Goal: Task Accomplishment & Management: Manage account settings

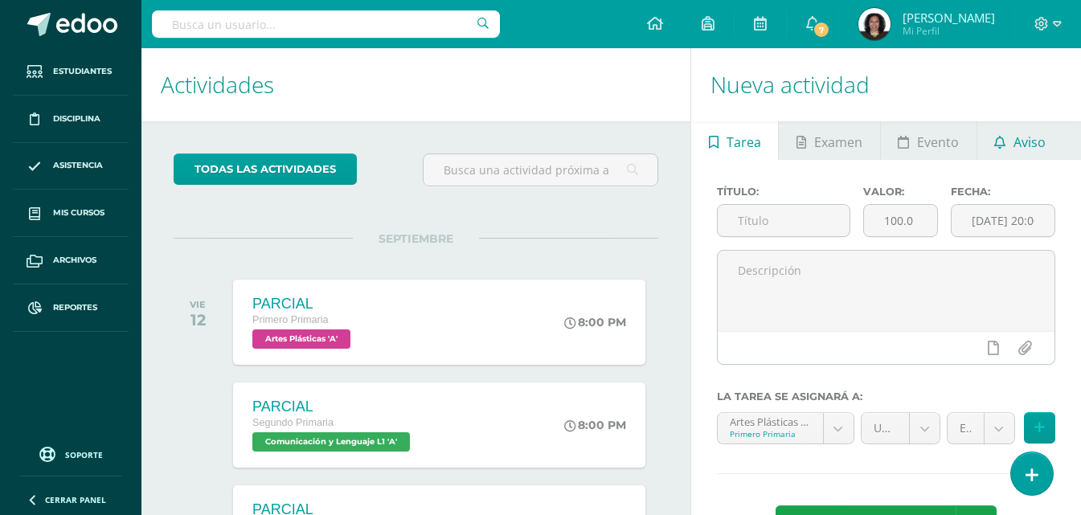
click at [995, 146] on icon at bounding box center [1000, 142] width 11 height 13
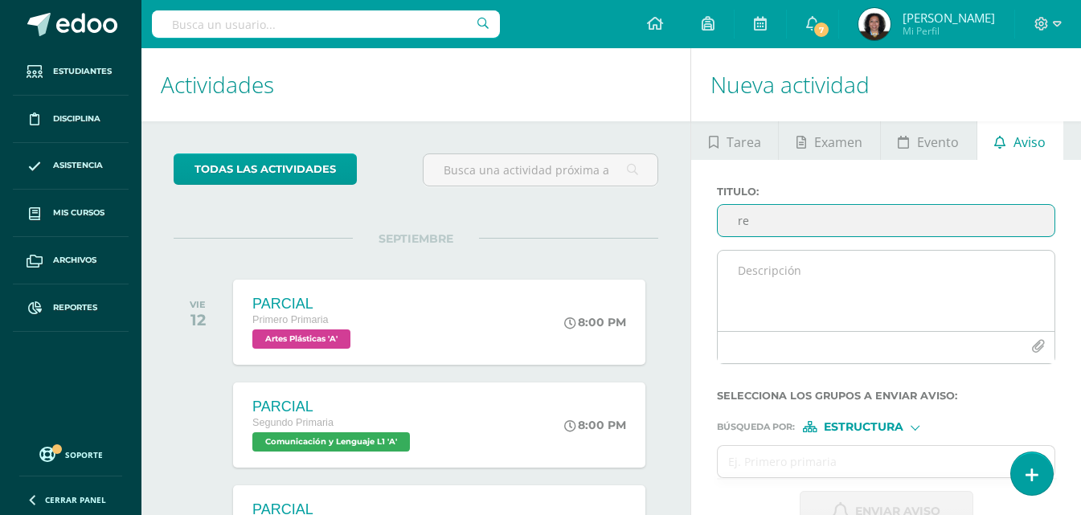
type input "r"
type input "RECORDATORIO PARA CAMINATA"
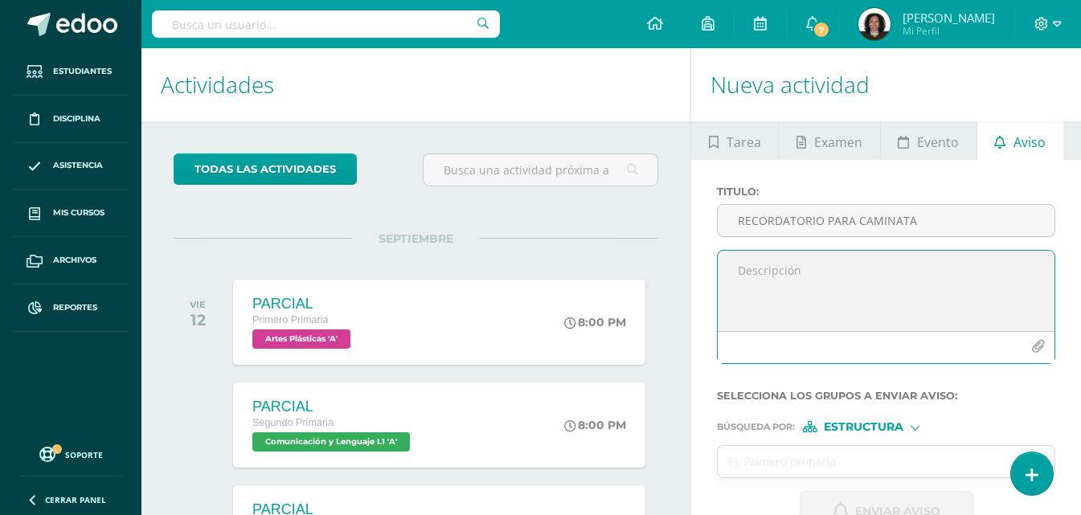
click at [729, 274] on textarea at bounding box center [886, 291] width 337 height 80
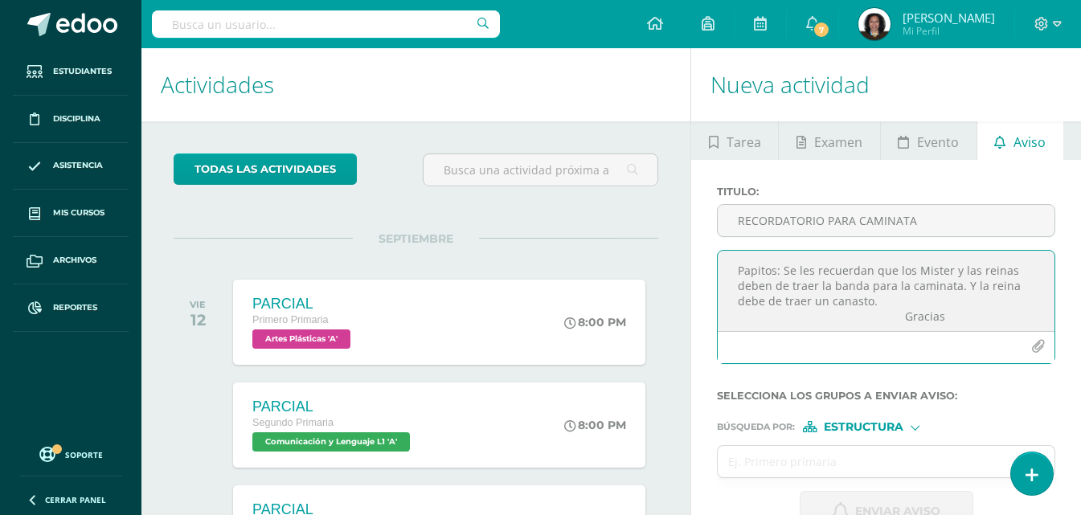
click at [814, 285] on textarea "Papitos: Se les recuerdan que los Mister y las reinas deben de traer la banda p…" at bounding box center [886, 291] width 337 height 80
click at [808, 302] on textarea "Papitos: Se les recuerdan que los Mister y las reinas deben de llevar la banda …" at bounding box center [886, 291] width 337 height 80
type textarea "Papitos: Se les recuerdan que los Mister y las reinas deben de llevar la banda …"
click at [834, 428] on span "Estructura" at bounding box center [864, 427] width 80 height 9
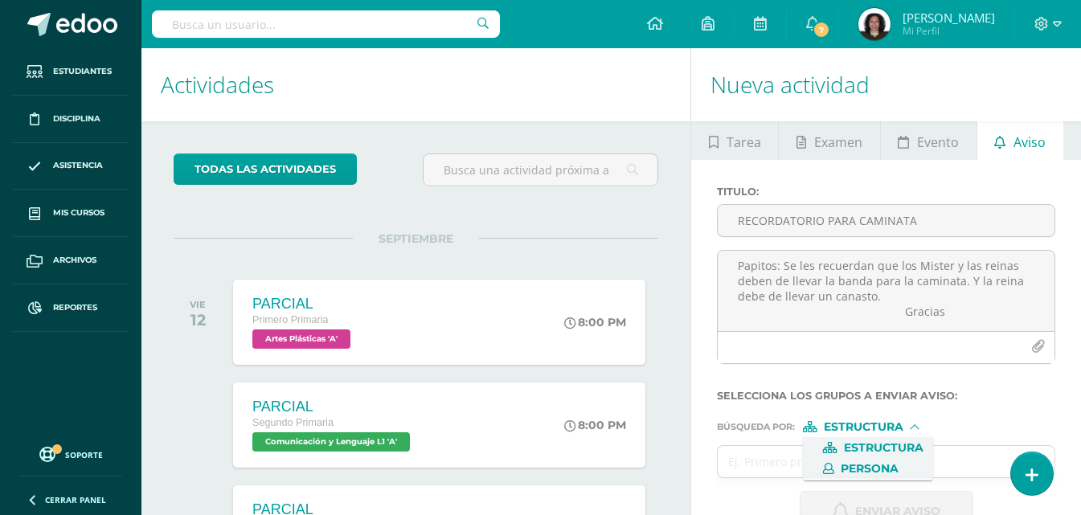
click at [847, 469] on span "Persona" at bounding box center [870, 469] width 58 height 9
click at [783, 464] on input "text" at bounding box center [870, 461] width 305 height 31
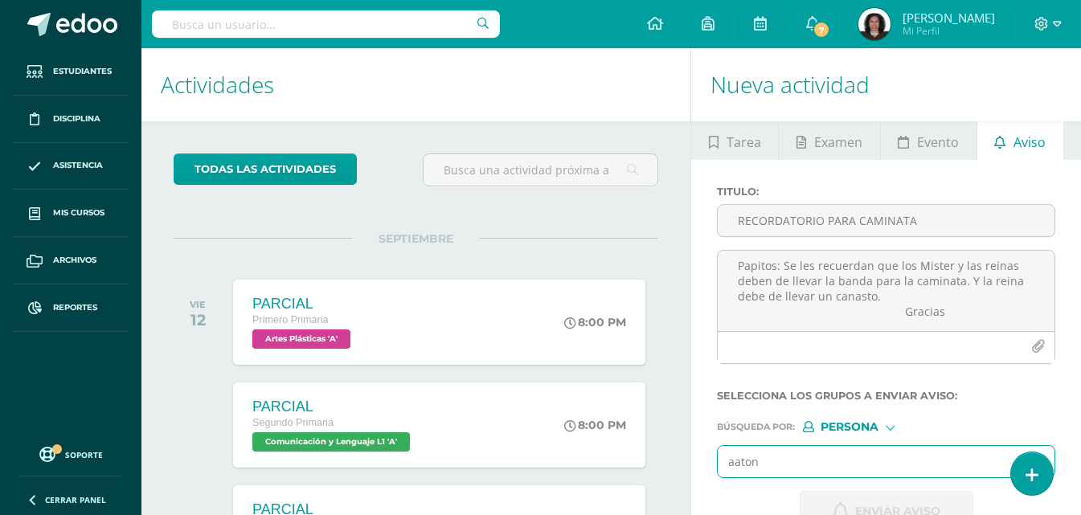
scroll to position [147, 0]
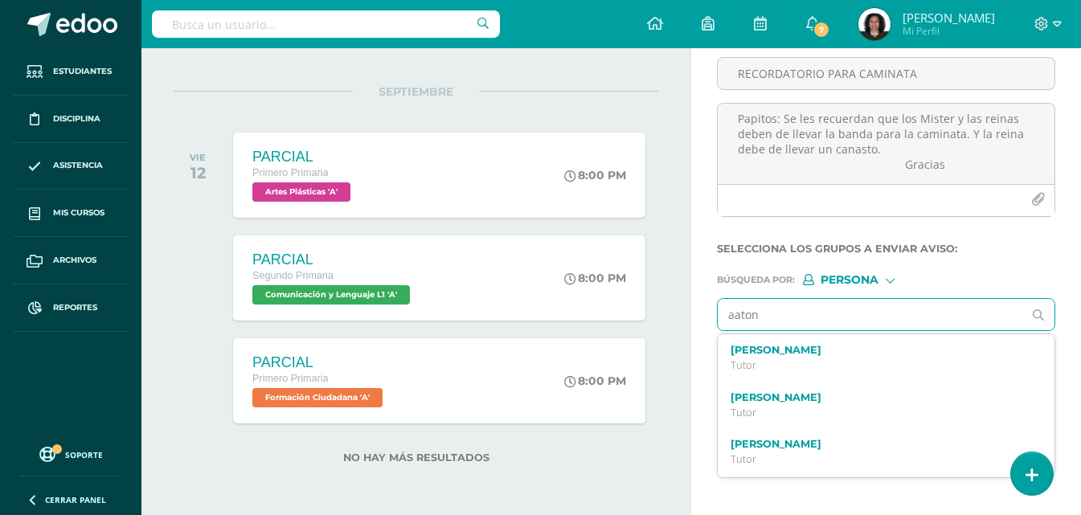
click at [743, 314] on input "aaton" at bounding box center [870, 314] width 305 height 31
click at [769, 318] on input "aaron" at bounding box center [870, 314] width 305 height 31
type input "aaron martinez"
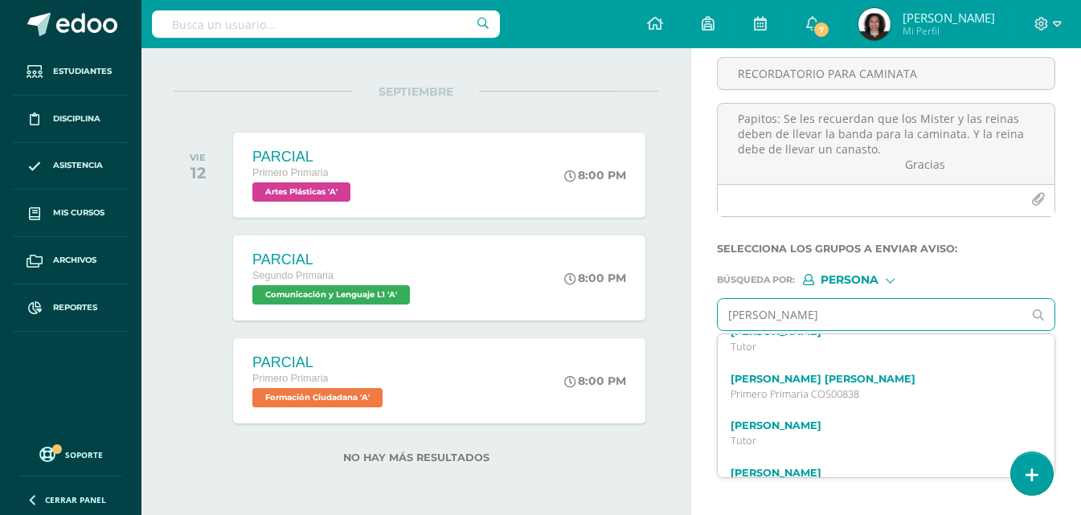
scroll to position [161, 0]
click at [851, 380] on label "Aarón José Isaac Martínez Martínez" at bounding box center [880, 378] width 298 height 12
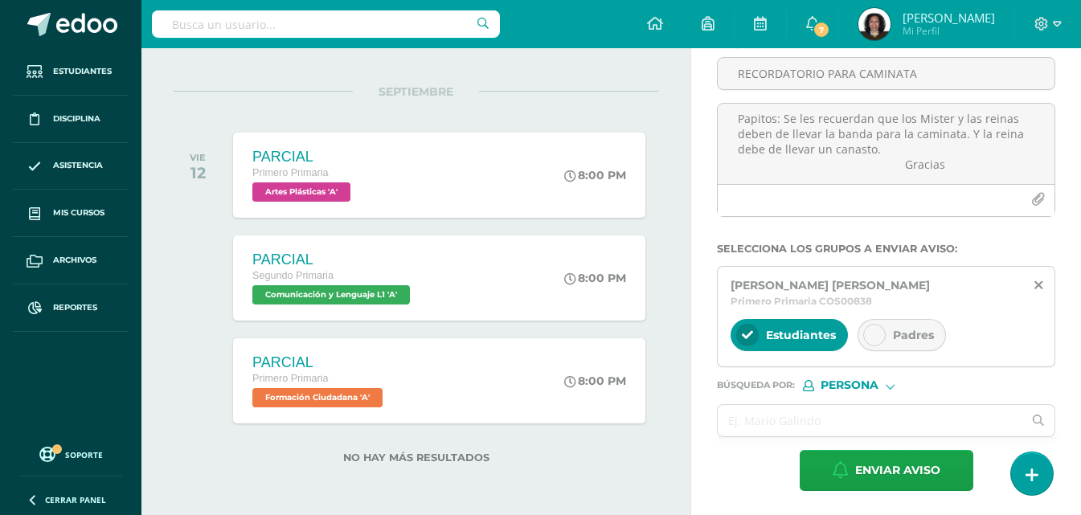
click at [880, 341] on div at bounding box center [875, 335] width 23 height 23
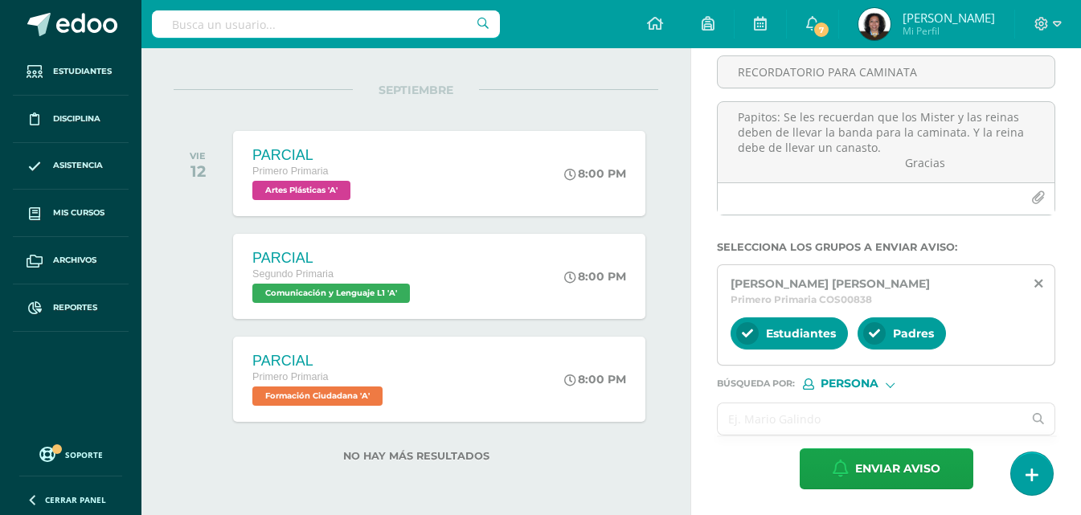
click at [852, 423] on input "text" at bounding box center [870, 419] width 305 height 31
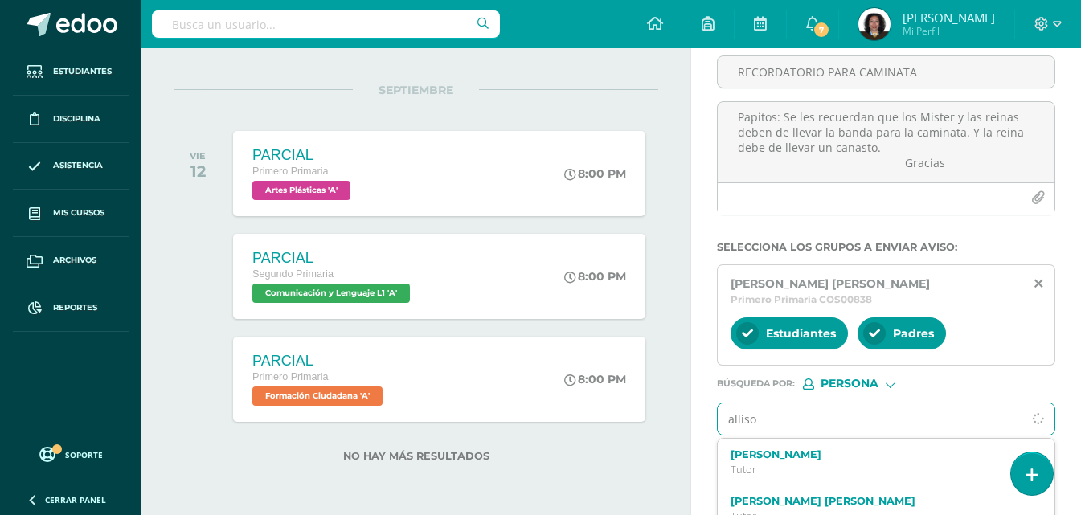
type input "allison"
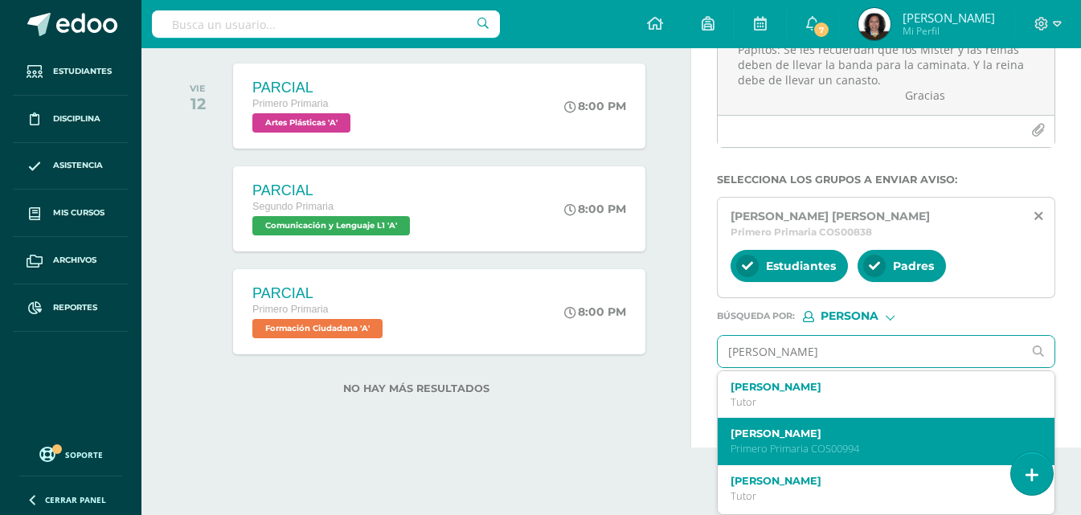
click at [853, 423] on div "Alison Gabriela Fabro Zapeta Primero Primaria COS00994" at bounding box center [886, 441] width 337 height 47
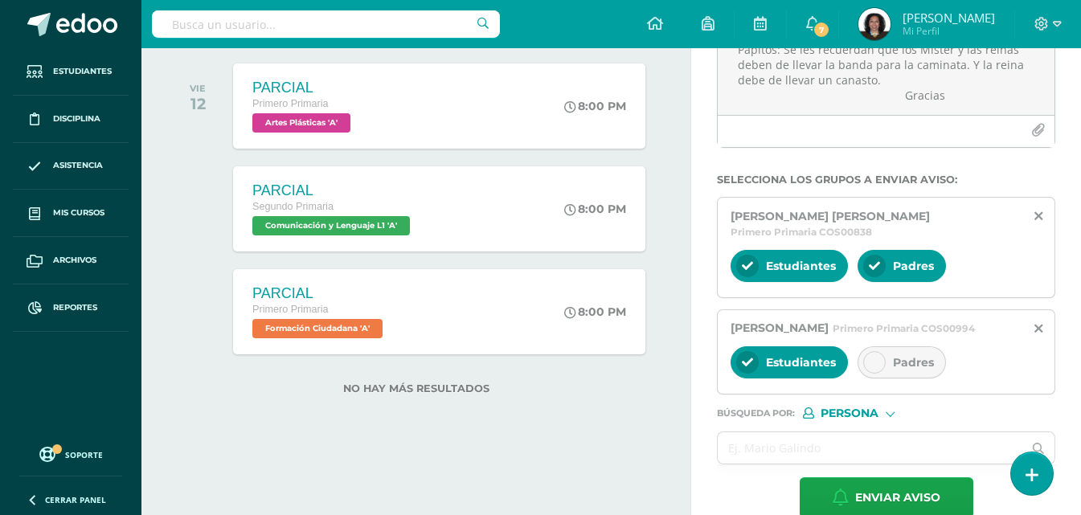
click at [872, 368] on icon at bounding box center [874, 362] width 11 height 11
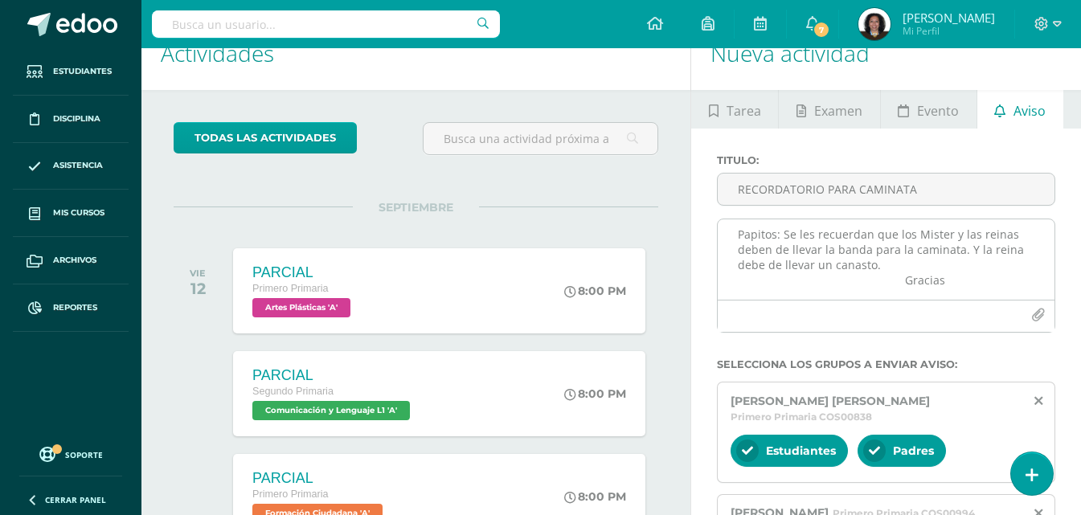
scroll to position [19, 0]
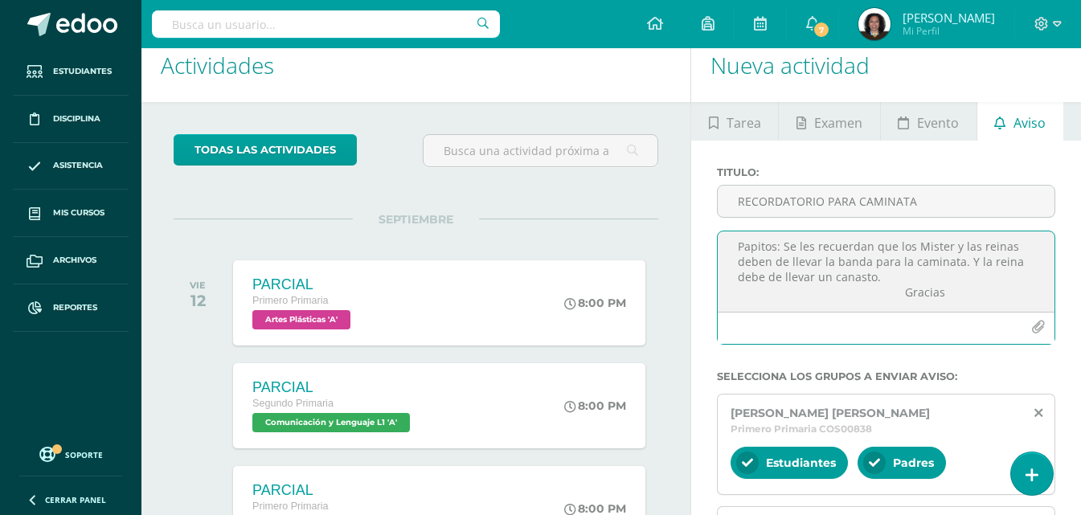
click at [980, 249] on textarea "Papitos: Se les recuerdan que los Mister y las reinas deben de llevar la banda …" at bounding box center [886, 272] width 337 height 80
click at [991, 260] on textarea "Papitos: Se les recuerdan que los Mister y las Reinas deben de llevar la banda …" at bounding box center [886, 272] width 337 height 80
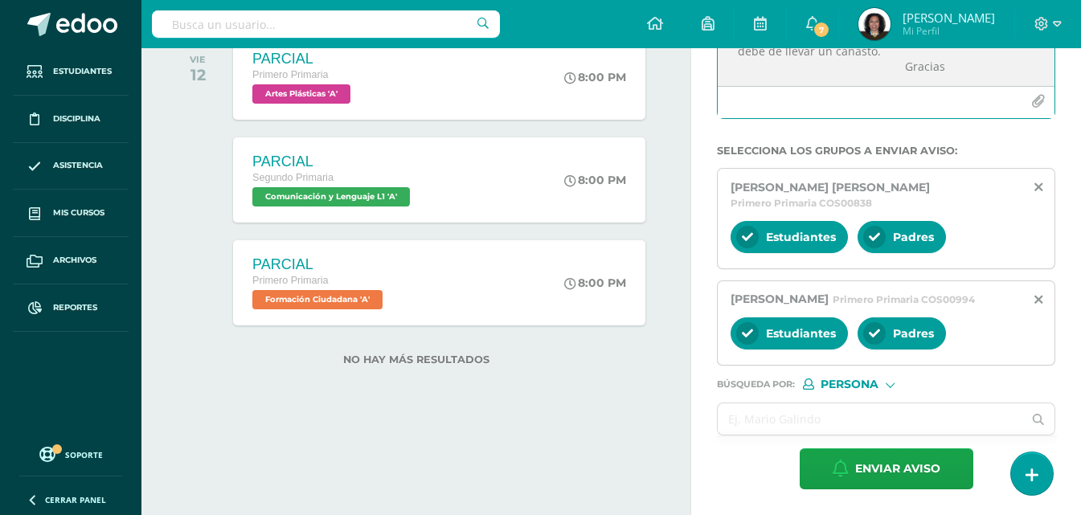
scroll to position [261, 0]
type textarea "Papitos: Se les recuerdan que los Mister y las Reinas deben de llevar la banda …"
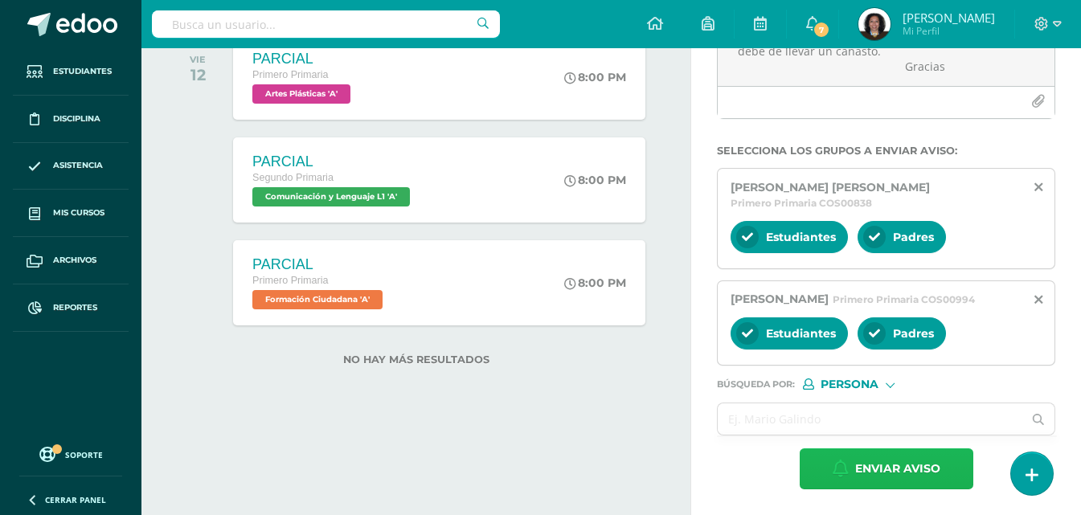
click at [873, 468] on span "Enviar aviso" at bounding box center [898, 468] width 85 height 39
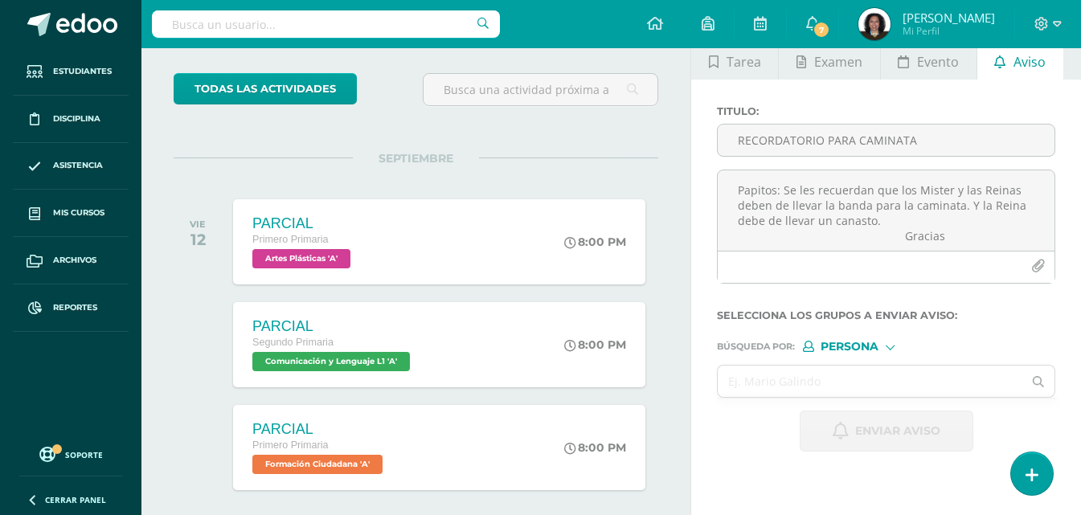
scroll to position [0, 0]
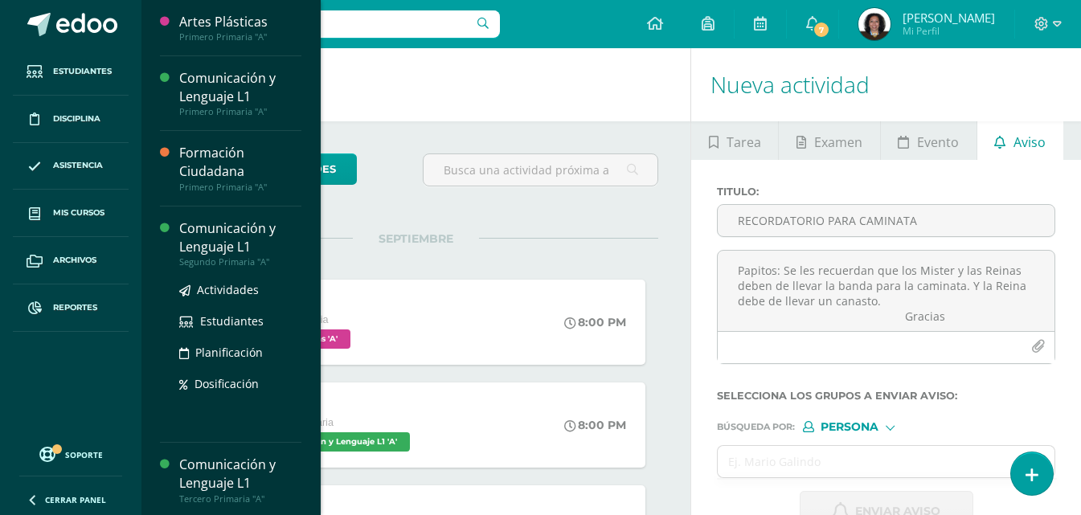
click at [202, 235] on div "Comunicación y Lenguaje L1" at bounding box center [240, 238] width 122 height 37
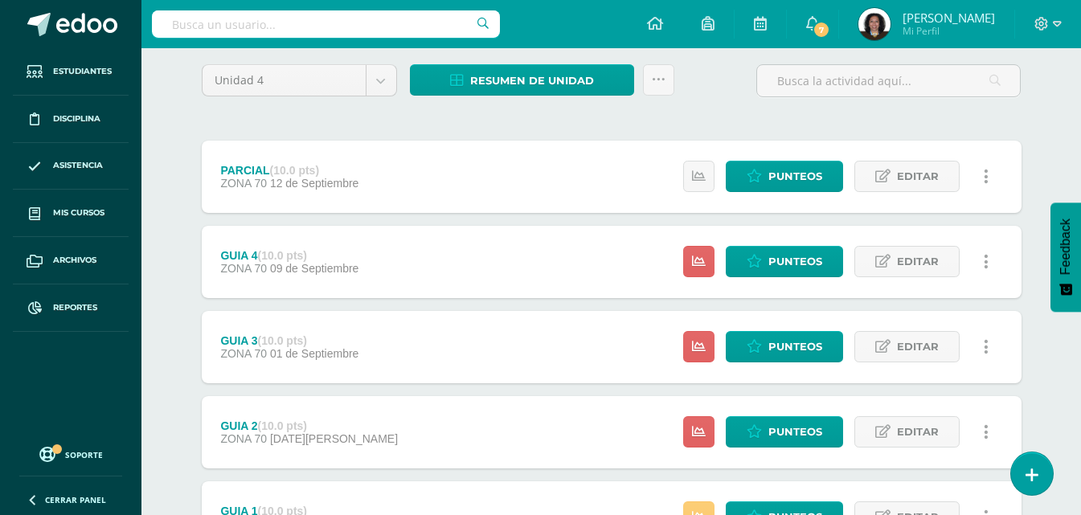
scroll to position [241, 0]
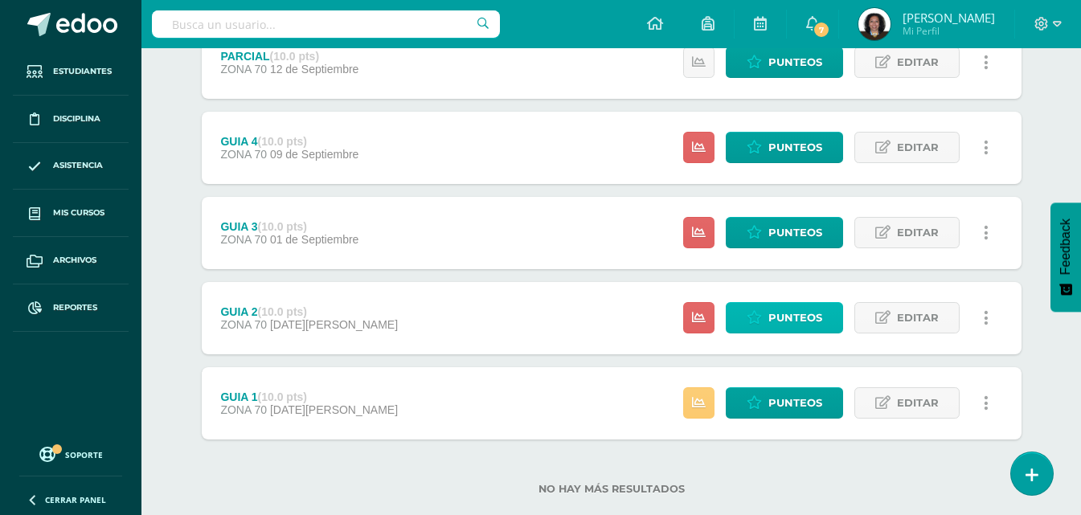
click at [787, 325] on span "Punteos" at bounding box center [796, 318] width 54 height 30
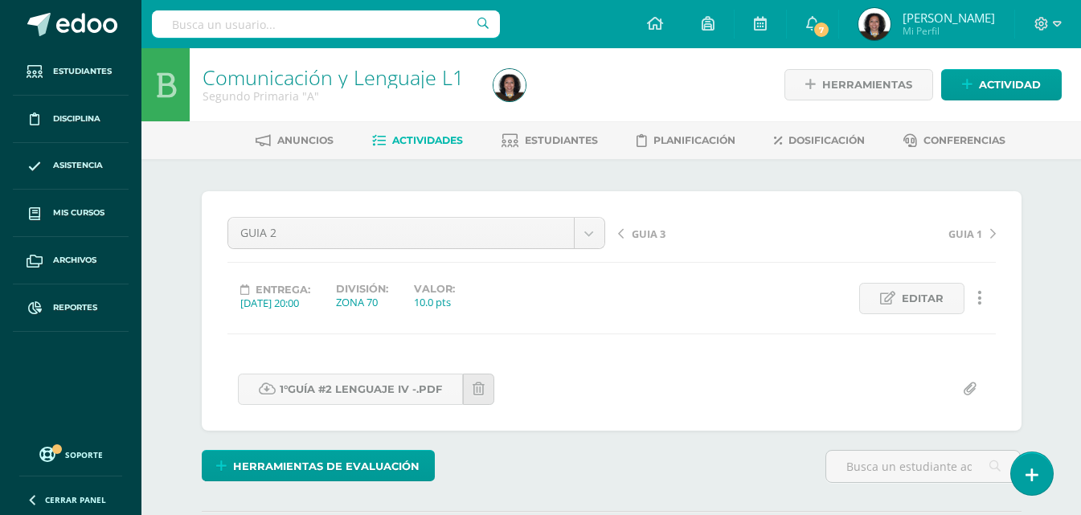
scroll to position [1, 0]
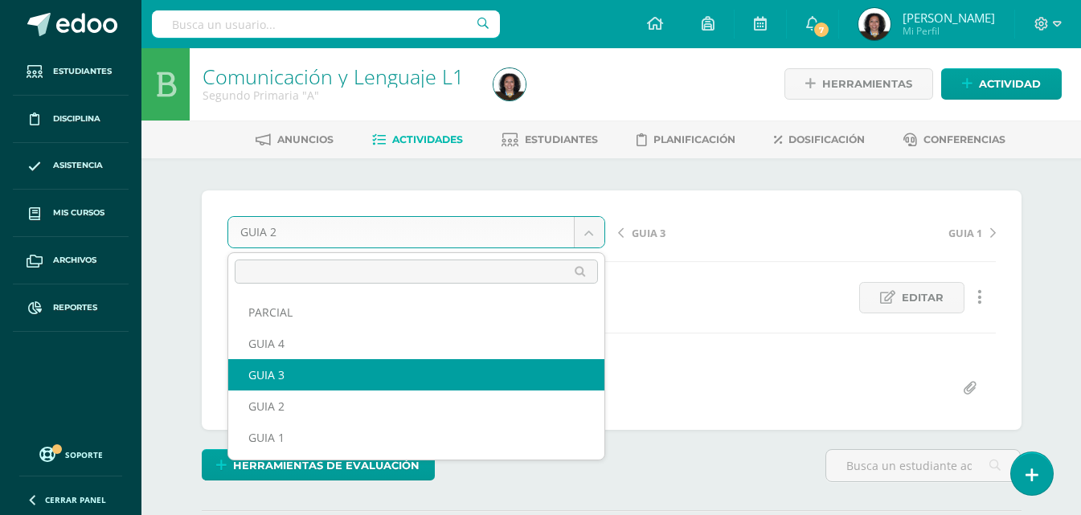
scroll to position [2, 0]
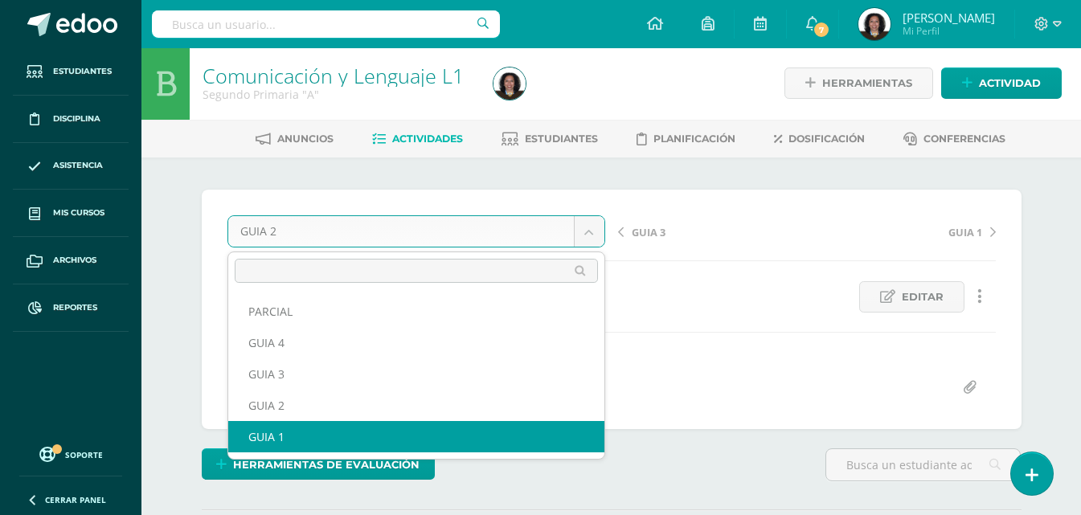
select select "/dashboard/teacher/grade-activity/123288/"
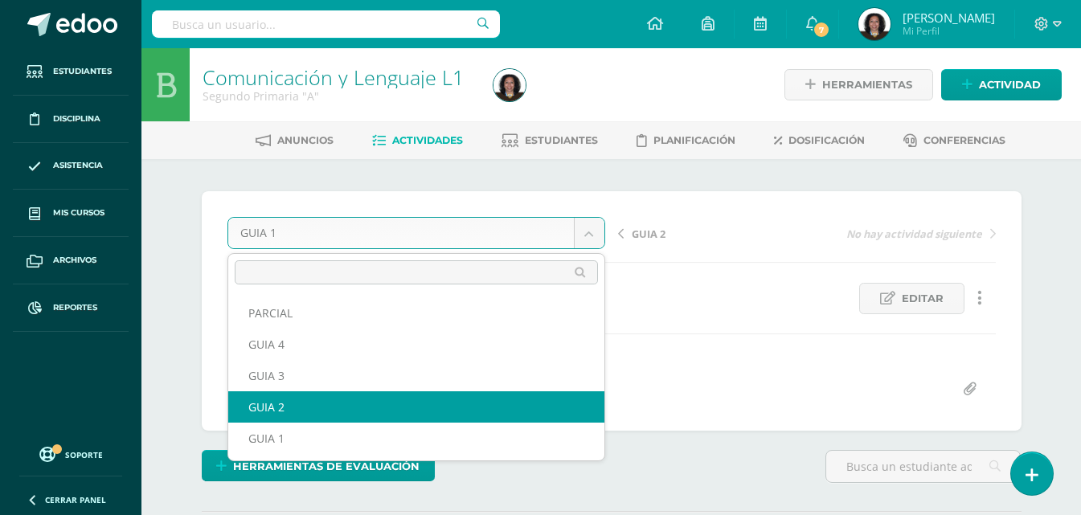
select select "/dashboard/teacher/grade-activity/123576/"
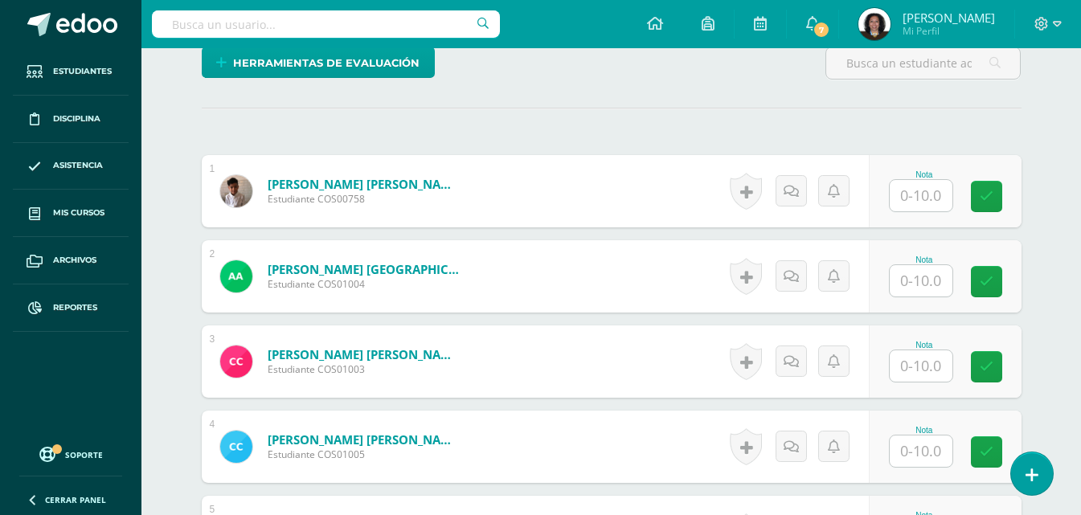
scroll to position [404, 0]
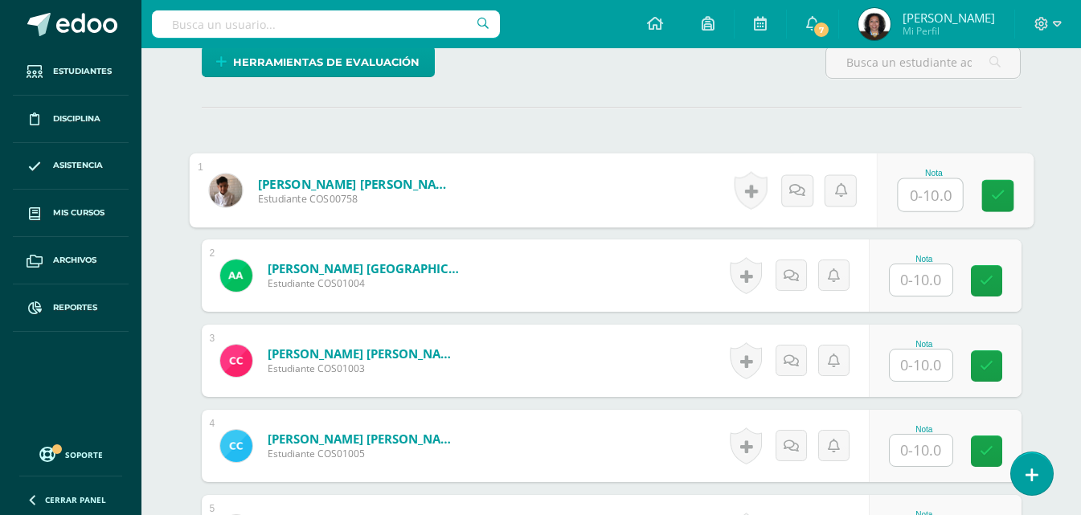
click at [918, 202] on input "text" at bounding box center [930, 195] width 64 height 32
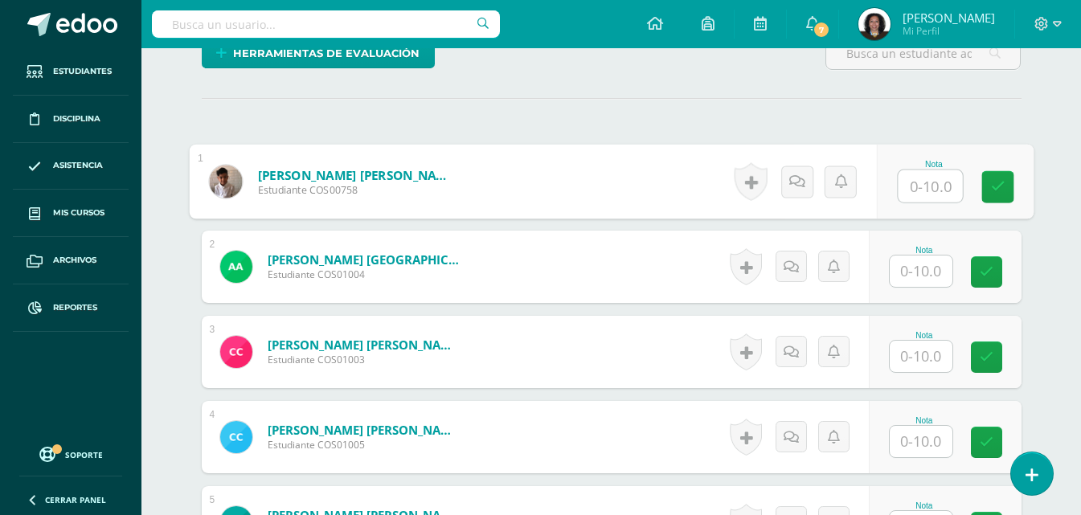
scroll to position [402, 0]
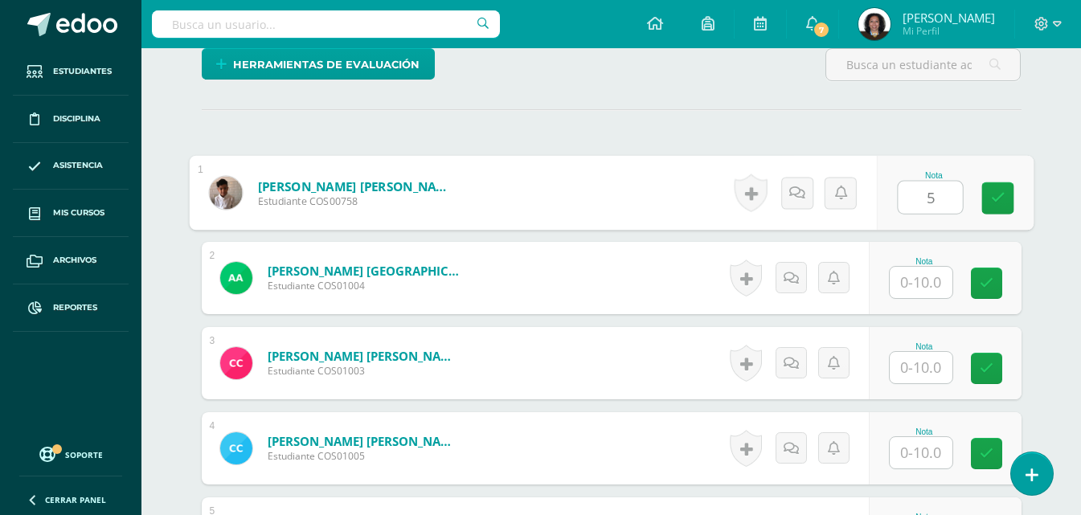
type input "5"
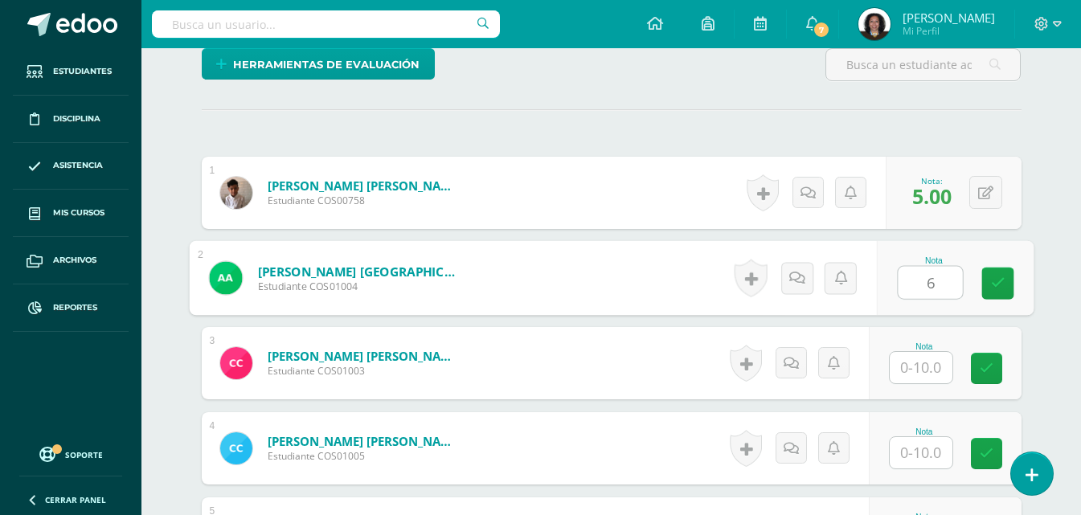
type input "6"
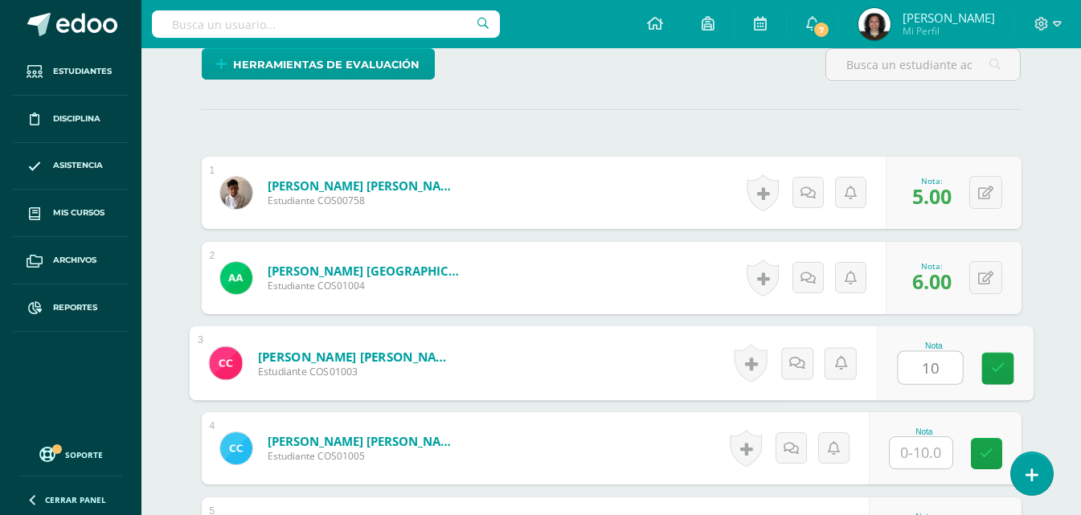
type input "10"
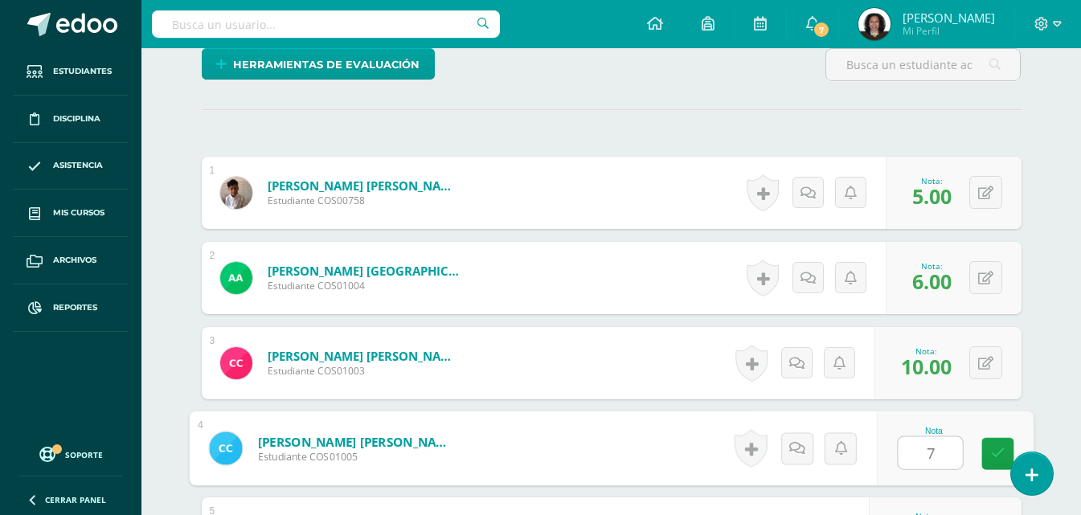
type input "7"
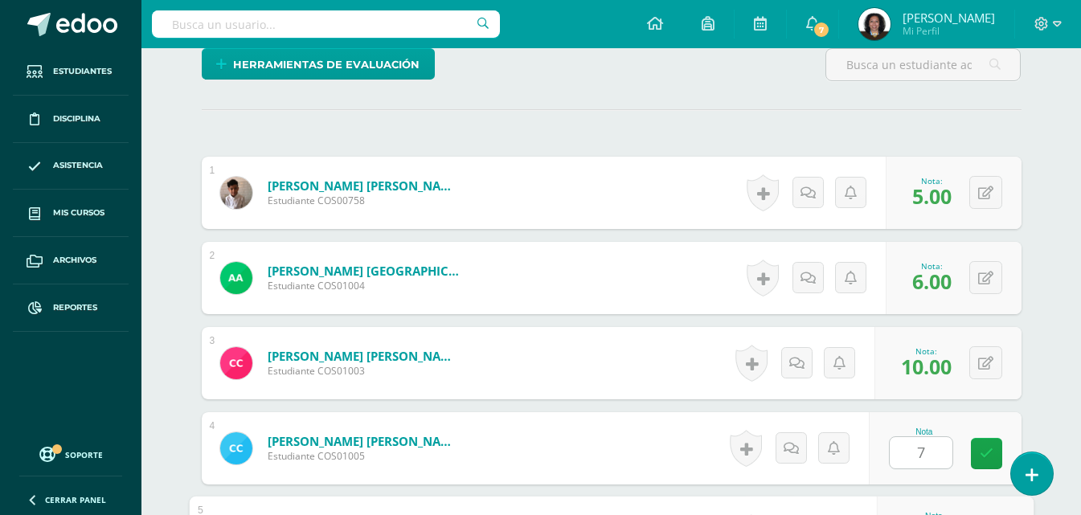
scroll to position [683, 0]
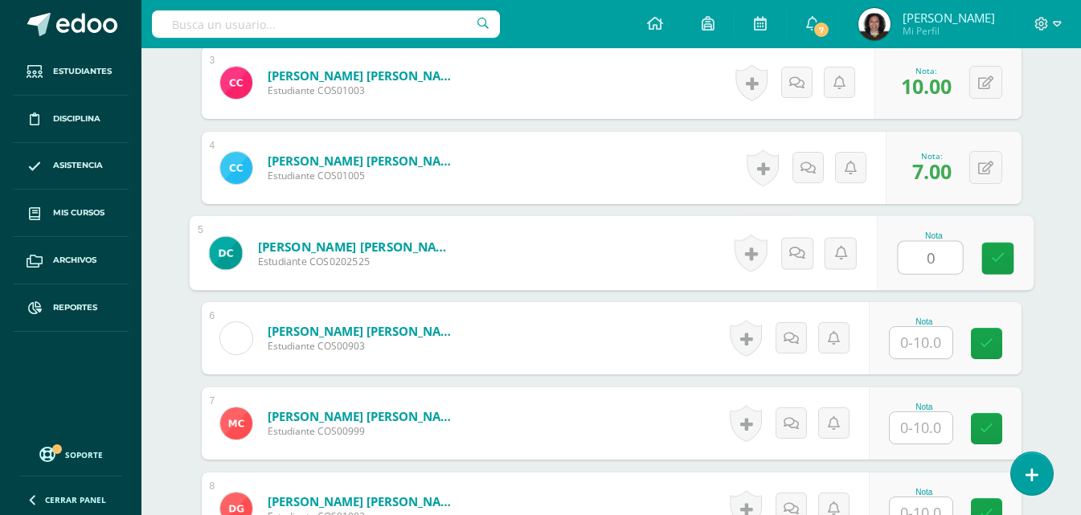
type input "0"
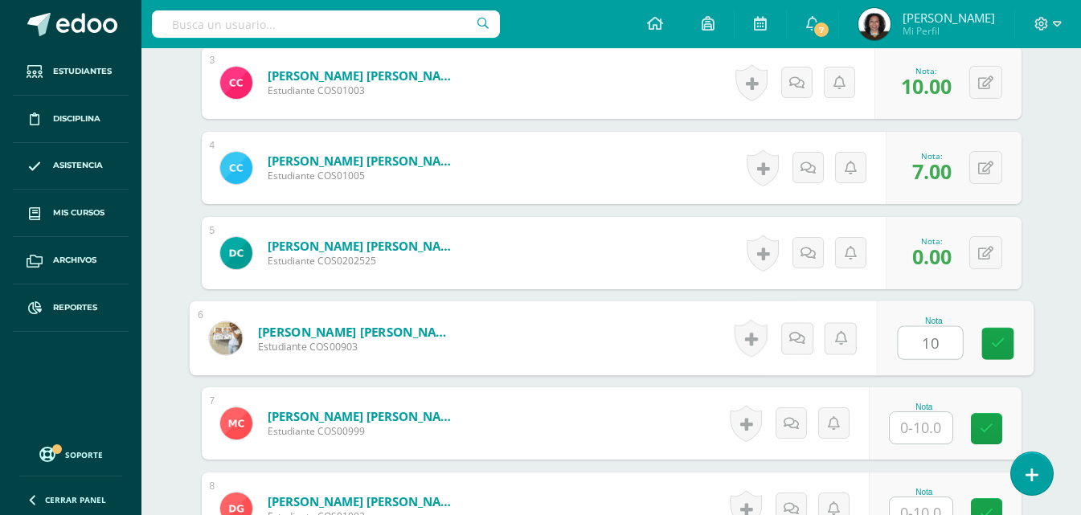
type input "10"
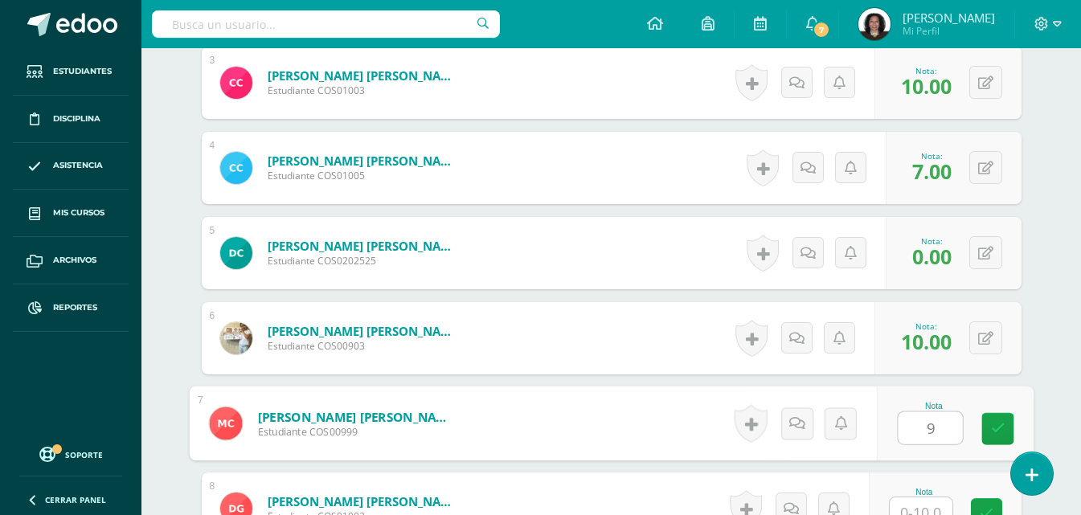
type input "9"
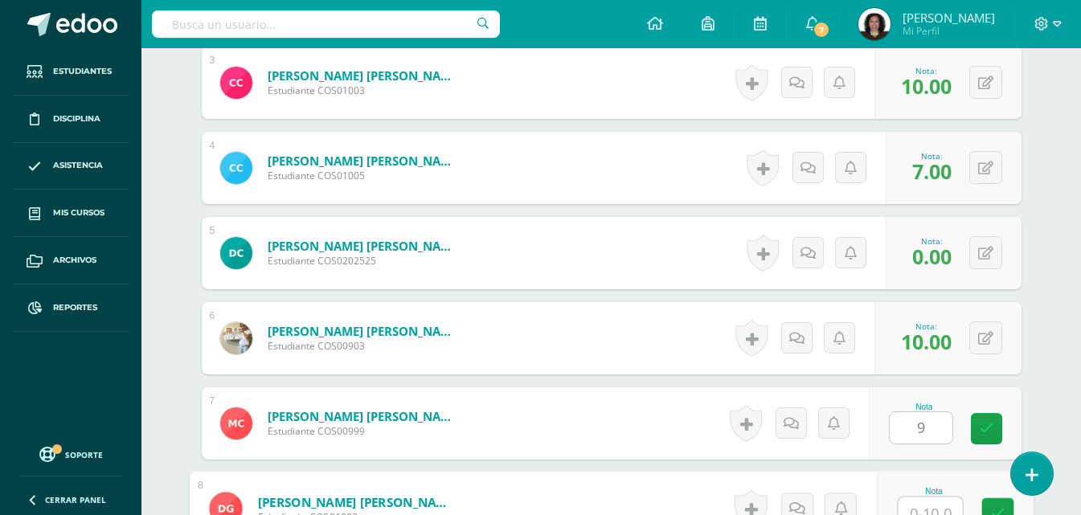
scroll to position [696, 0]
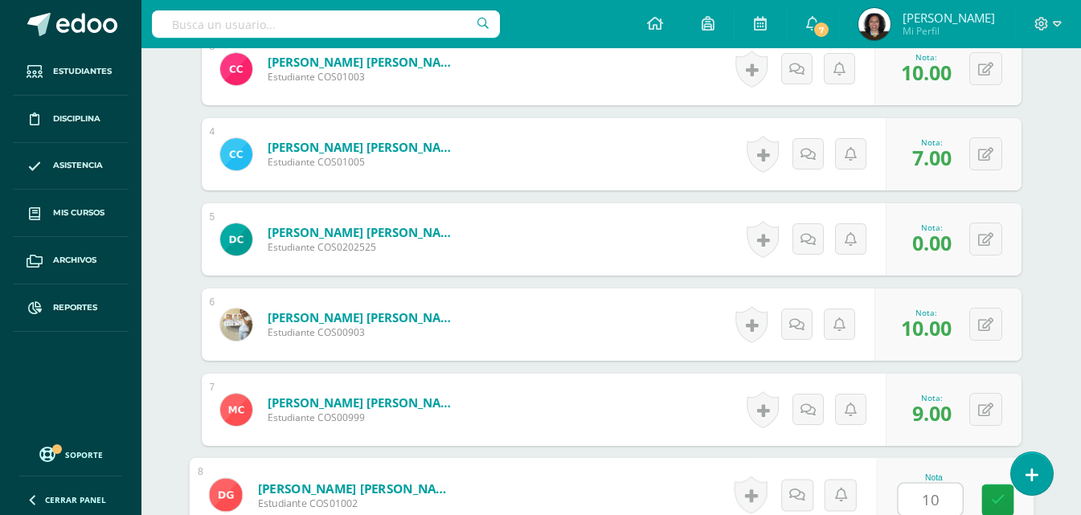
type input "10"
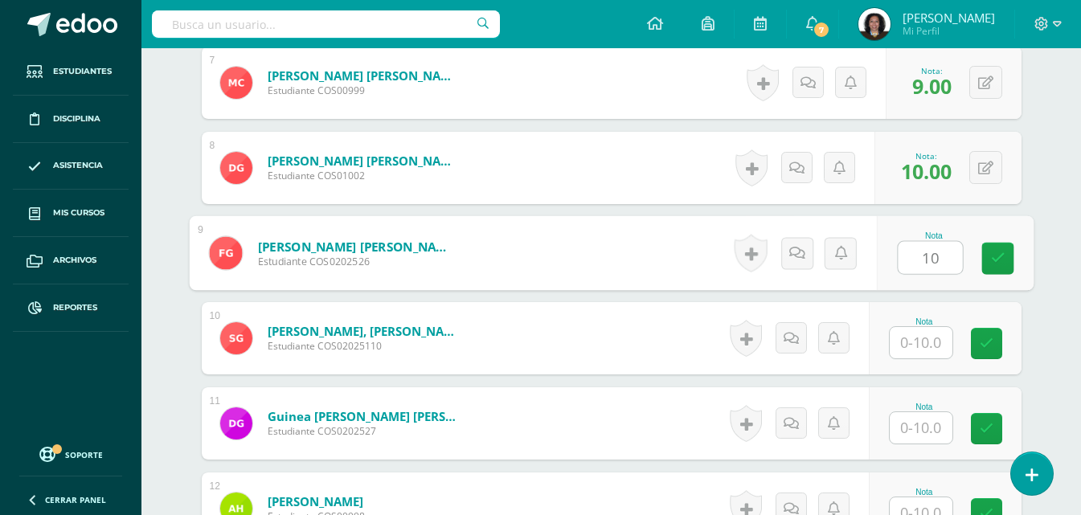
type input "10"
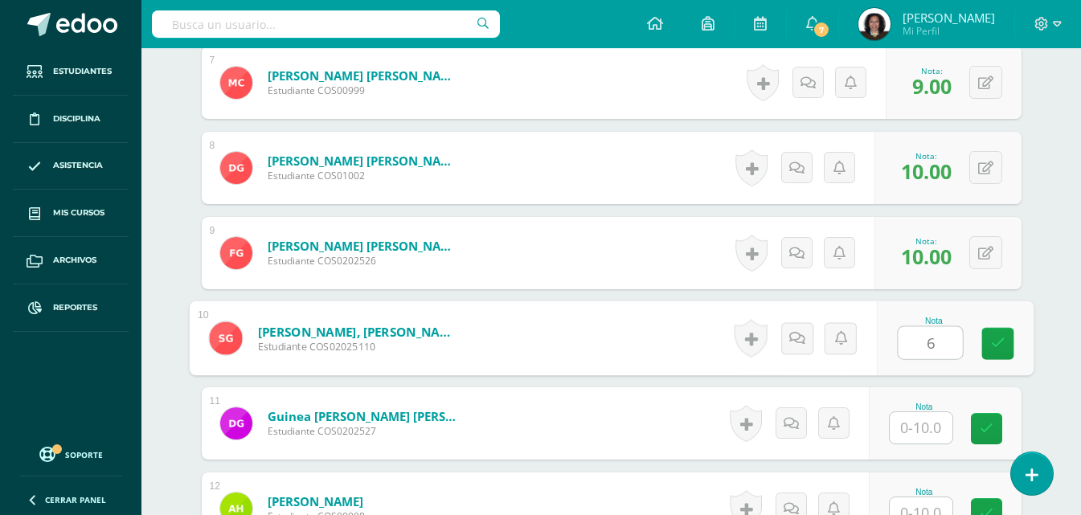
type input "6"
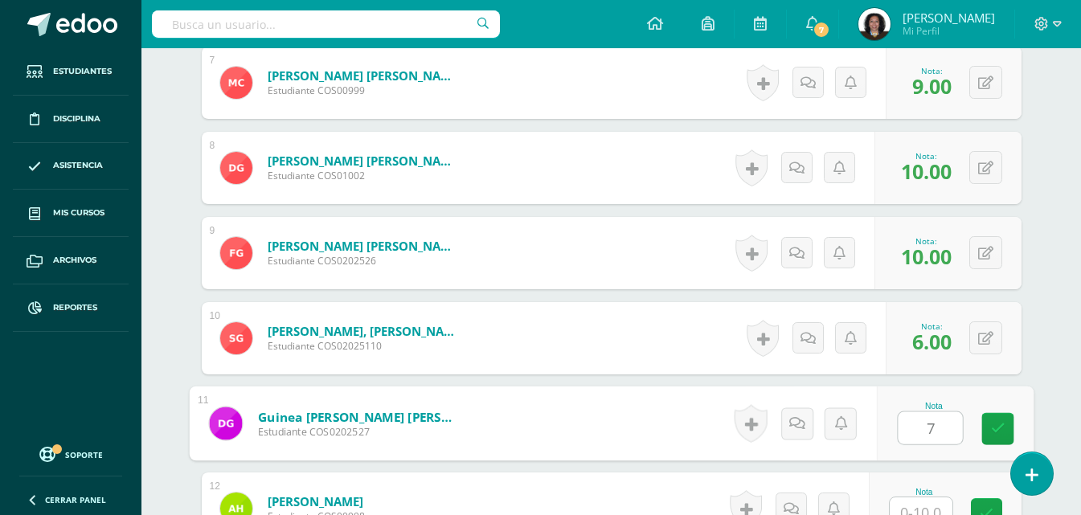
type input "7"
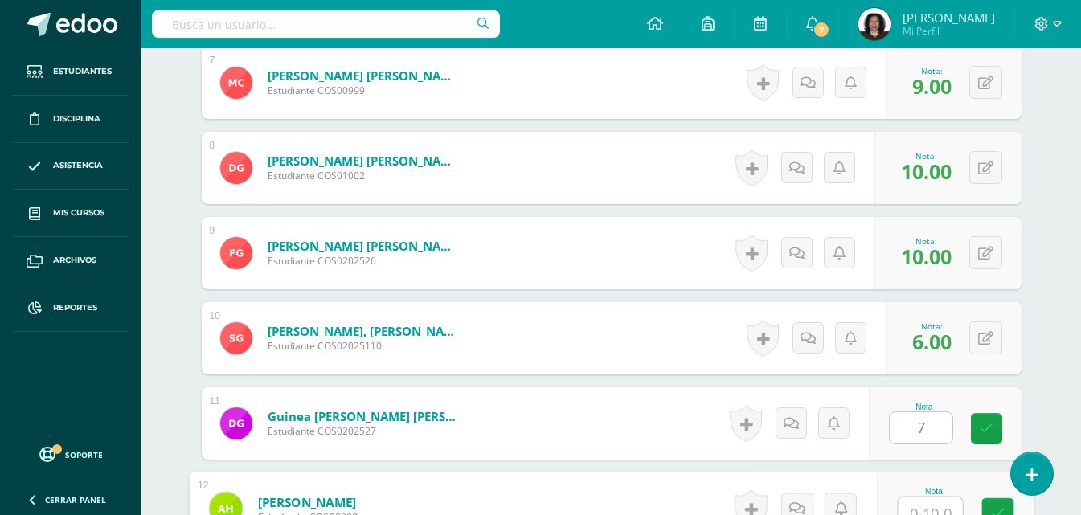
scroll to position [1037, 0]
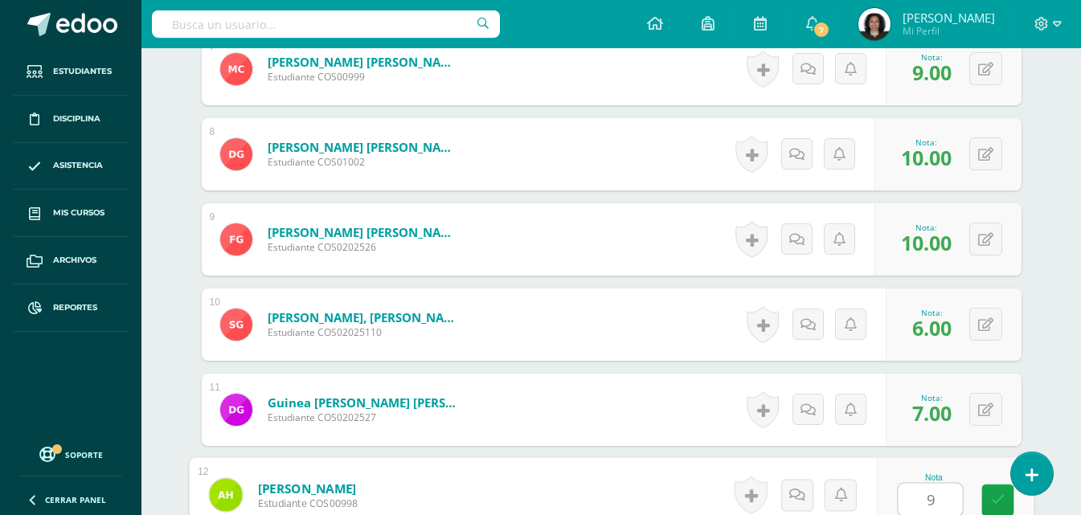
type input "9"
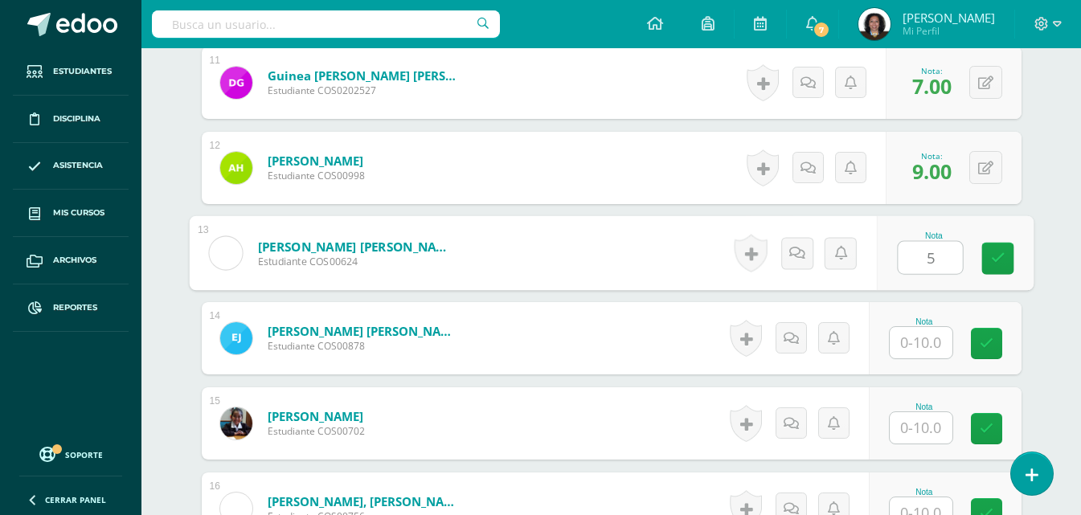
type input "5"
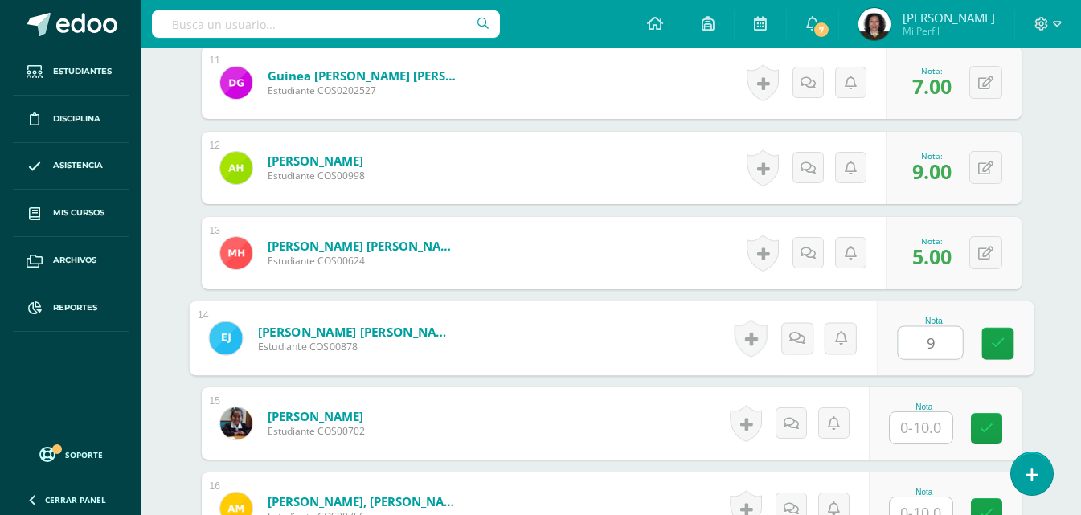
type input "9"
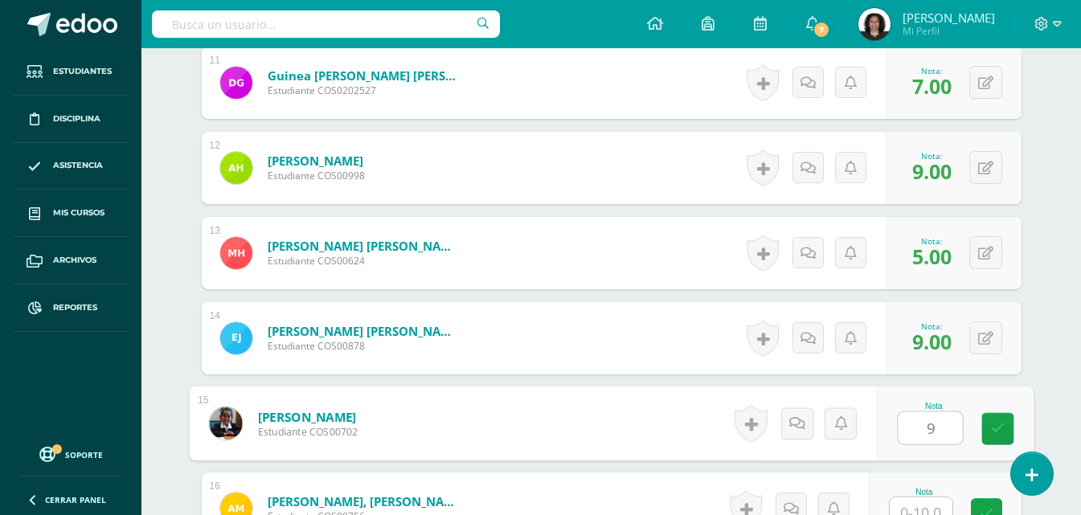
type input "9"
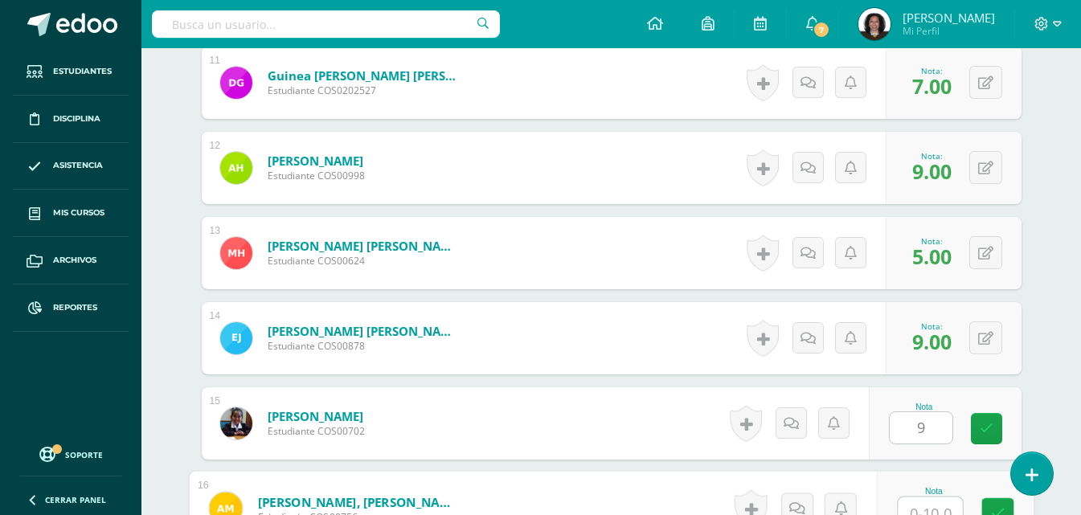
scroll to position [1378, 0]
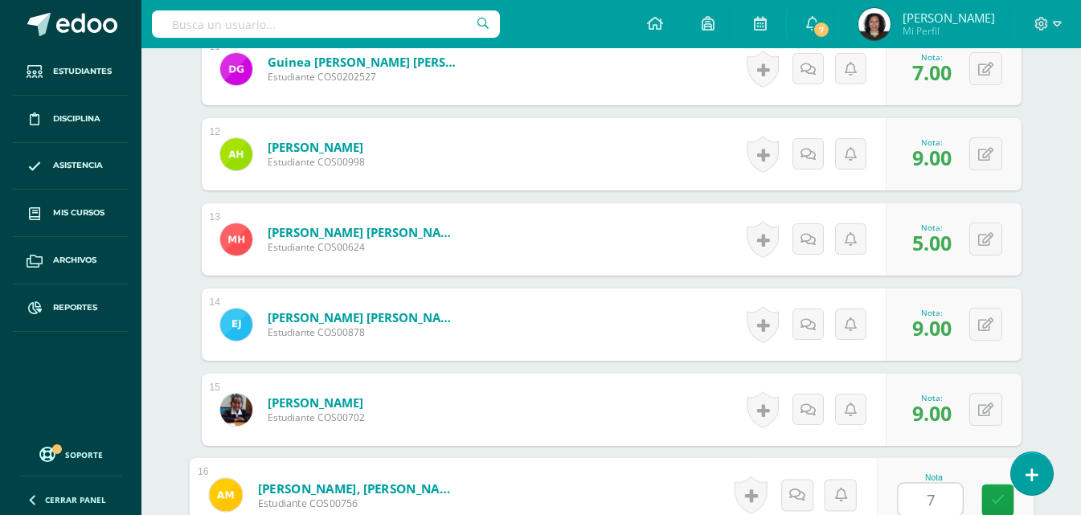
type input "7"
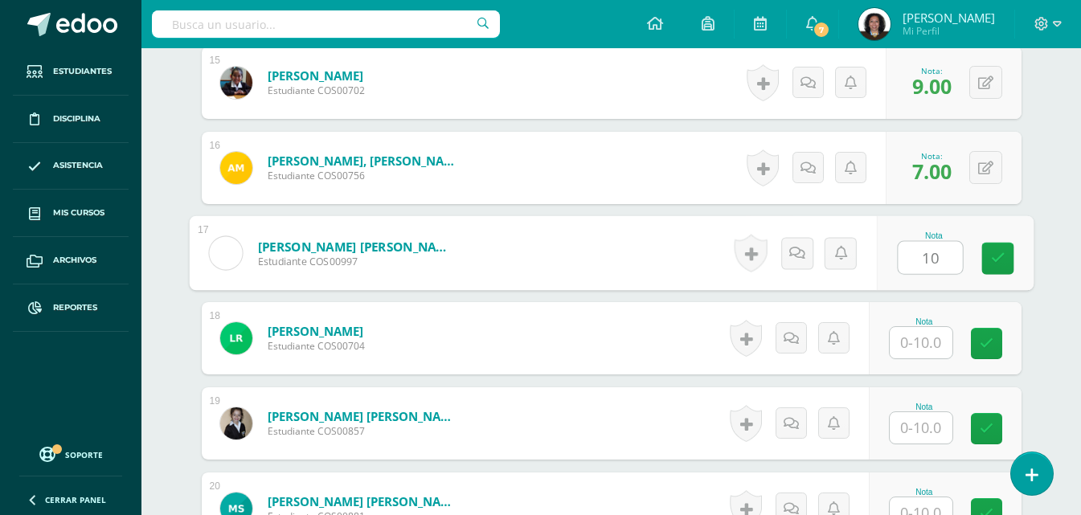
type input "10"
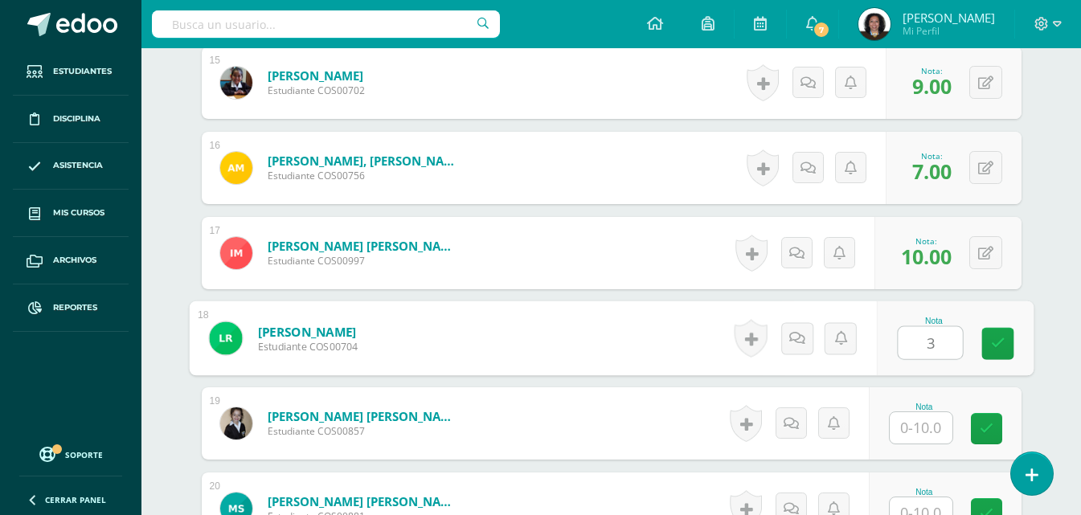
type input "3"
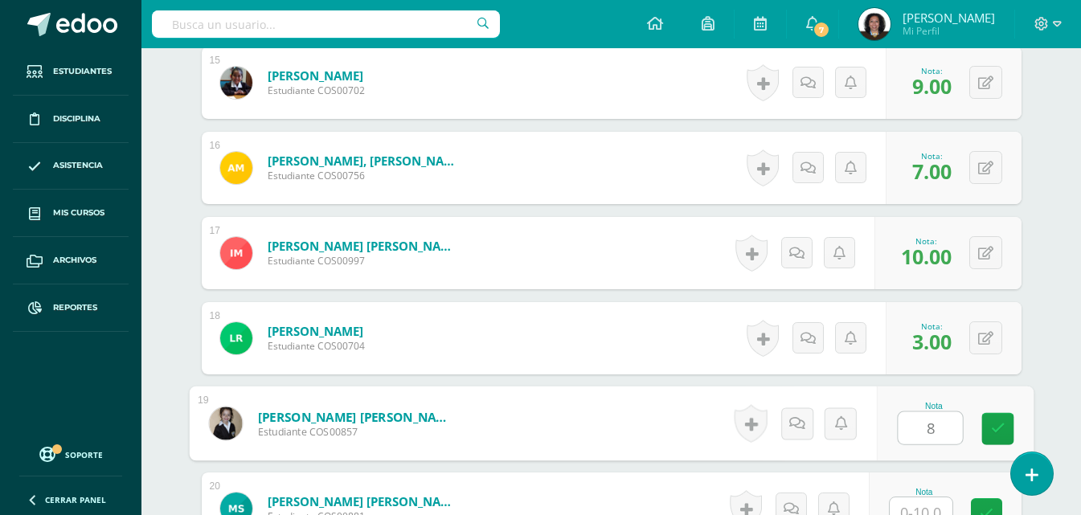
type input "8"
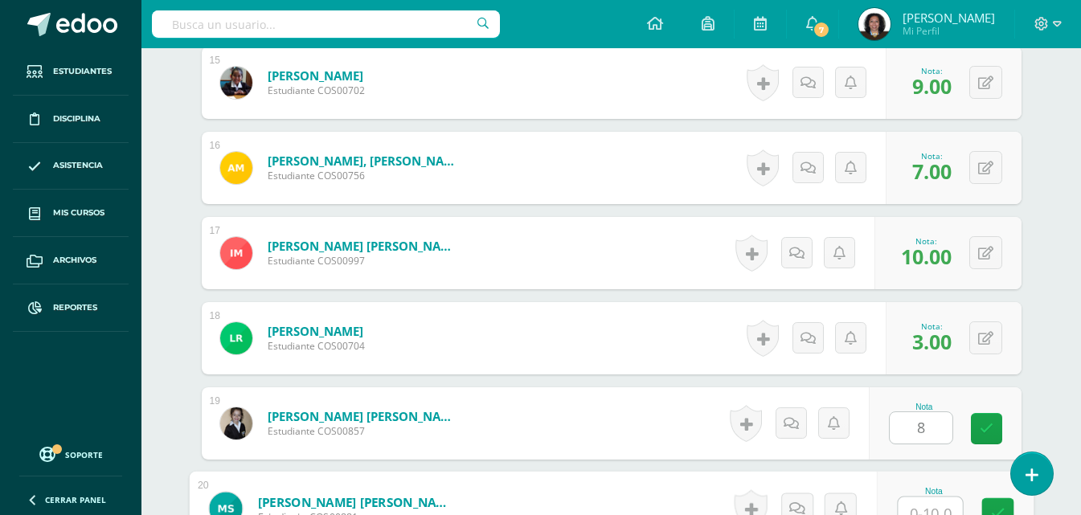
scroll to position [1719, 0]
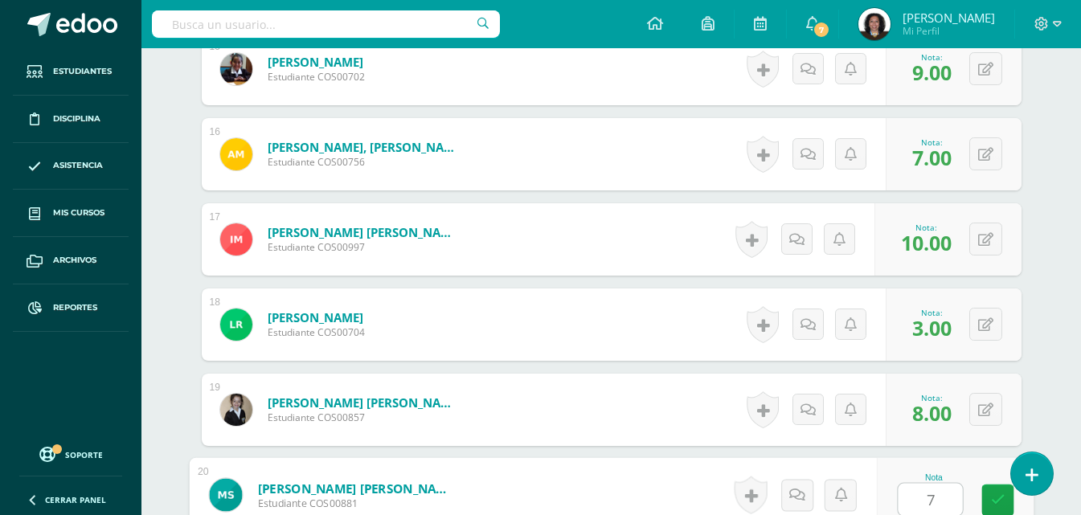
type input "7"
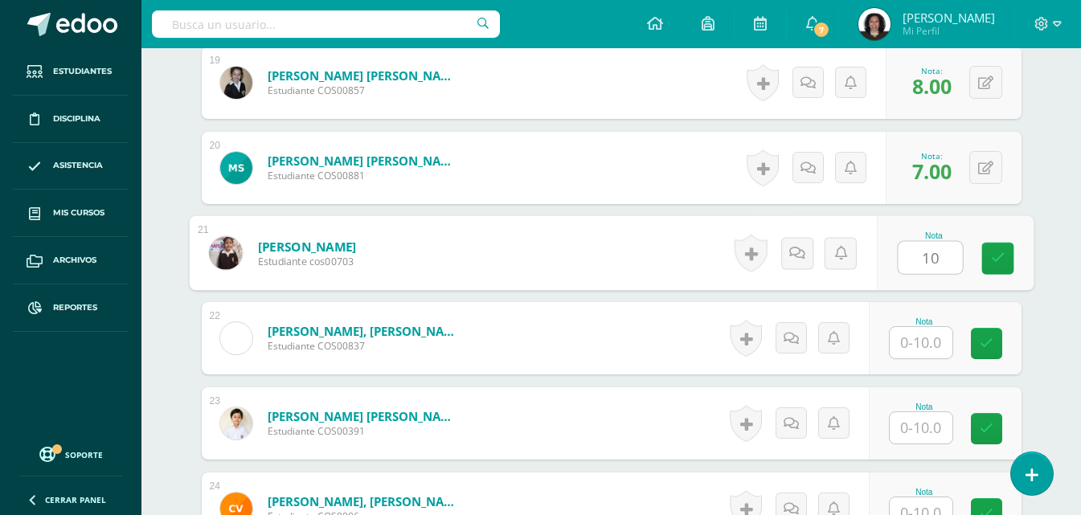
type input "10"
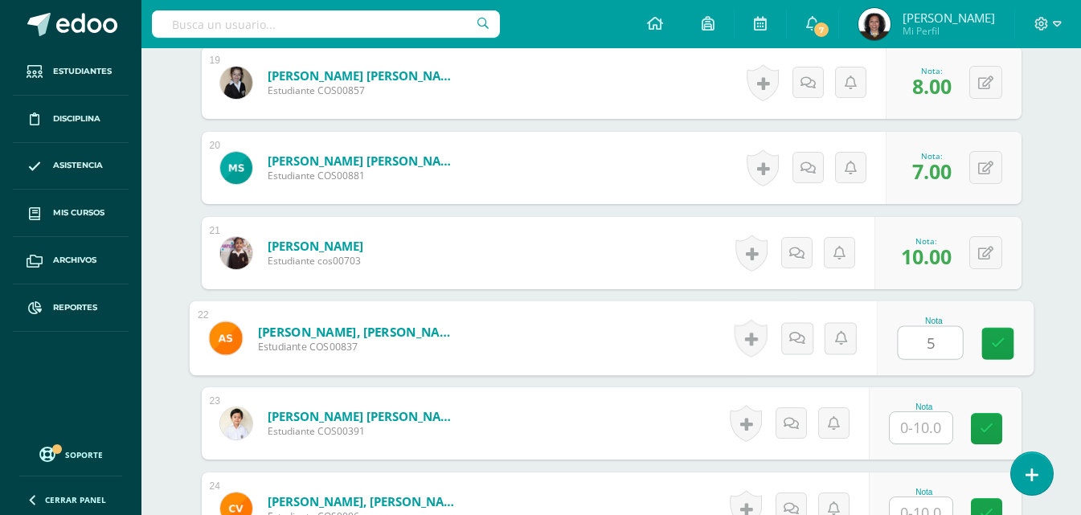
type input "5"
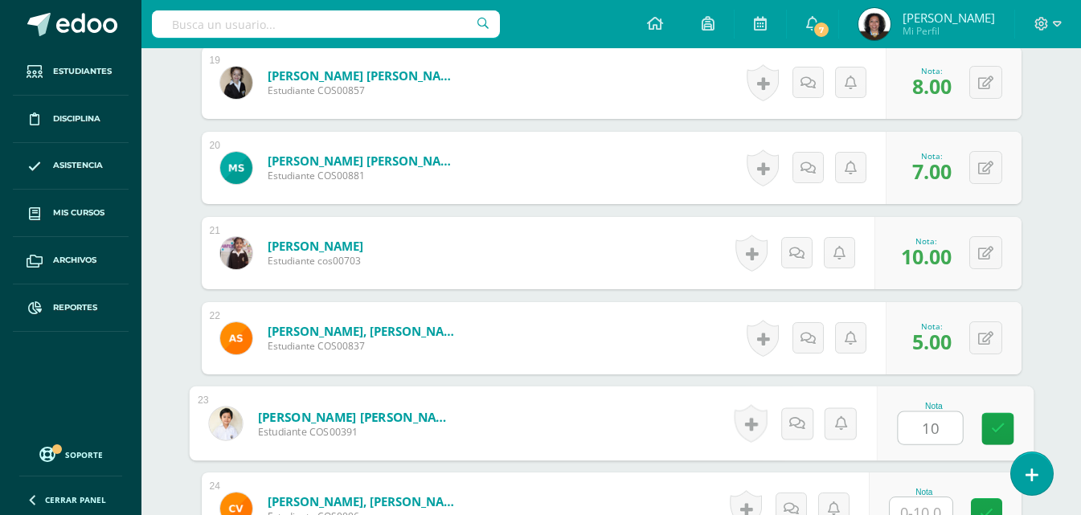
type input "10"
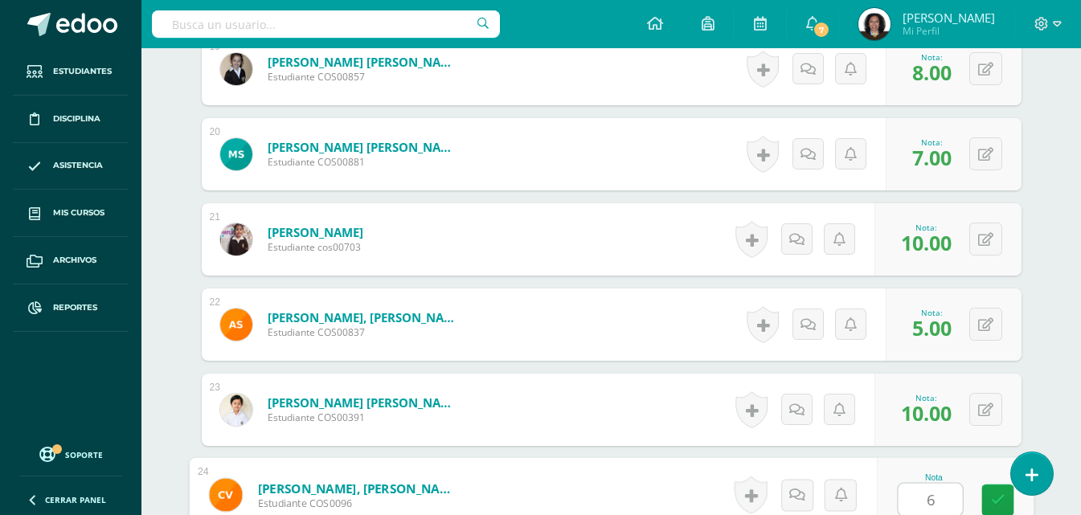
type input "6"
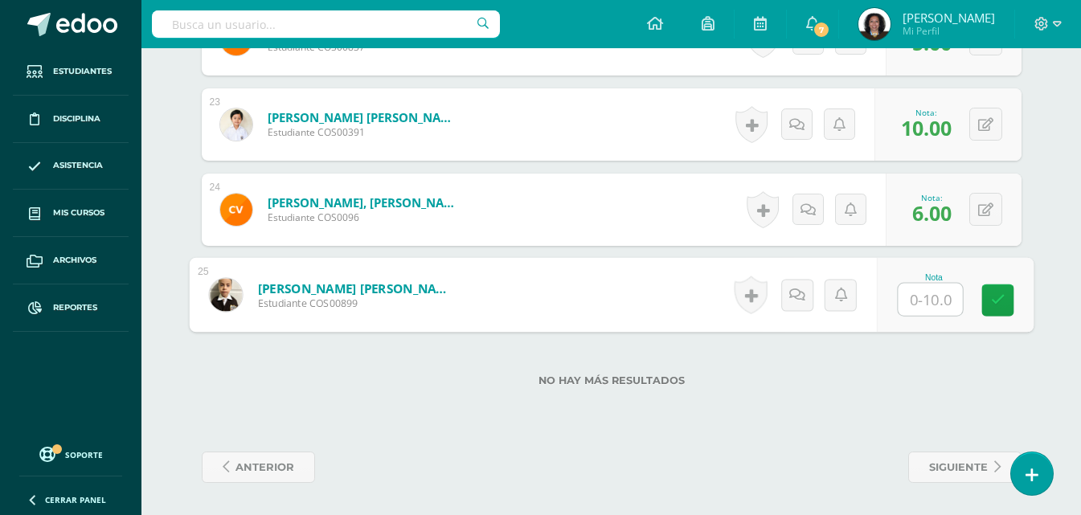
type input "3"
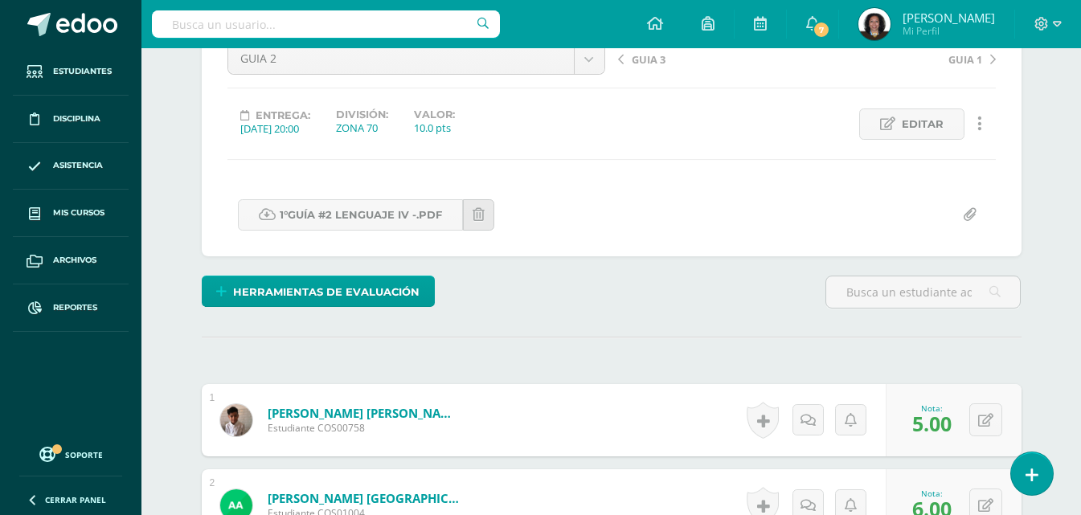
scroll to position [94, 0]
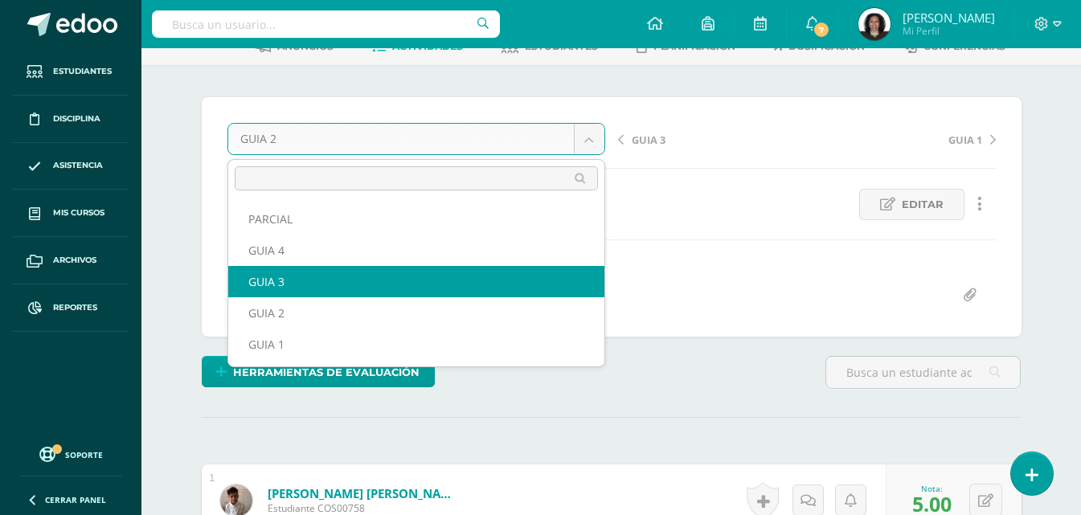
select select "/dashboard/teacher/grade-activity/123889/"
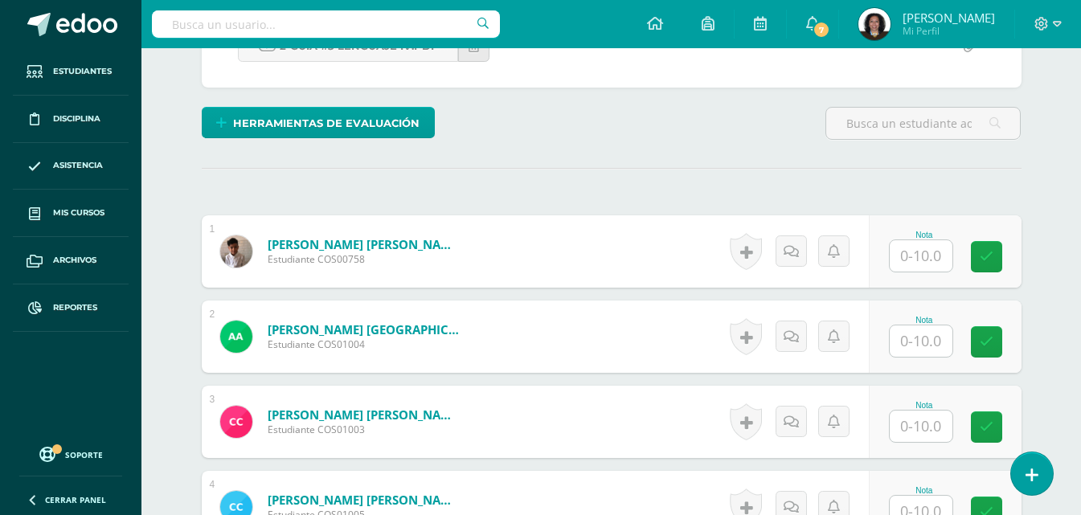
scroll to position [402, 0]
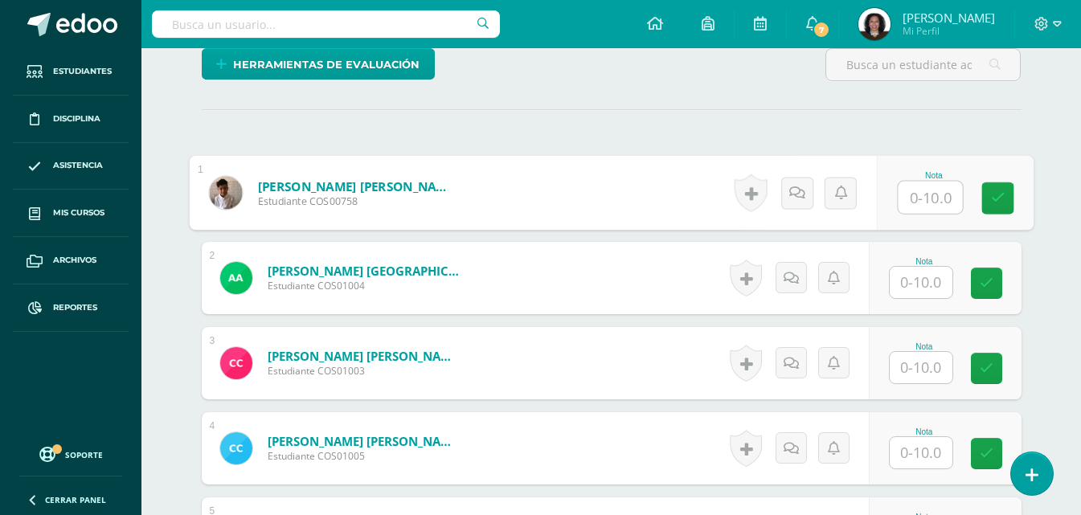
click at [916, 196] on input "text" at bounding box center [930, 198] width 64 height 32
type input "10"
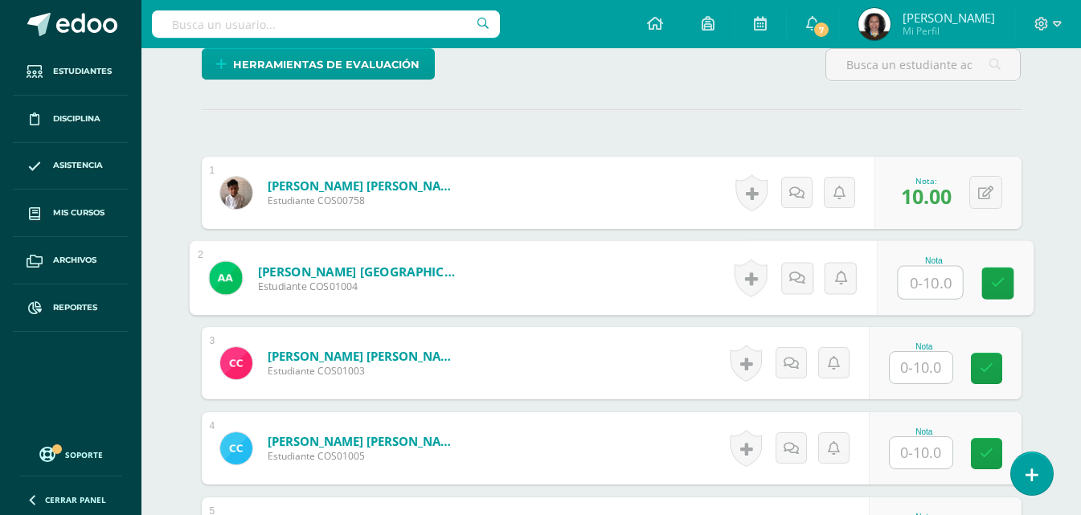
click at [919, 379] on input "text" at bounding box center [921, 367] width 63 height 31
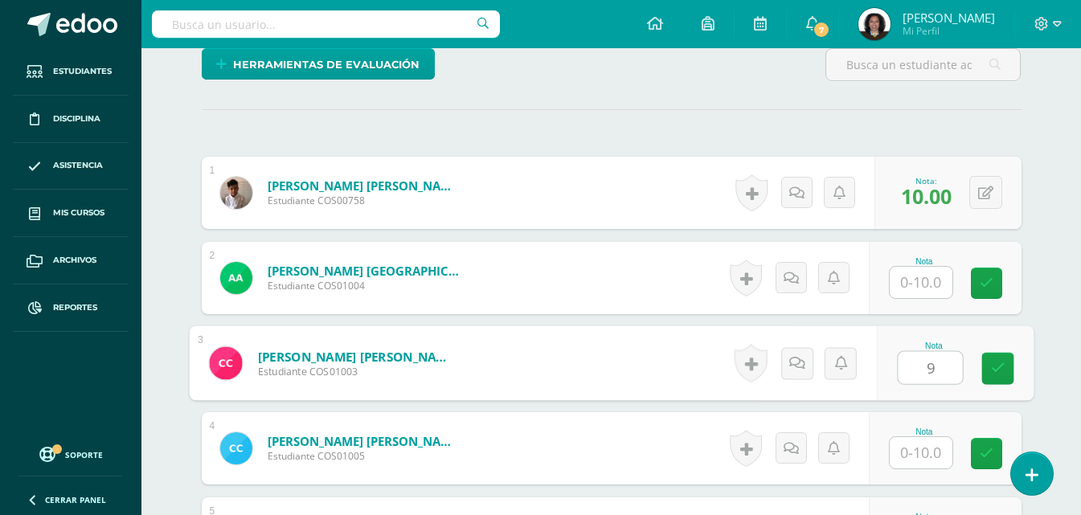
type input "9"
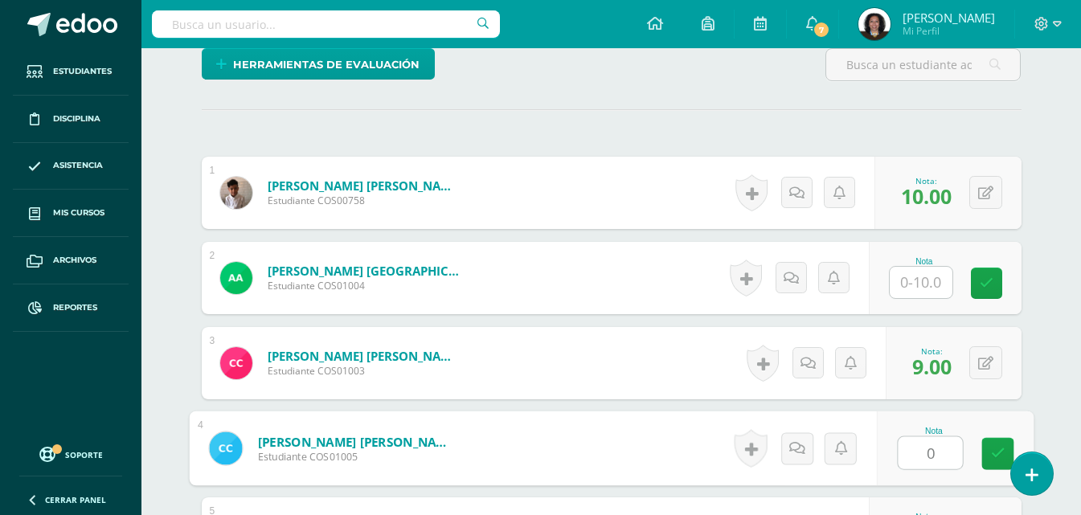
type input "0"
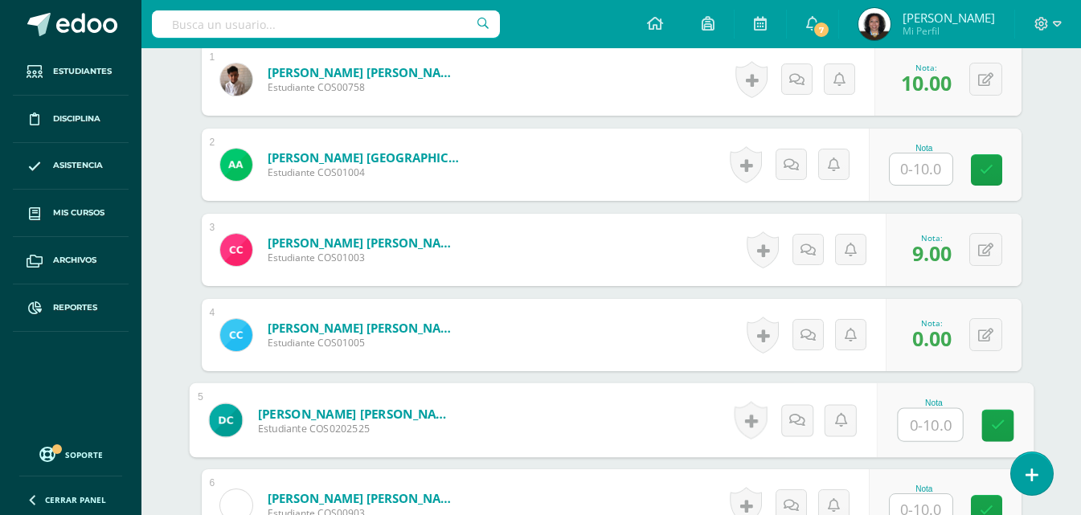
scroll to position [522, 0]
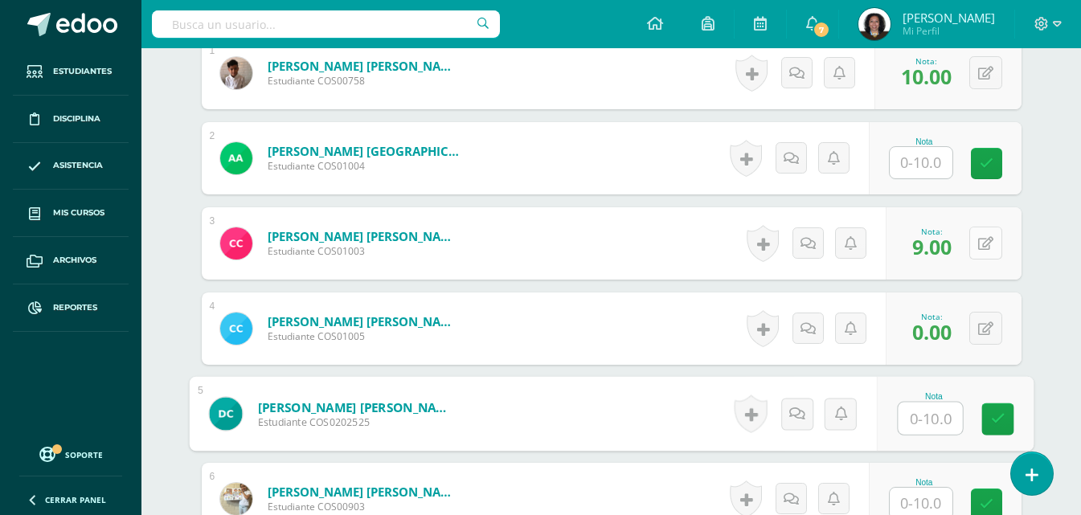
click at [984, 246] on button at bounding box center [986, 243] width 33 height 33
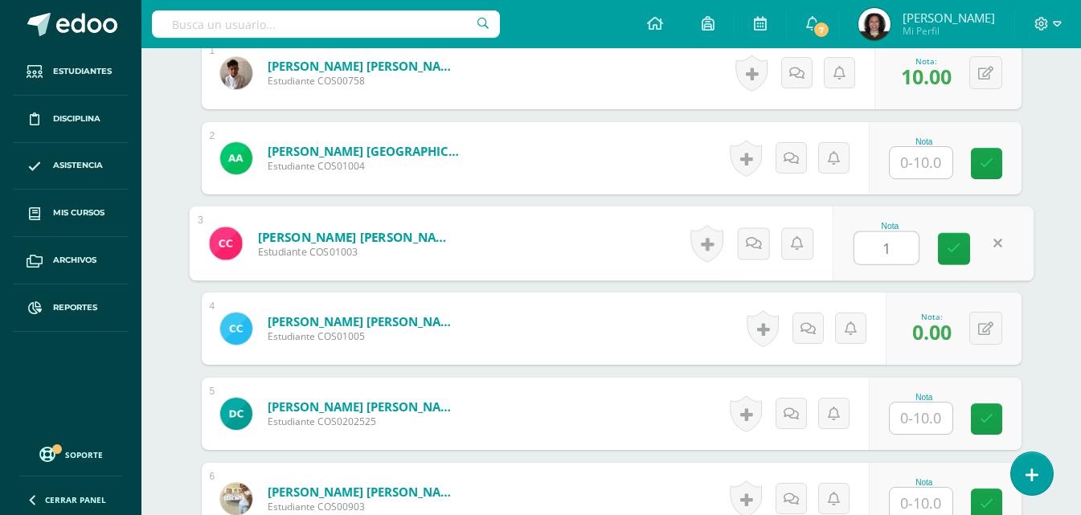
type input "10"
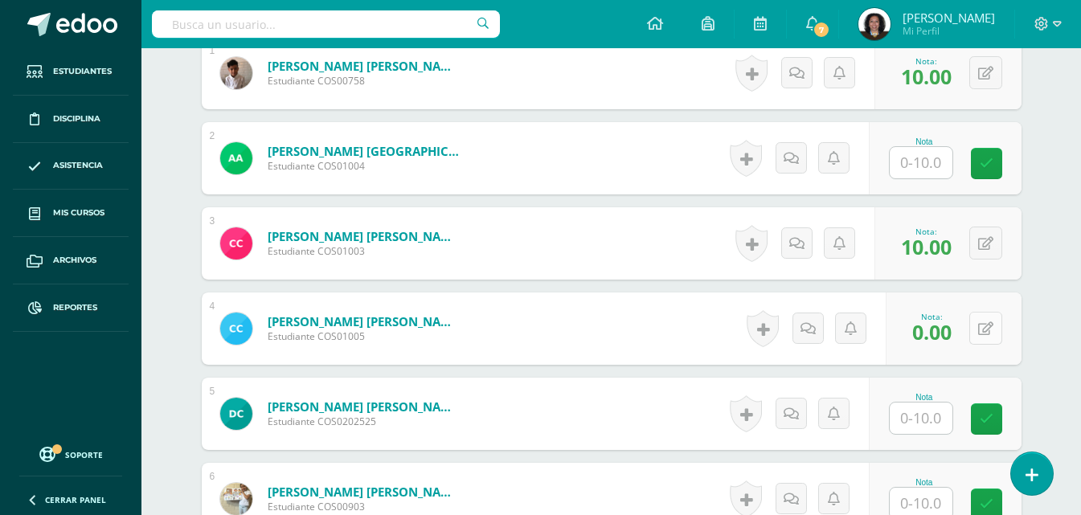
click at [982, 330] on button at bounding box center [986, 328] width 33 height 33
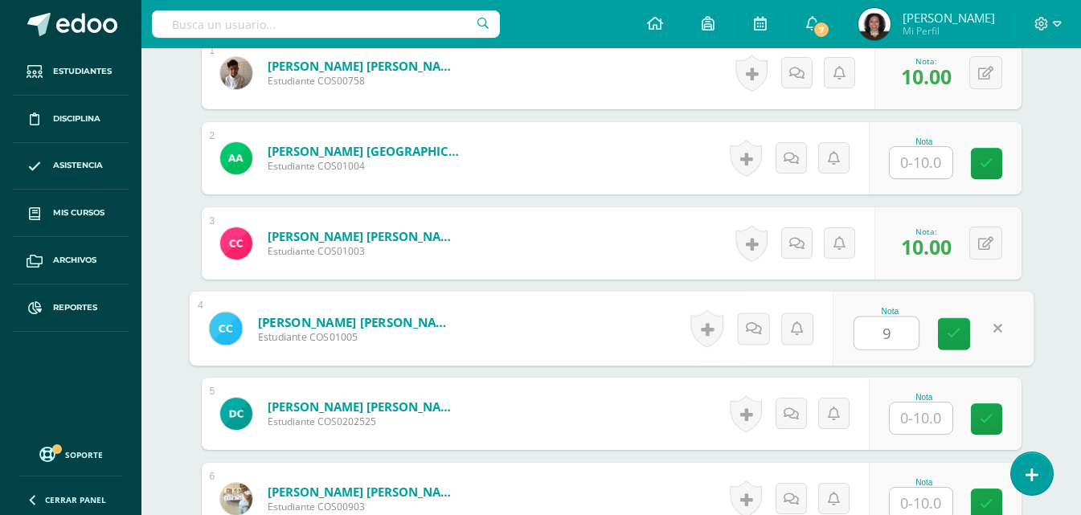
type input "9"
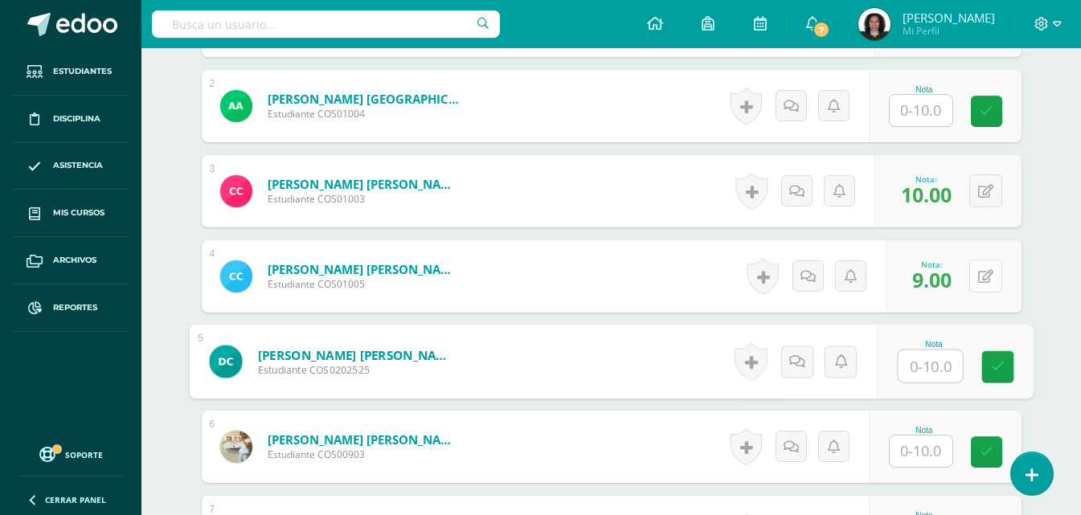
scroll to position [602, 0]
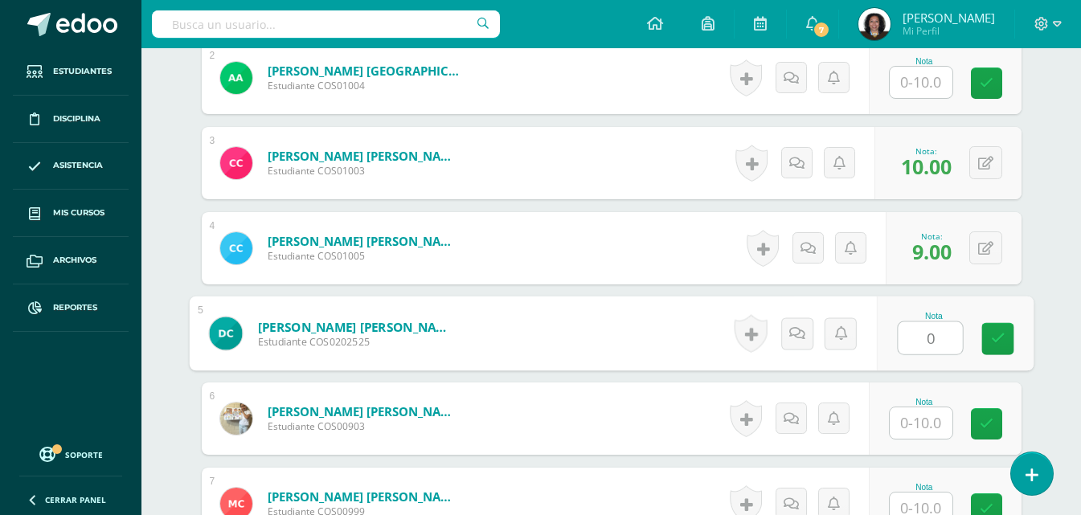
type input "0"
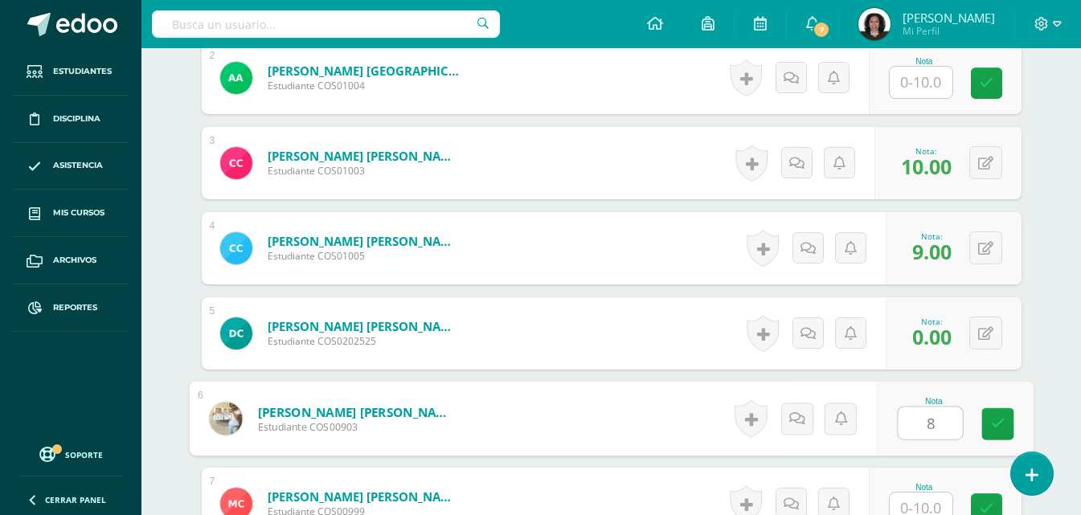
type input "8"
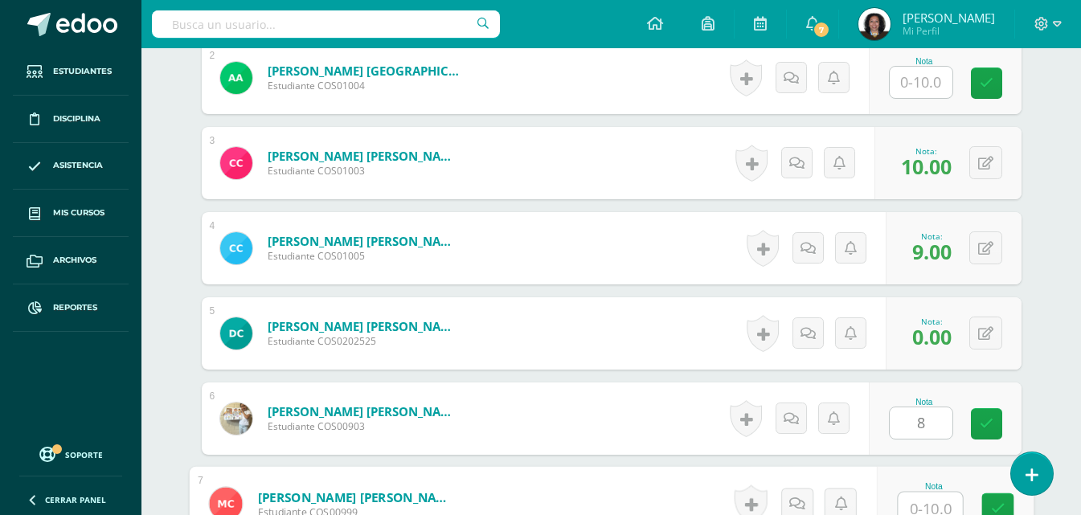
scroll to position [611, 0]
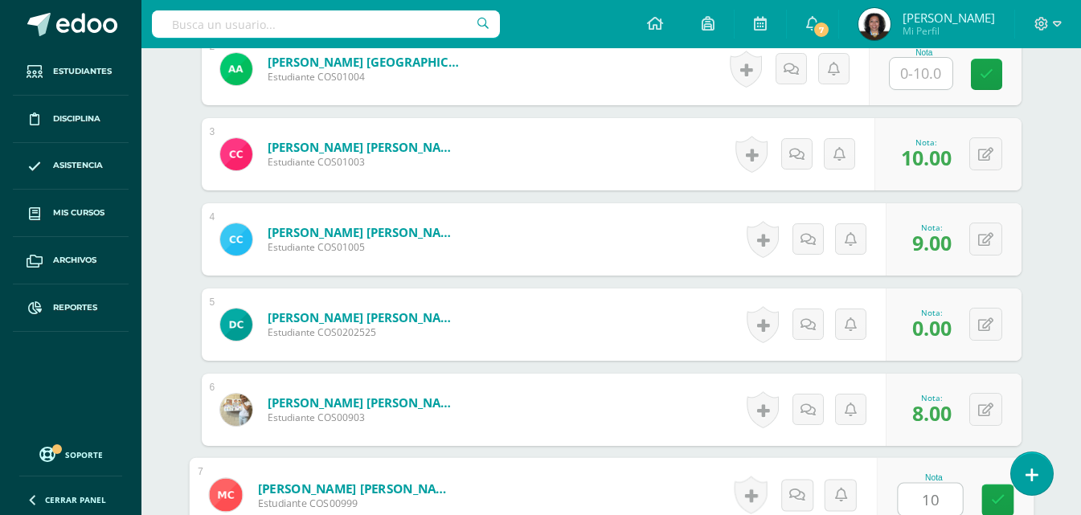
type input "10"
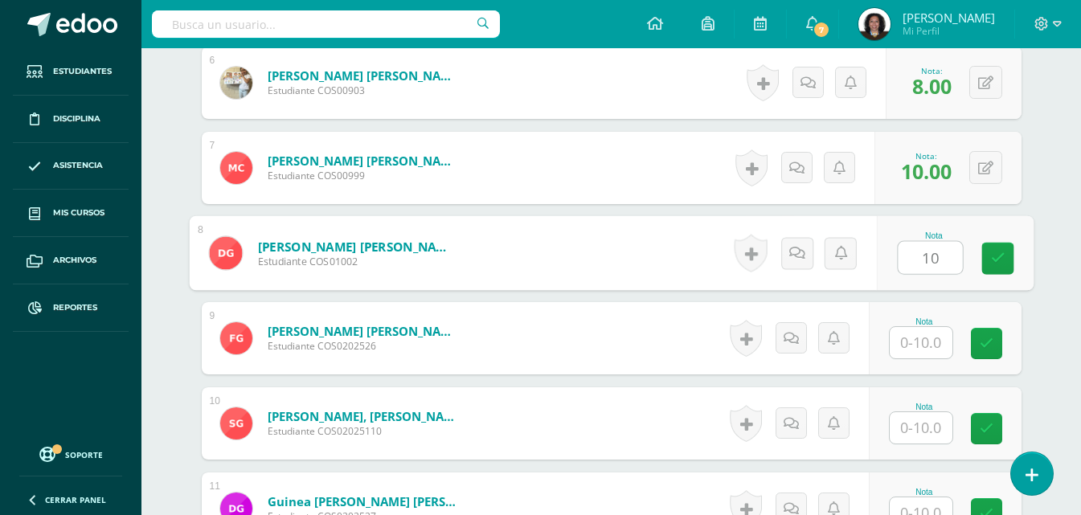
type input "10"
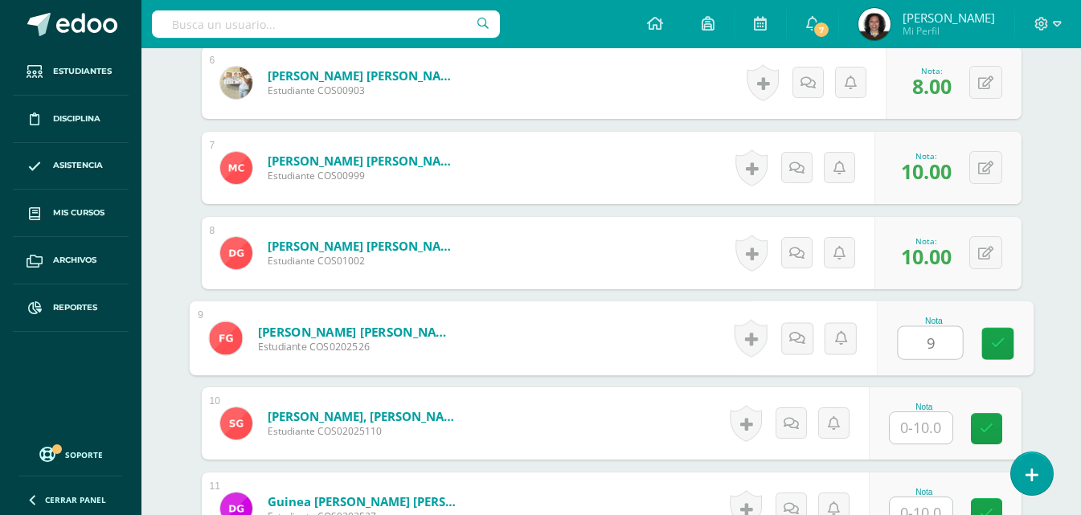
type input "9"
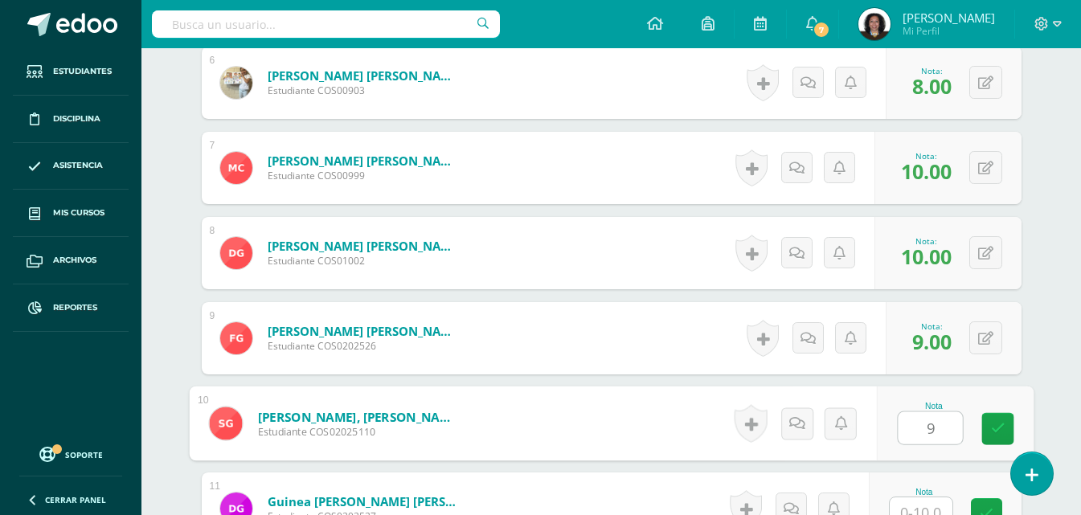
type input "9"
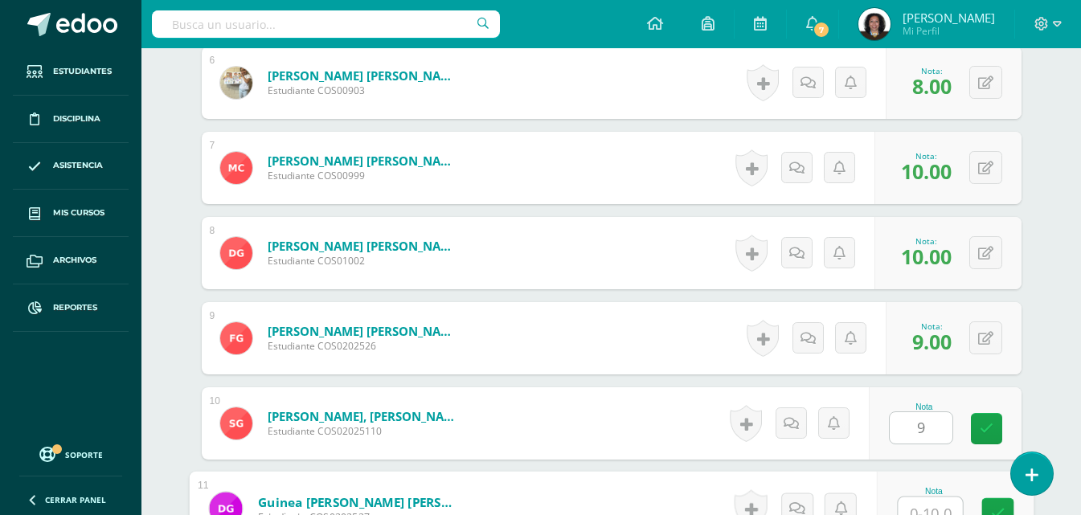
scroll to position [952, 0]
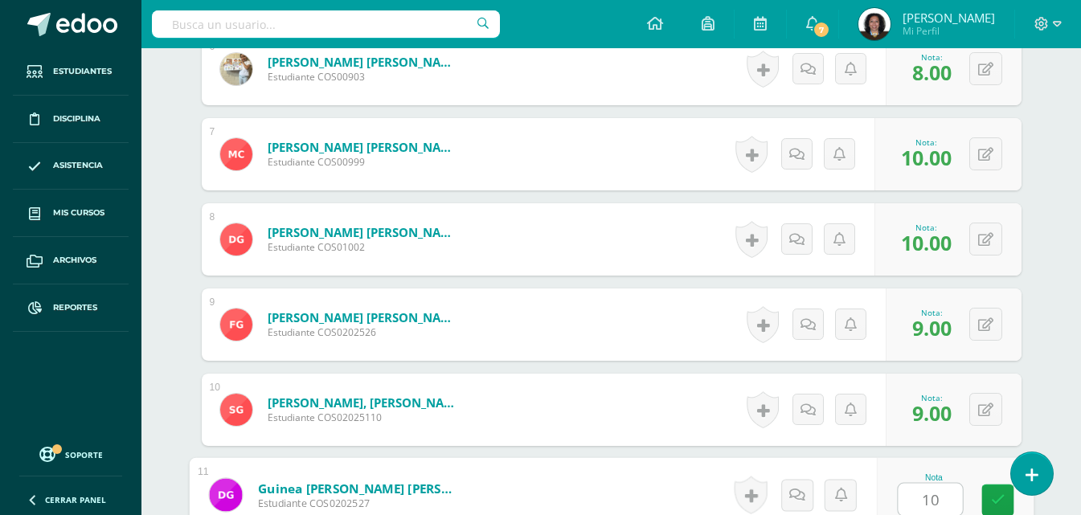
type input "10"
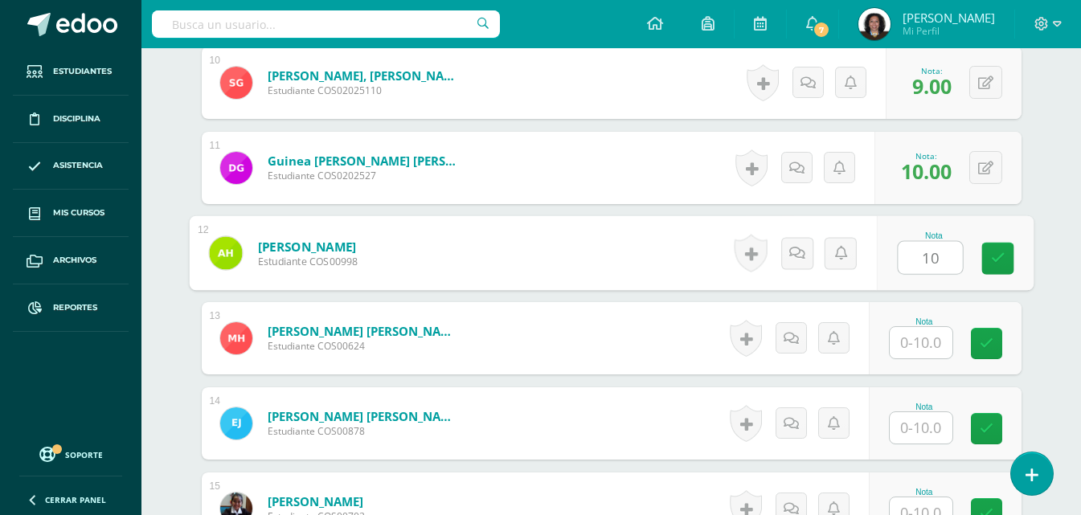
type input "10"
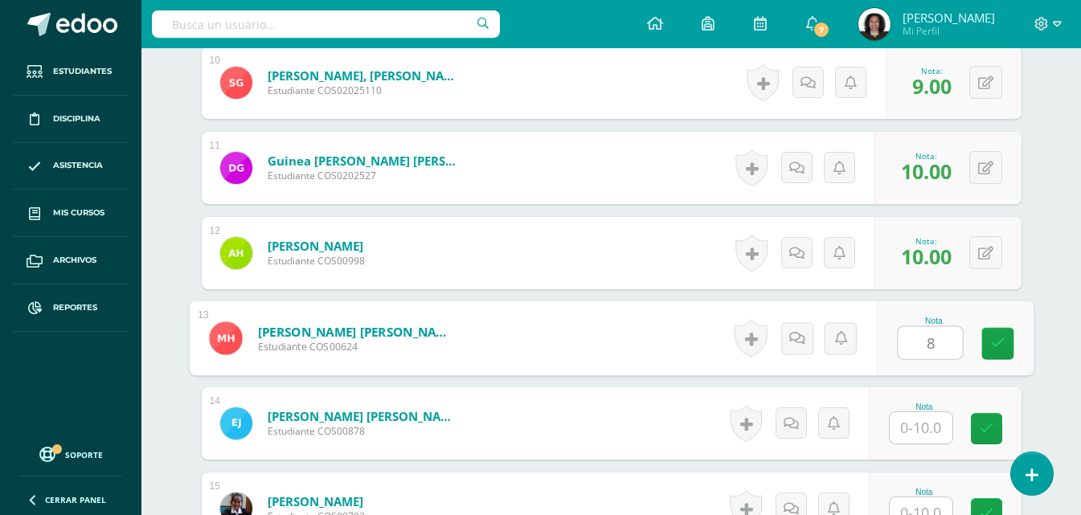
type input "8"
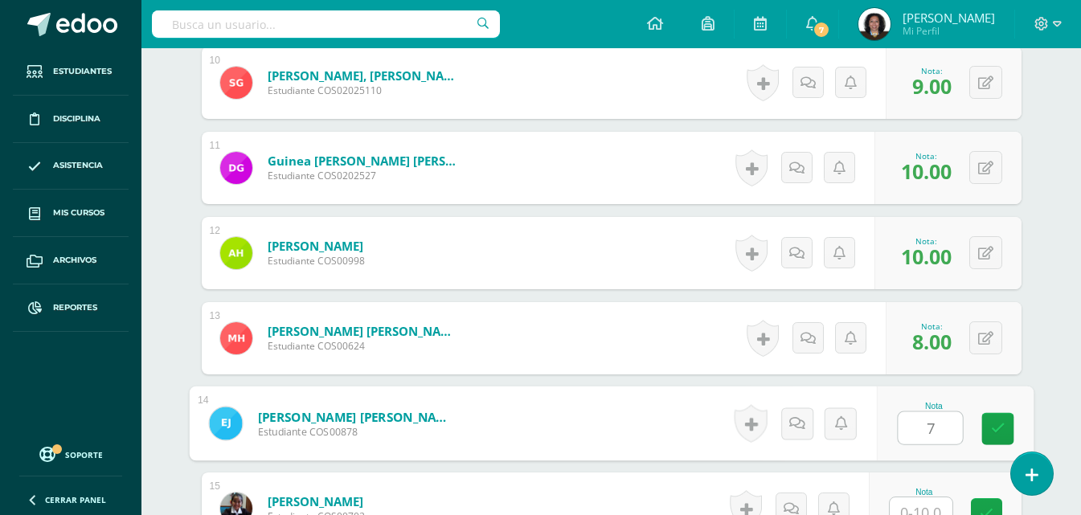
type input "7"
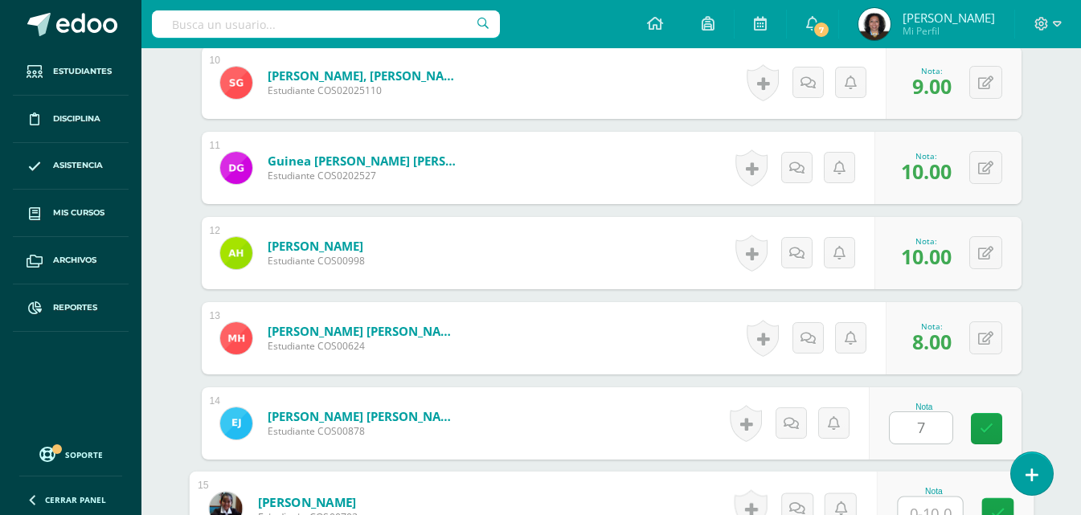
scroll to position [1293, 0]
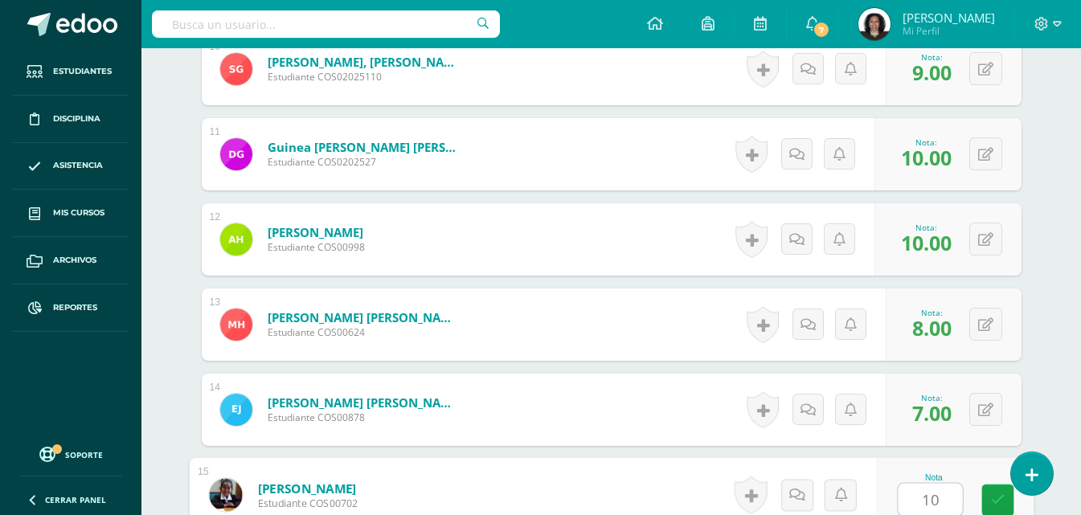
type input "10"
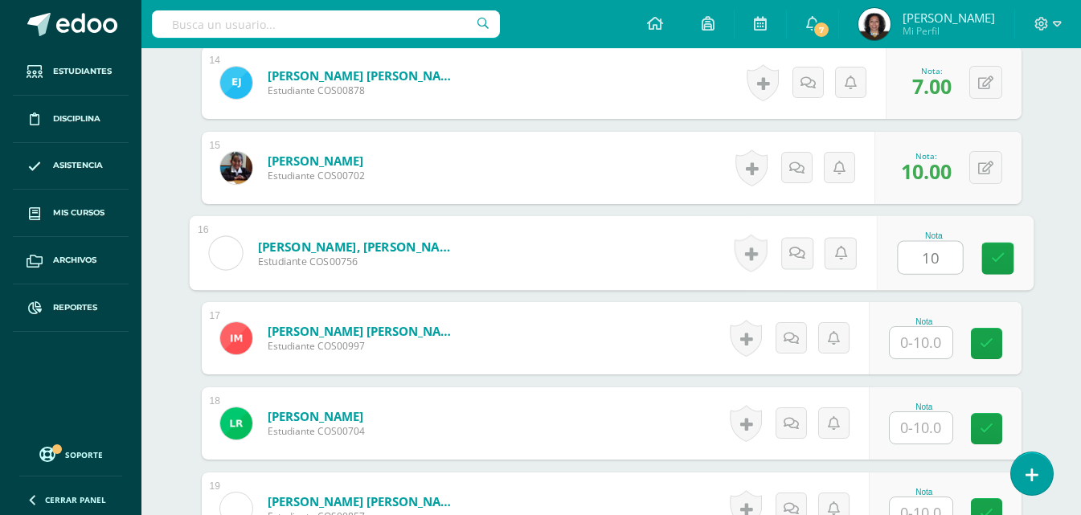
type input "10"
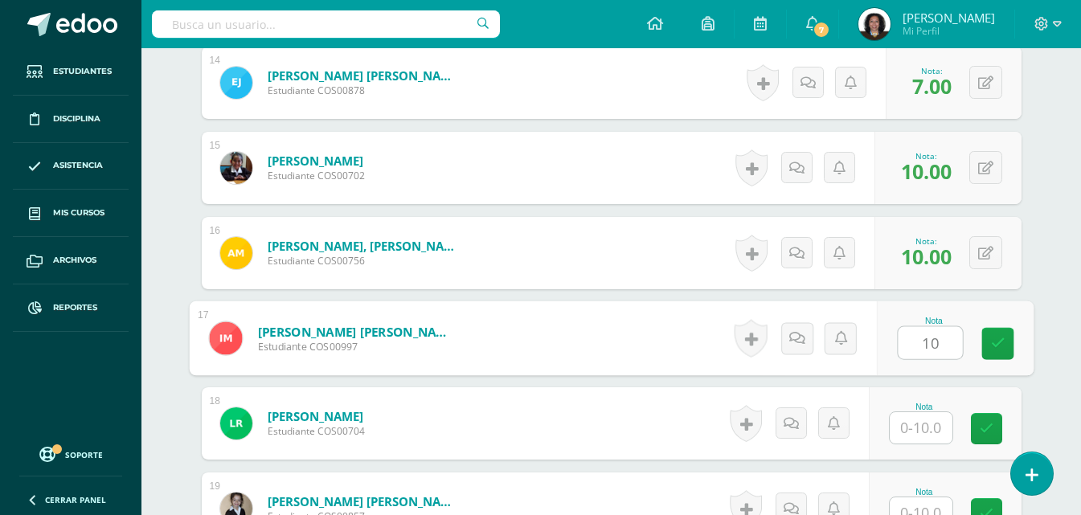
type input "10"
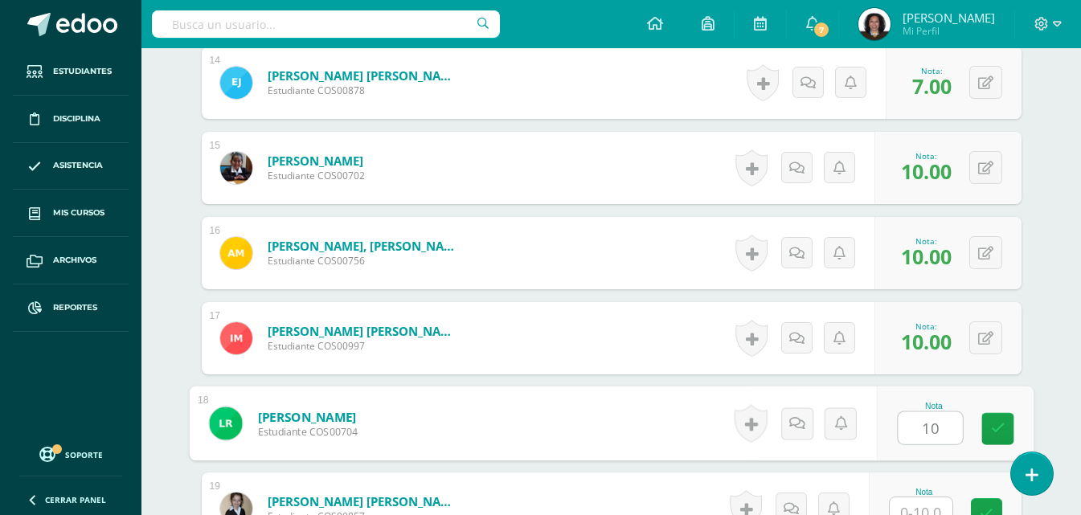
type input "10"
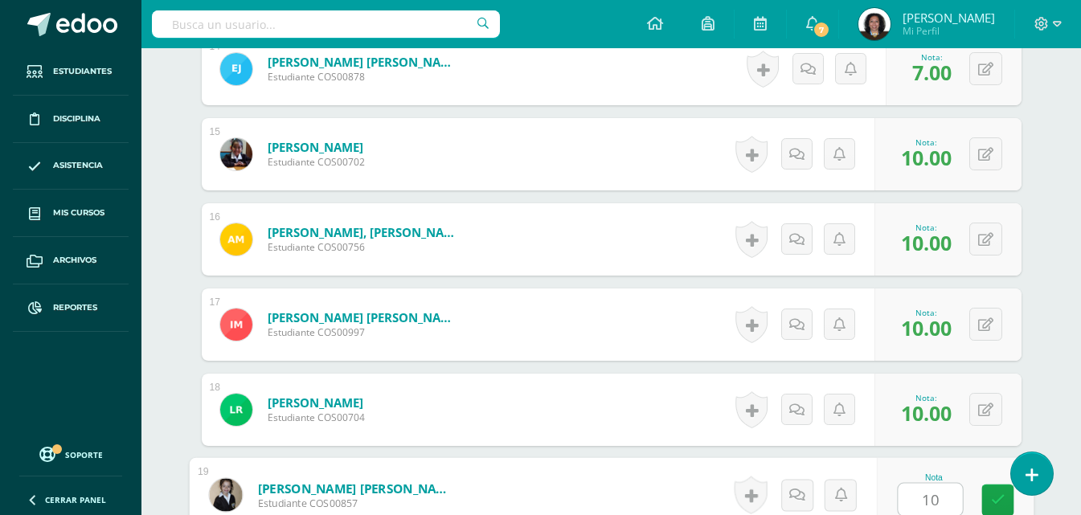
type input "10"
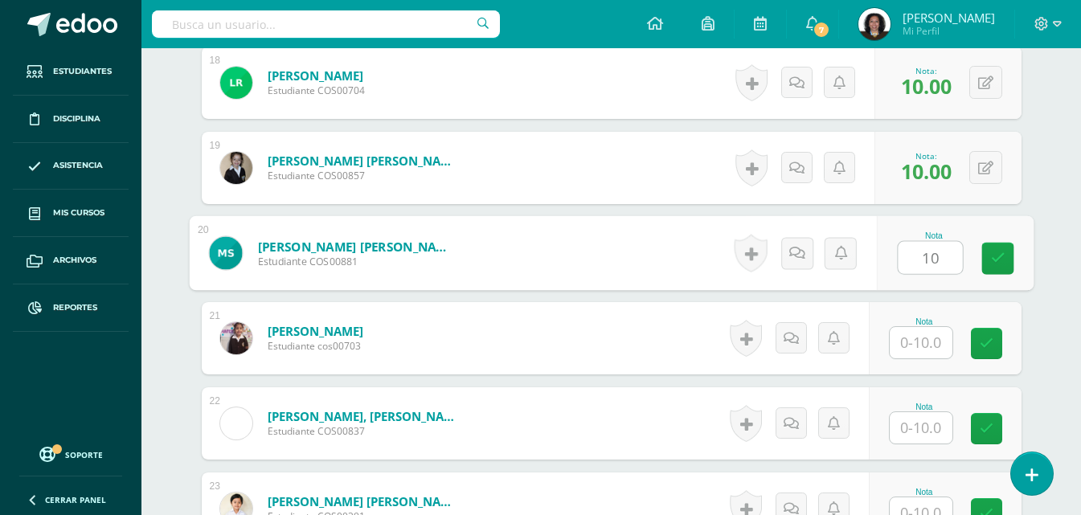
type input "10"
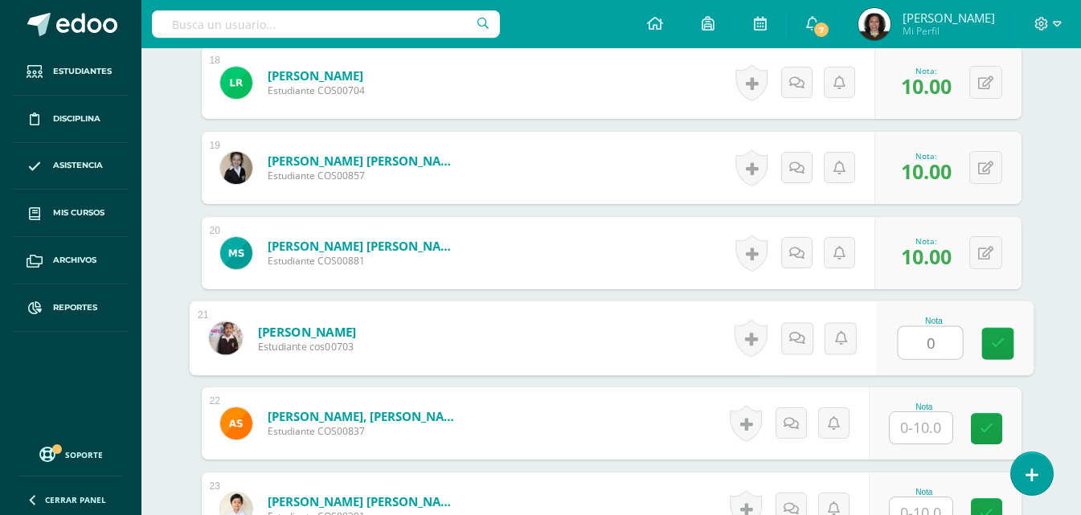
type input "0"
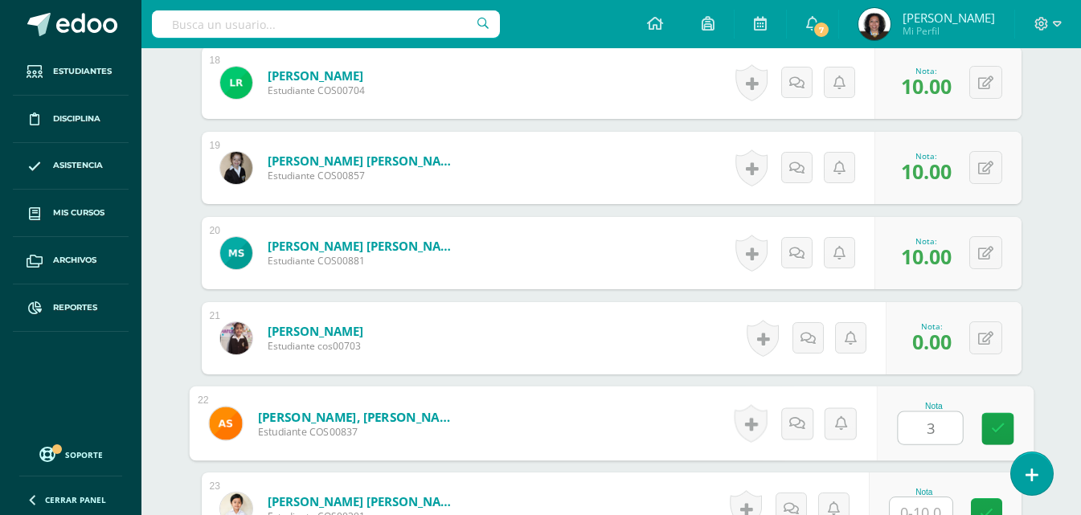
type input "3"
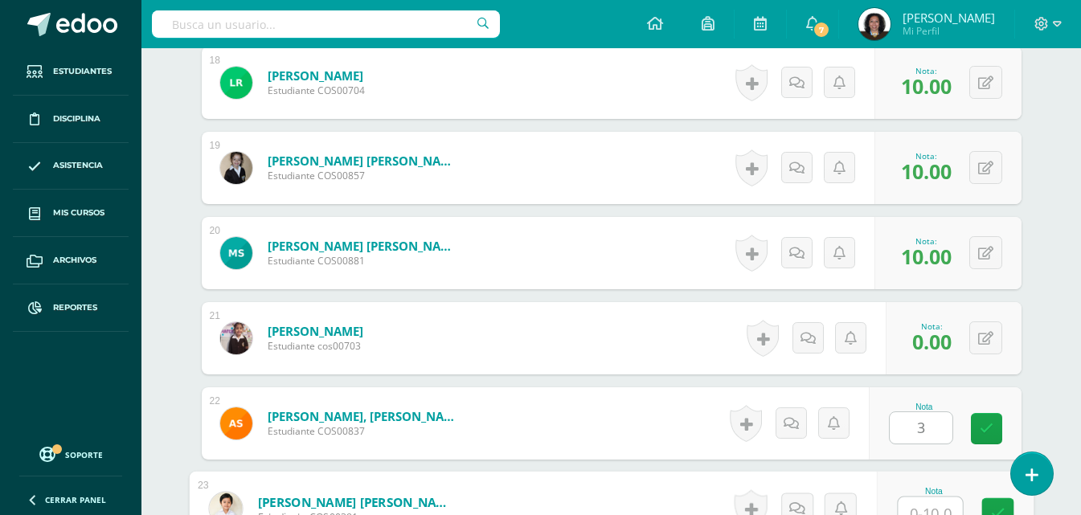
scroll to position [1975, 0]
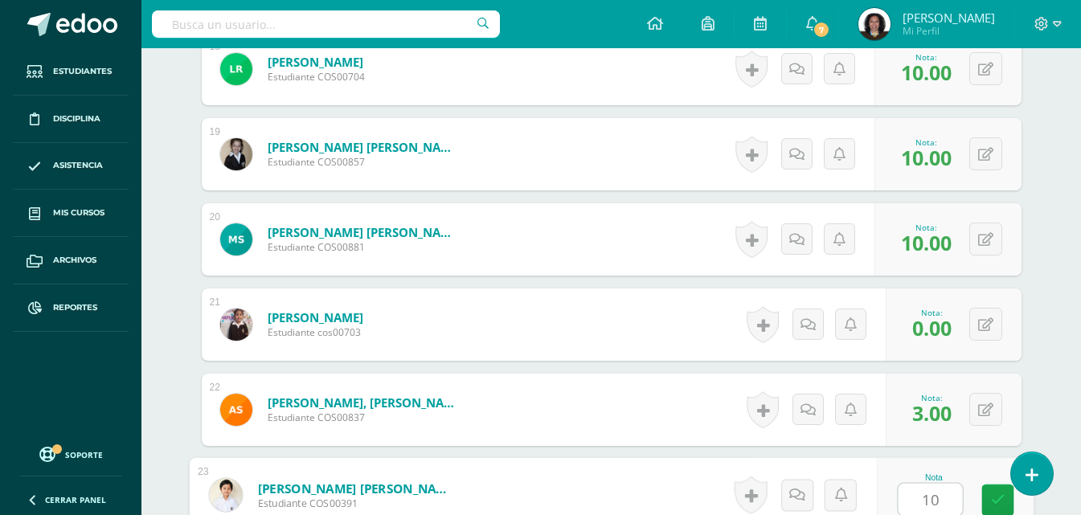
type input "10"
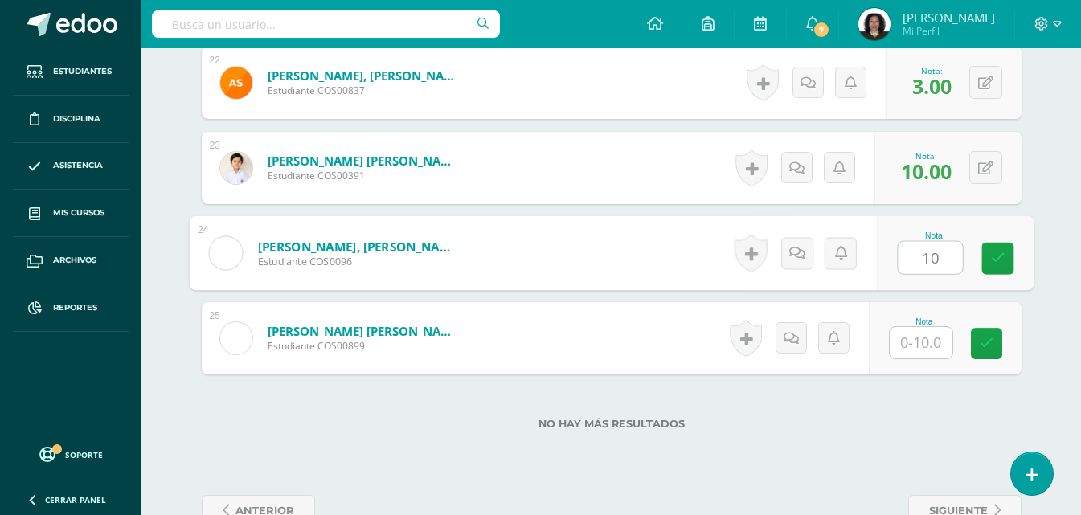
type input "10"
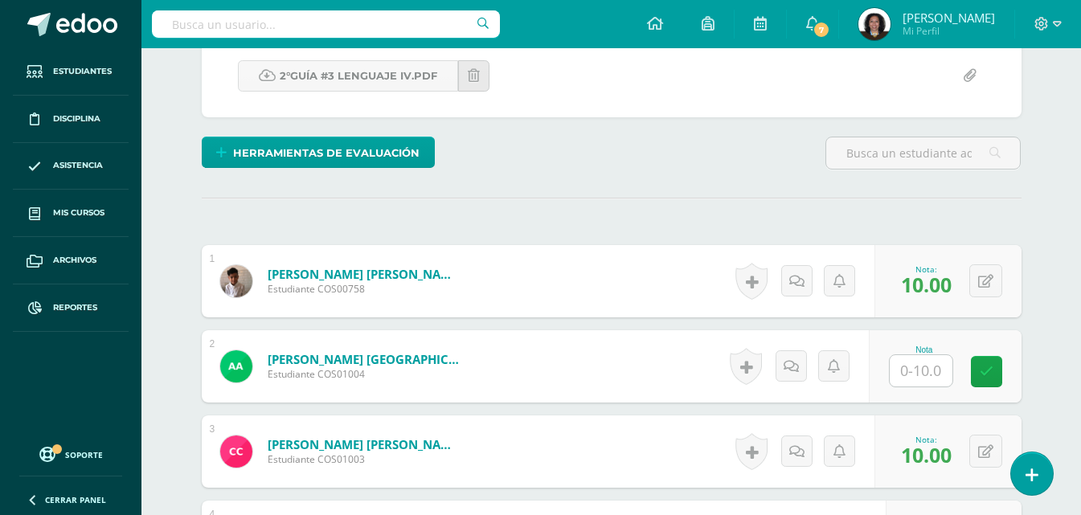
scroll to position [51, 0]
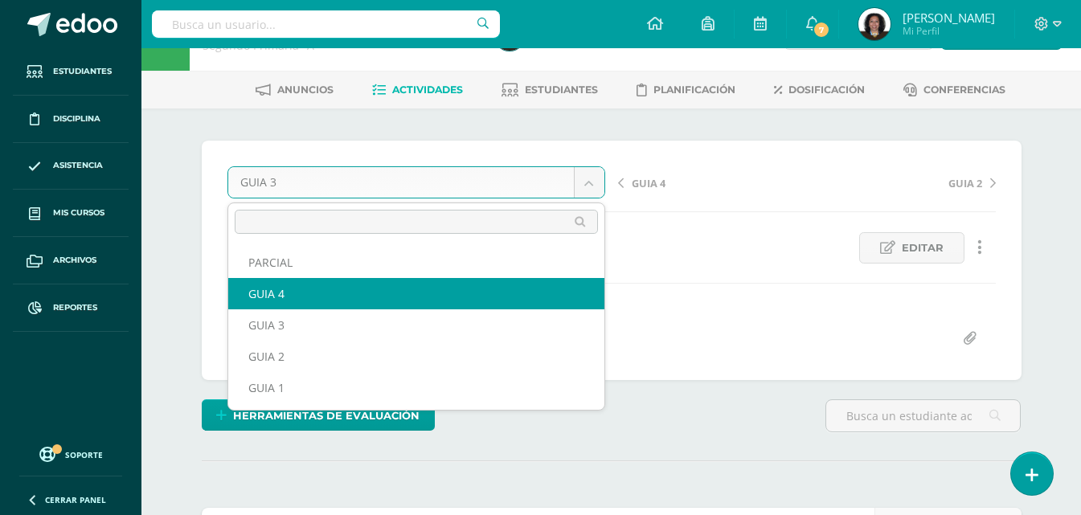
select select "/dashboard/teacher/grade-activity/124057/"
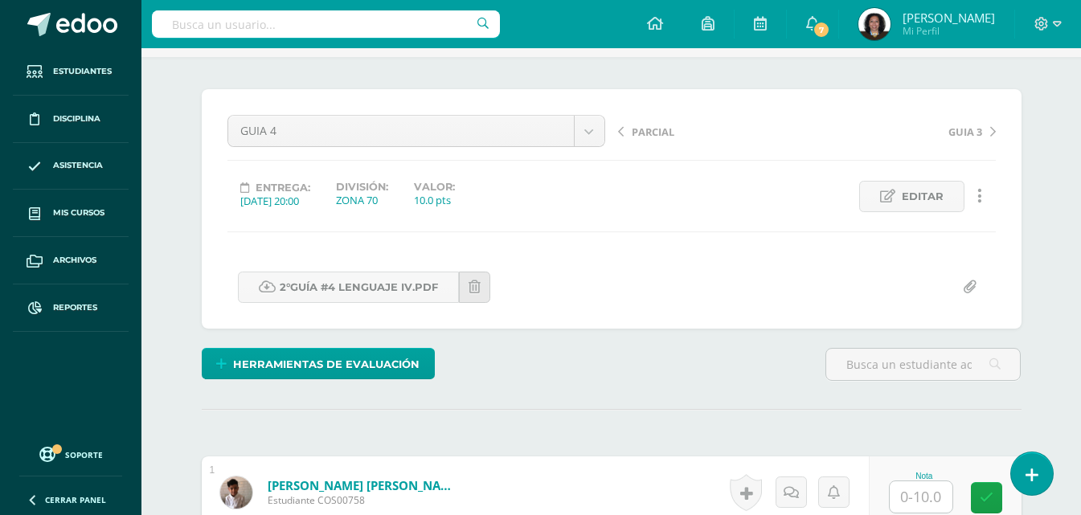
scroll to position [244, 0]
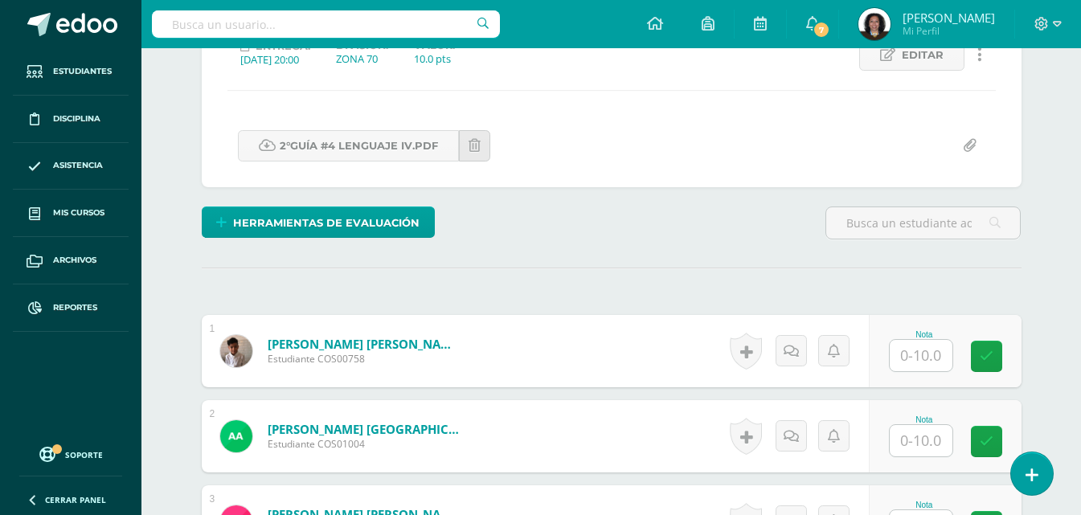
click at [926, 355] on input "text" at bounding box center [921, 355] width 63 height 31
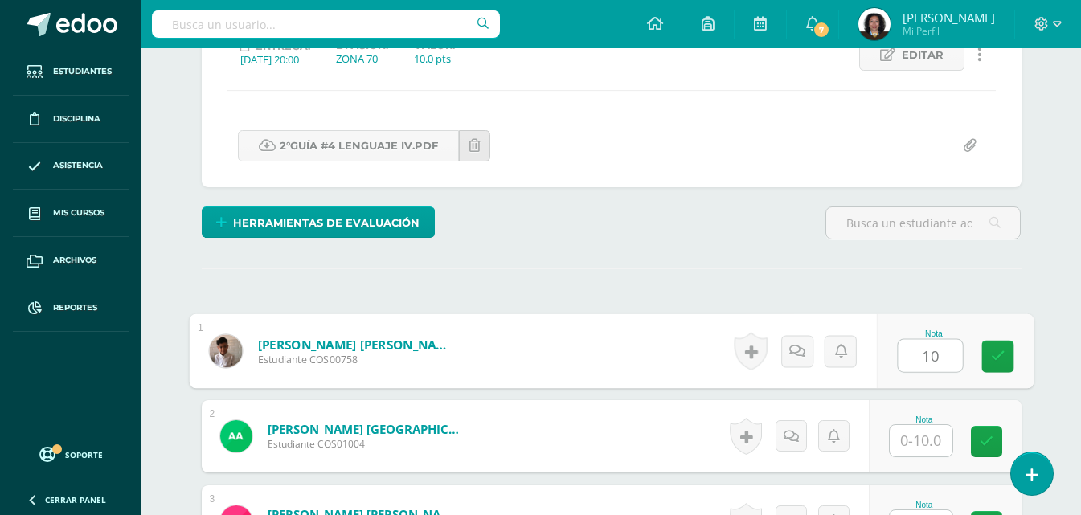
type input "10"
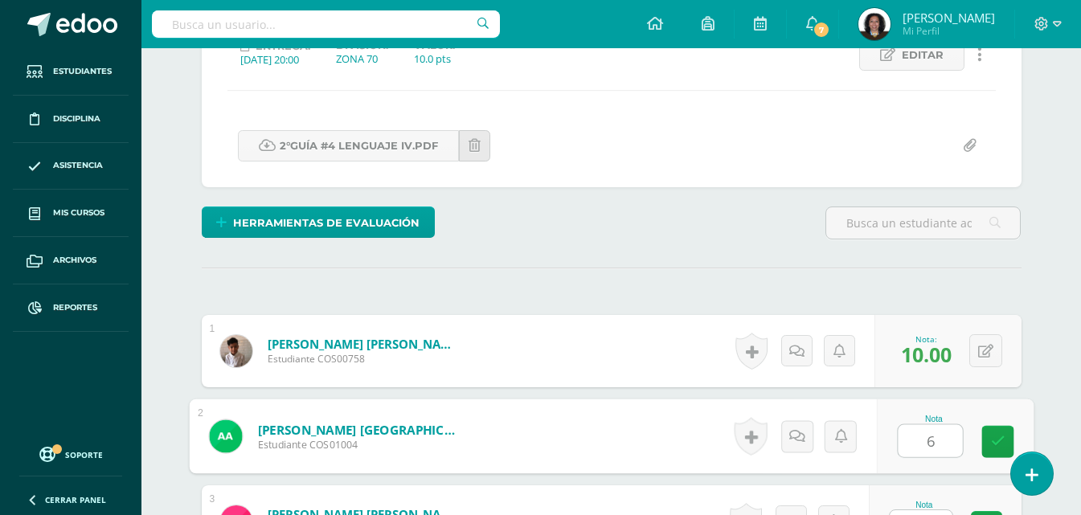
type input "6"
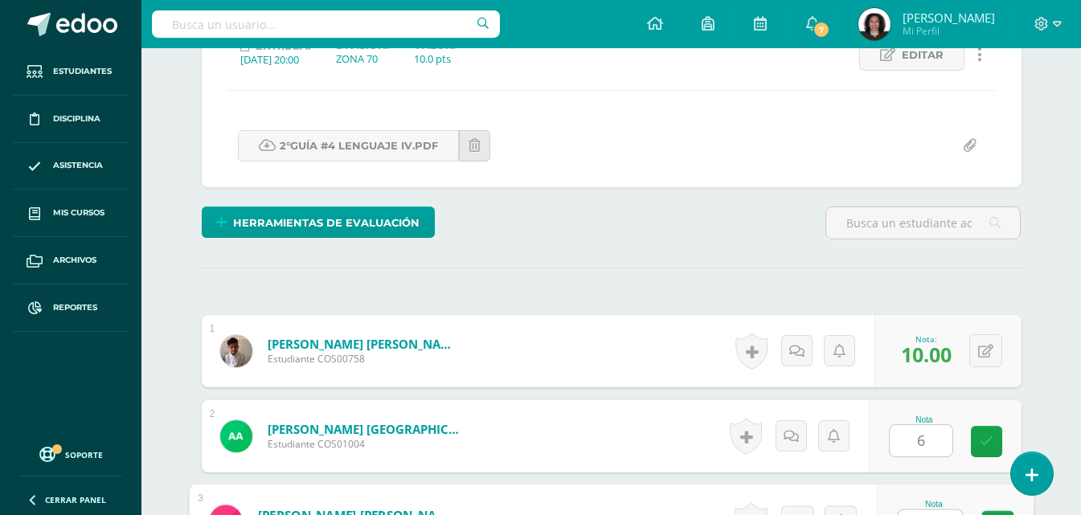
scroll to position [270, 0]
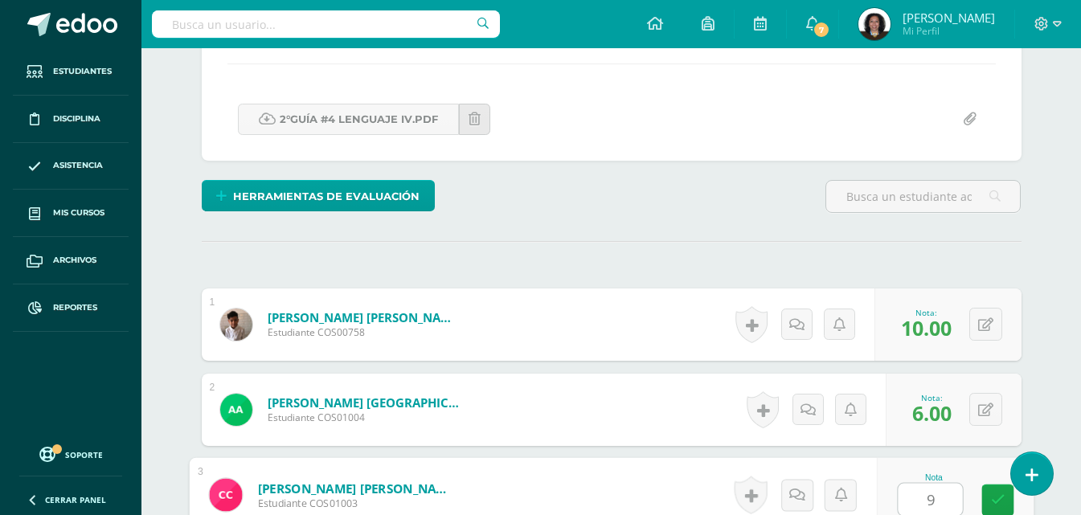
type input "9"
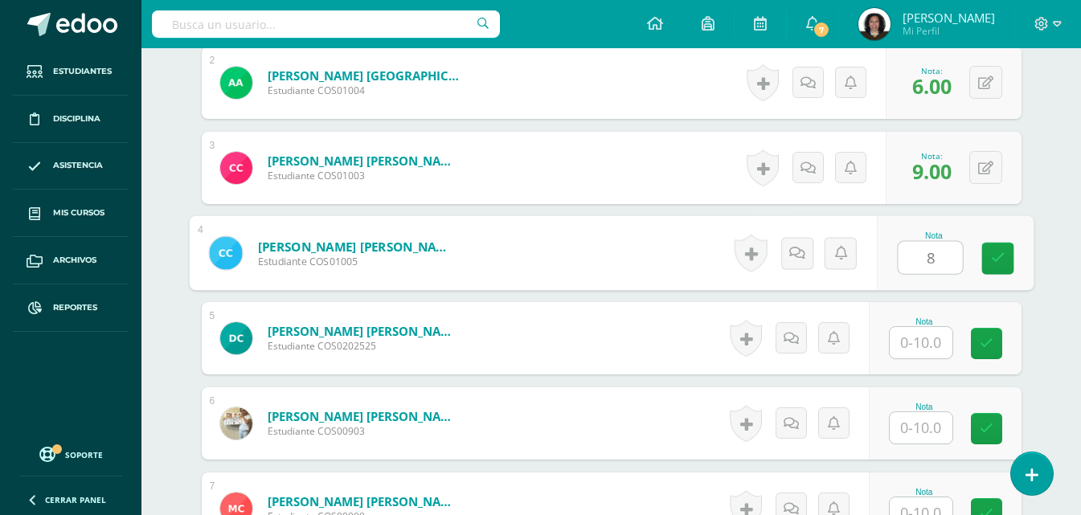
type input "8"
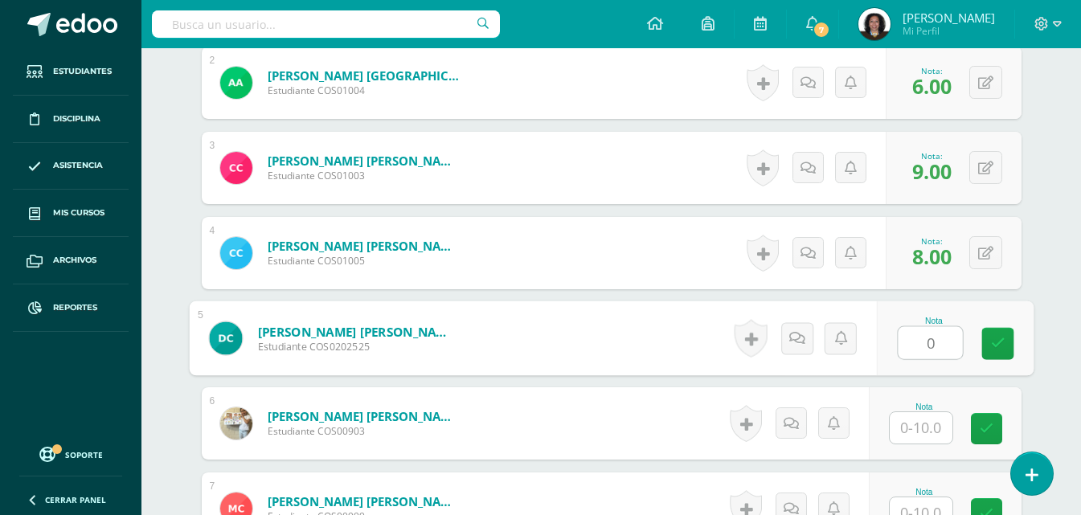
type input "0"
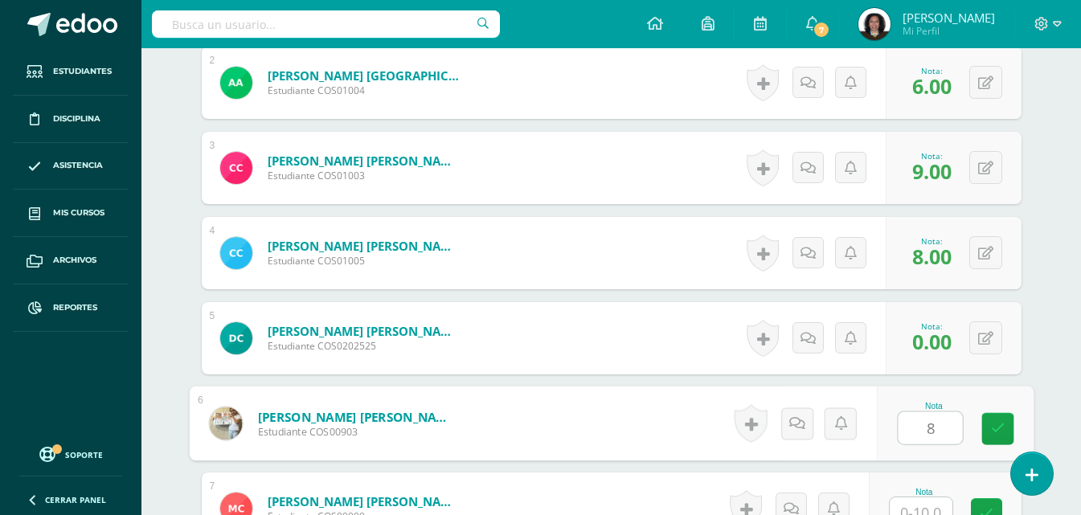
type input "8"
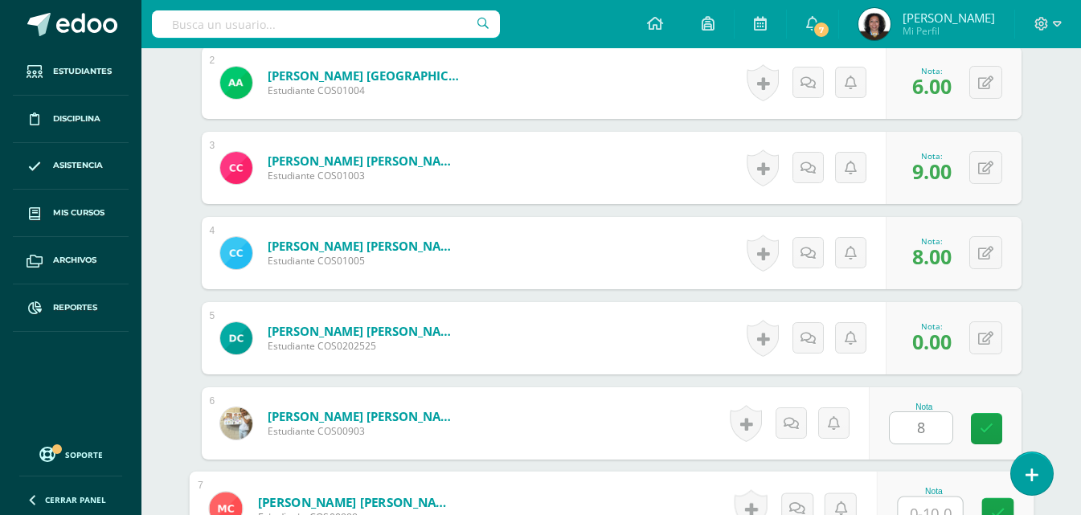
scroll to position [611, 0]
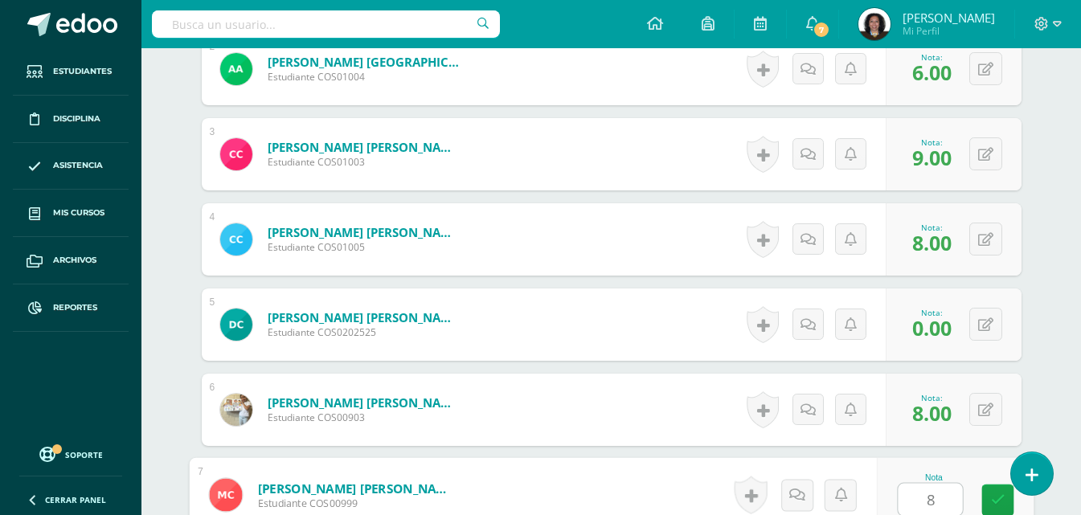
type input "8"
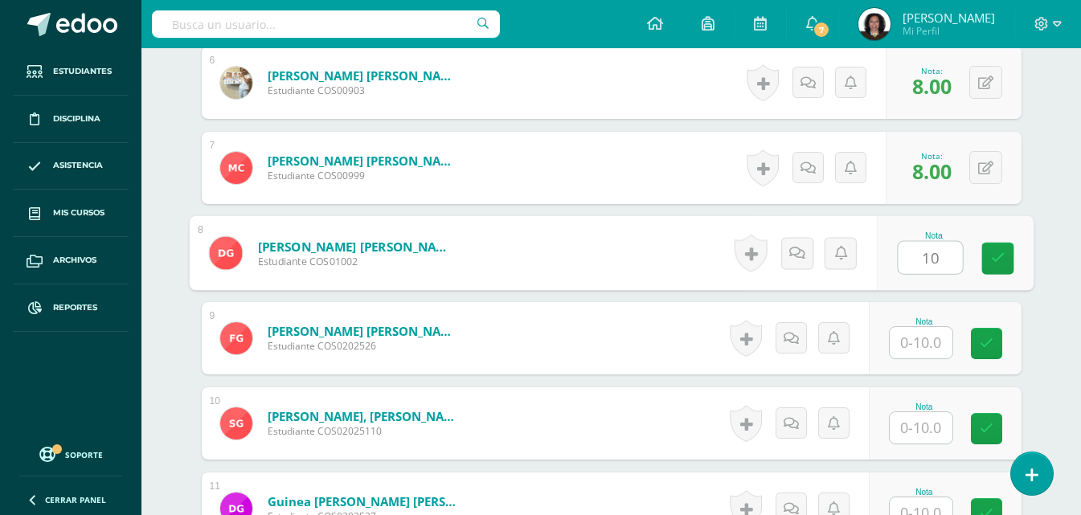
type input "10"
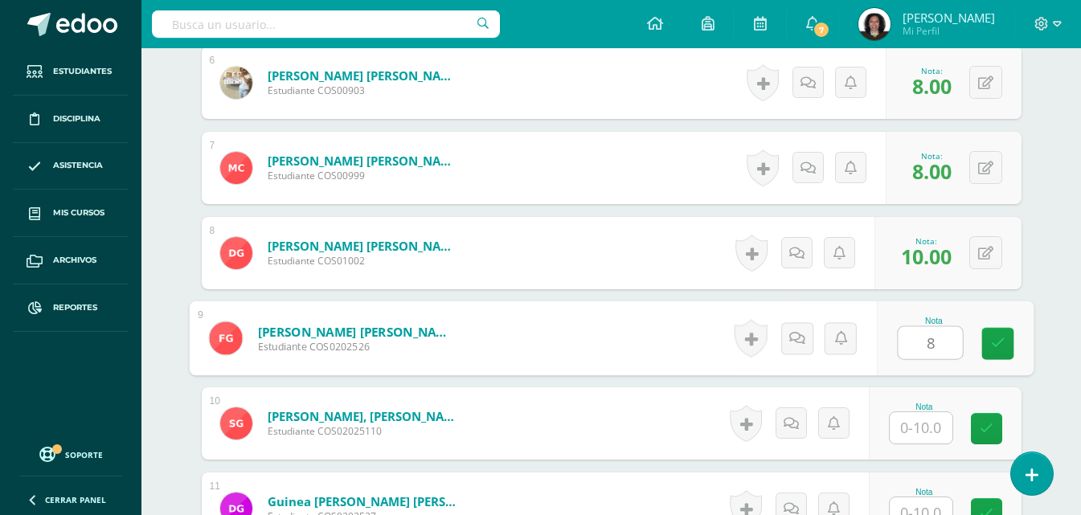
type input "8"
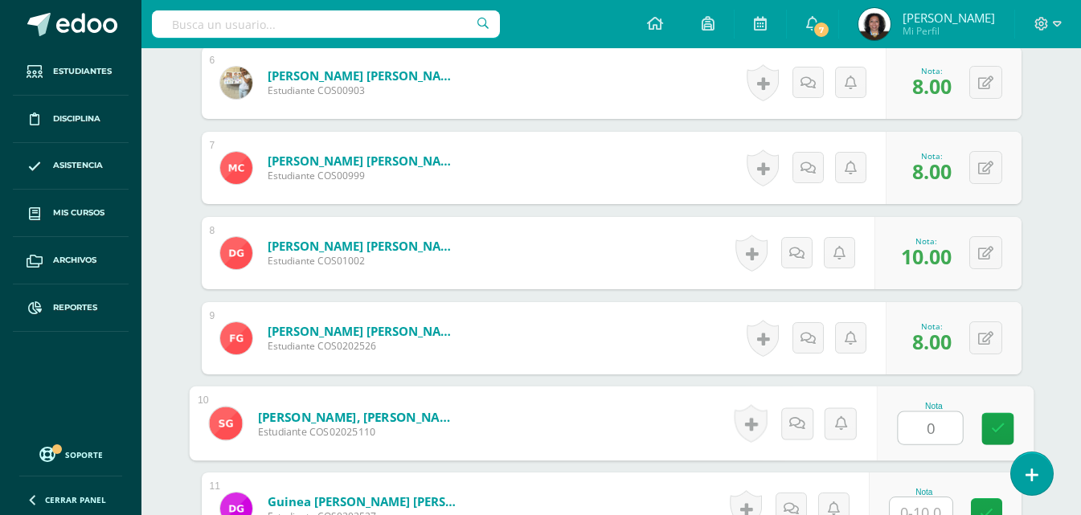
type input "0"
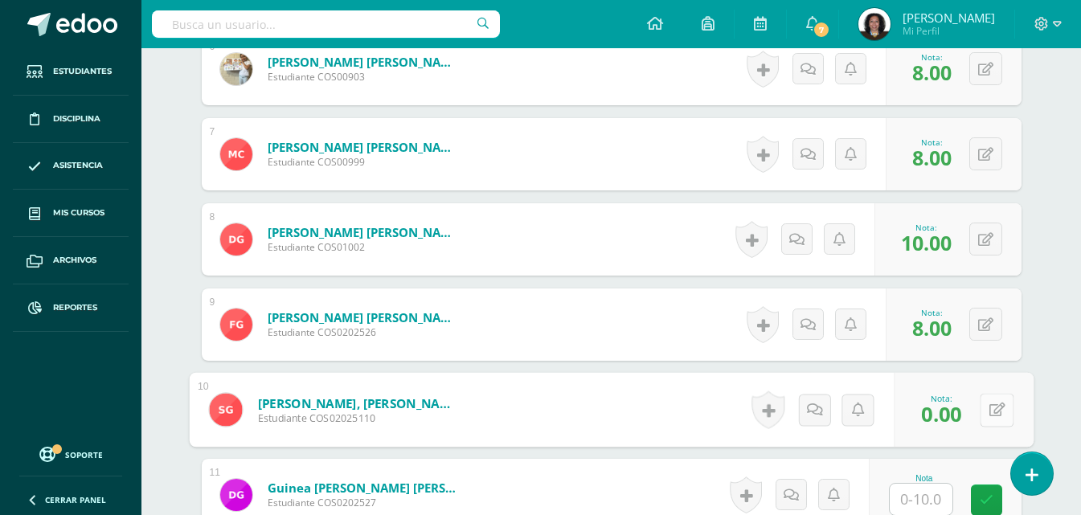
click at [985, 409] on button at bounding box center [997, 410] width 34 height 34
type input "7"
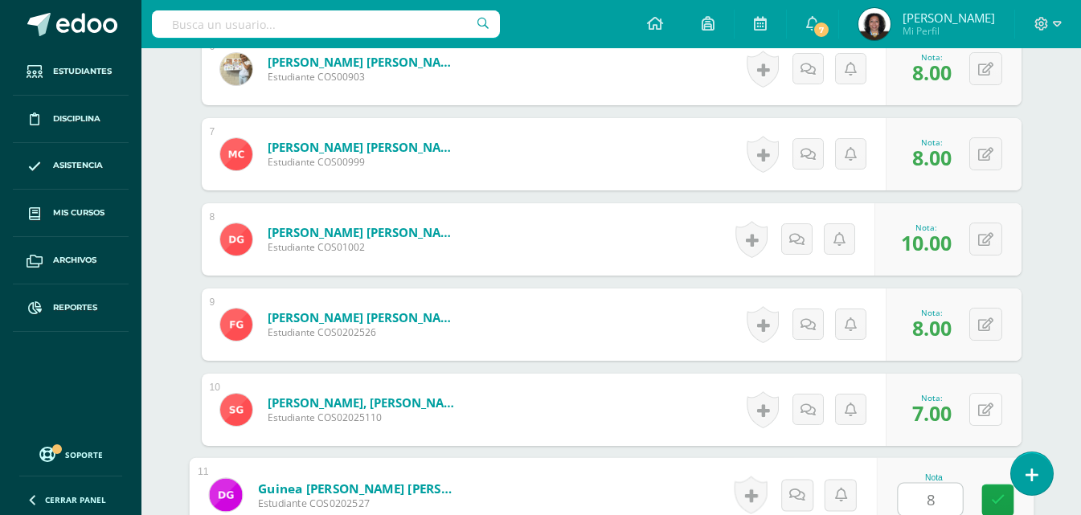
type input "8"
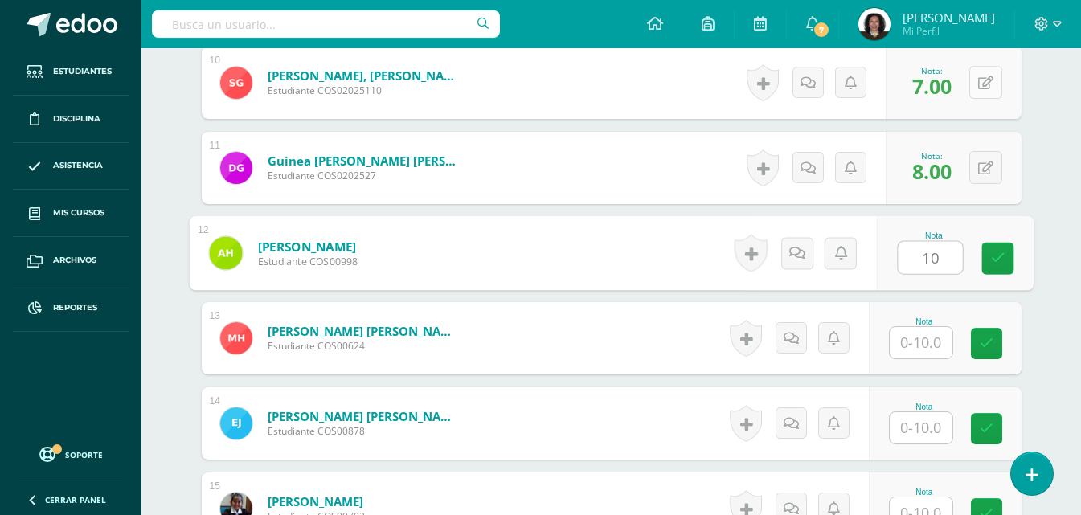
type input "10"
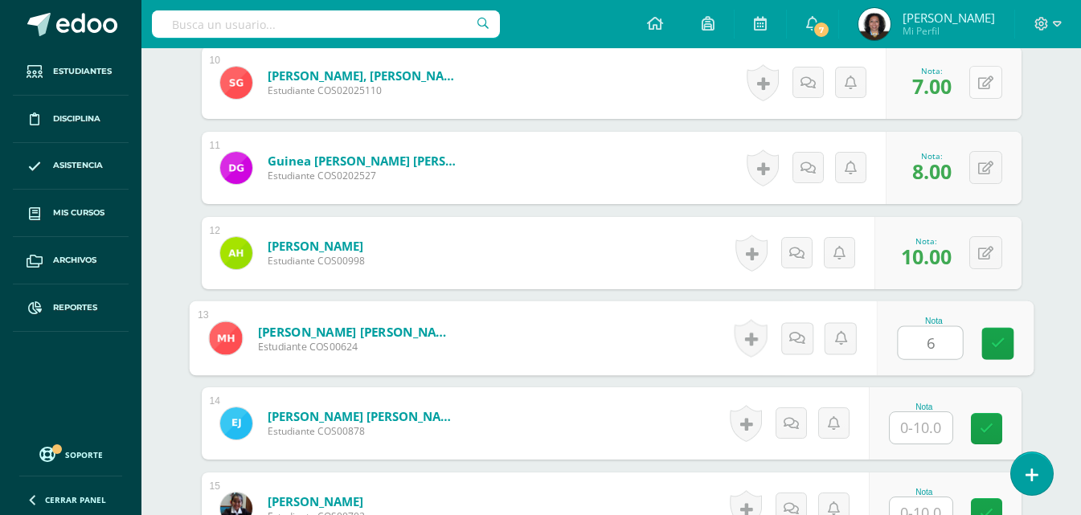
type input "6"
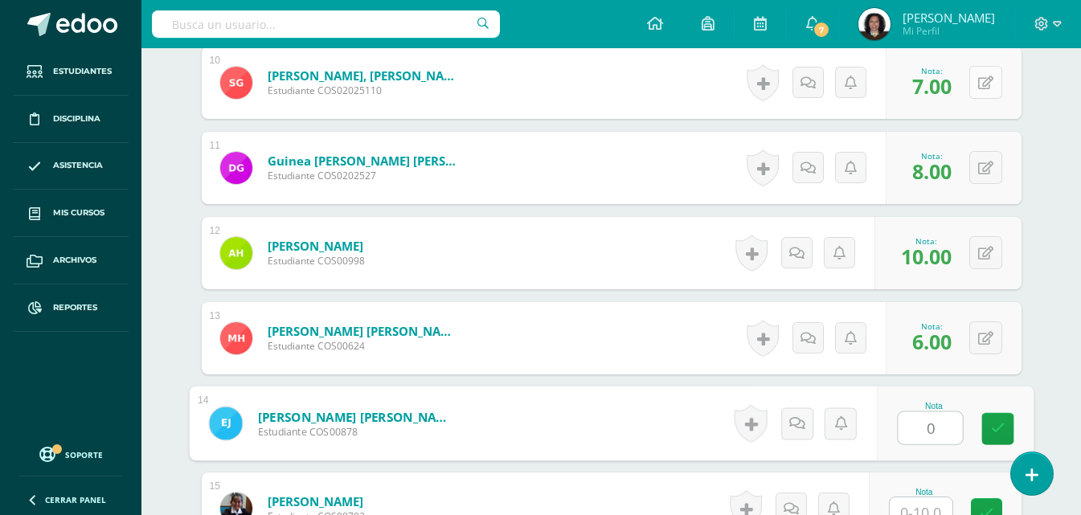
type input "0"
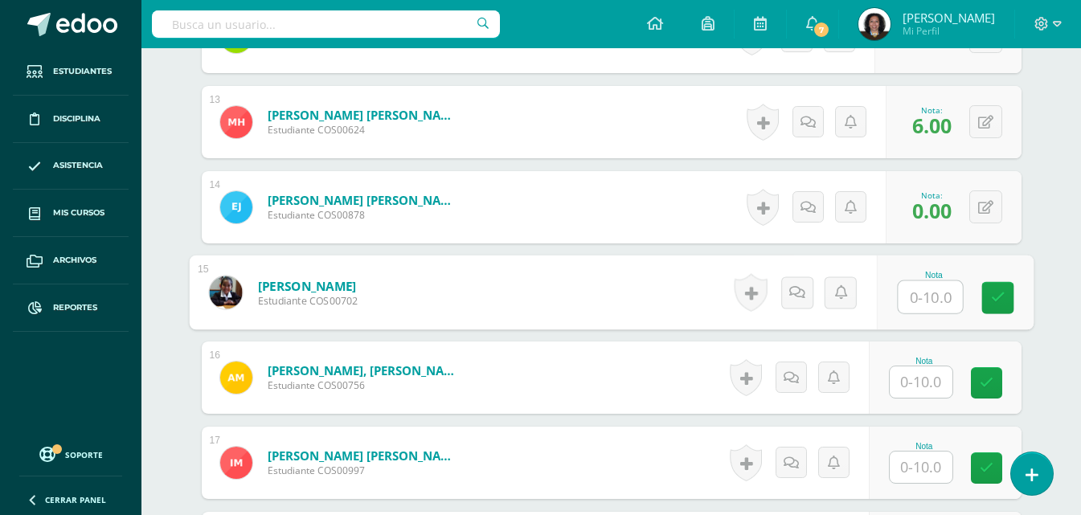
scroll to position [1534, 0]
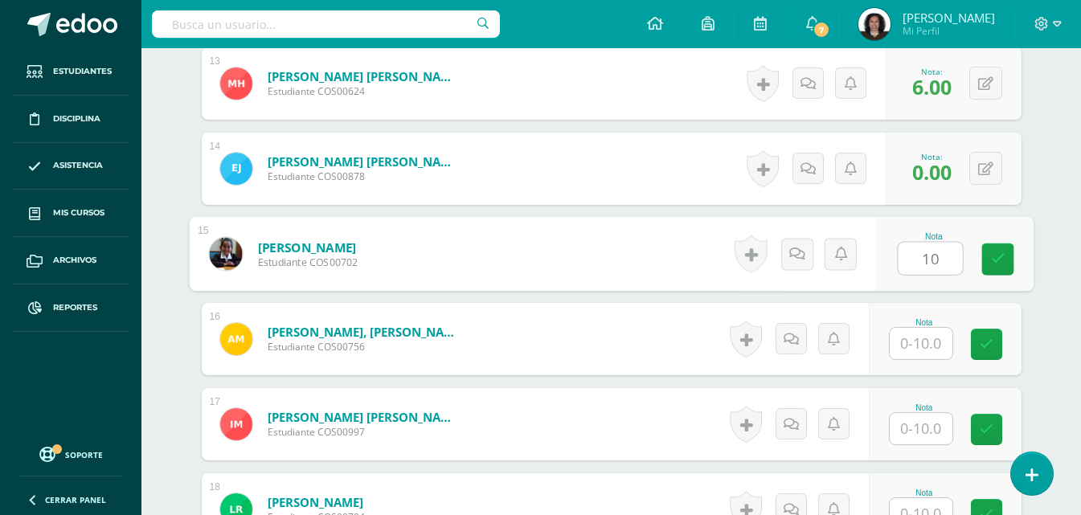
type input "10"
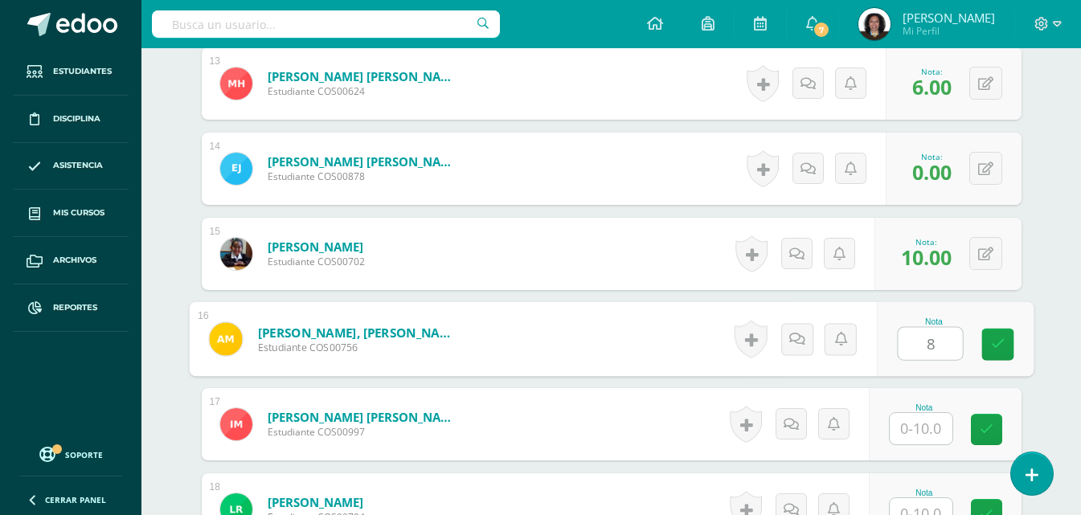
type input "8"
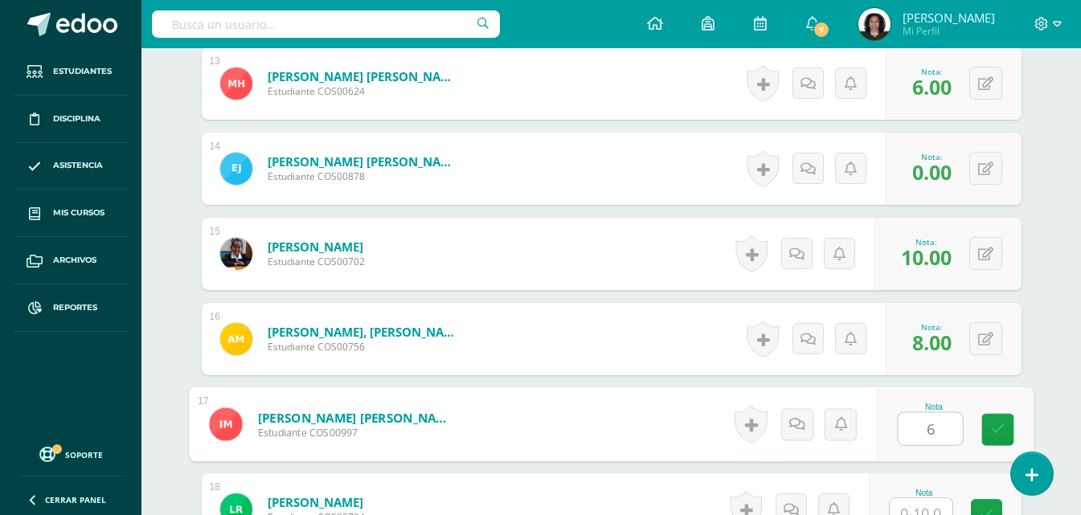
type input "6"
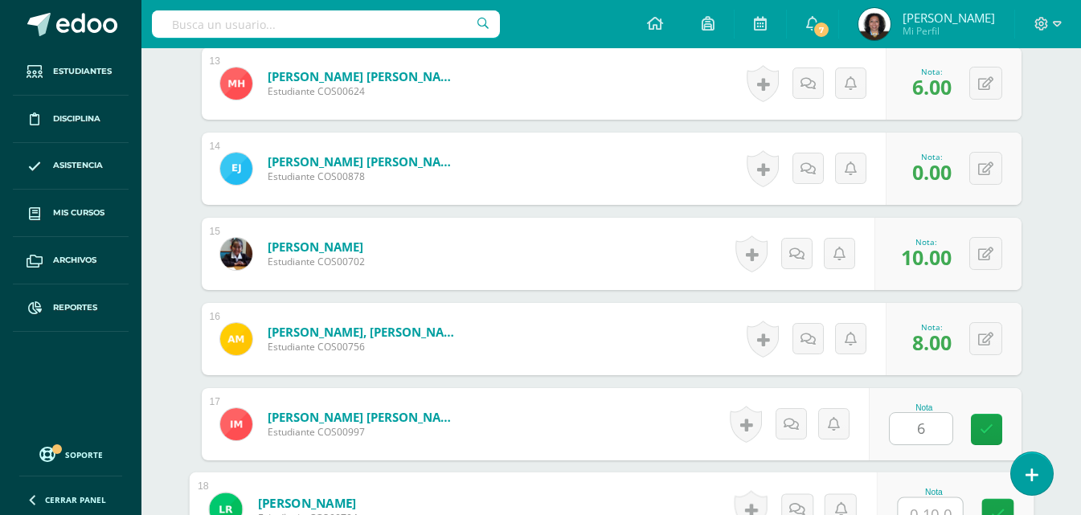
scroll to position [1549, 0]
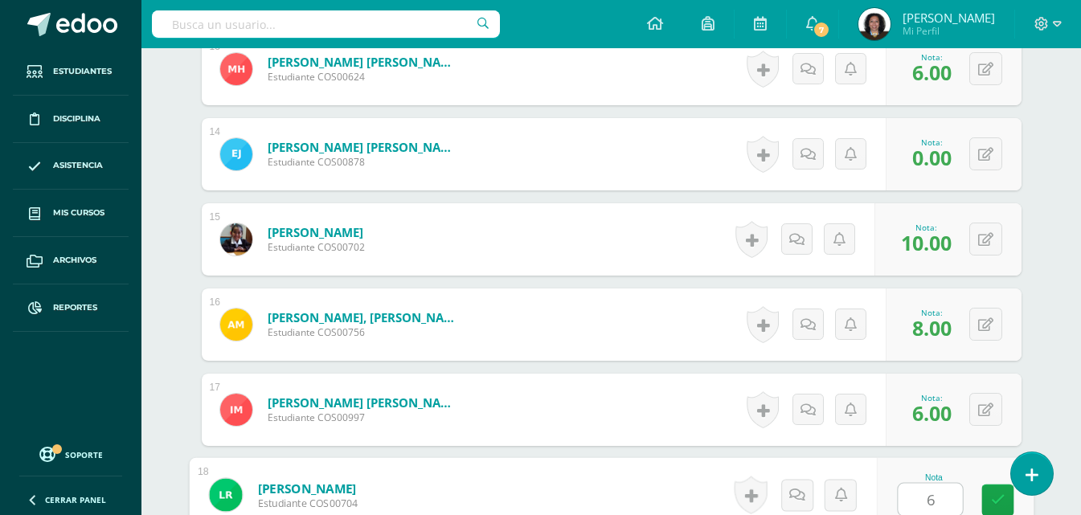
type input "6"
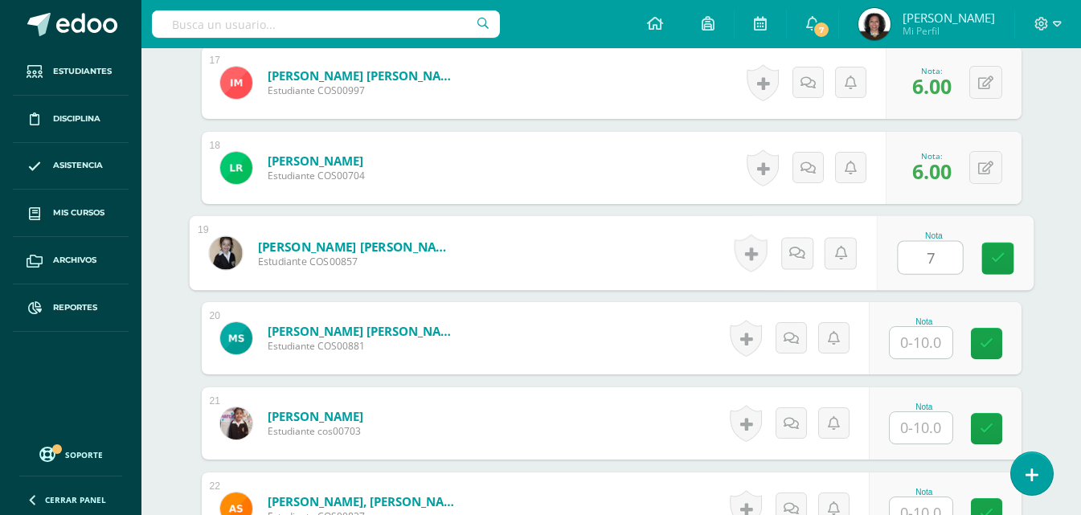
type input "7"
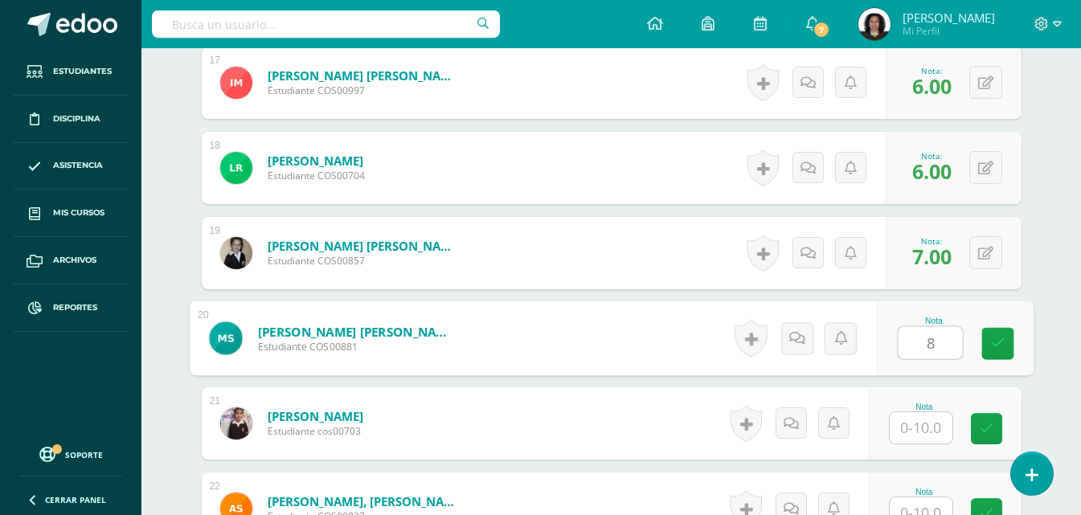
type input "8"
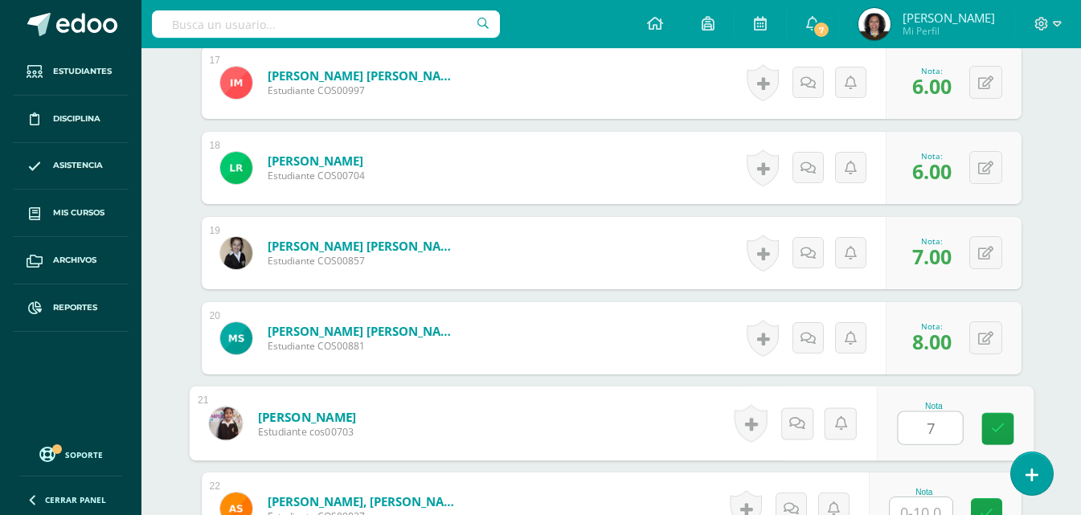
type input "7"
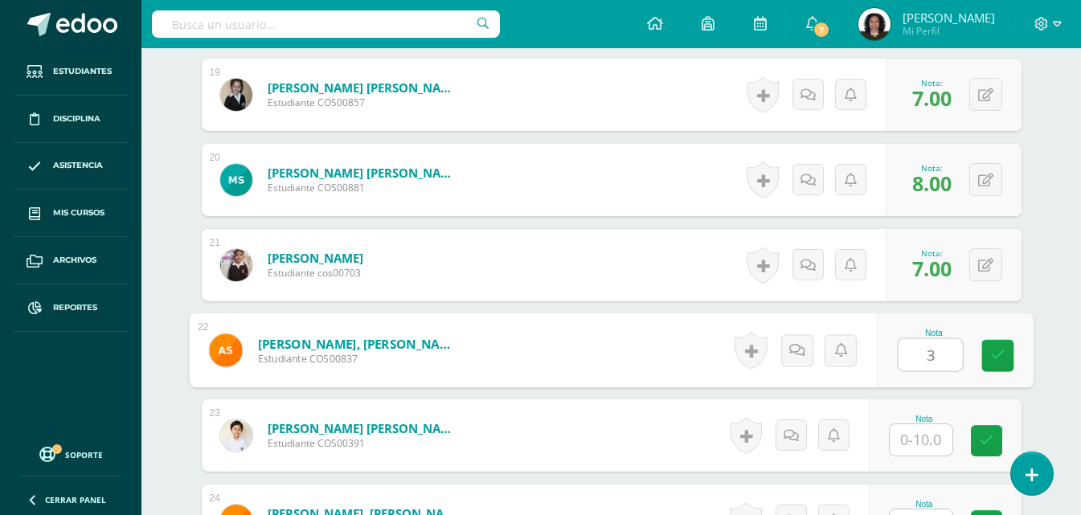
scroll to position [2050, 0]
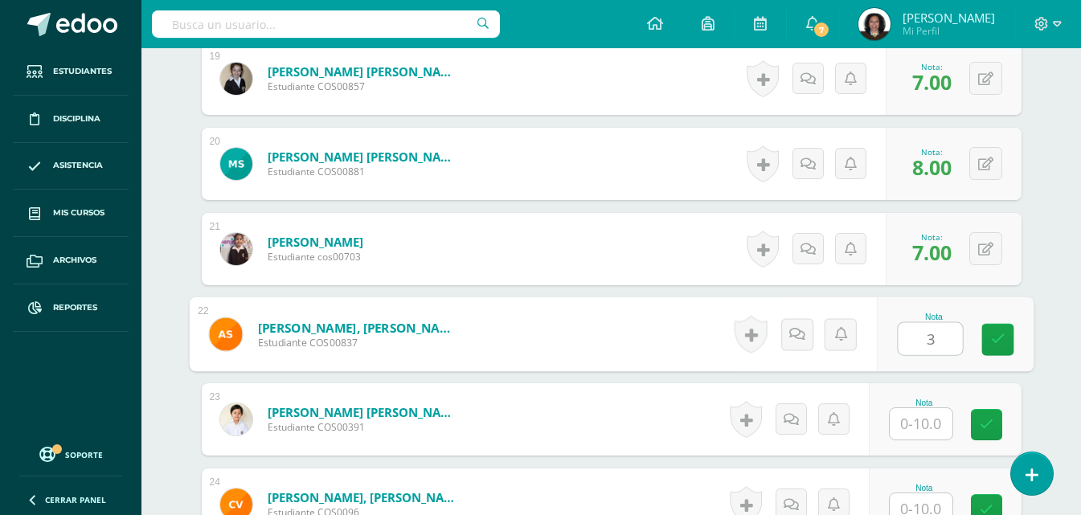
type input "3"
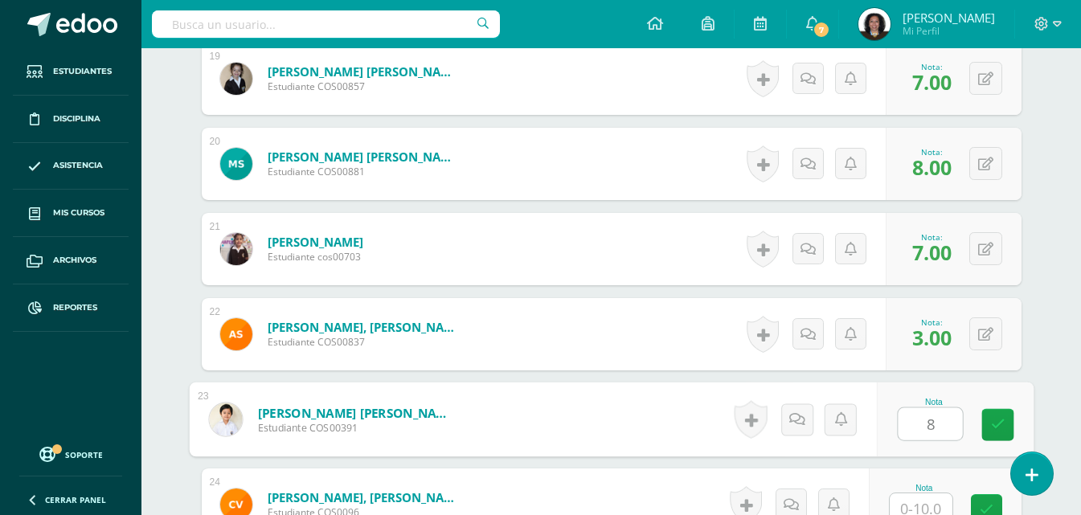
type input "8"
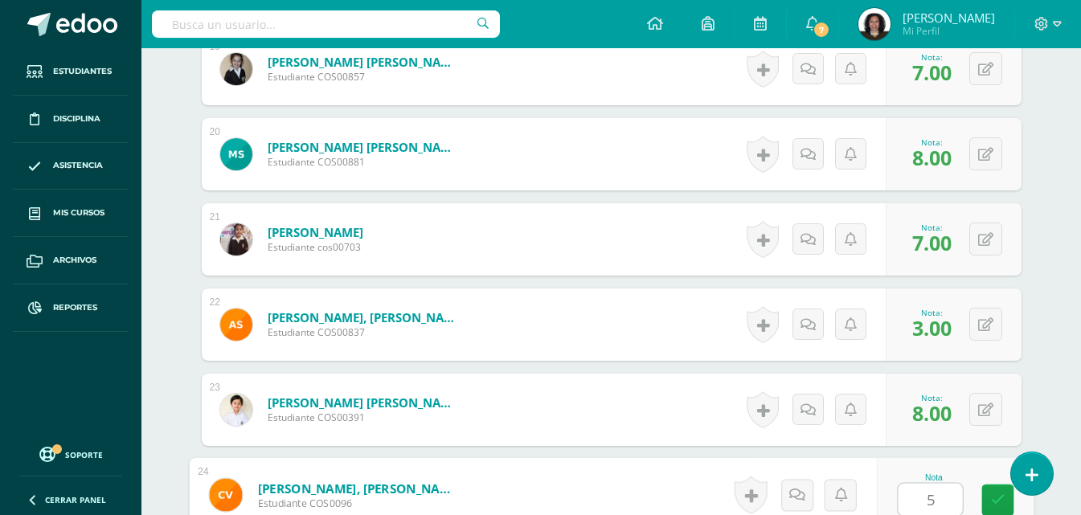
type input "5"
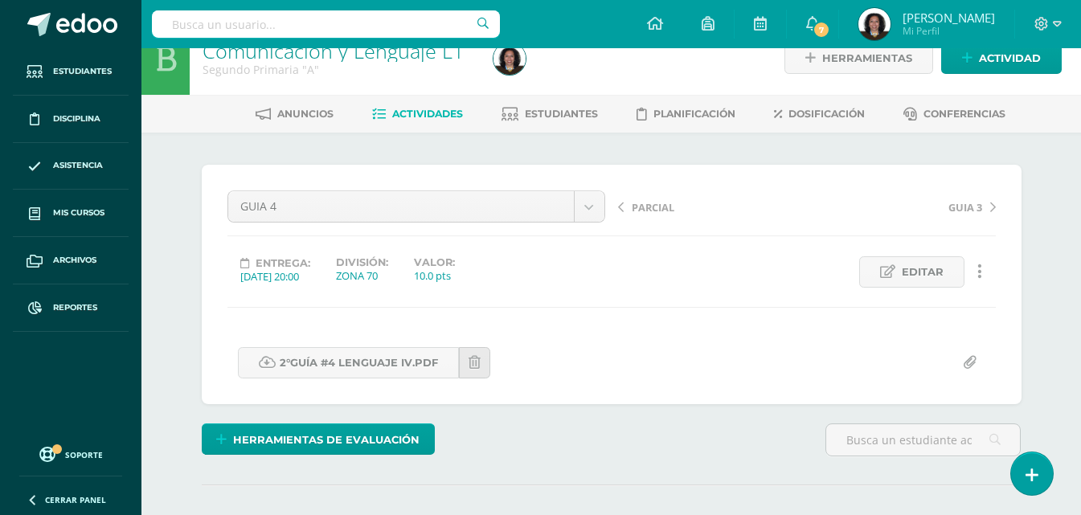
scroll to position [0, 0]
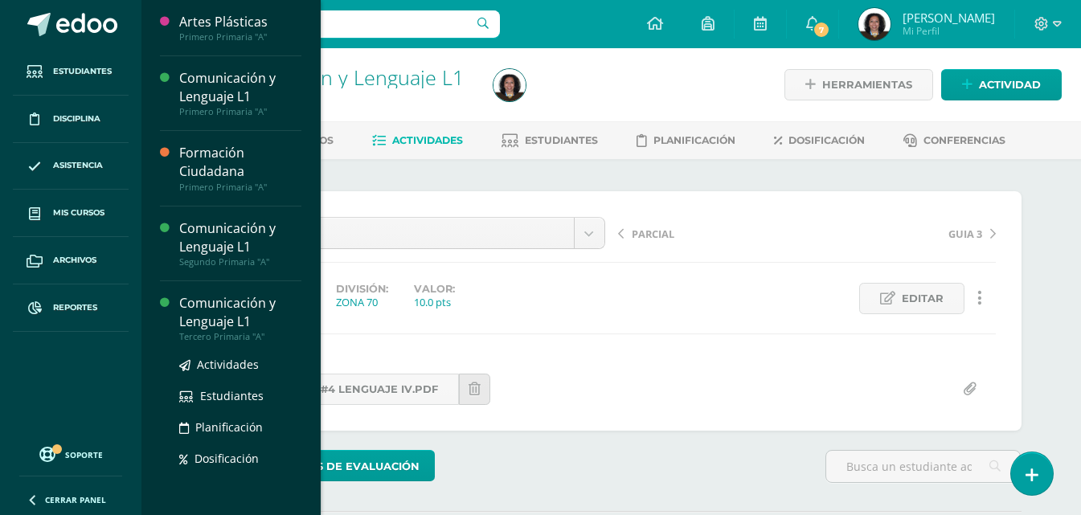
click at [206, 310] on div "Comunicación y Lenguaje L1" at bounding box center [240, 312] width 122 height 37
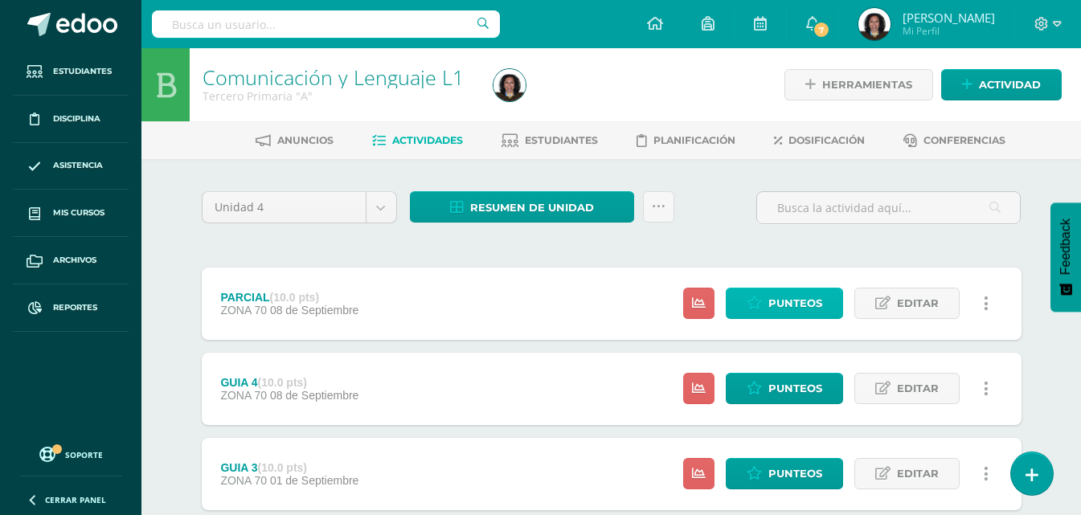
click at [795, 306] on span "Punteos" at bounding box center [796, 304] width 54 height 30
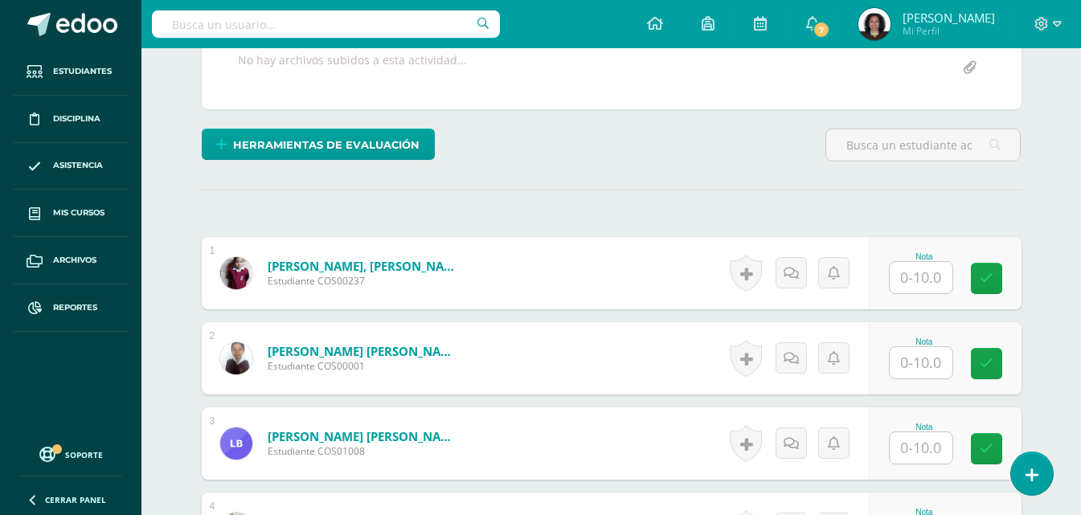
scroll to position [323, 0]
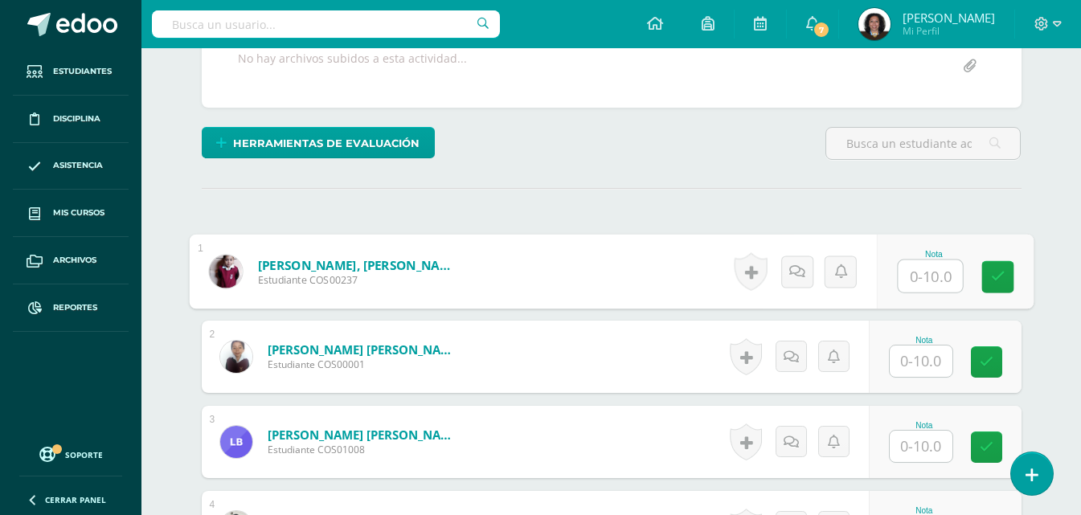
click at [927, 280] on input "text" at bounding box center [930, 277] width 64 height 32
type input "10"
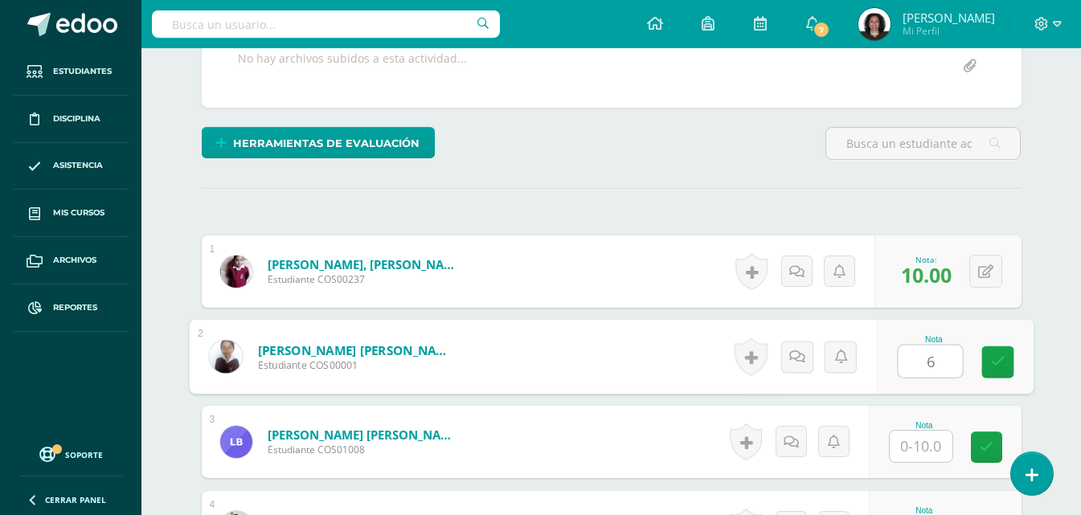
type input "6"
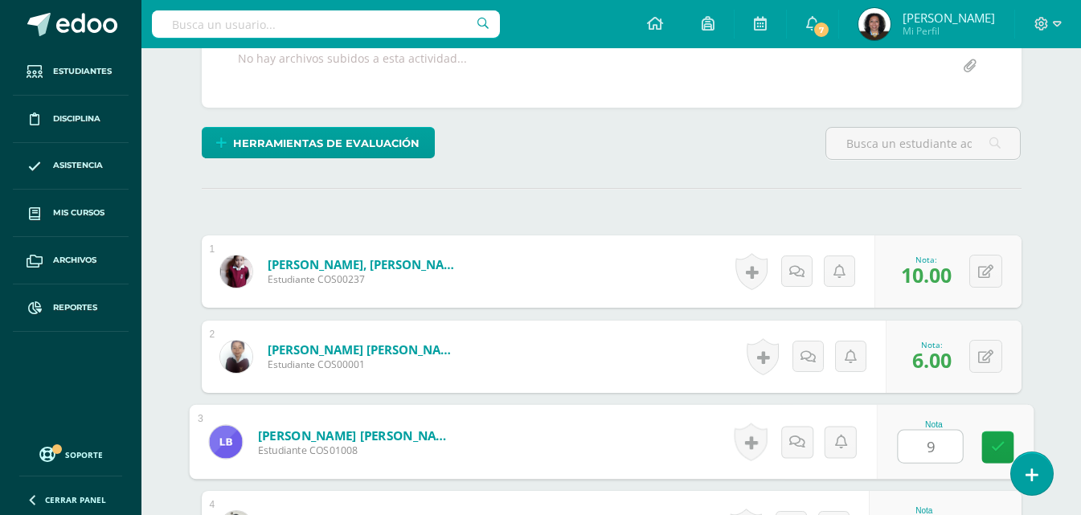
type input "9"
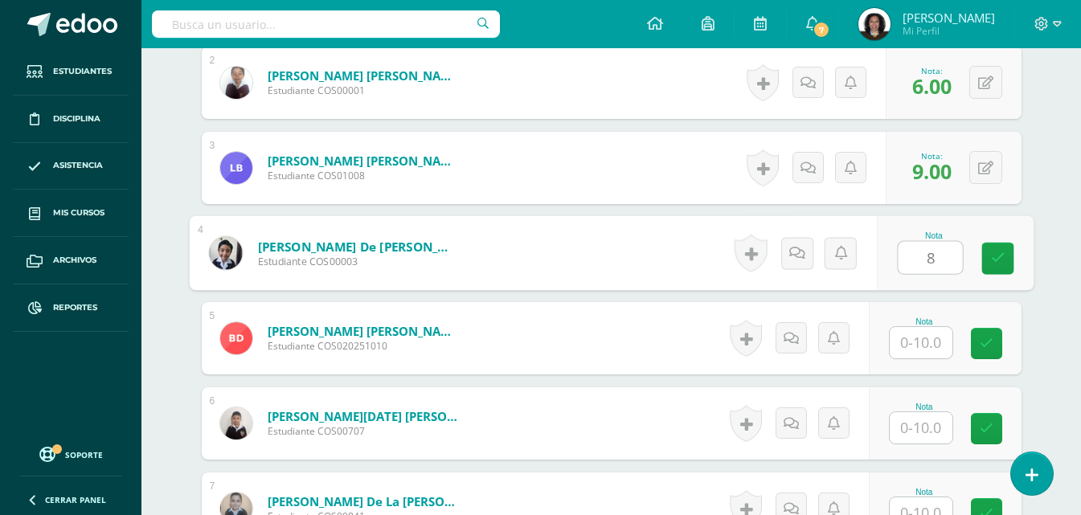
type input "8"
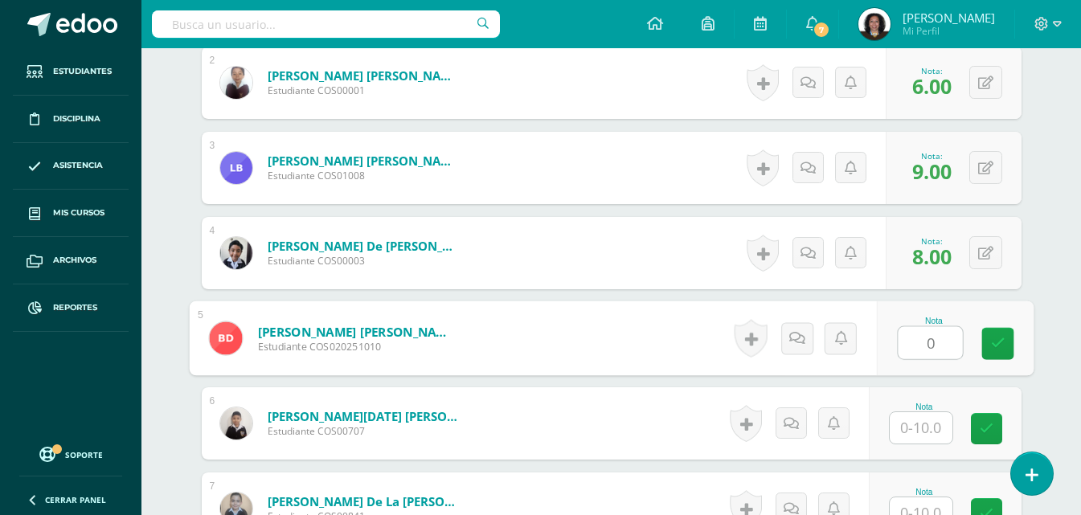
type input "0"
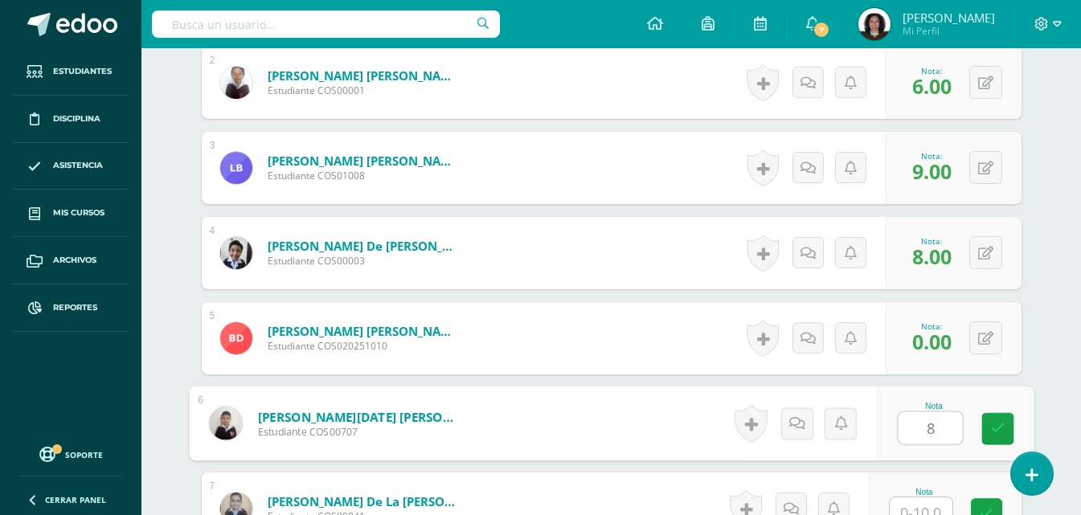
type input "8"
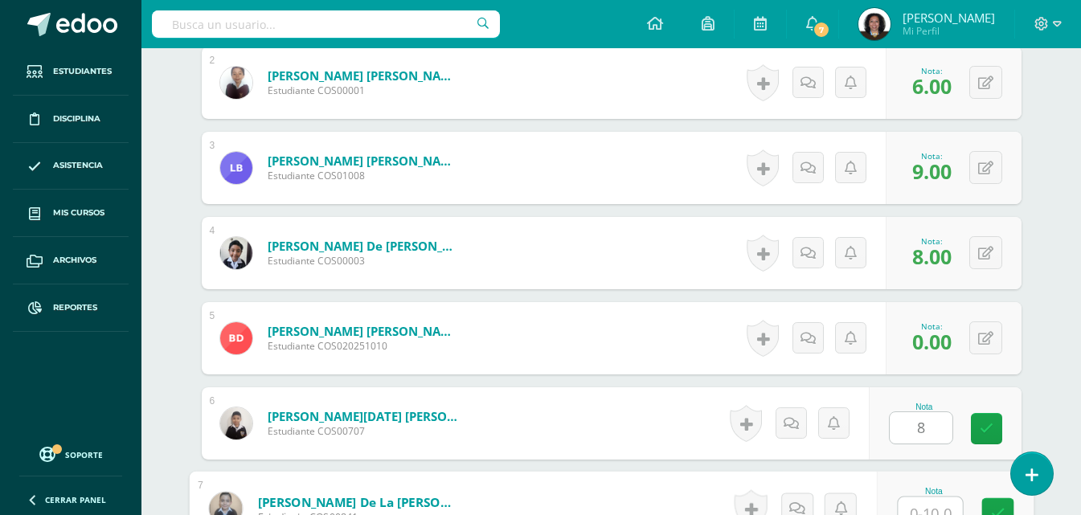
scroll to position [611, 0]
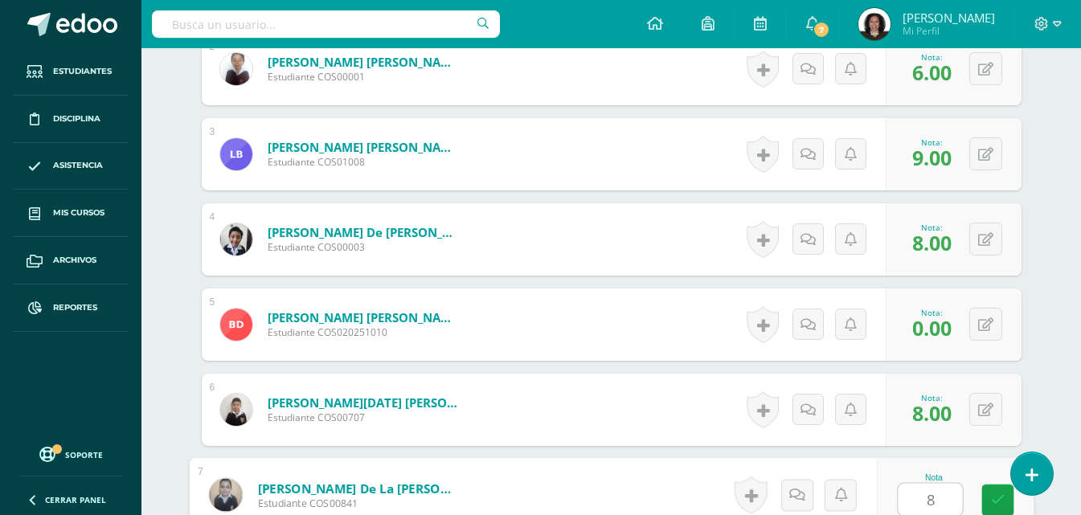
type input "8"
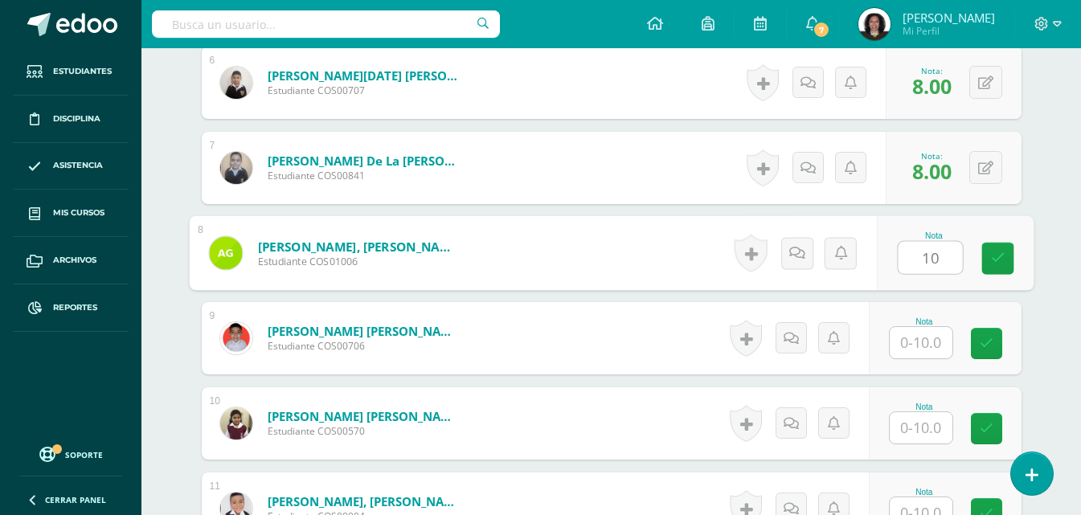
type input "10"
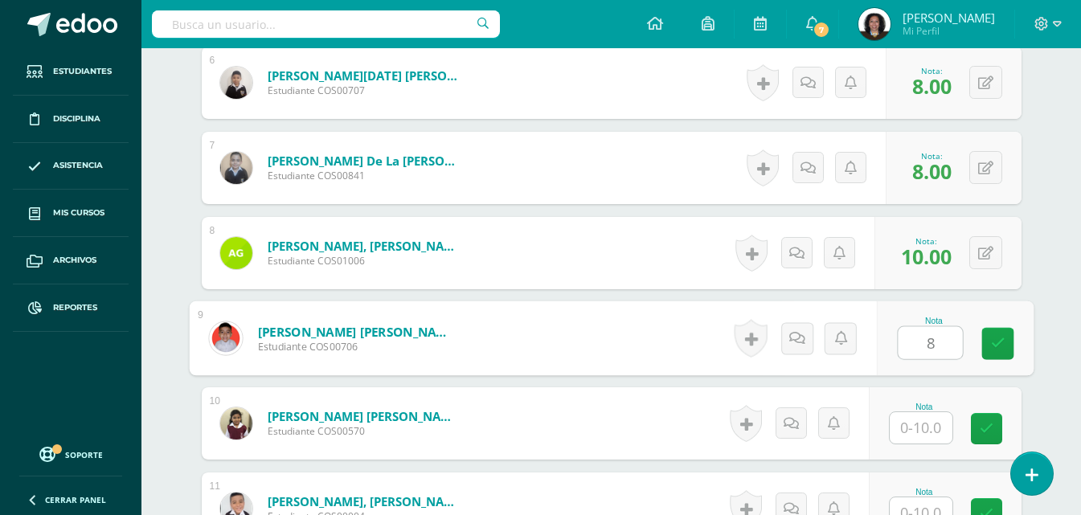
type input "8"
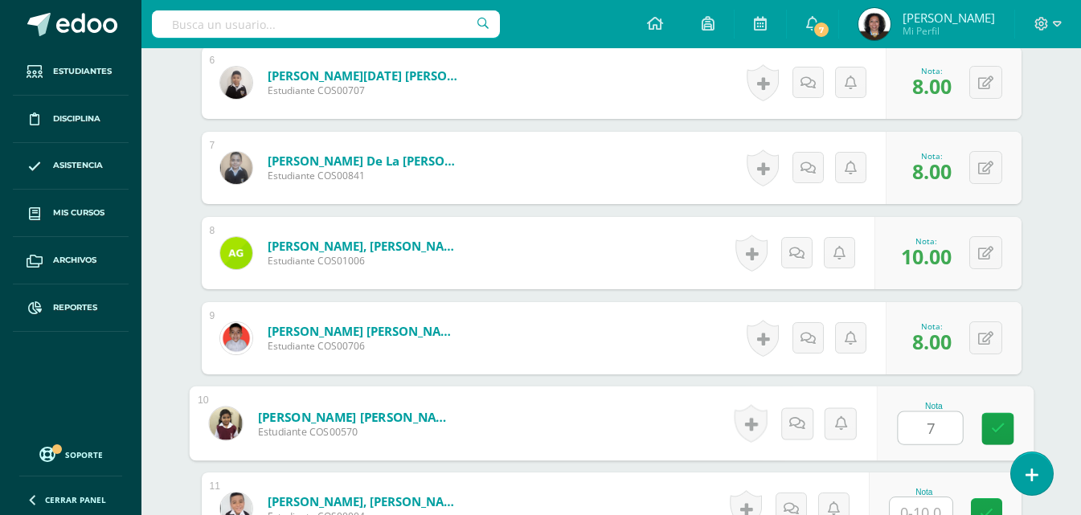
type input "7"
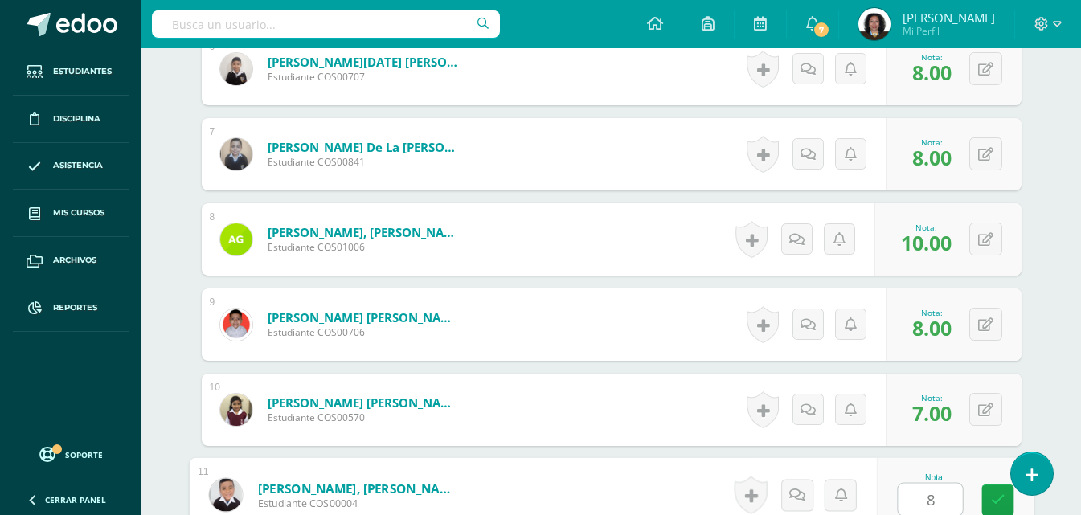
type input "8"
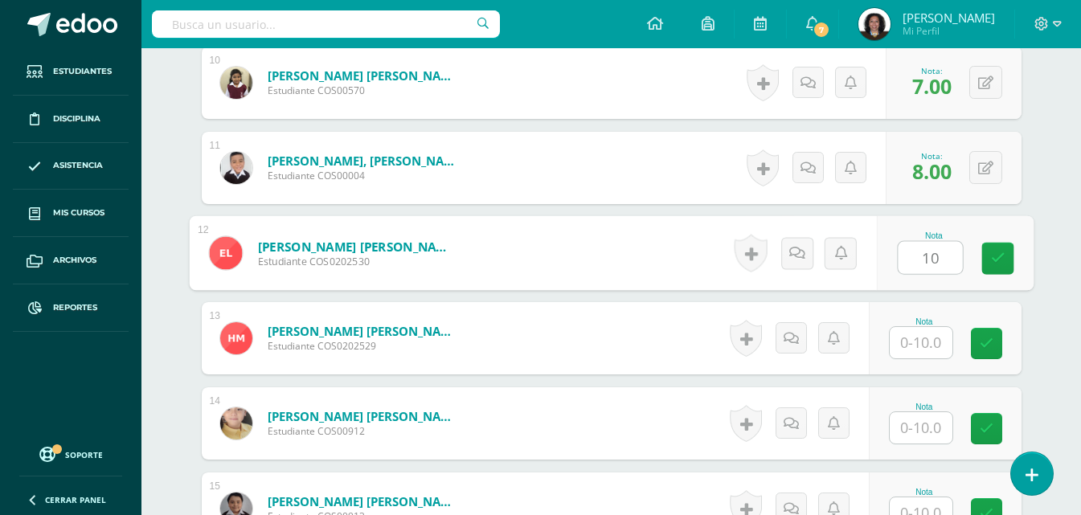
type input "10"
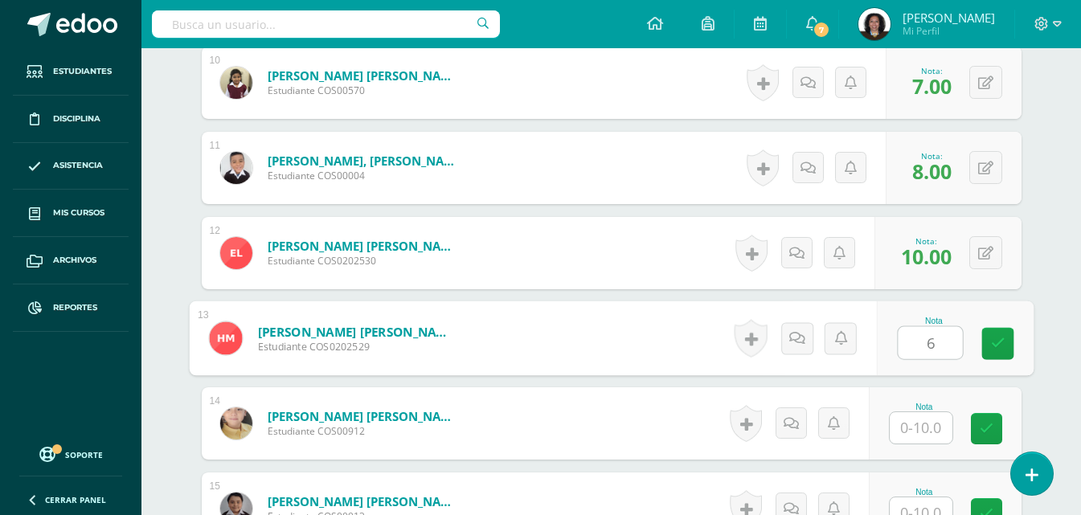
type input "6"
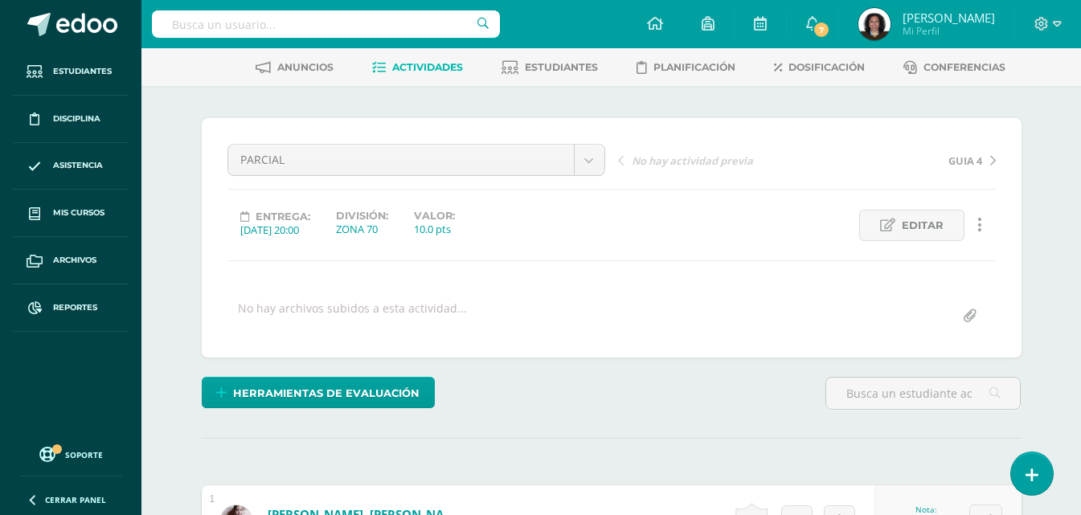
scroll to position [0, 0]
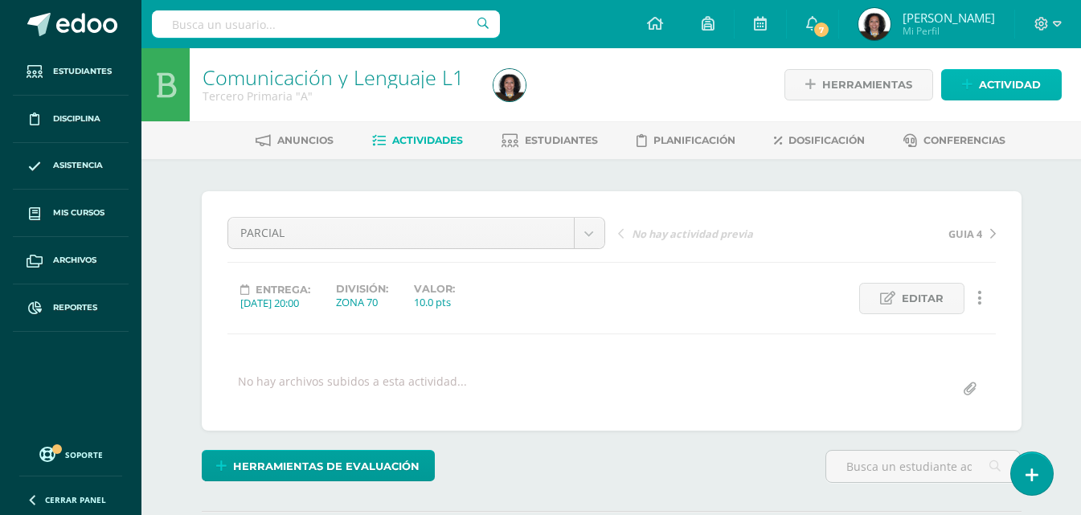
click at [989, 88] on span "Actividad" at bounding box center [1010, 85] width 62 height 30
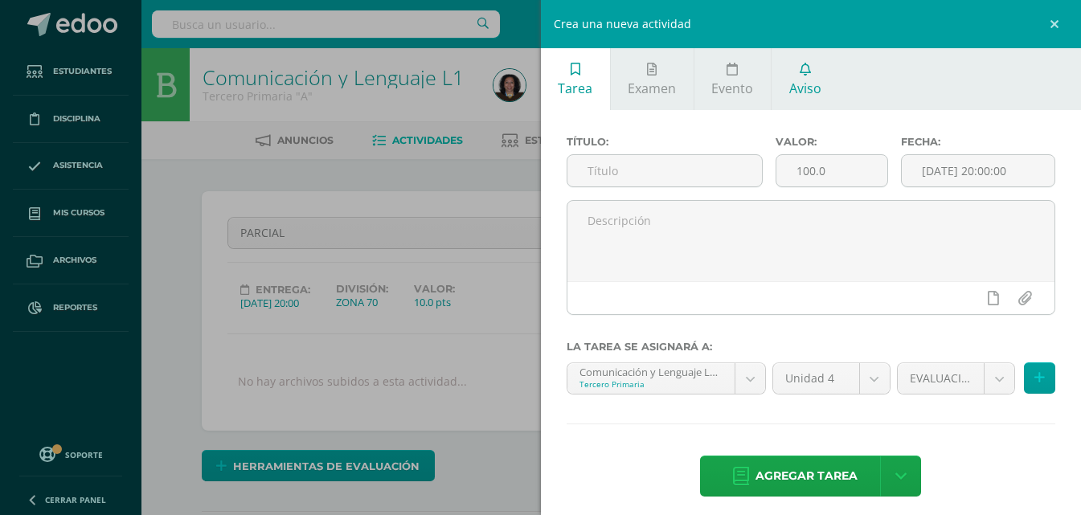
click at [812, 85] on span "Aviso" at bounding box center [806, 89] width 32 height 18
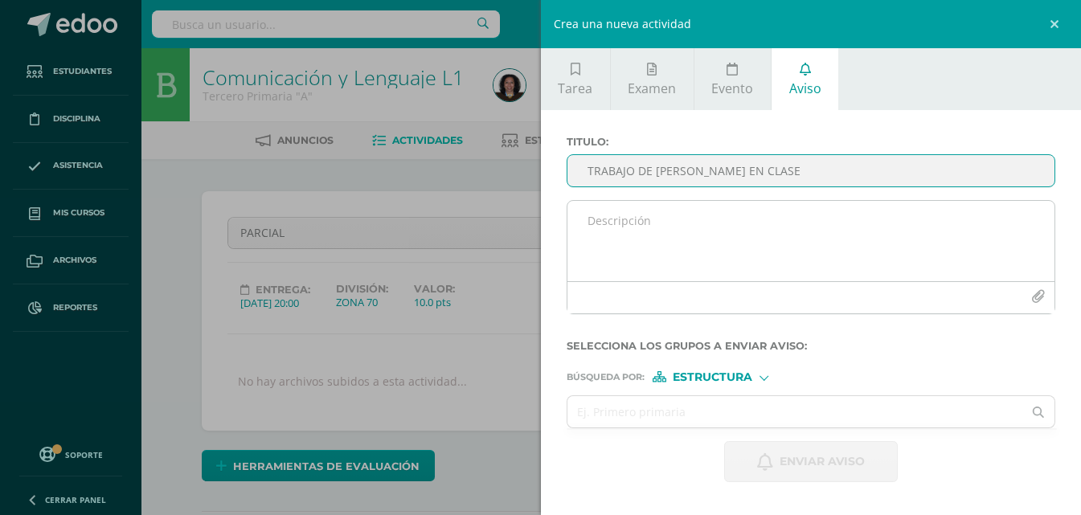
type input "TRABAJO DE DANNA EN CLASE"
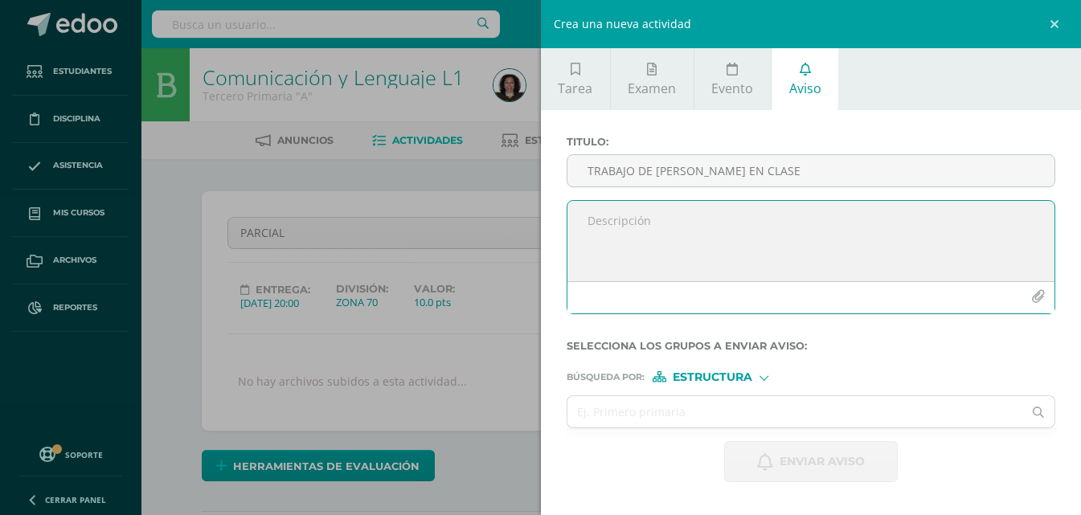
click at [645, 218] on textarea at bounding box center [812, 241] width 488 height 80
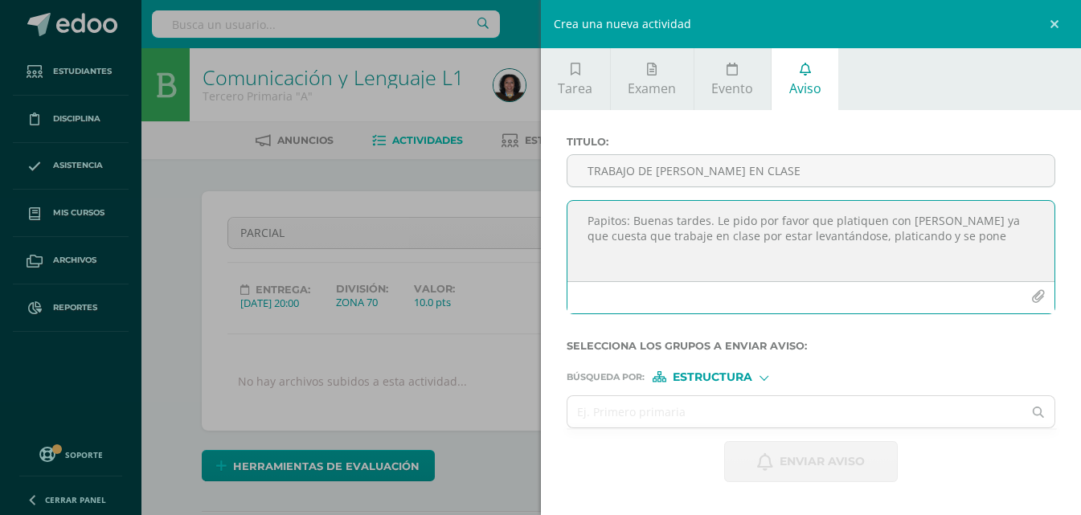
click at [934, 236] on textarea "Papitos: Buenas tardes. Le pido por favor que platiquen con Danna ya que cuesta…" at bounding box center [812, 241] width 488 height 80
click at [745, 232] on textarea "Papitos: Buenas tardes. Le pido por favor que platiquen con Danna ya que cuesta…" at bounding box center [812, 241] width 488 height 80
click at [884, 238] on textarea "Papitos: Buenas tardes. Le pido por favor que platiquen con Danna ya que cuesta…" at bounding box center [812, 241] width 488 height 80
click at [950, 236] on textarea "Papitos: Buenas tardes. Le pido por favor que platiquen con Danna ya que cuesta…" at bounding box center [812, 241] width 488 height 80
click at [986, 236] on textarea "Papitos: Buenas tardes. Le pido por favor que platiquen con Danna ya que cuesta…" at bounding box center [812, 241] width 488 height 80
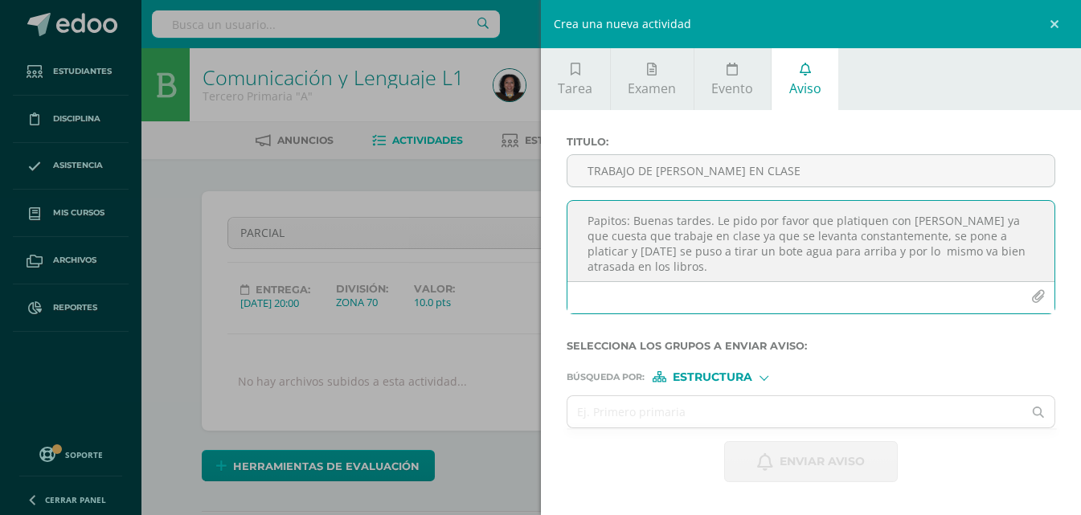
click at [785, 260] on textarea "Papitos: Buenas tardes. Le pido por favor que platiquen con Danna ya que cuesta…" at bounding box center [812, 241] width 488 height 80
click at [778, 261] on textarea "Papitos: Buenas tardes. Le pido por favor que platiquen con Danna ya que cuesta…" at bounding box center [812, 241] width 488 height 80
click at [781, 256] on textarea "Papitos: Buenas tardes. Le pido por favor que platiquen con Danna ya que cuesta…" at bounding box center [812, 241] width 488 height 80
click at [699, 270] on textarea "Papitos: Buenas tardes. Le pido por favor que platiquen con Danna ya que cuesta…" at bounding box center [812, 241] width 488 height 80
click at [951, 253] on textarea "Papitos: Buenas tardes. Le pido por favor que platiquen con Danna ya que cuesta…" at bounding box center [812, 241] width 488 height 80
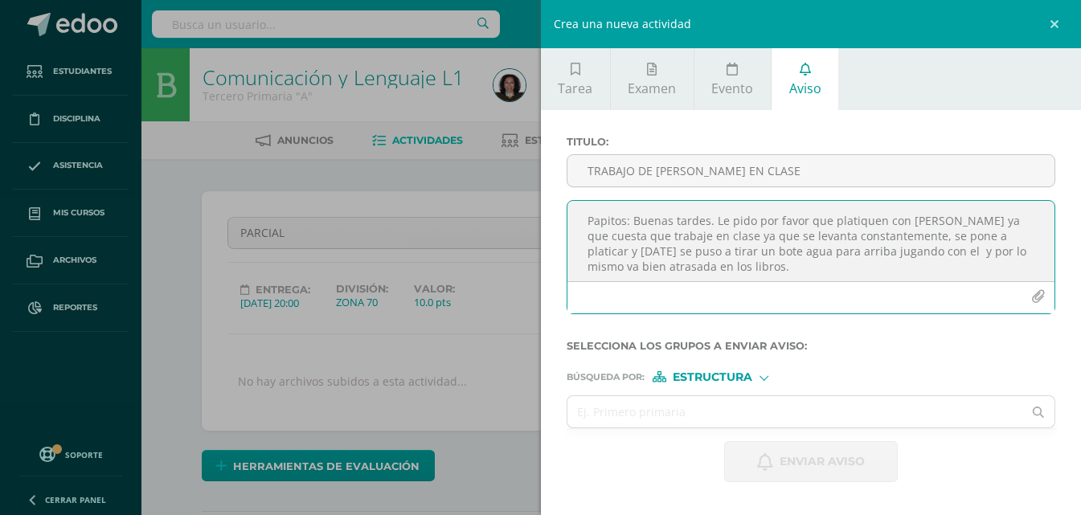
drag, startPoint x: 864, startPoint y: 249, endPoint x: 864, endPoint y: 265, distance: 15.3
click at [864, 265] on textarea "Papitos: Buenas tardes. Le pido por favor que platiquen con Danna ya que cuesta…" at bounding box center [812, 241] width 488 height 80
click at [863, 252] on textarea "Papitos: Buenas tardes. Le pido por favor que platiquen con Danna ya que cuesta…" at bounding box center [812, 241] width 488 height 80
click at [730, 240] on textarea "Papitos: Buenas tardes. Le pido por favor que platiquen con Danna ya que cuesta…" at bounding box center [812, 241] width 488 height 80
click at [843, 239] on textarea "Papitos: Buenas tardes. Le pido por favor que platiquen con Danna ya que cuesta…" at bounding box center [812, 241] width 488 height 80
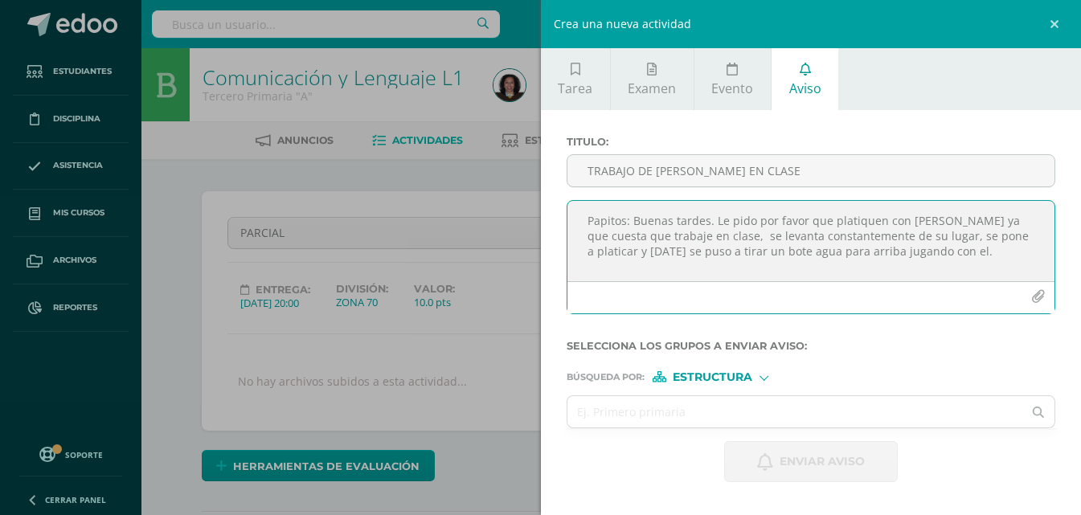
click at [908, 254] on textarea "Papitos: Buenas tardes. Le pido por favor que platiquen con Danna ya que cuesta…" at bounding box center [812, 241] width 488 height 80
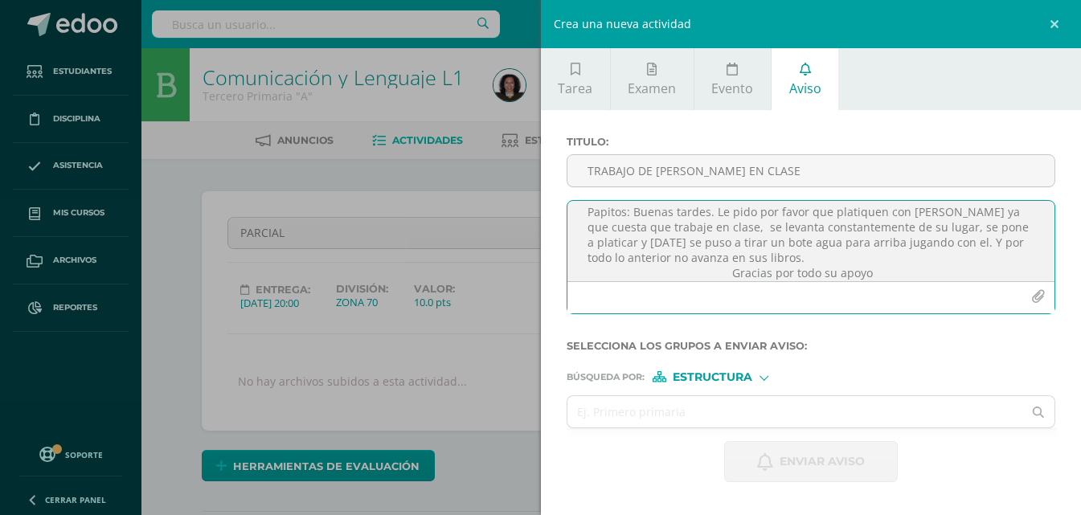
click at [908, 254] on textarea "Papitos: Buenas tardes. Le pido por favor que platiquen con Danna ya que cuesta…" at bounding box center [812, 241] width 488 height 80
click at [883, 221] on textarea "Papitos: Buenas tardes. Le pido por favor que platiquen con Danna ya que cuesta…" at bounding box center [812, 241] width 488 height 80
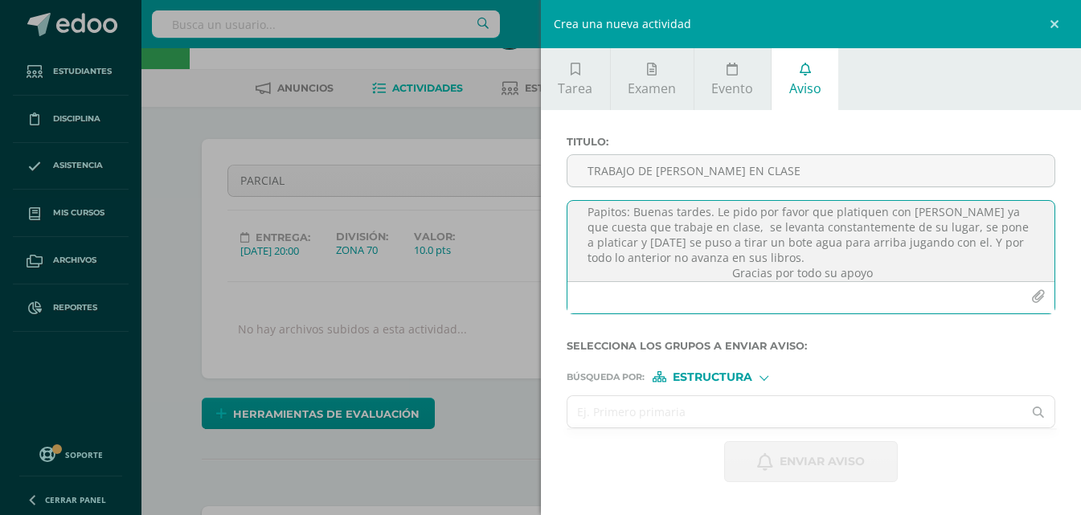
scroll to position [80, 0]
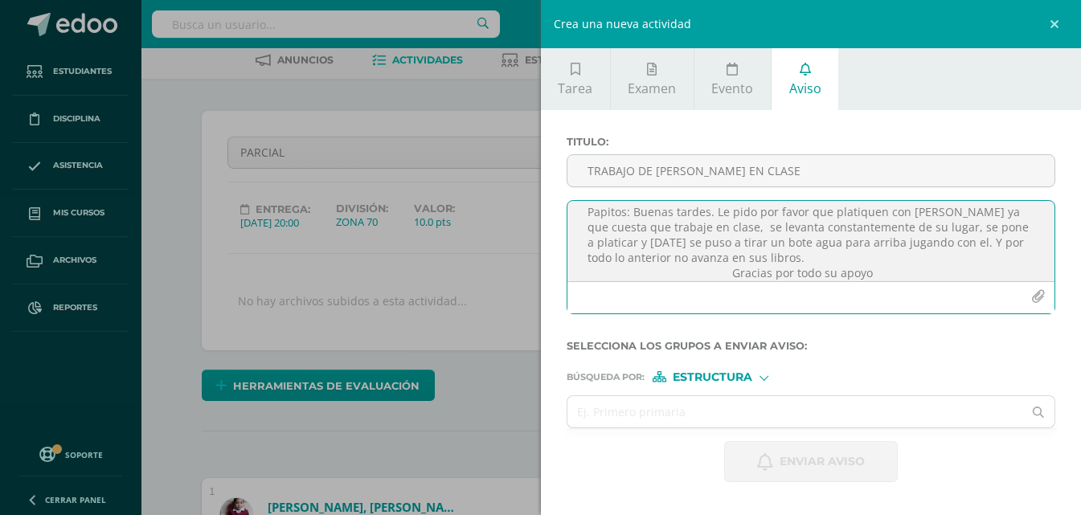
type textarea "Papitos: Buenas tardes. Le pido por favor que platiquen con Danna ya que cuesta…"
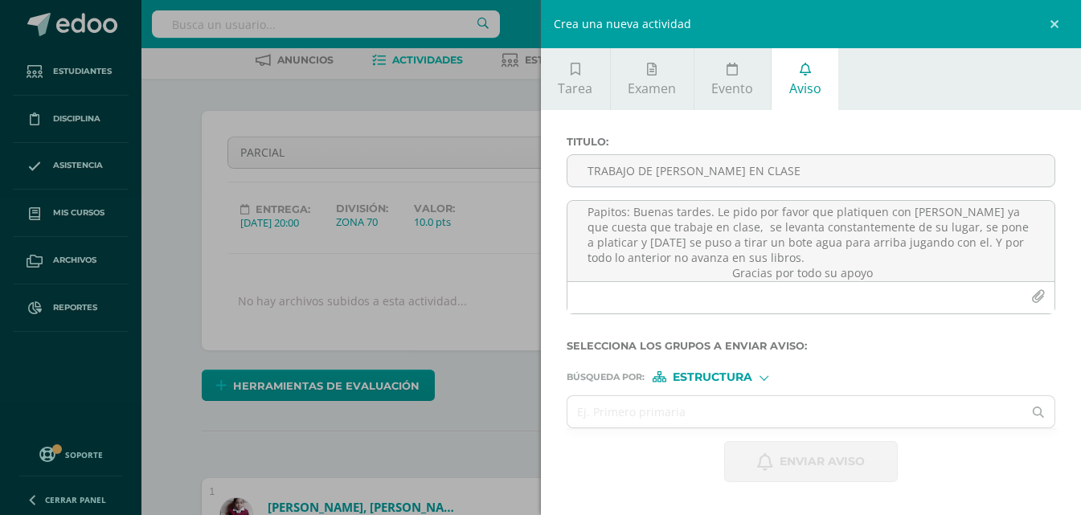
click at [745, 379] on span "Estructura" at bounding box center [713, 377] width 80 height 9
click at [707, 415] on span "Persona" at bounding box center [719, 419] width 58 height 9
click at [706, 415] on input "text" at bounding box center [796, 411] width 456 height 31
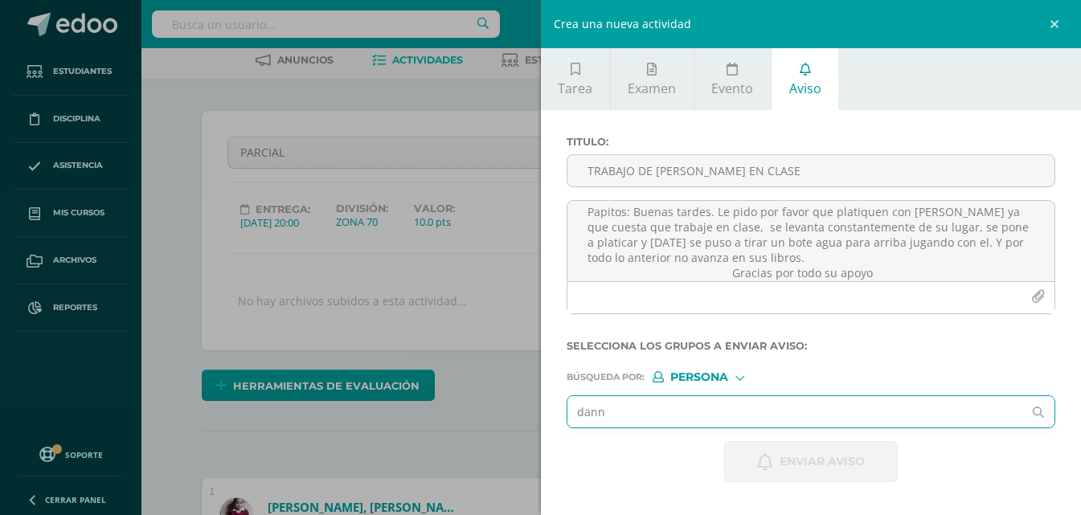
type input "danna"
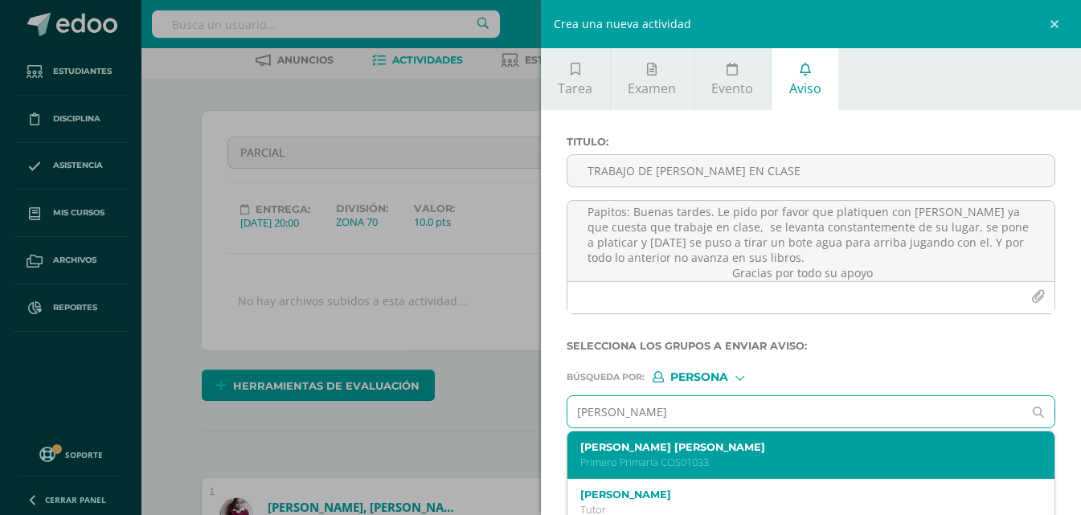
click at [626, 443] on label "Danna María Renata De Paz" at bounding box center [802, 447] width 442 height 12
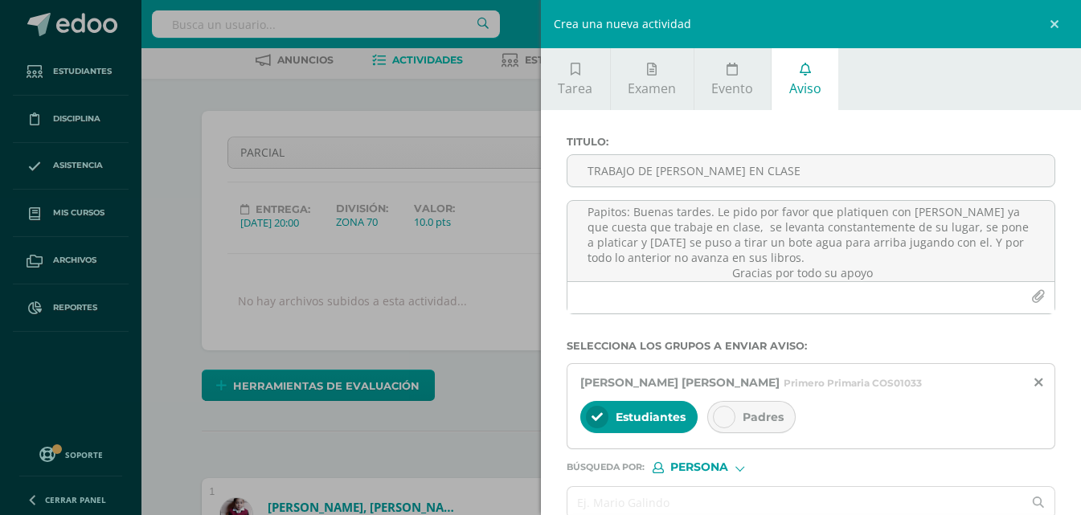
click at [711, 417] on div "Padres" at bounding box center [752, 417] width 88 height 32
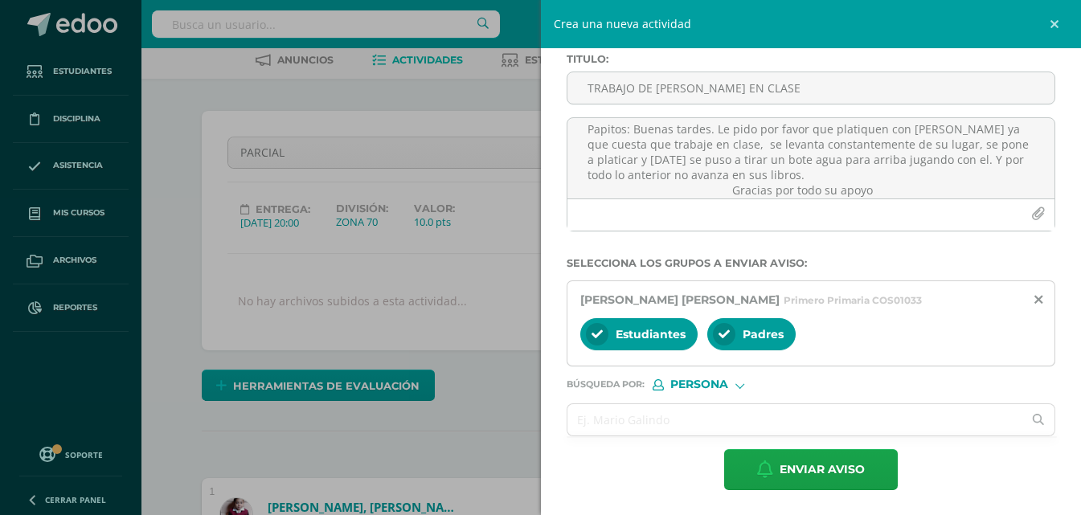
scroll to position [84, 0]
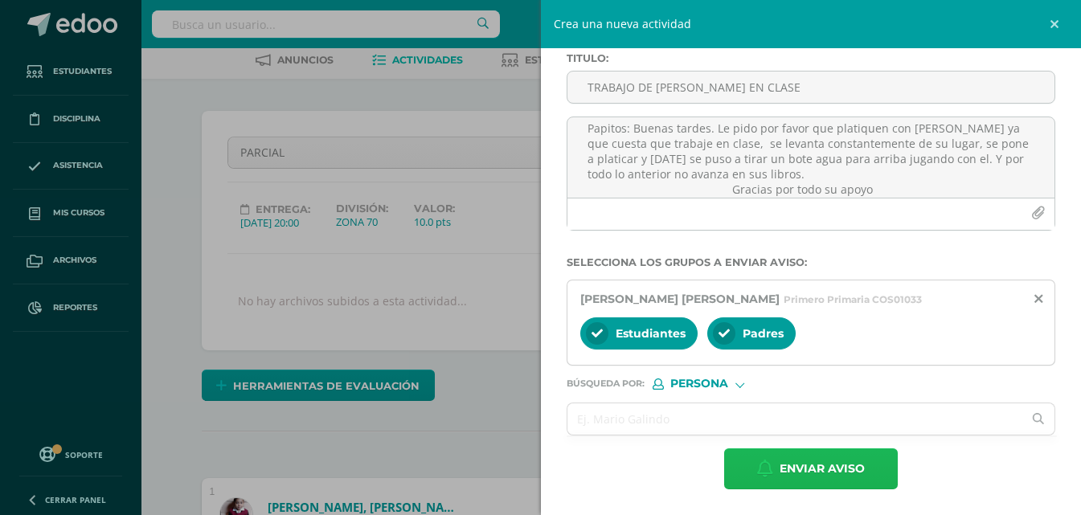
click at [769, 461] on button "Enviar aviso" at bounding box center [811, 469] width 174 height 41
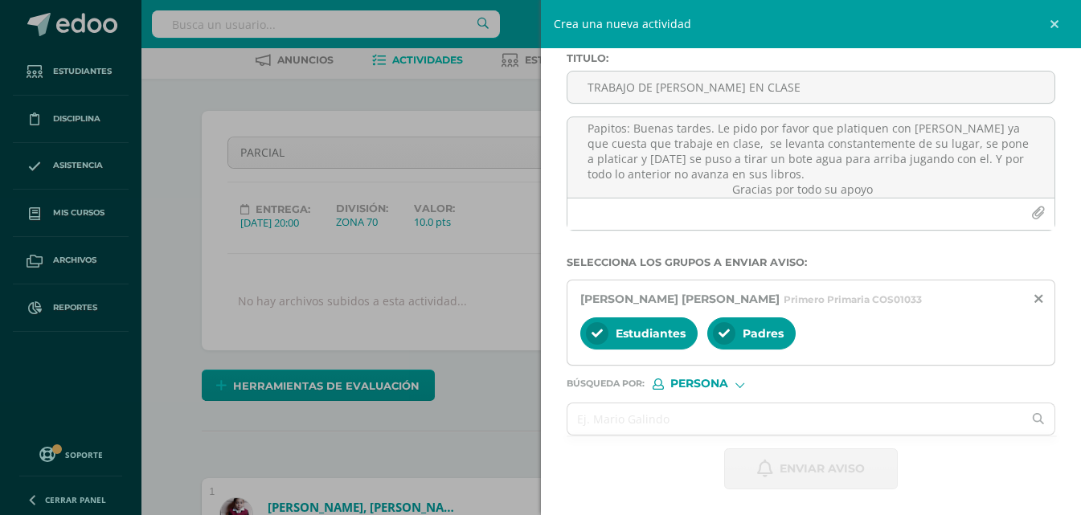
scroll to position [0, 0]
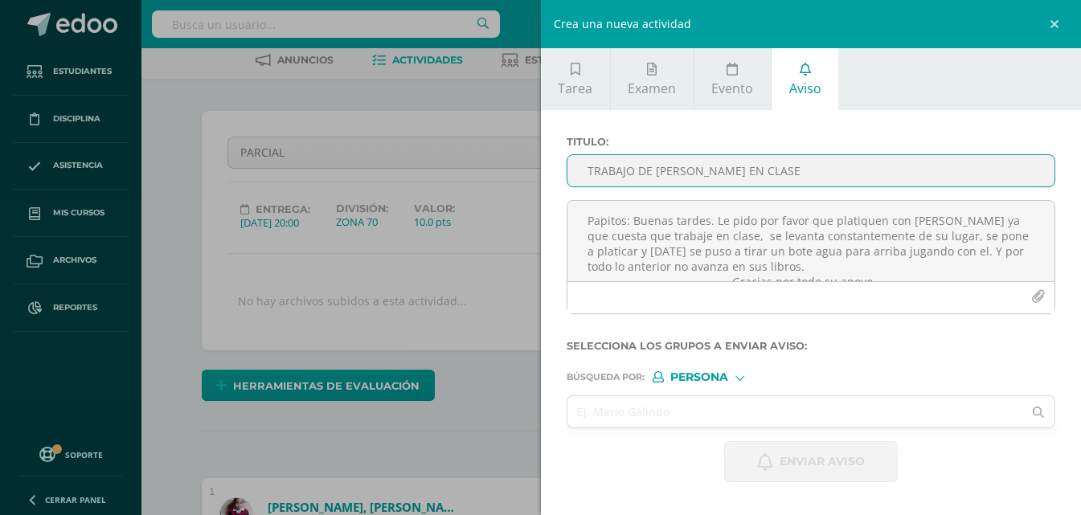
click at [664, 171] on input "TRABAJO DE DANNA EN CLASE" at bounding box center [812, 170] width 488 height 31
click at [1057, 25] on link at bounding box center [1057, 24] width 48 height 48
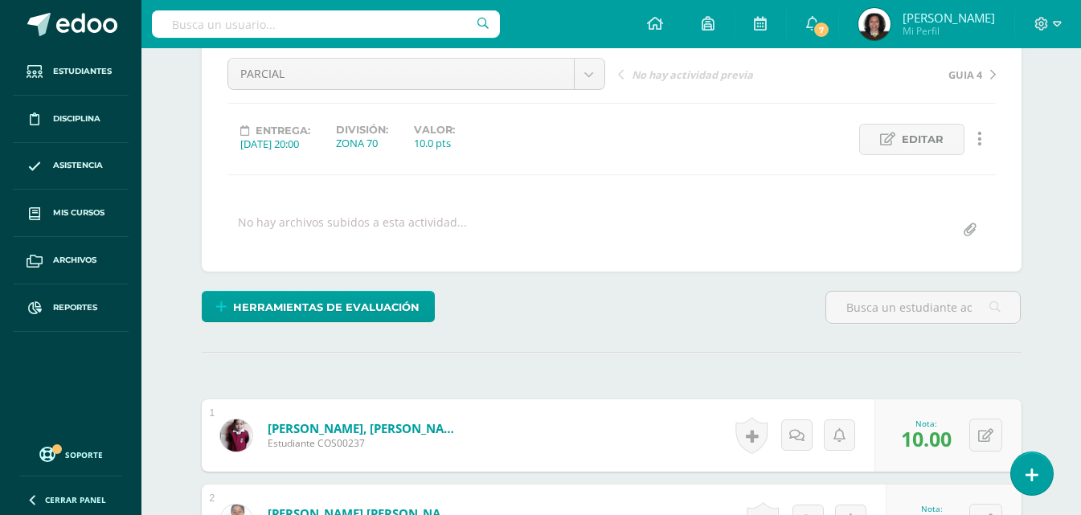
scroll to position [161, 0]
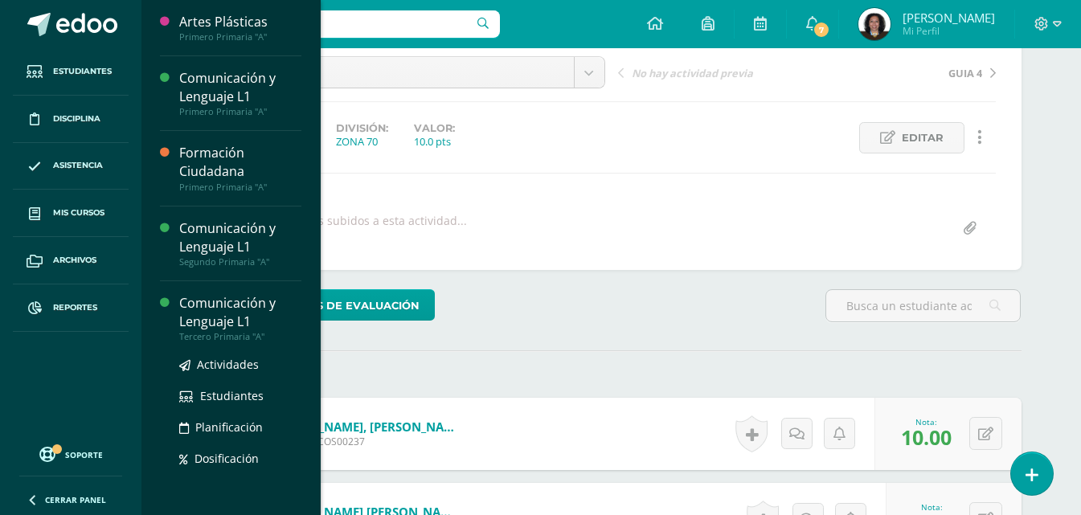
click at [232, 314] on div "Comunicación y Lenguaje L1" at bounding box center [240, 312] width 122 height 37
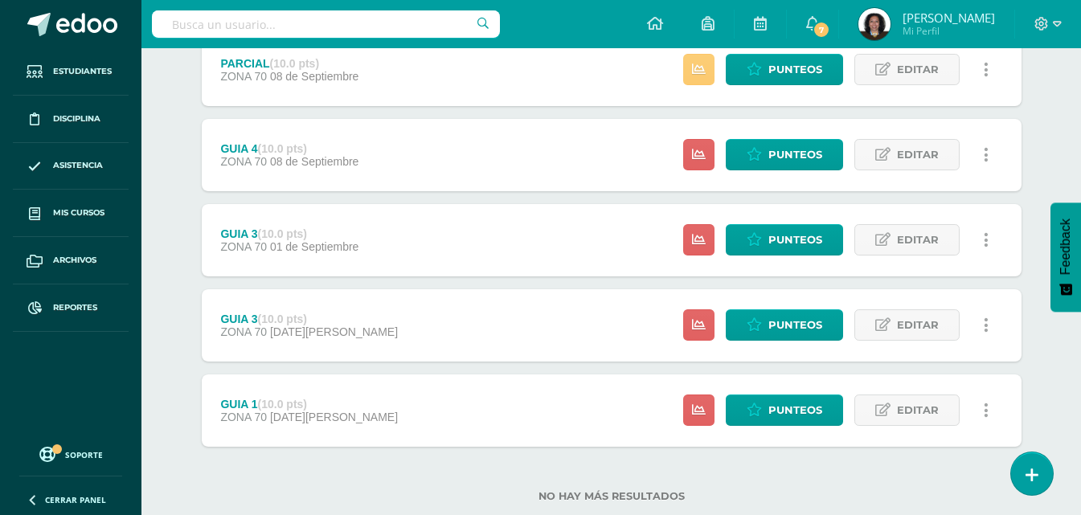
scroll to position [241, 0]
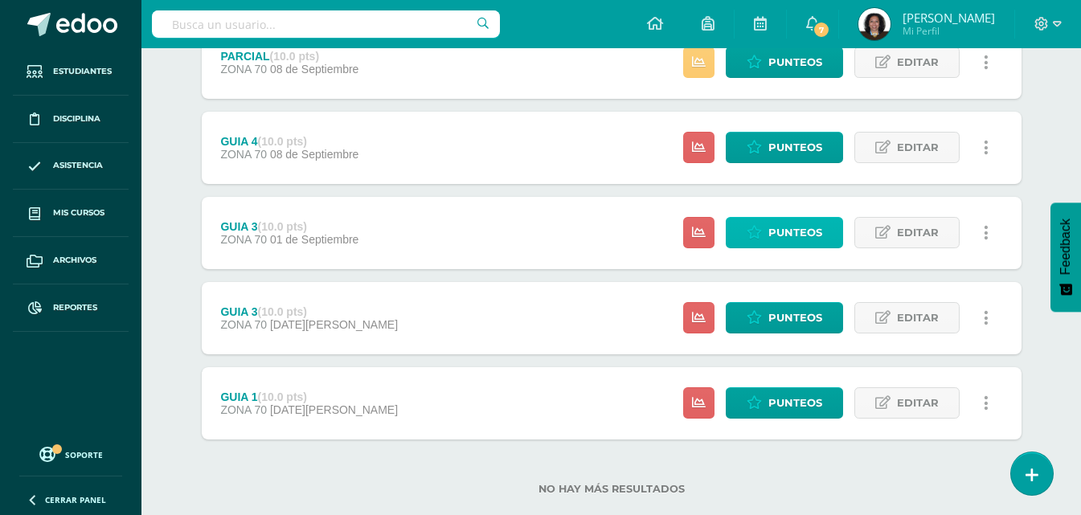
click at [792, 243] on span "Punteos" at bounding box center [796, 233] width 54 height 30
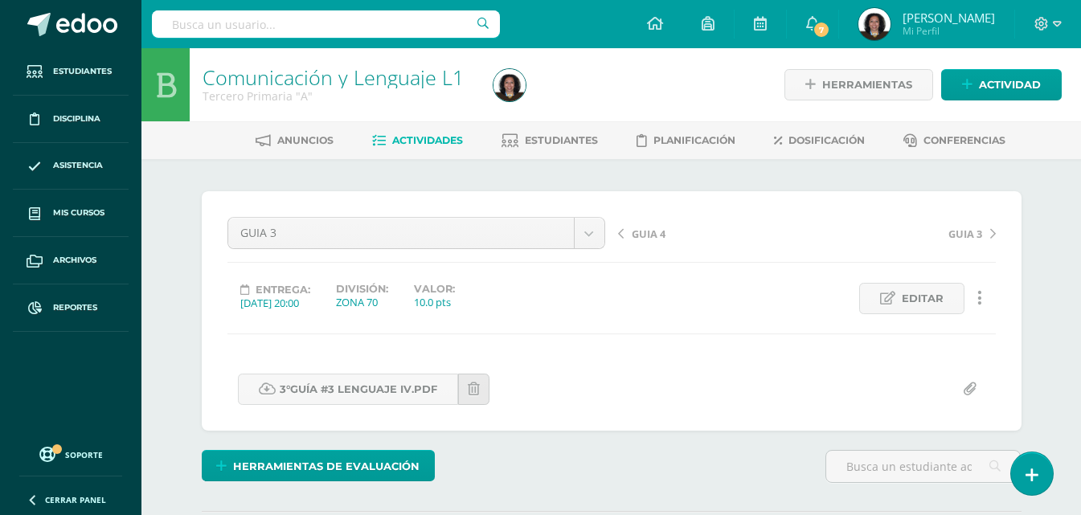
scroll to position [1, 0]
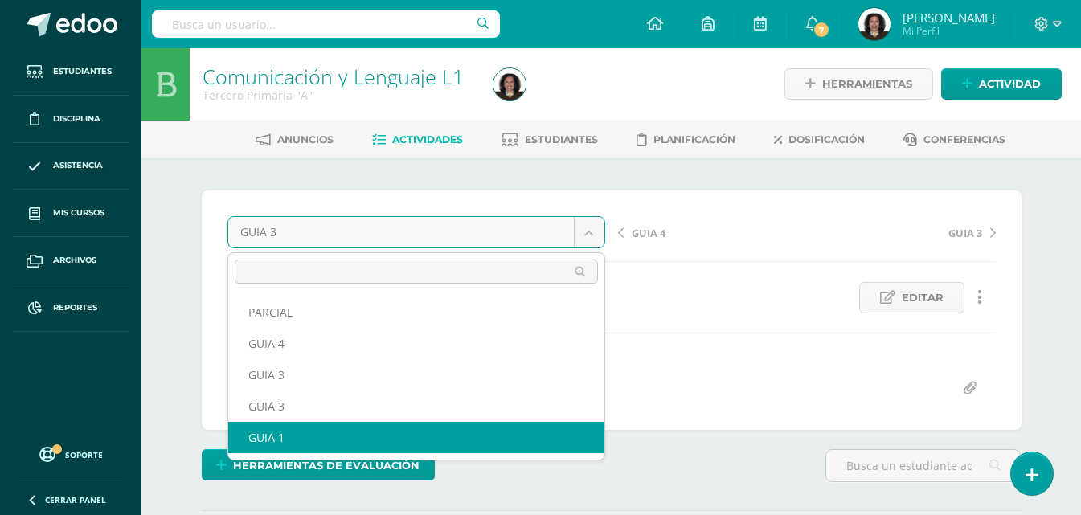
scroll to position [2, 0]
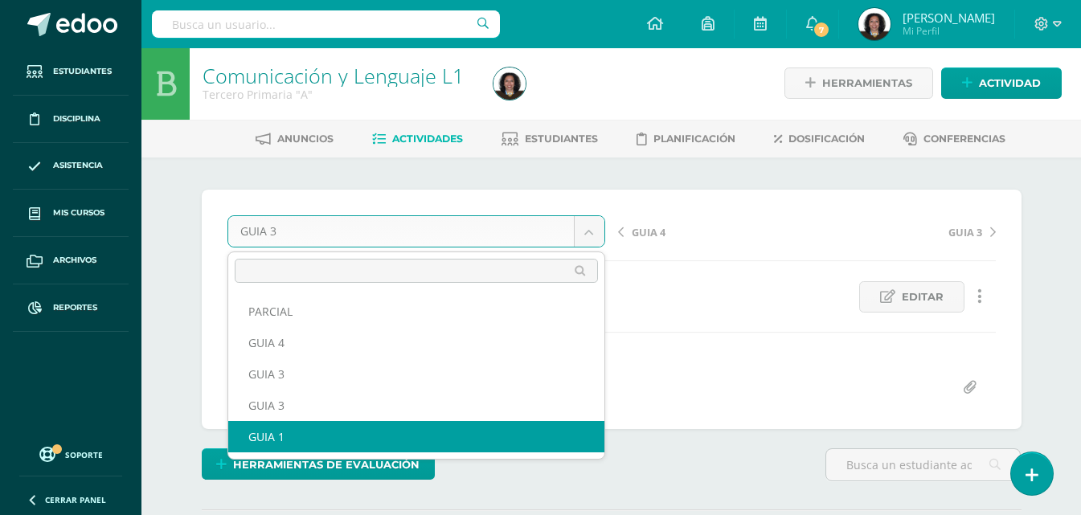
select select "/dashboard/teacher/grade-activity/123287/"
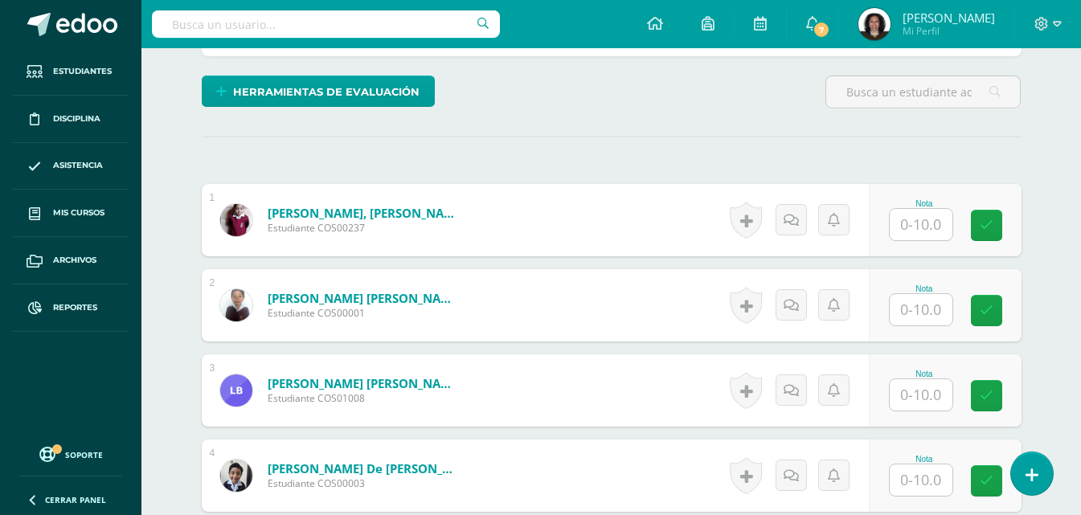
scroll to position [380, 0]
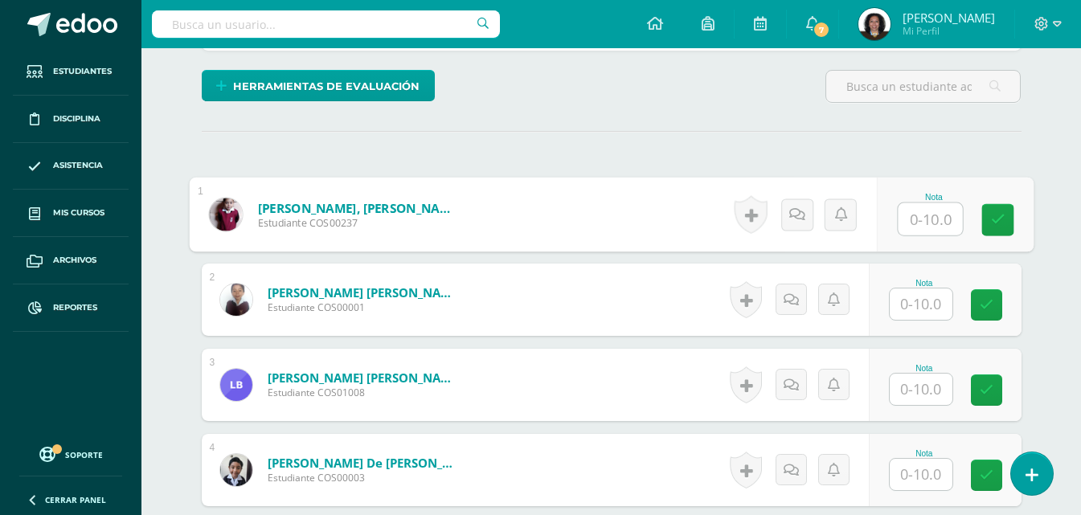
click at [925, 224] on input "text" at bounding box center [930, 219] width 64 height 32
type input "9"
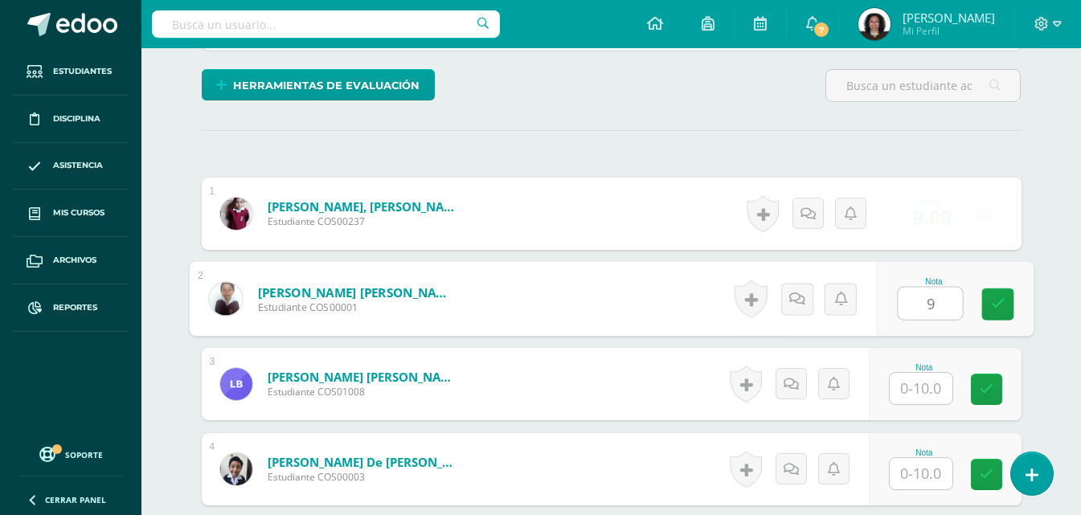
type input "9"
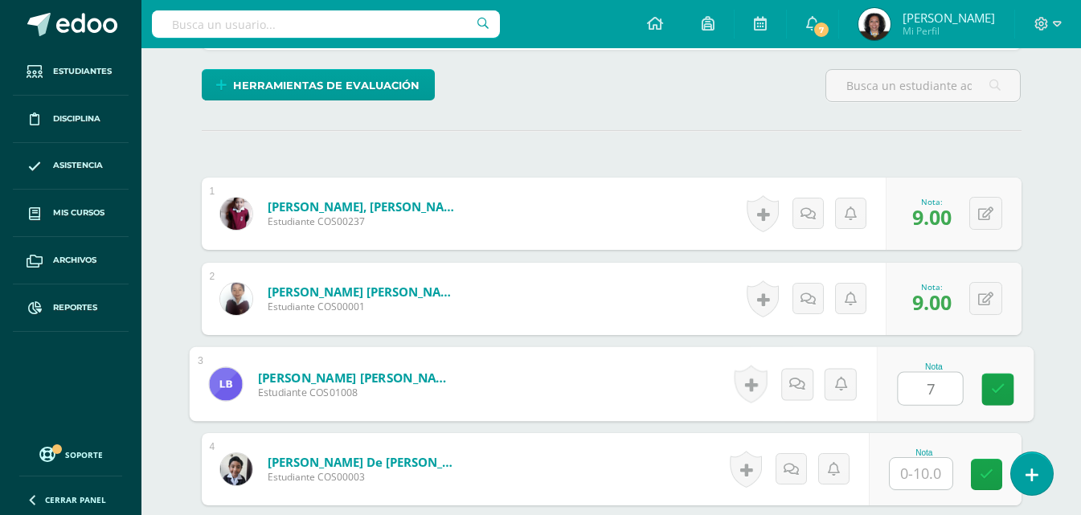
type input "7"
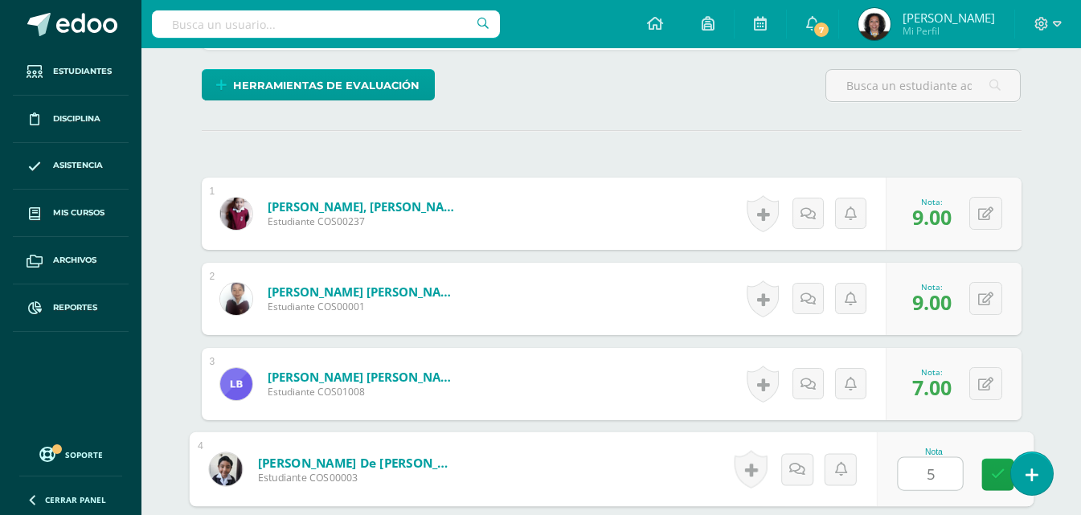
type input "5"
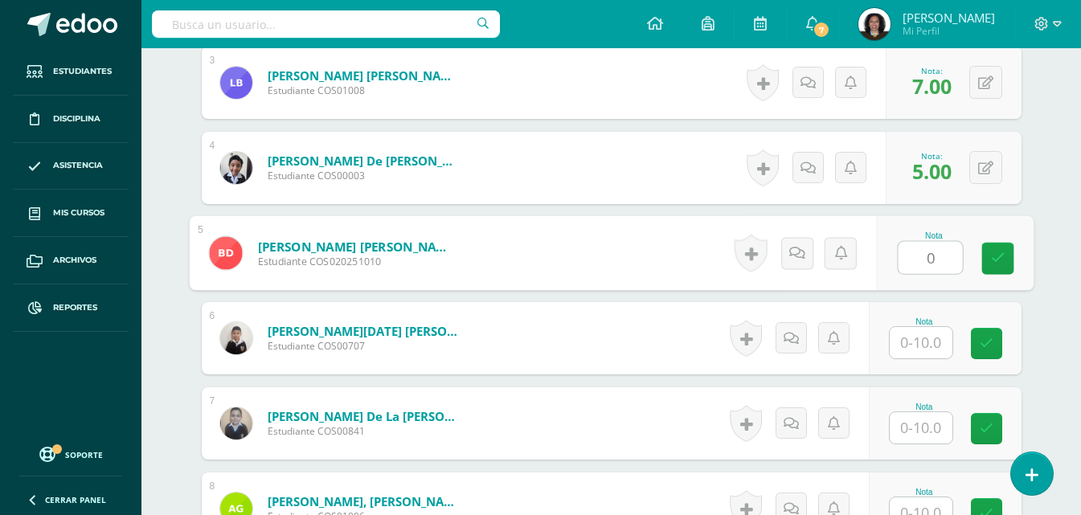
type input "0"
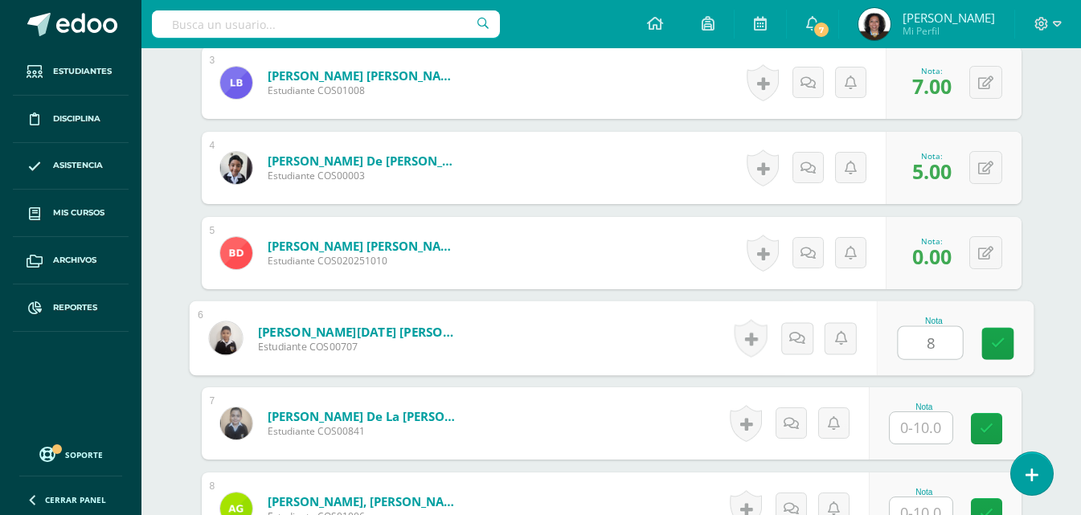
type input "8"
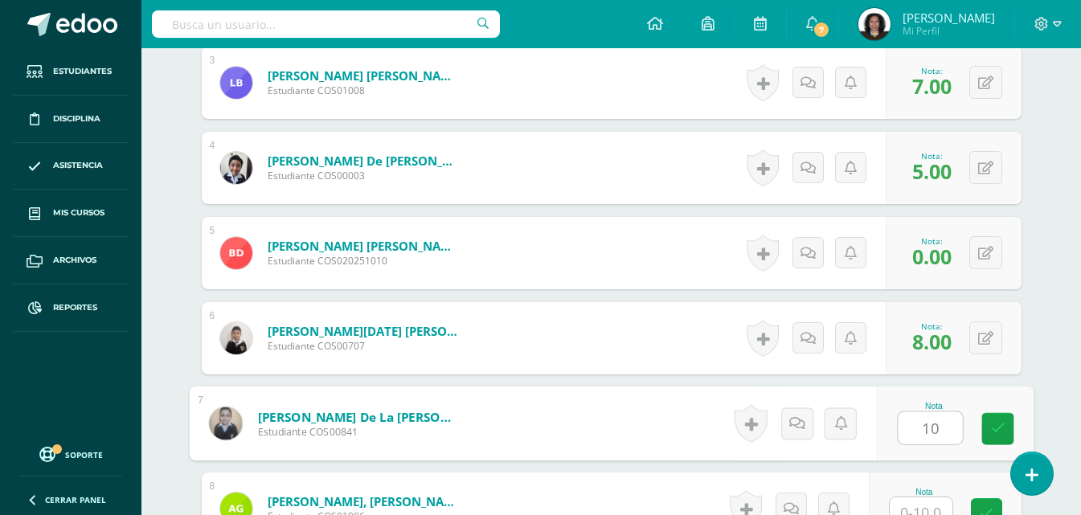
type input "10"
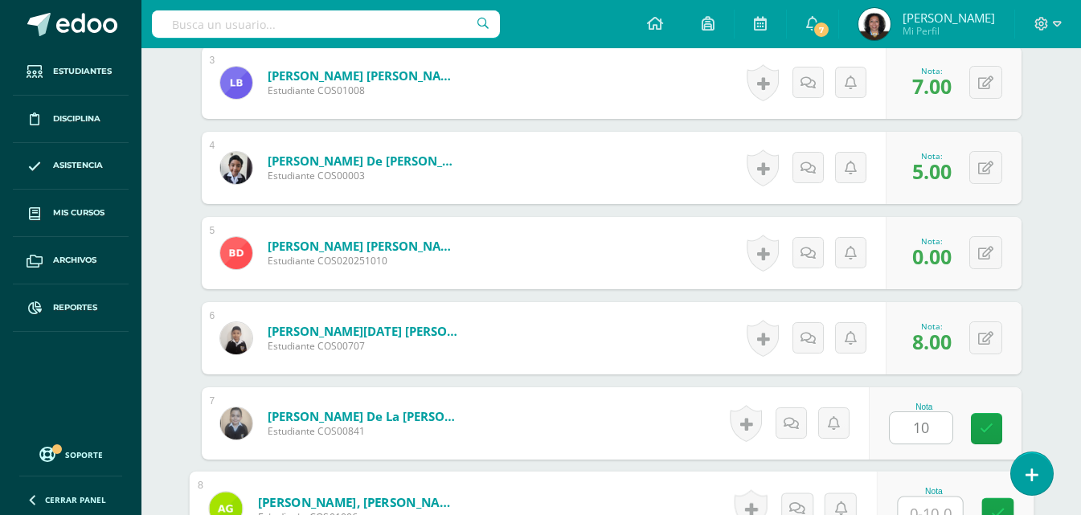
scroll to position [696, 0]
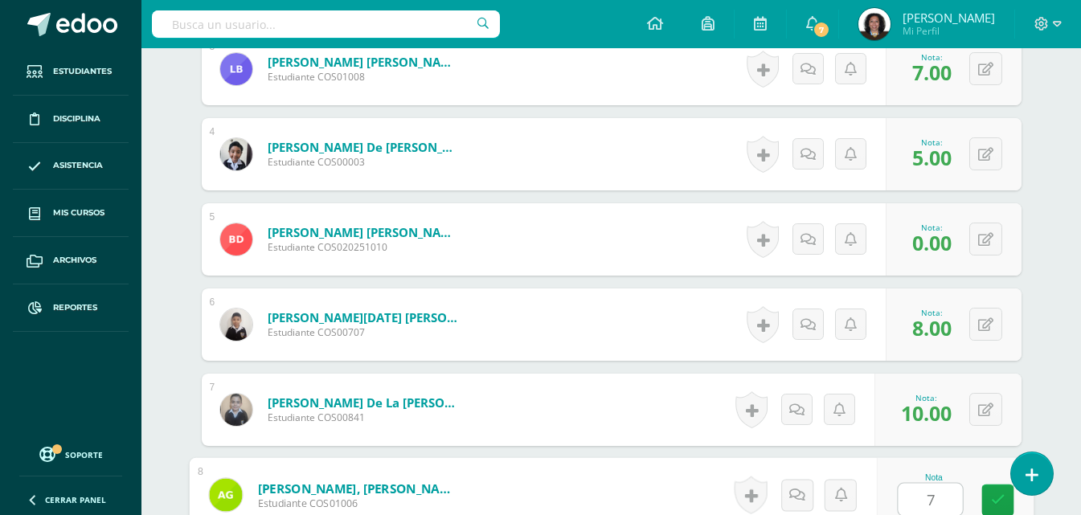
type input "7"
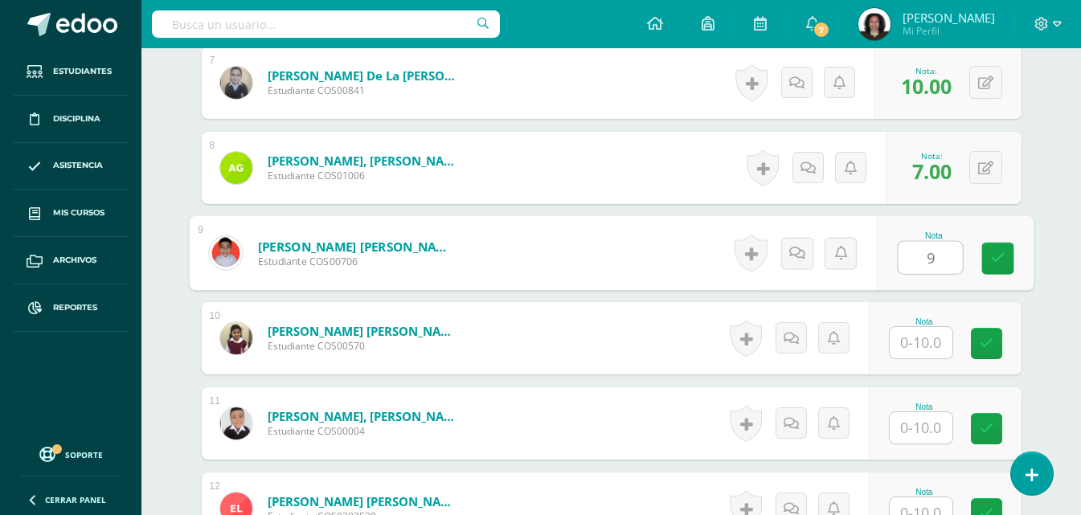
type input "9"
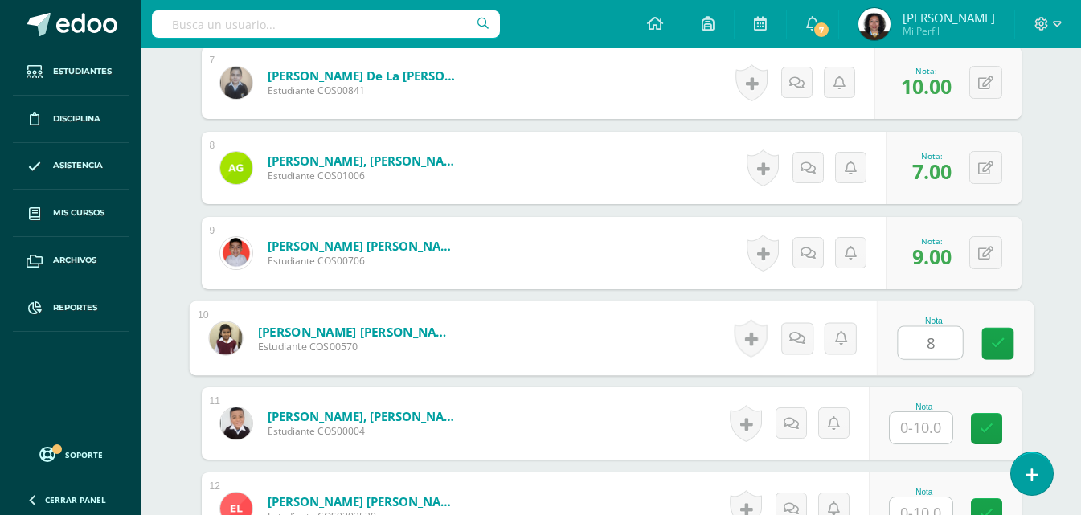
type input "8"
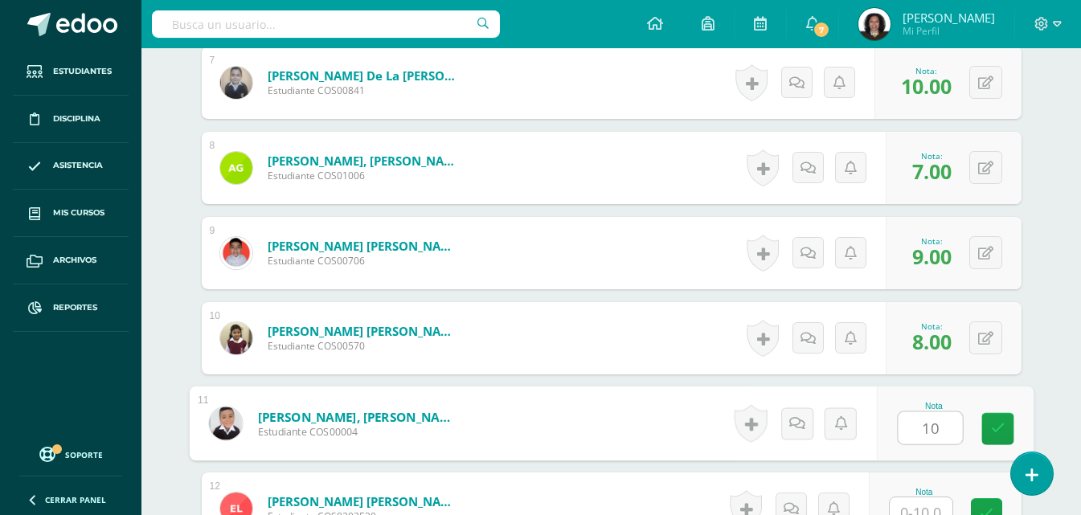
type input "10"
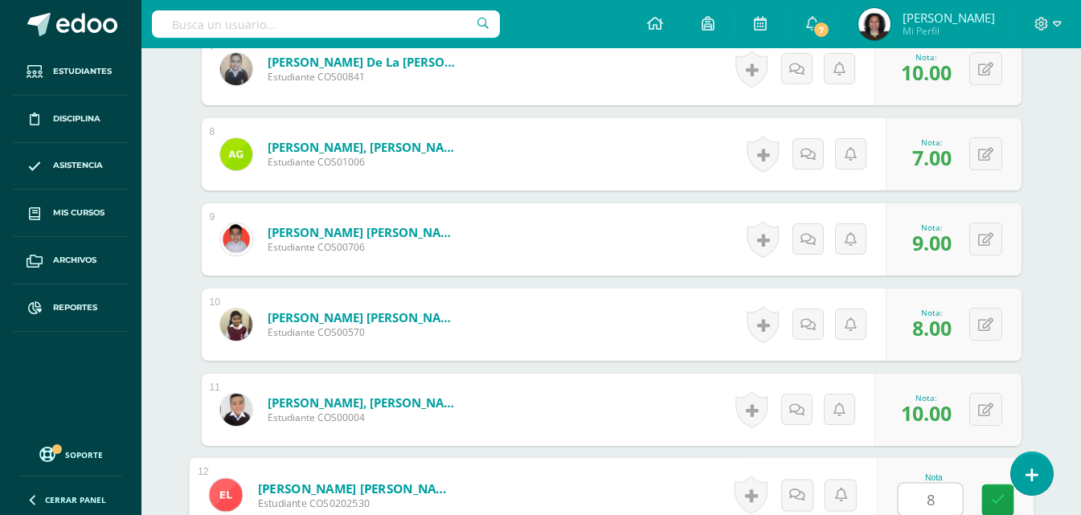
type input "8"
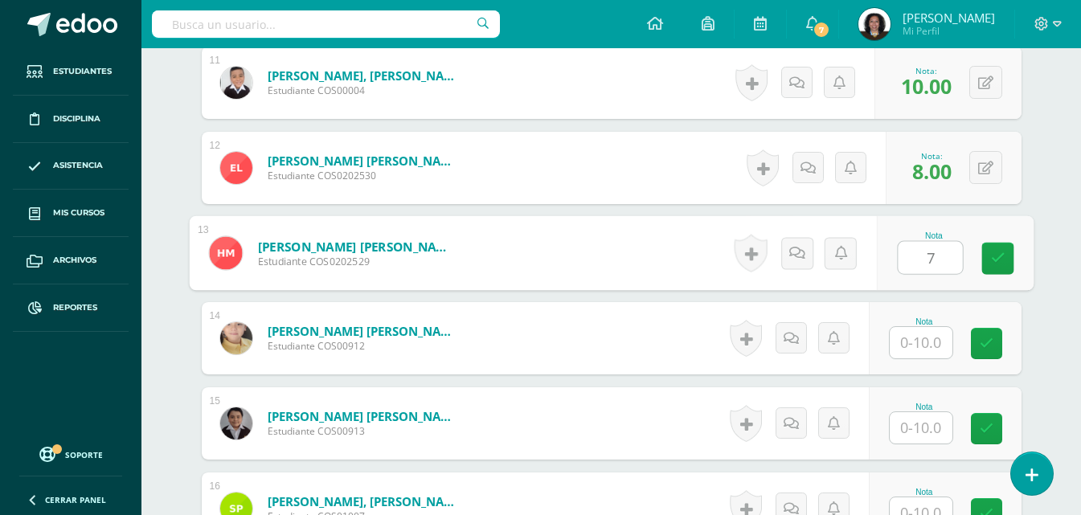
type input "7"
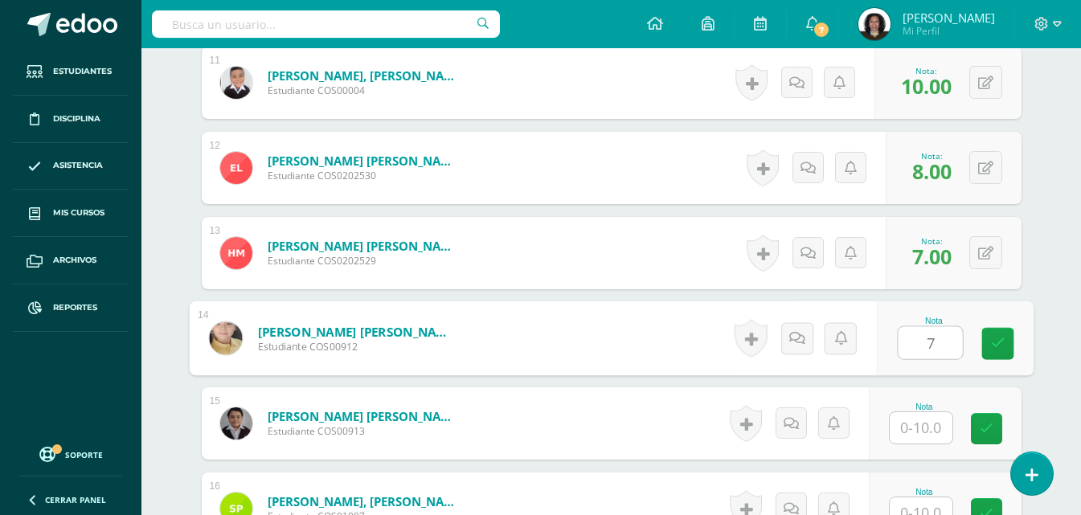
type input "7"
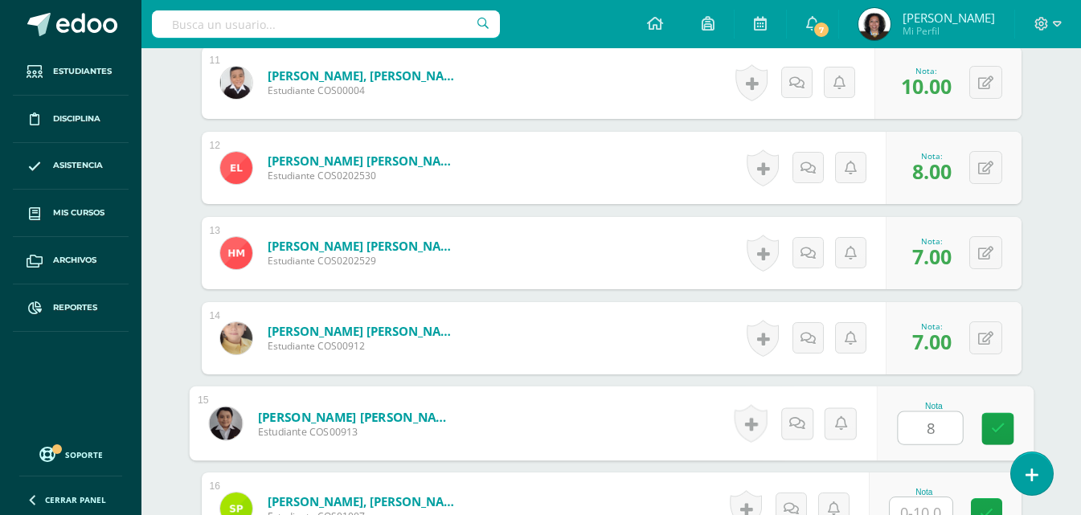
type input "8"
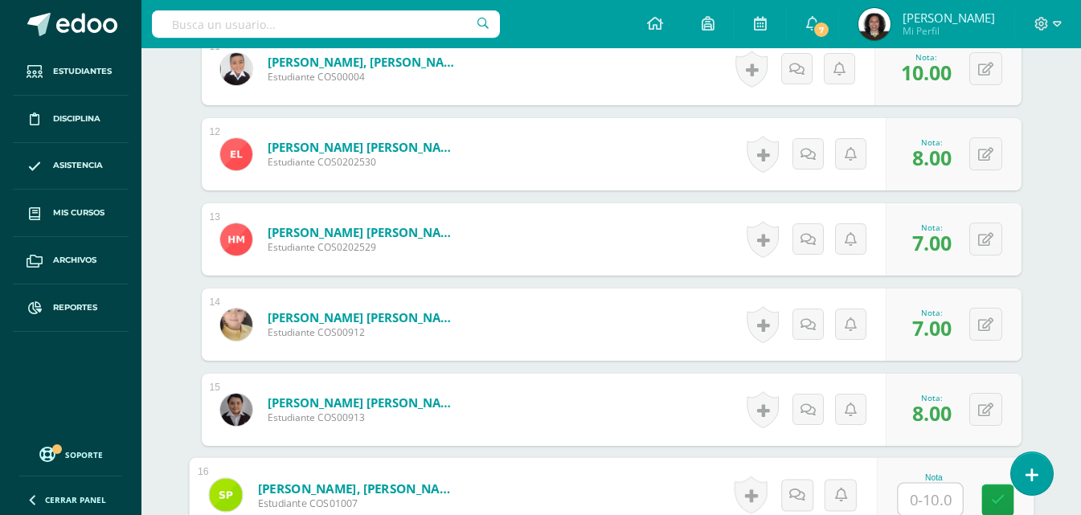
scroll to position [1459, 0]
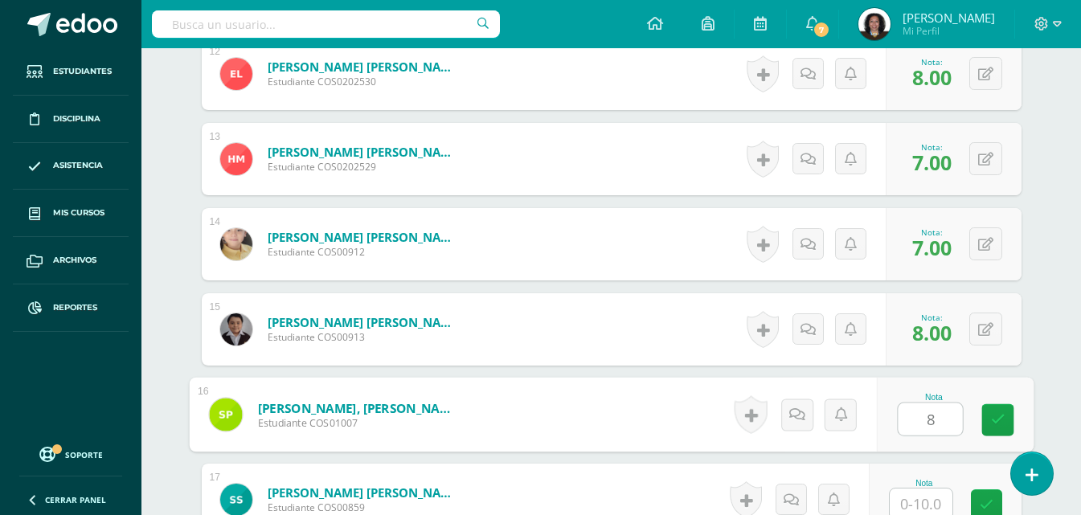
type input "8"
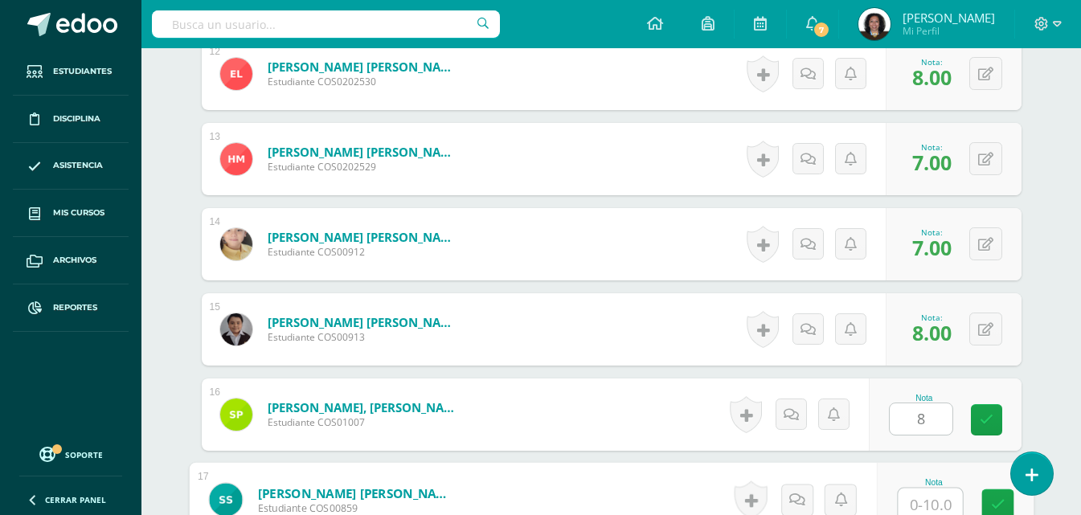
scroll to position [1463, 0]
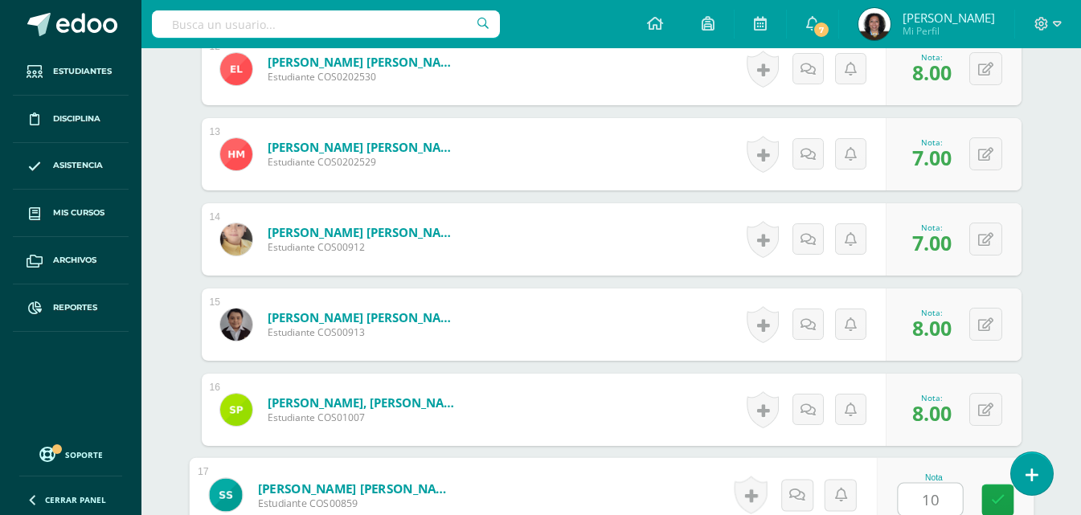
type input "10"
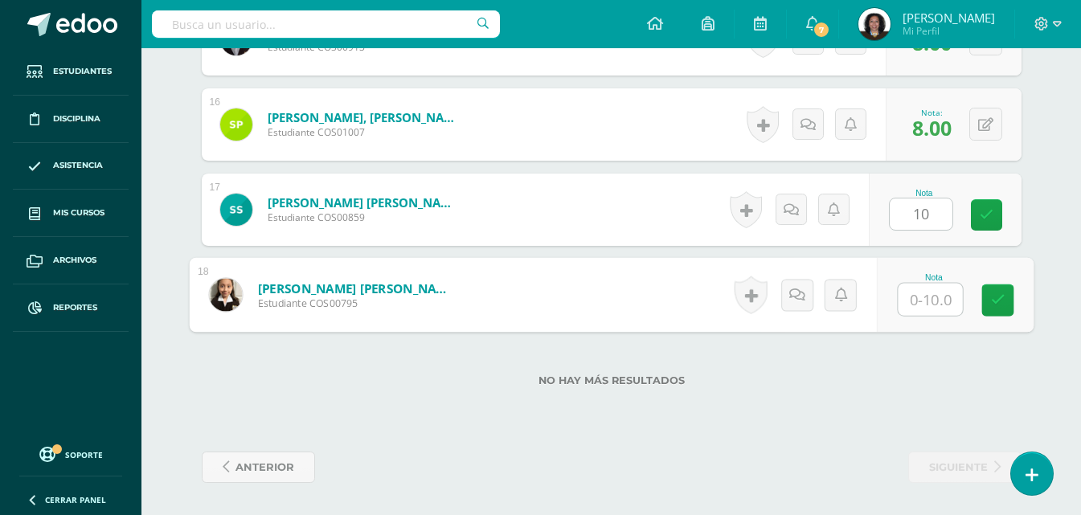
type input "5"
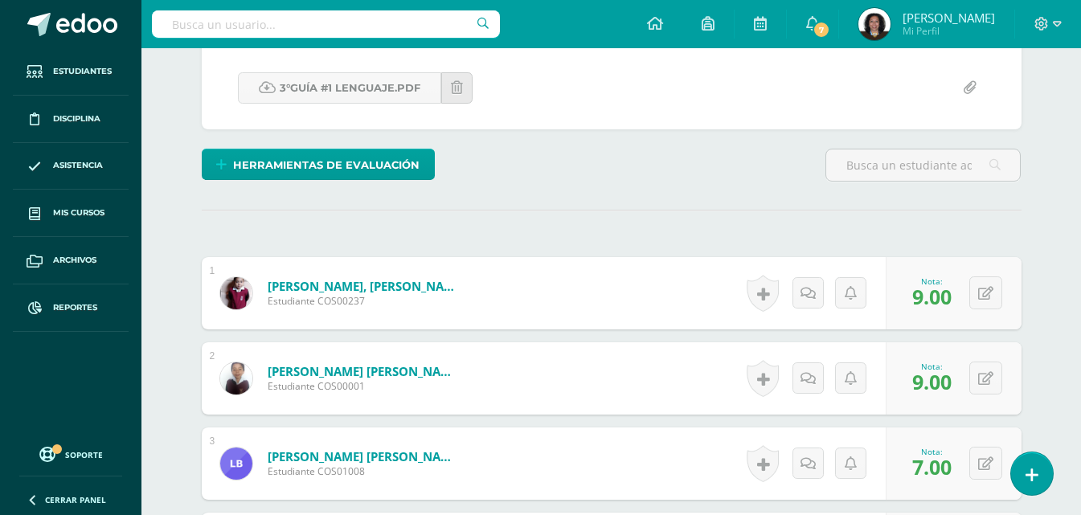
scroll to position [0, 0]
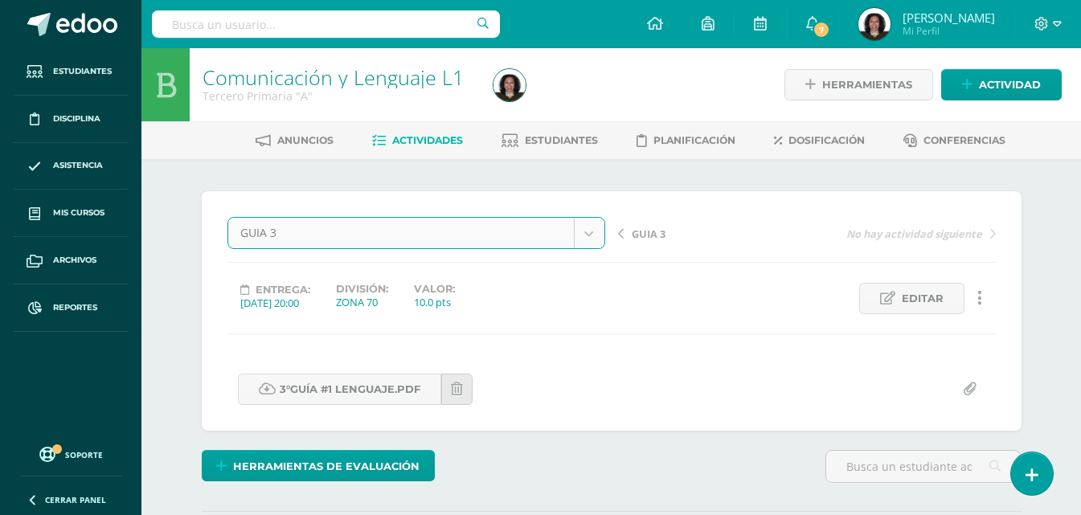
select select "/dashboard/teacher/grade-activity/123577/"
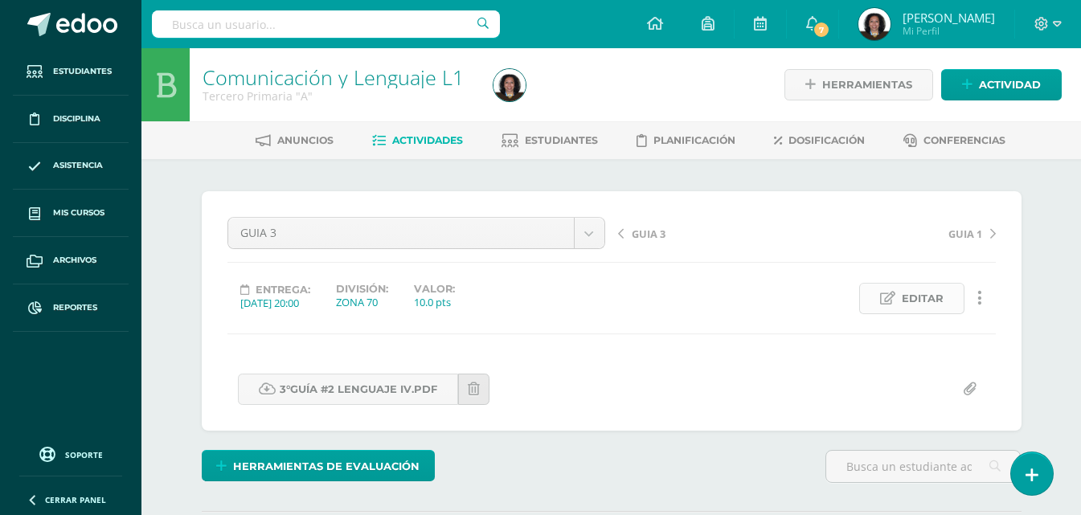
click at [917, 301] on span "Editar" at bounding box center [923, 299] width 42 height 30
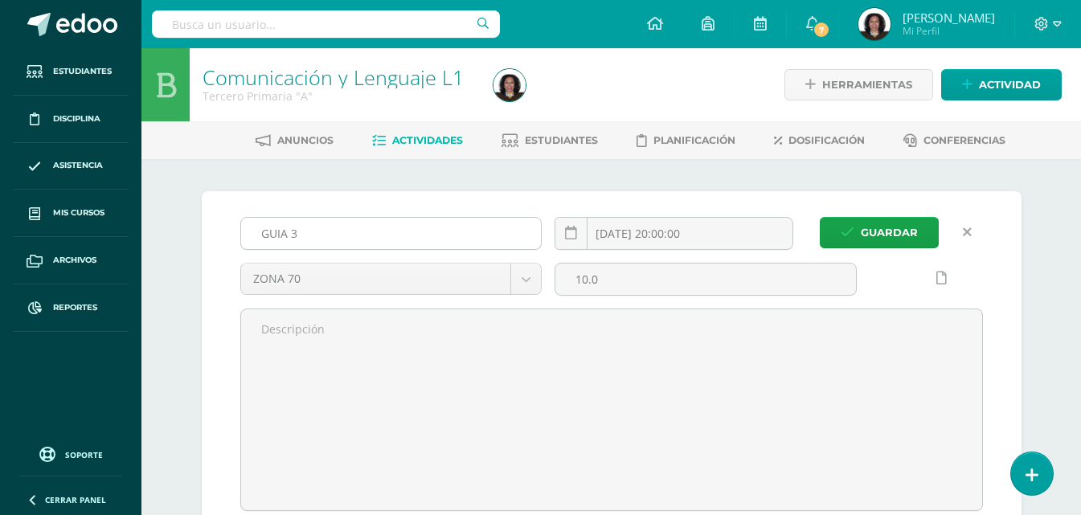
click at [305, 237] on input "GUIA 3" at bounding box center [391, 233] width 301 height 31
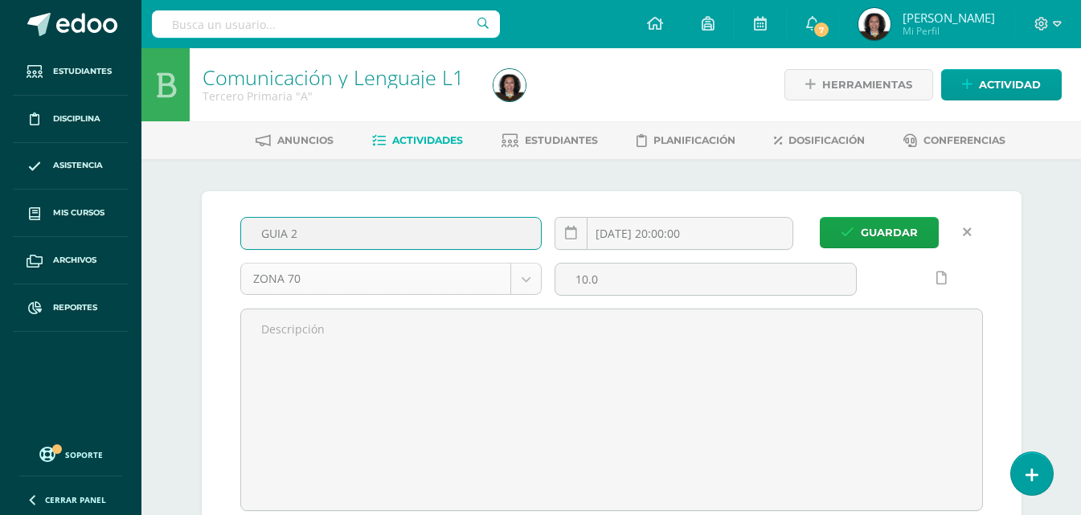
type input "GUIA 2"
click at [820, 217] on button "Guardar" at bounding box center [879, 232] width 119 height 31
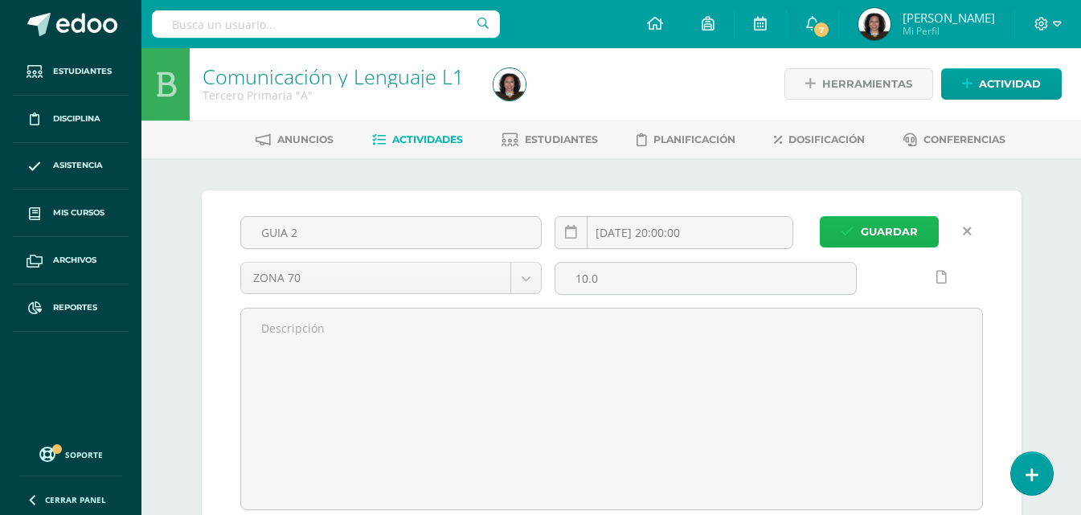
click at [868, 232] on span "Guardar" at bounding box center [889, 232] width 57 height 30
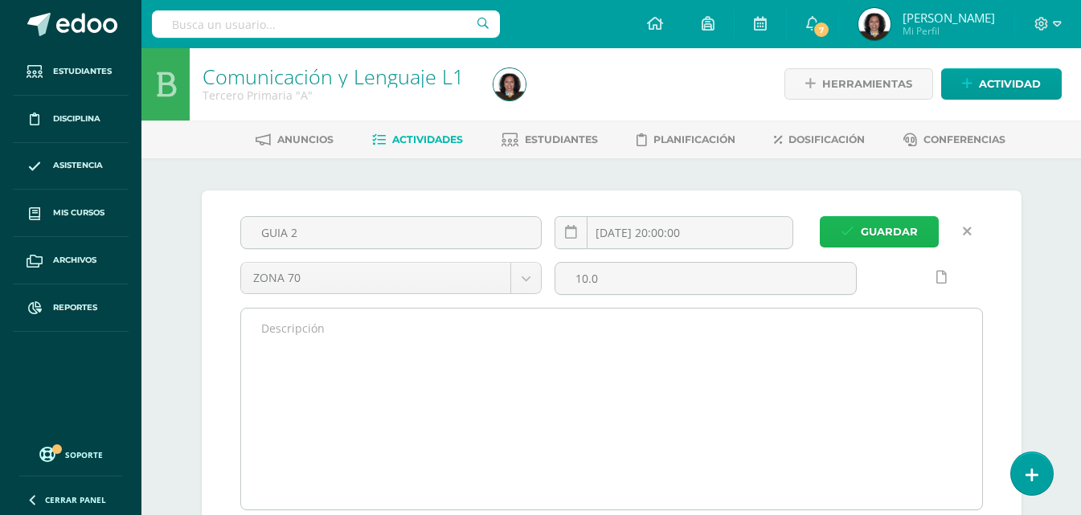
scroll to position [2, 0]
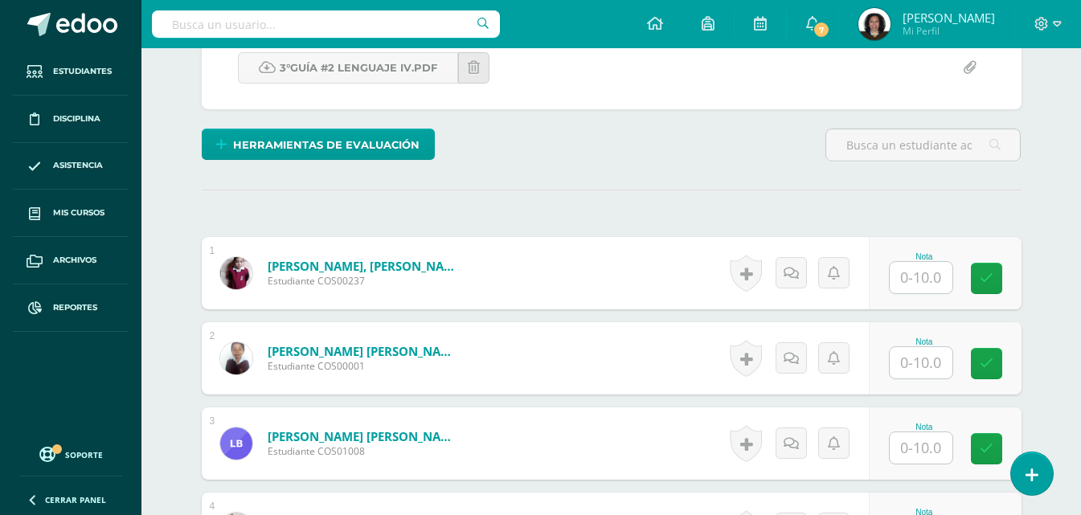
scroll to position [322, 0]
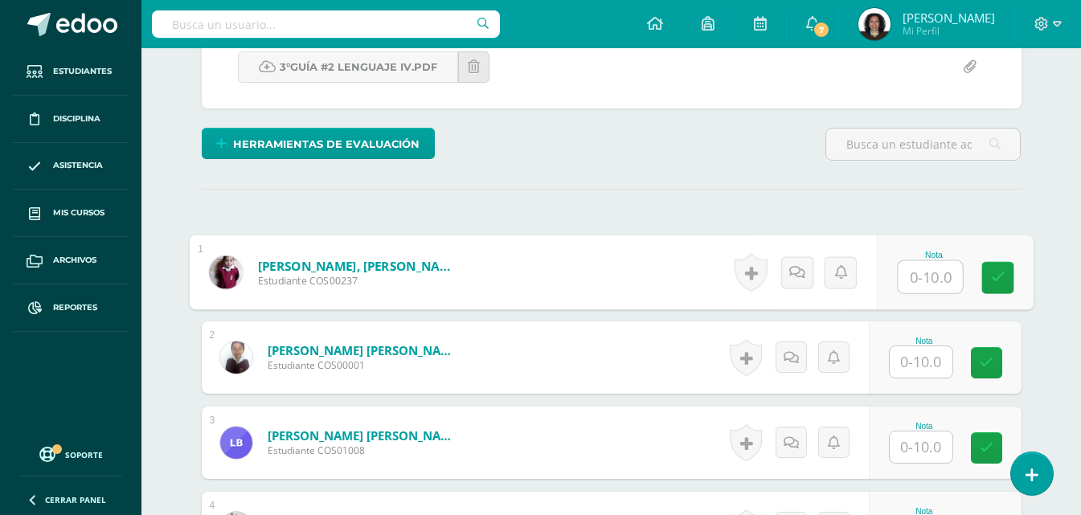
click at [926, 282] on input "text" at bounding box center [930, 277] width 64 height 32
type input "9"
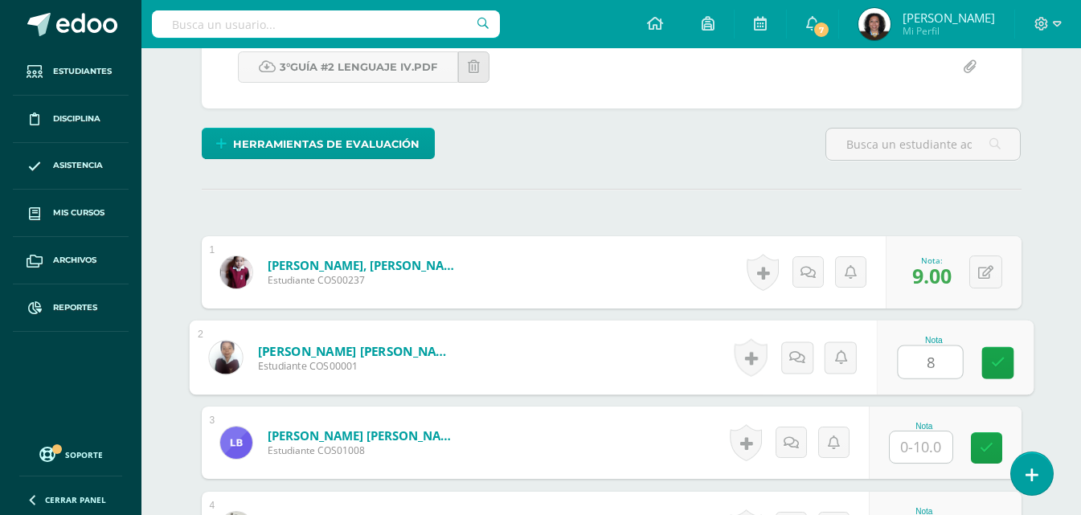
type input "8"
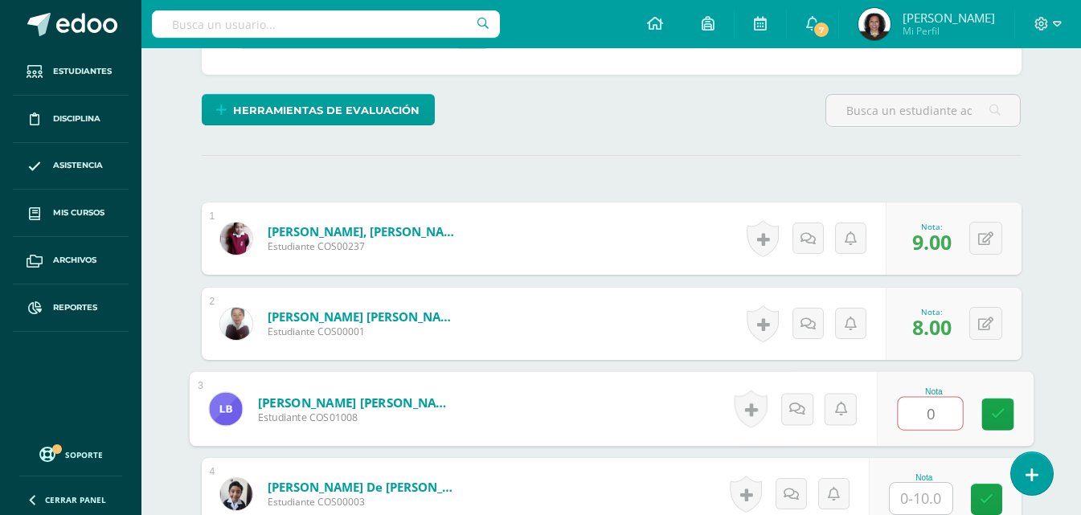
scroll to position [437, 0]
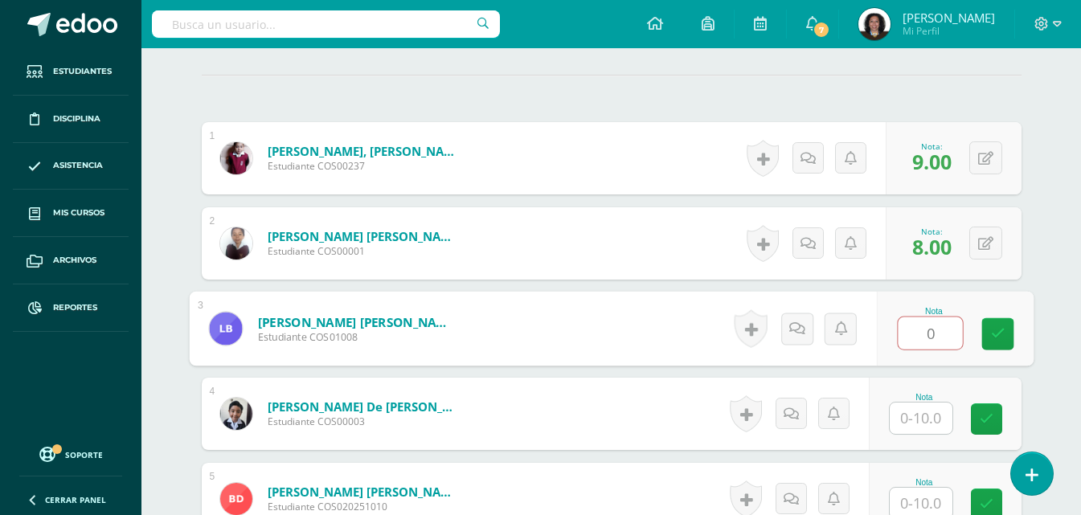
click at [948, 341] on input "0" at bounding box center [930, 334] width 64 height 32
type input "09"
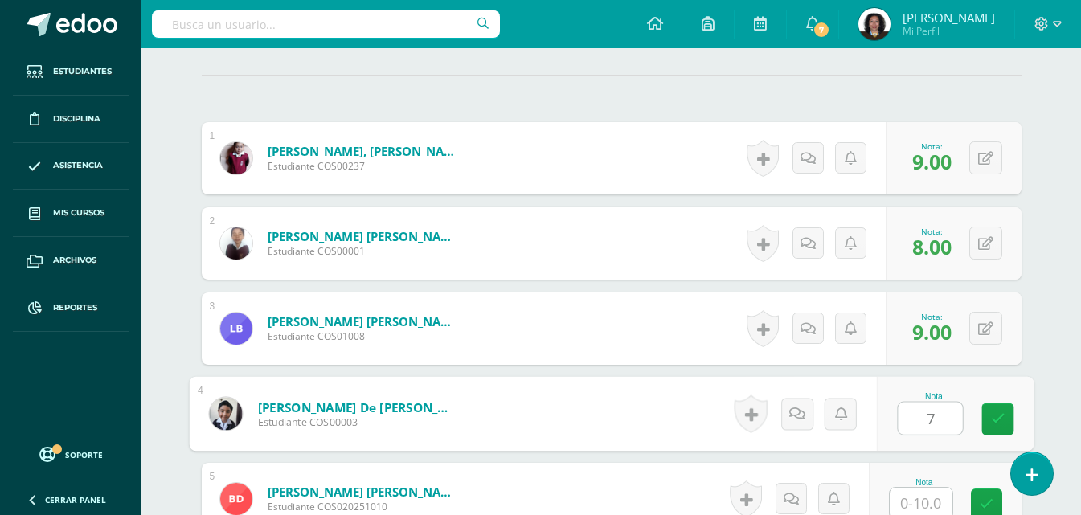
type input "7"
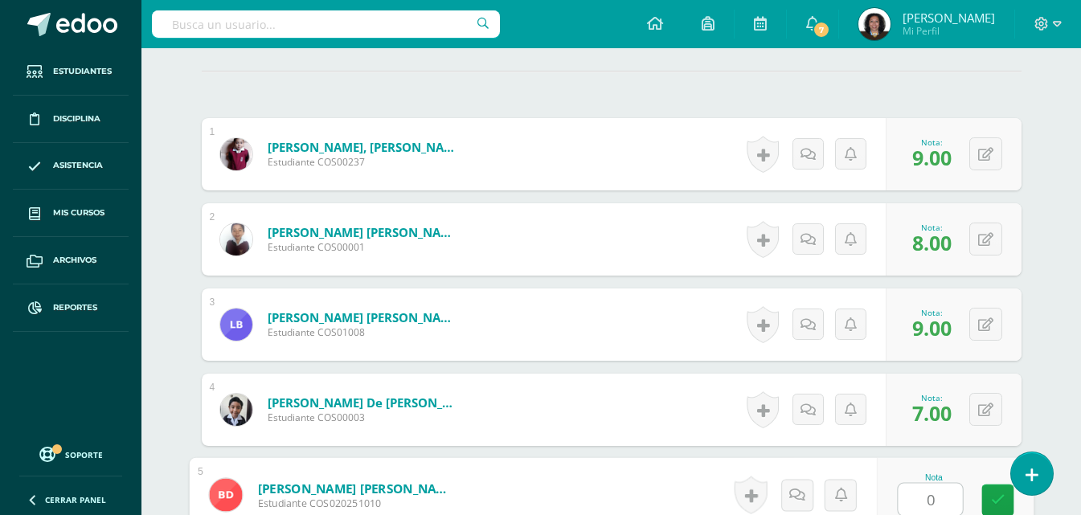
type input "0"
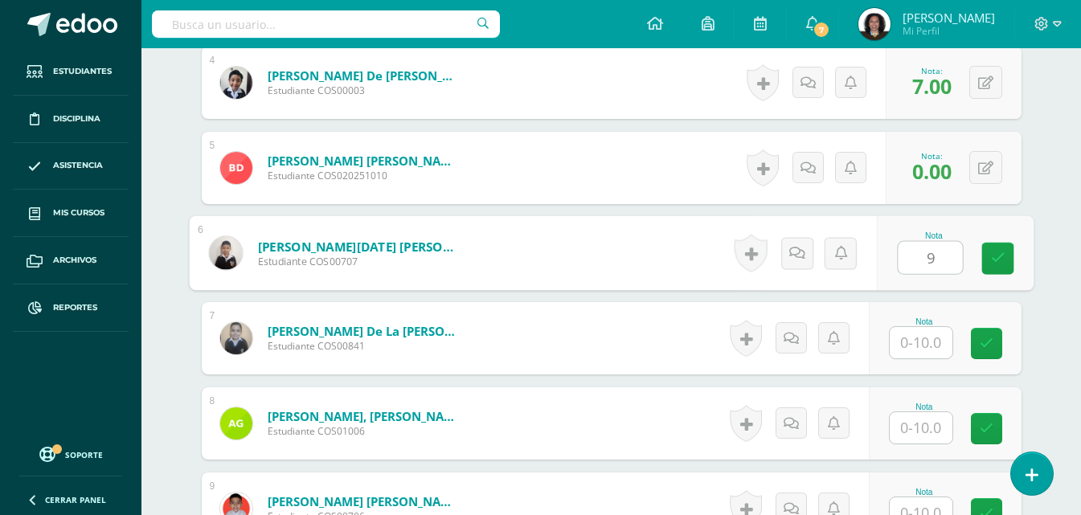
type input "9"
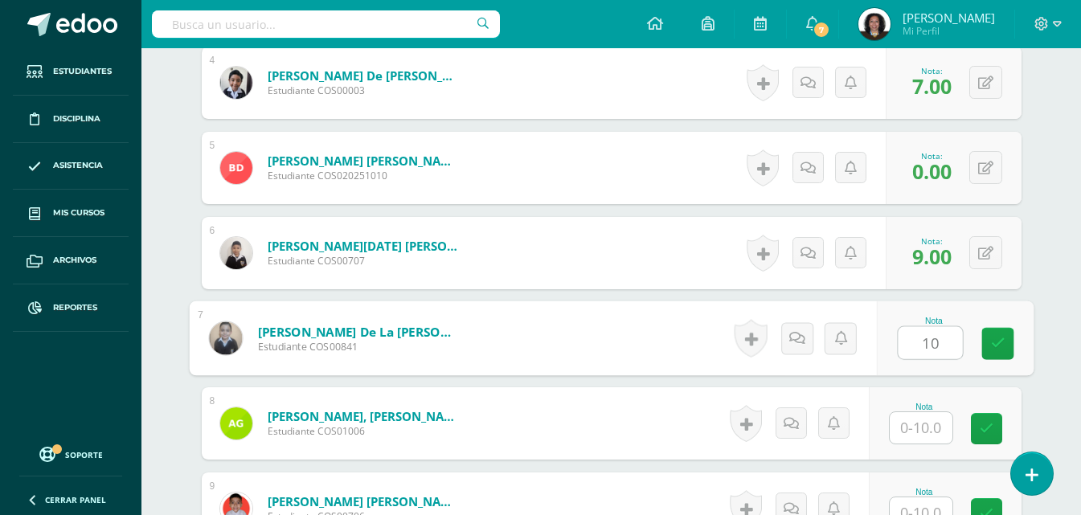
type input "10"
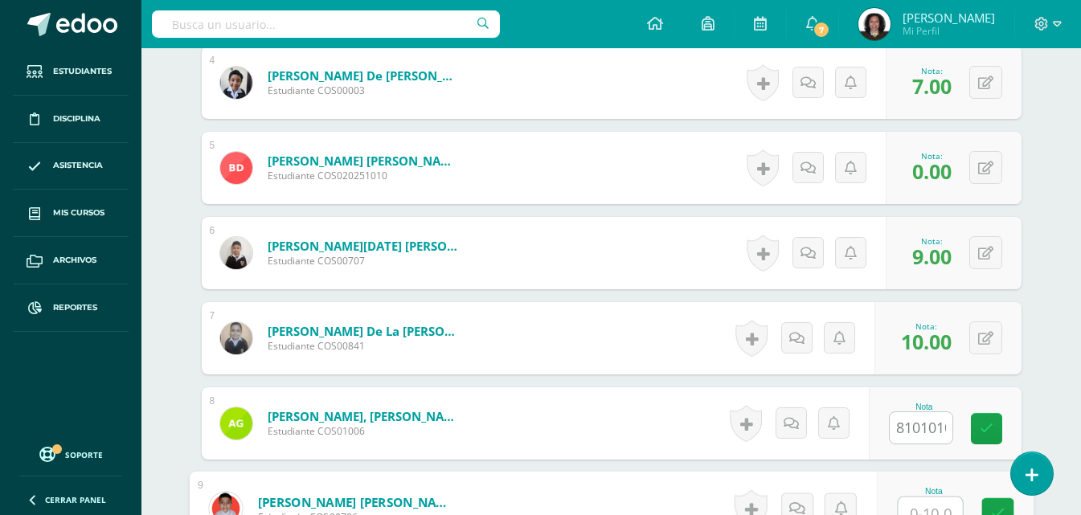
scroll to position [782, 0]
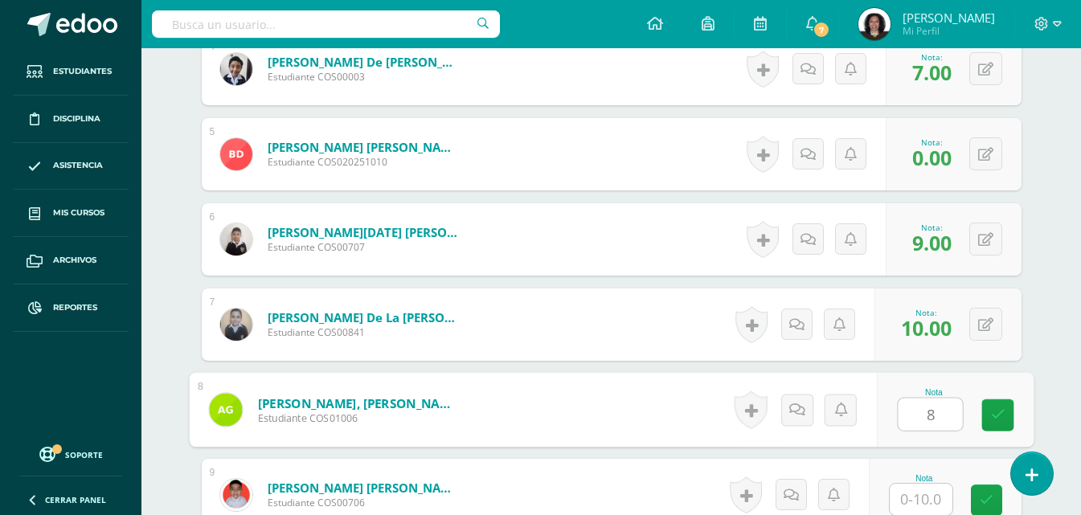
type input "8"
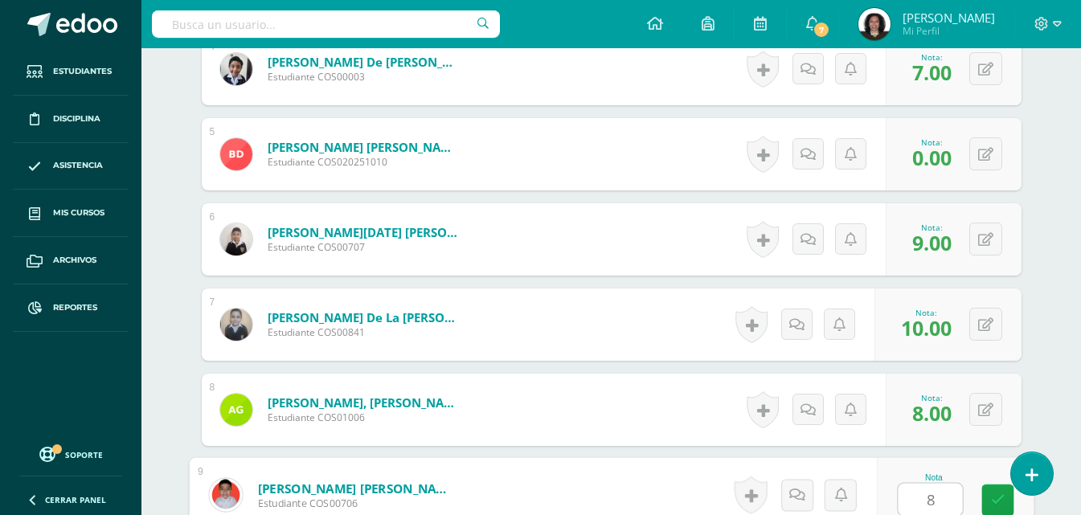
type input "8"
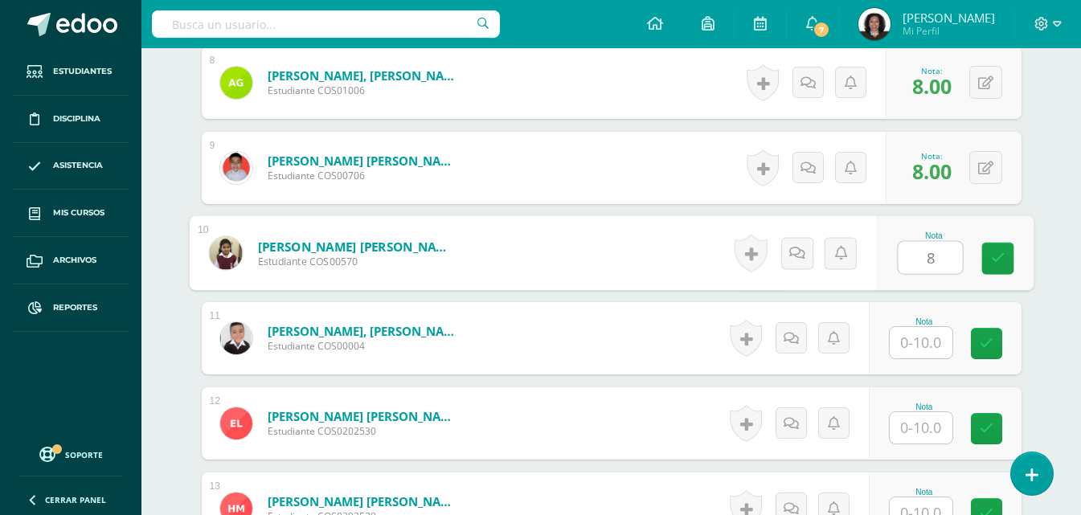
type input "8"
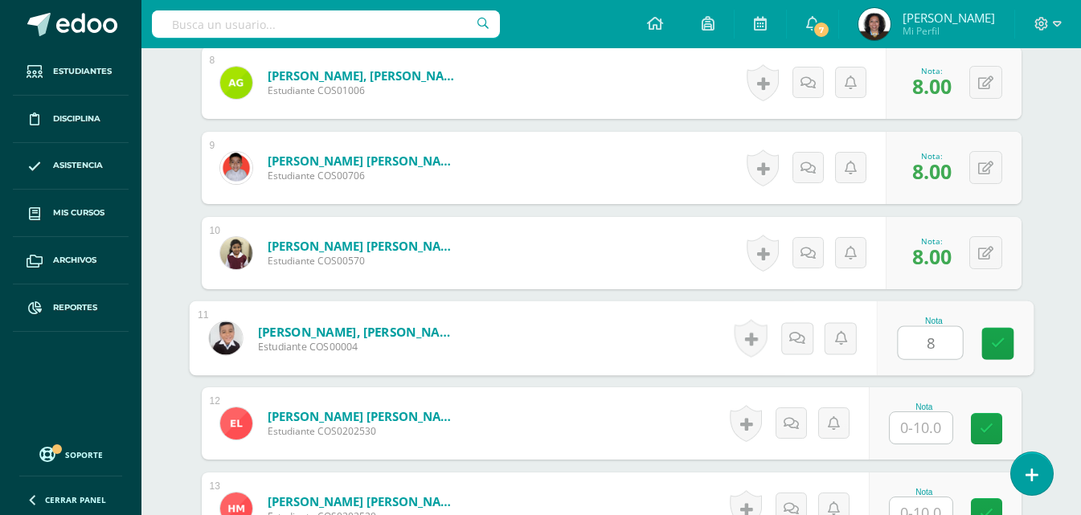
type input "8"
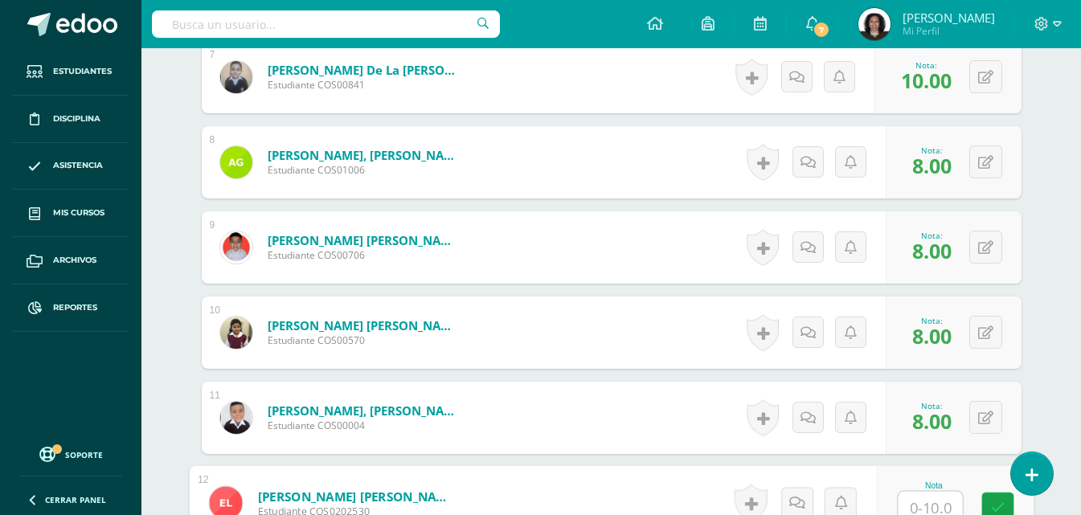
scroll to position [1028, 0]
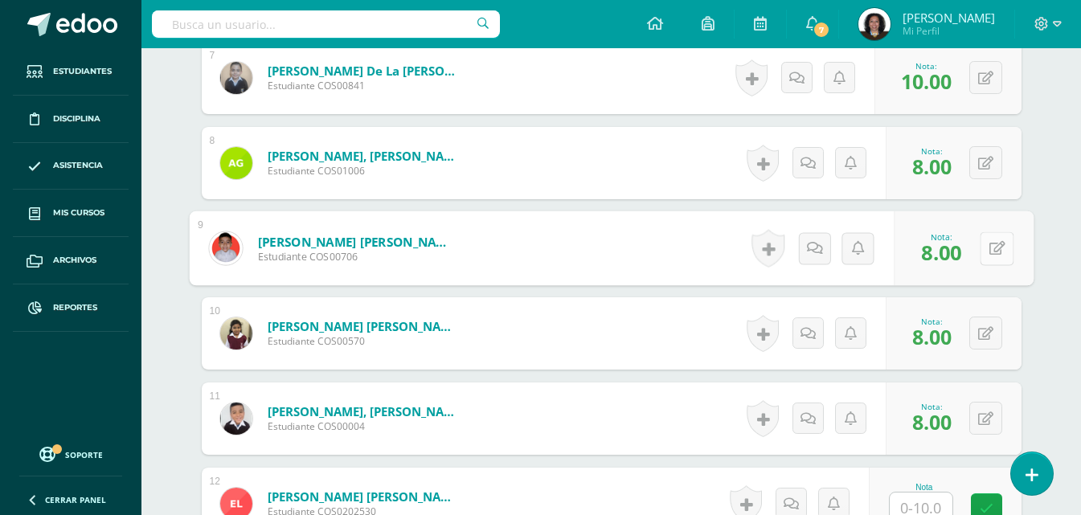
click at [983, 254] on button at bounding box center [997, 249] width 34 height 34
type input "10"
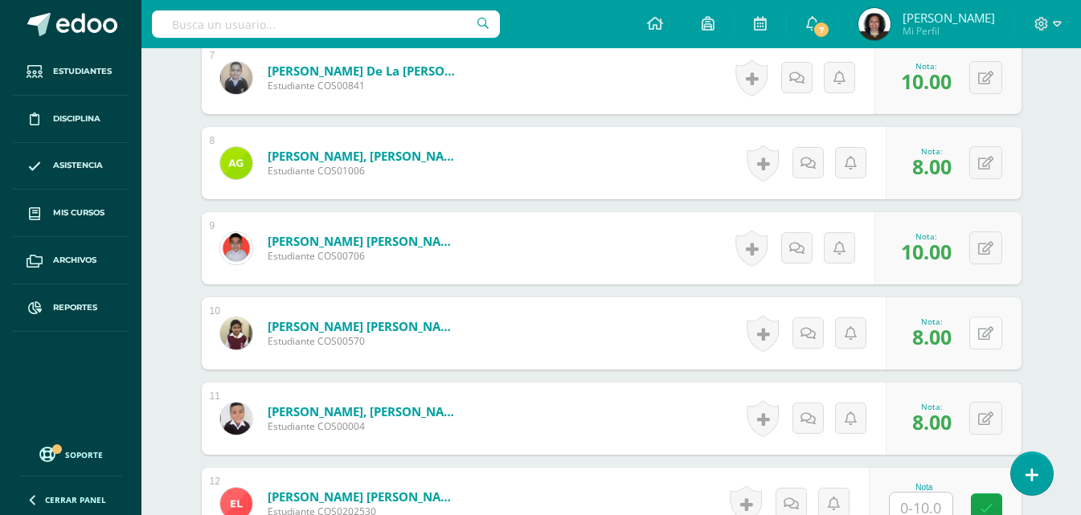
click at [982, 336] on button at bounding box center [986, 333] width 33 height 33
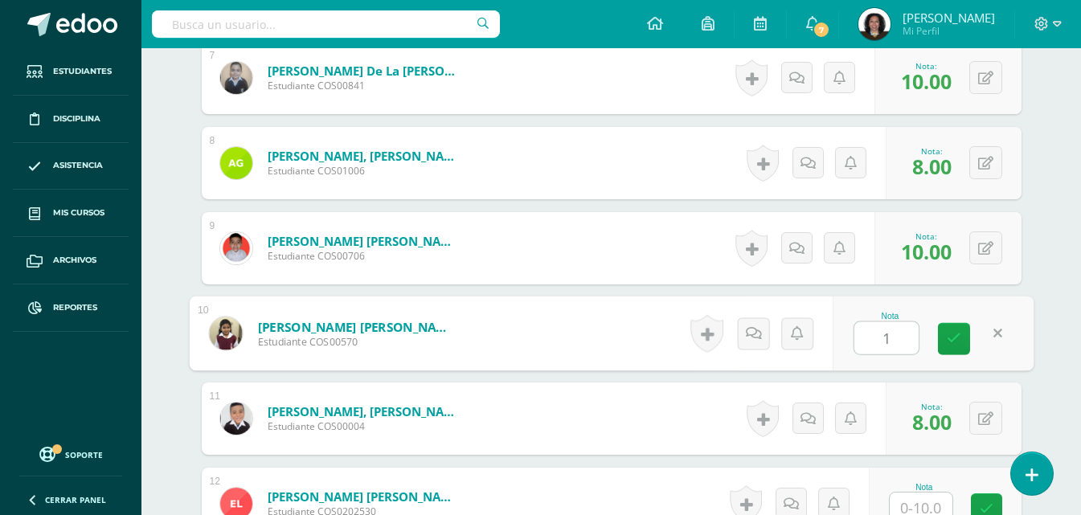
type input "10"
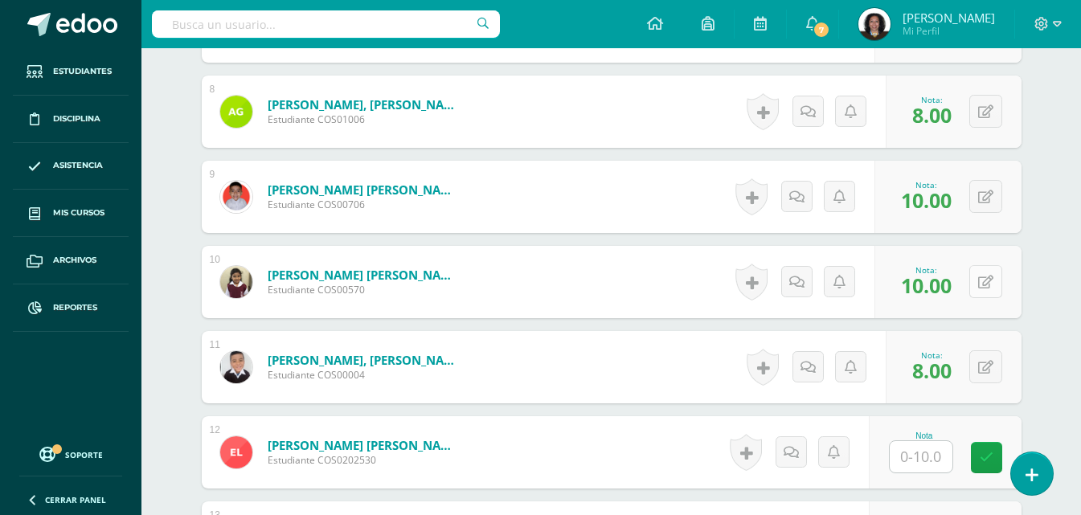
scroll to position [1109, 0]
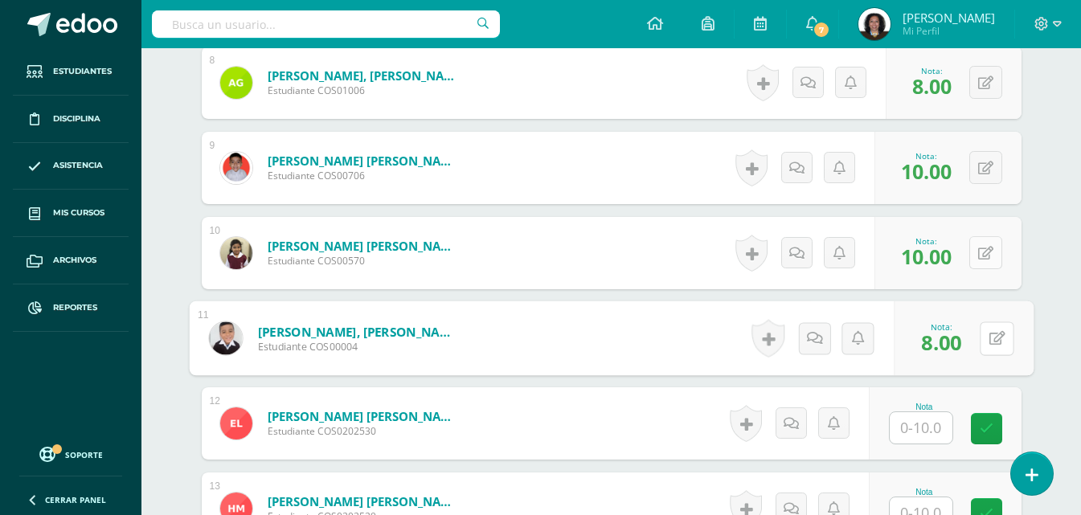
click at [982, 336] on button at bounding box center [997, 339] width 34 height 34
type input "10"
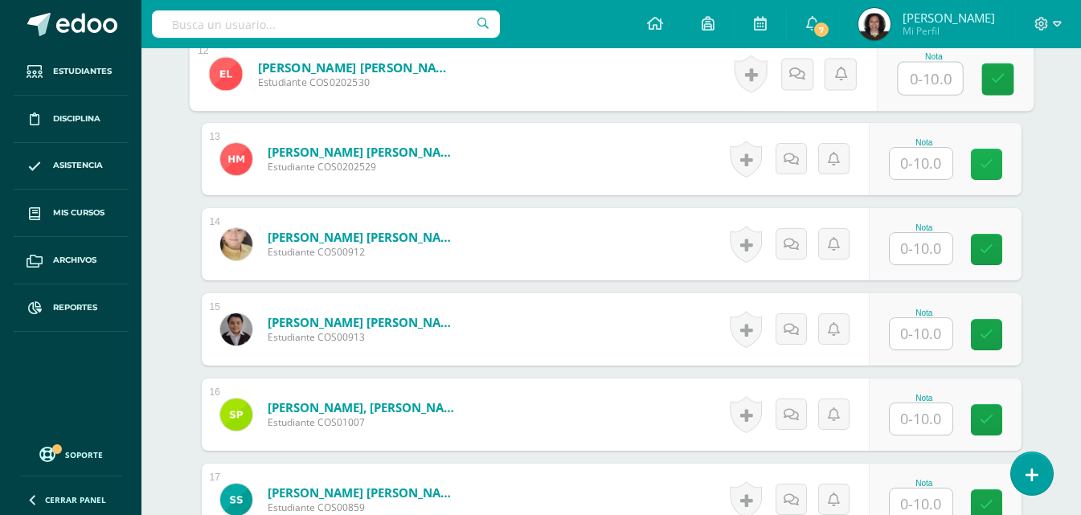
scroll to position [1430, 0]
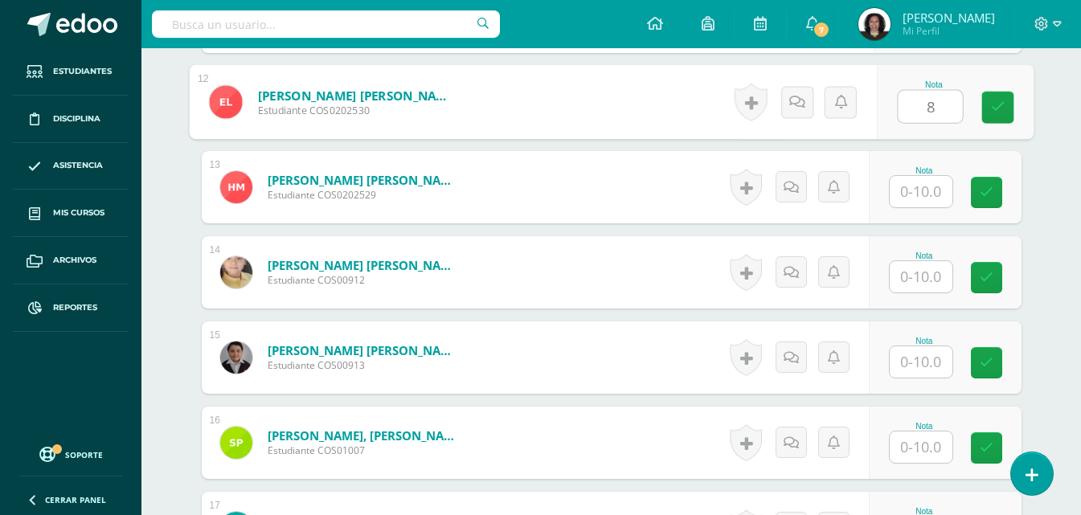
type input "8"
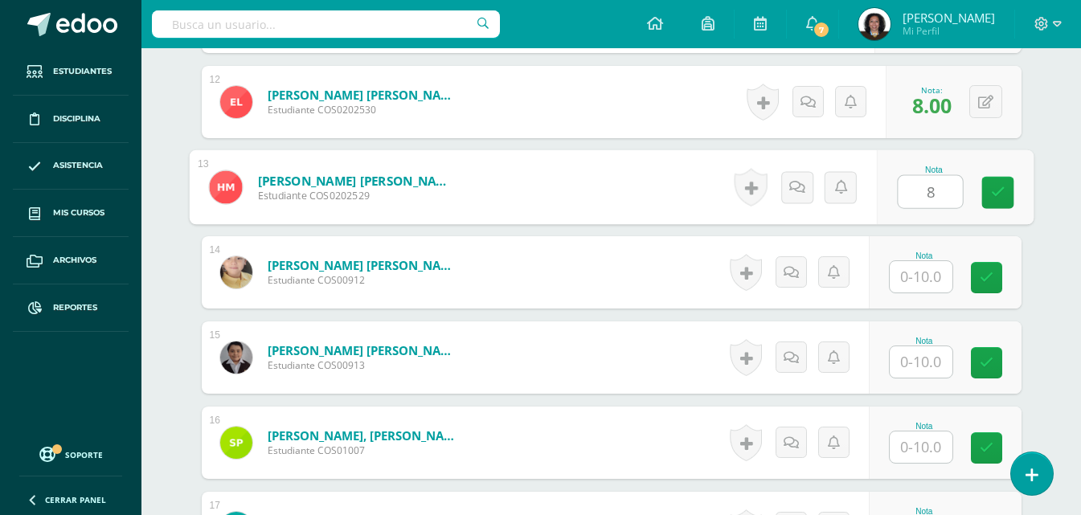
type input "8"
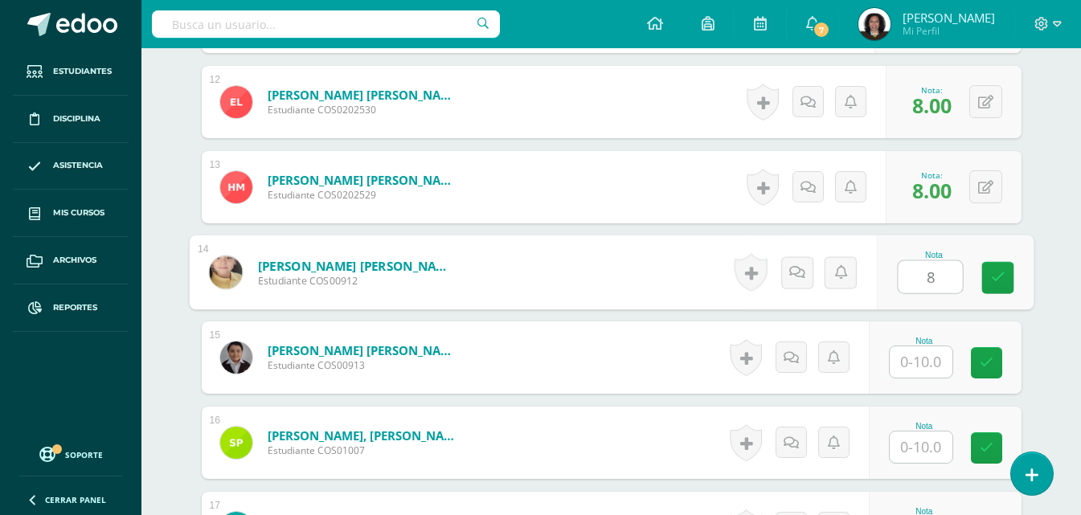
type input "8"
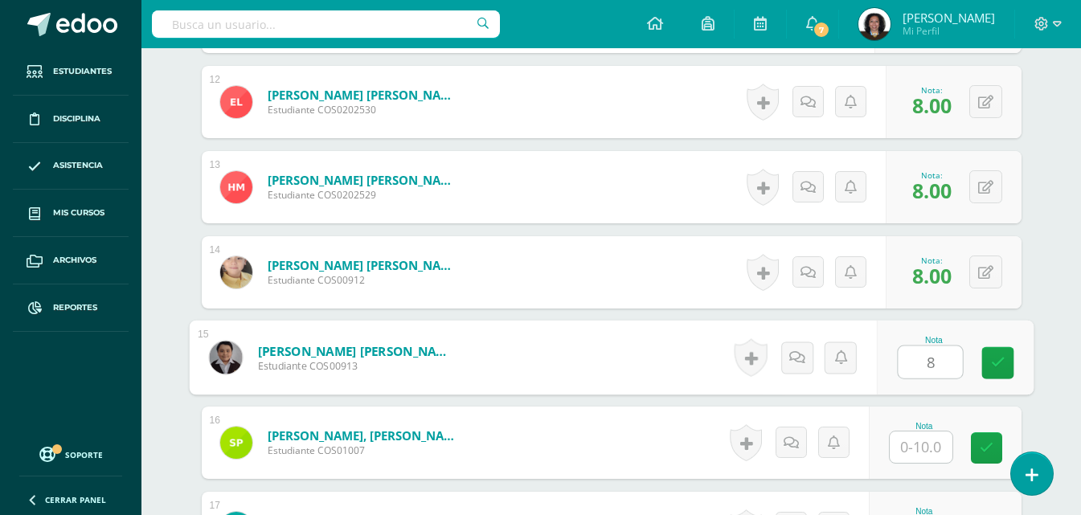
type input "8"
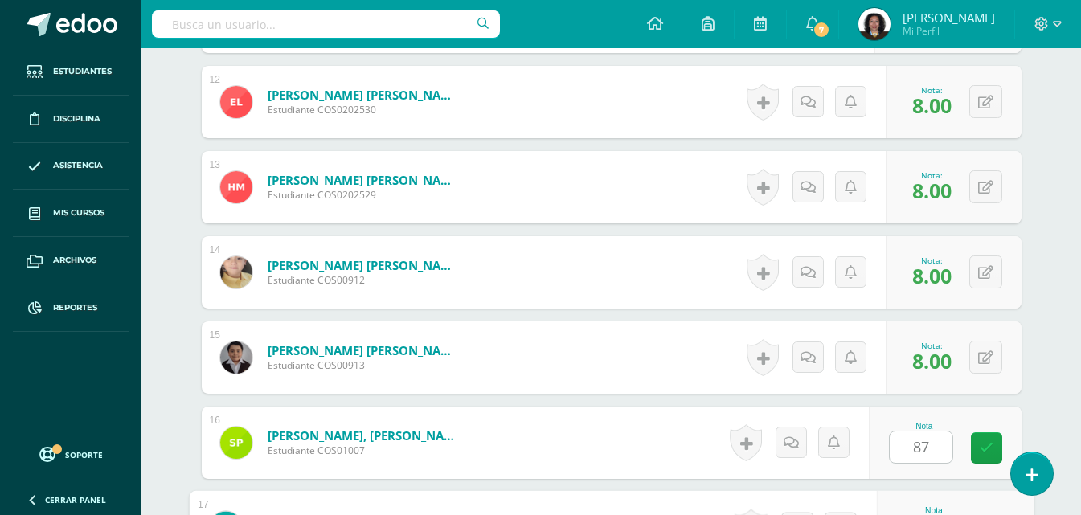
scroll to position [1705, 0]
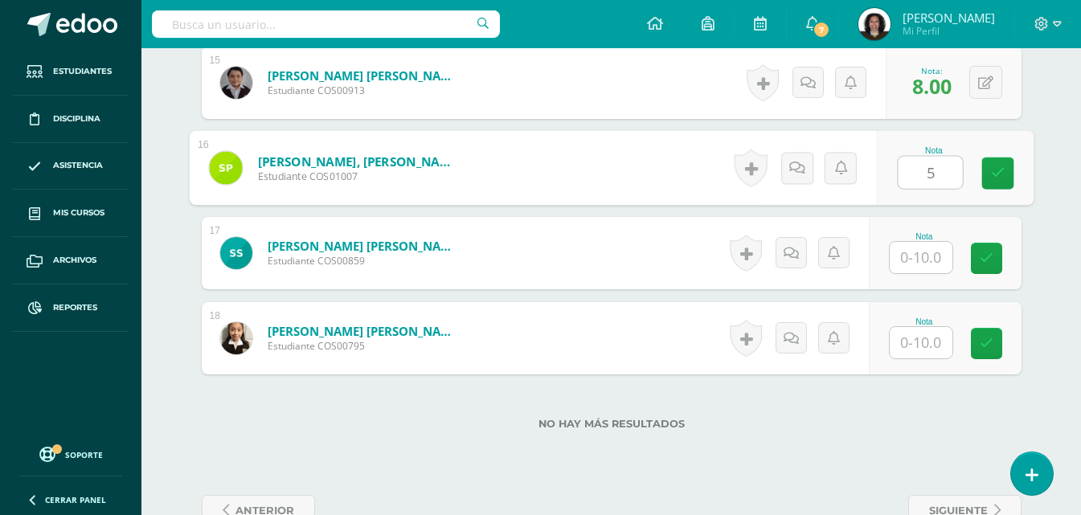
type input "5"
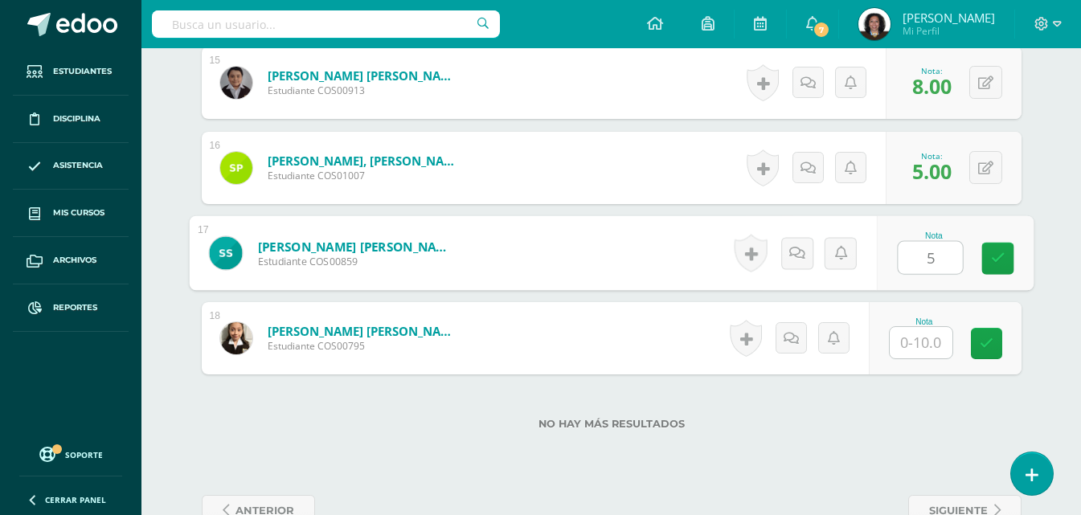
type input "5"
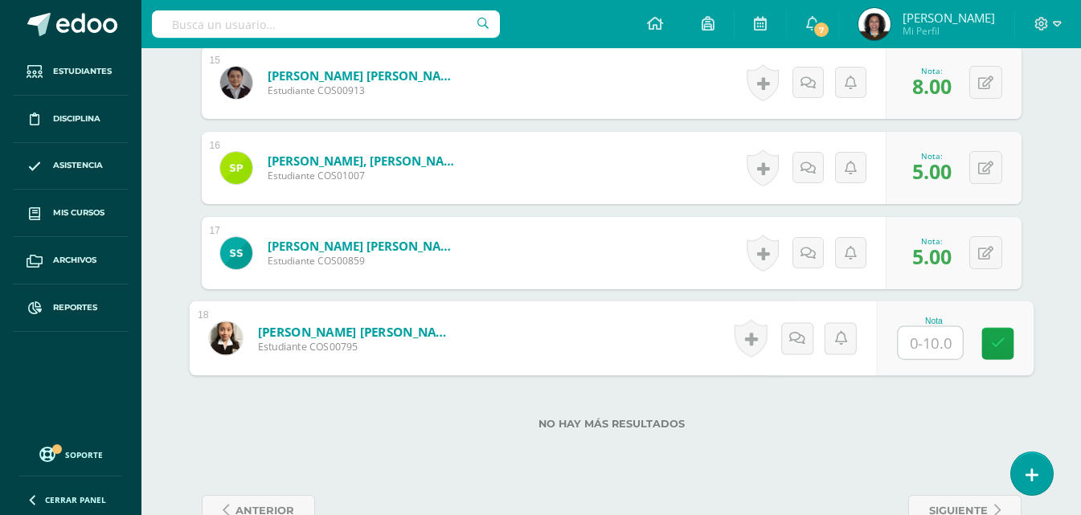
type input "5"
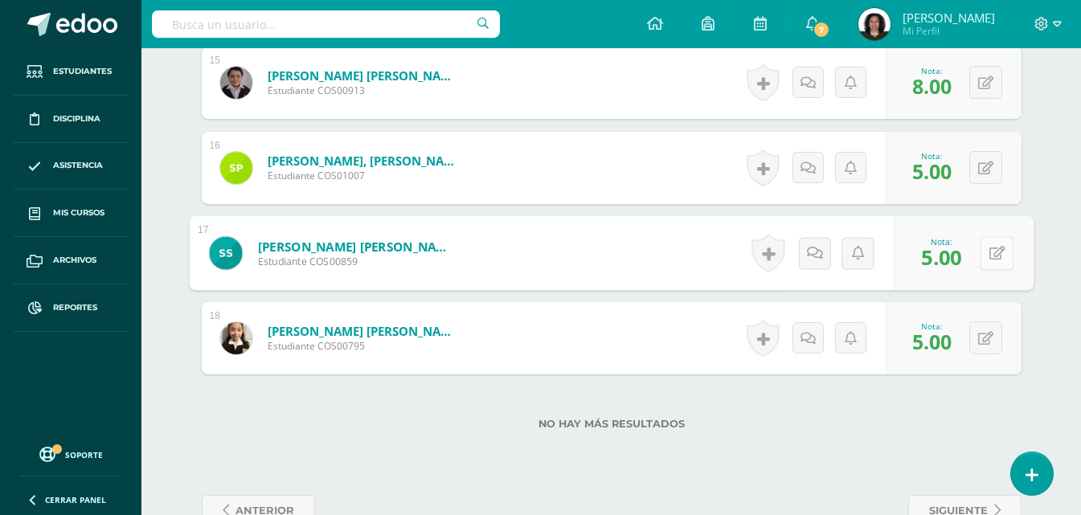
click at [989, 259] on icon at bounding box center [997, 253] width 16 height 14
type input "7"
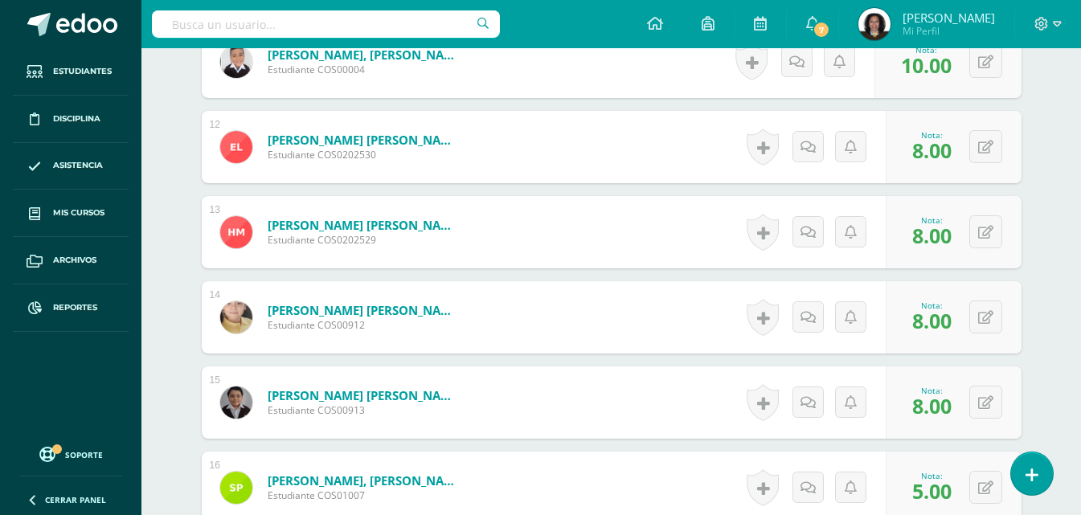
scroll to position [1384, 0]
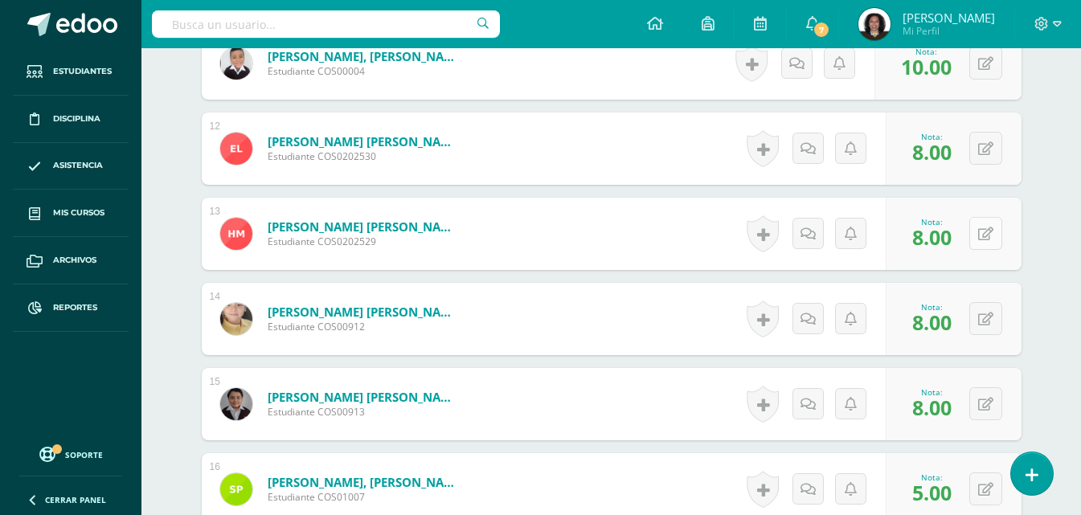
click at [991, 236] on icon at bounding box center [986, 235] width 15 height 14
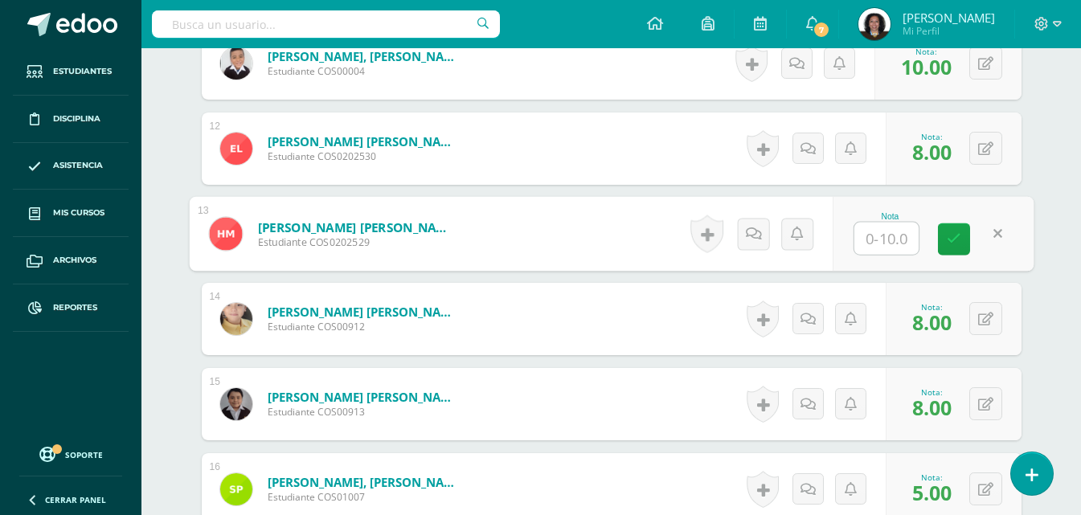
type input "0"
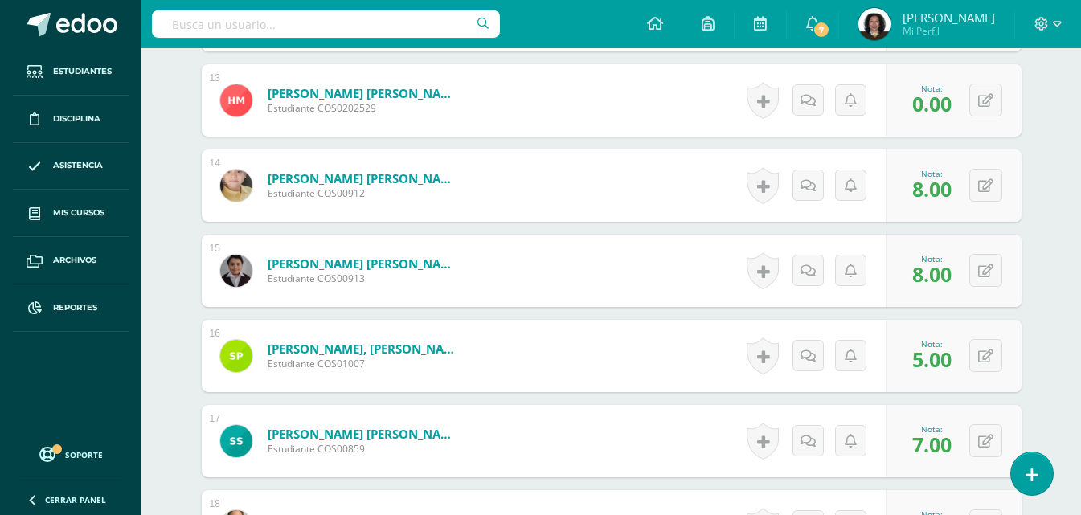
scroll to position [1545, 0]
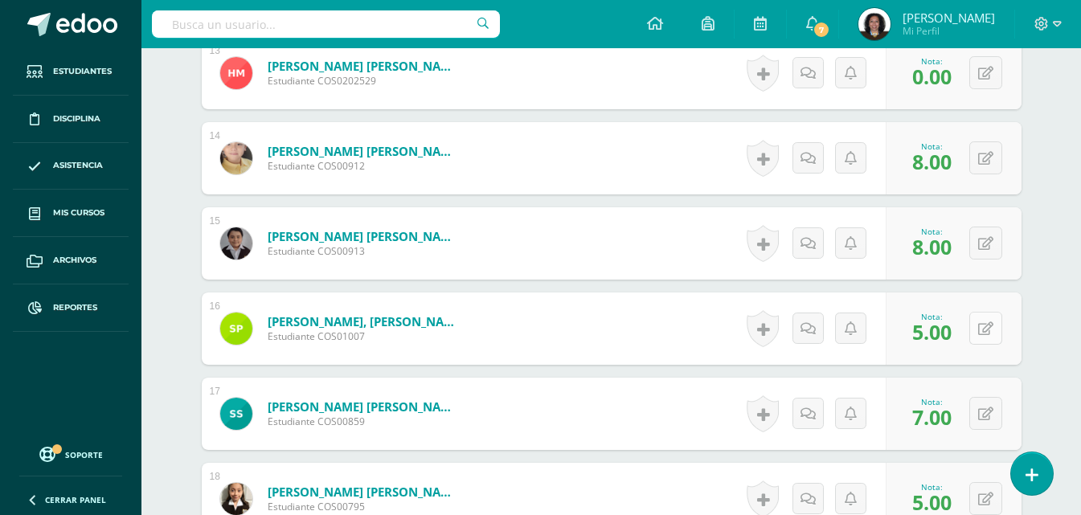
click at [982, 330] on button at bounding box center [986, 328] width 33 height 33
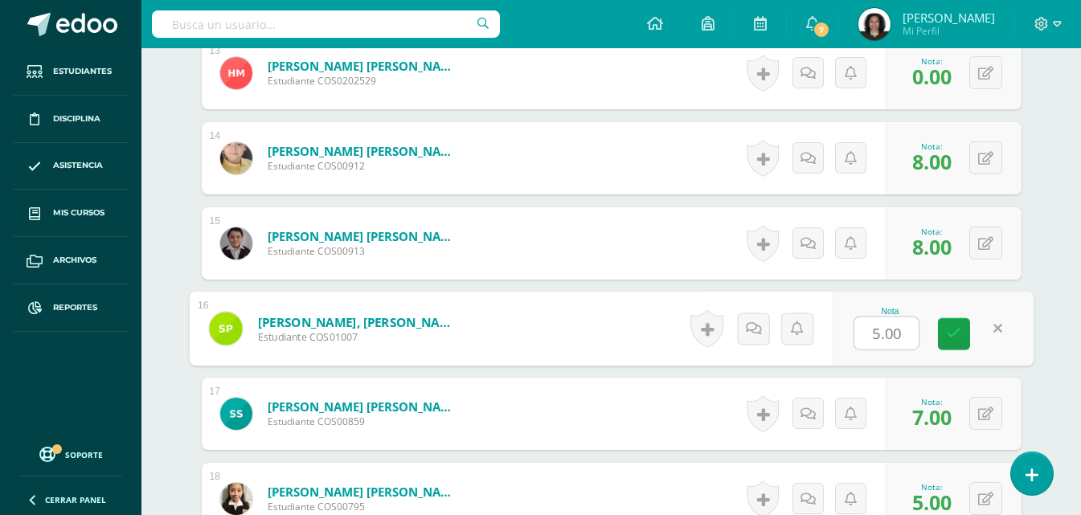
type input "8"
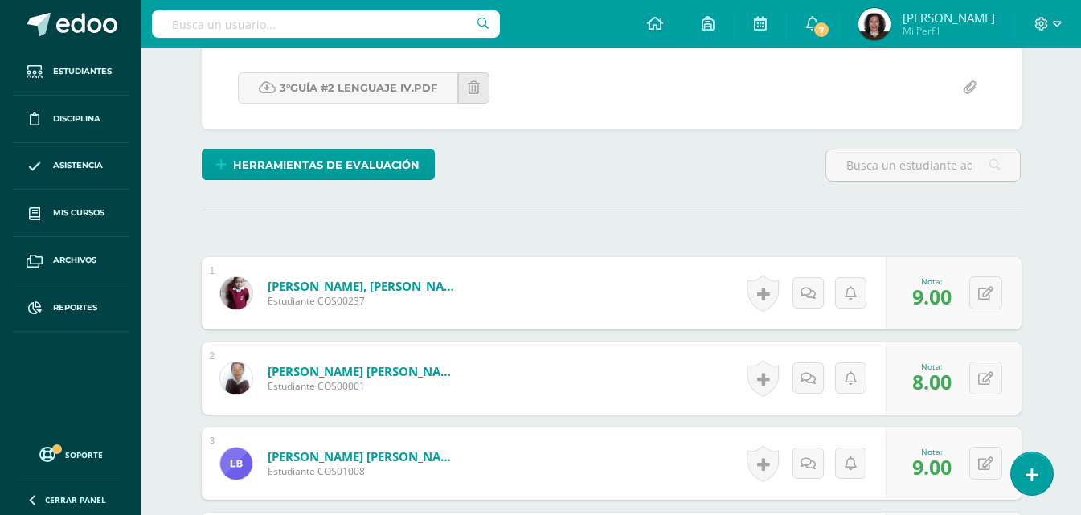
scroll to position [0, 0]
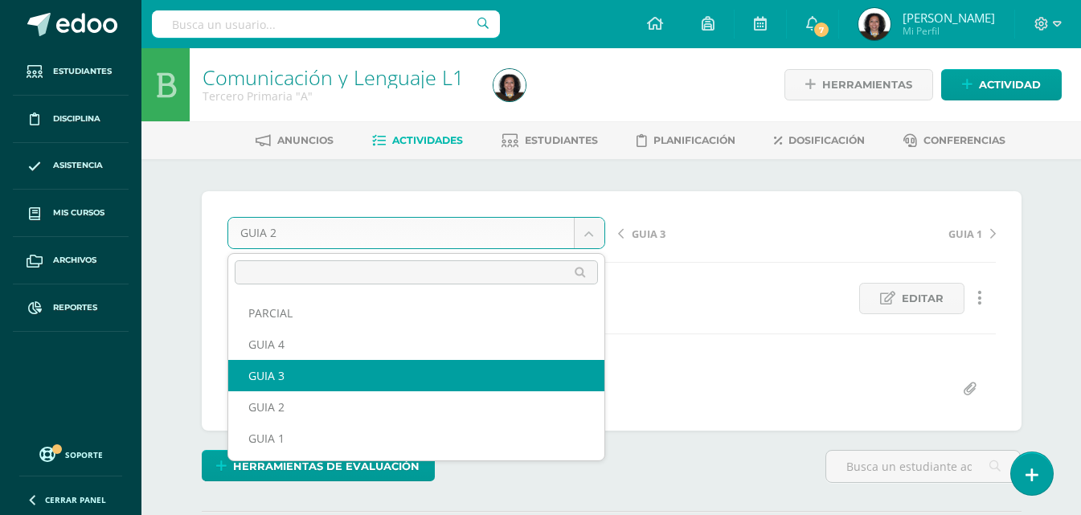
select select "/dashboard/teacher/grade-activity/123890/"
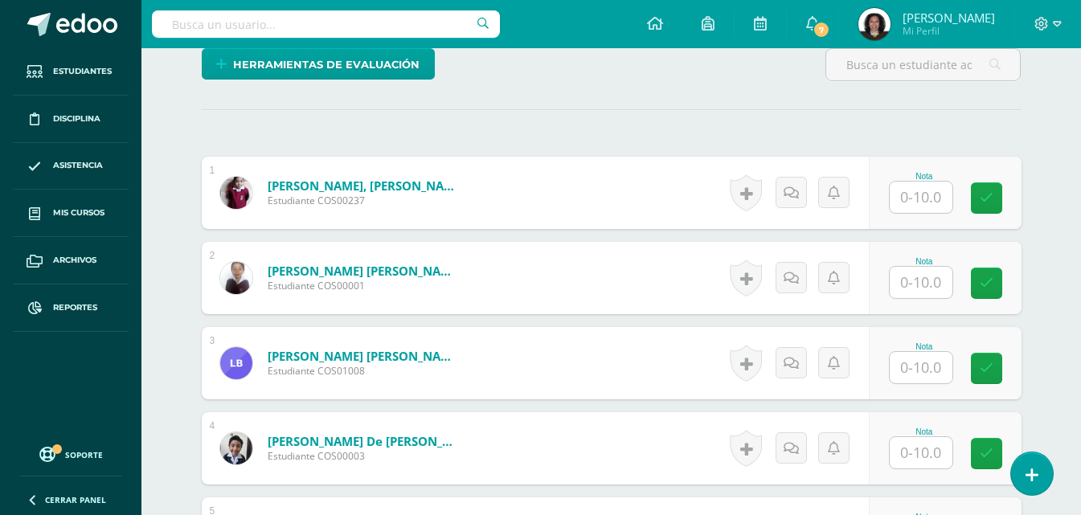
scroll to position [404, 0]
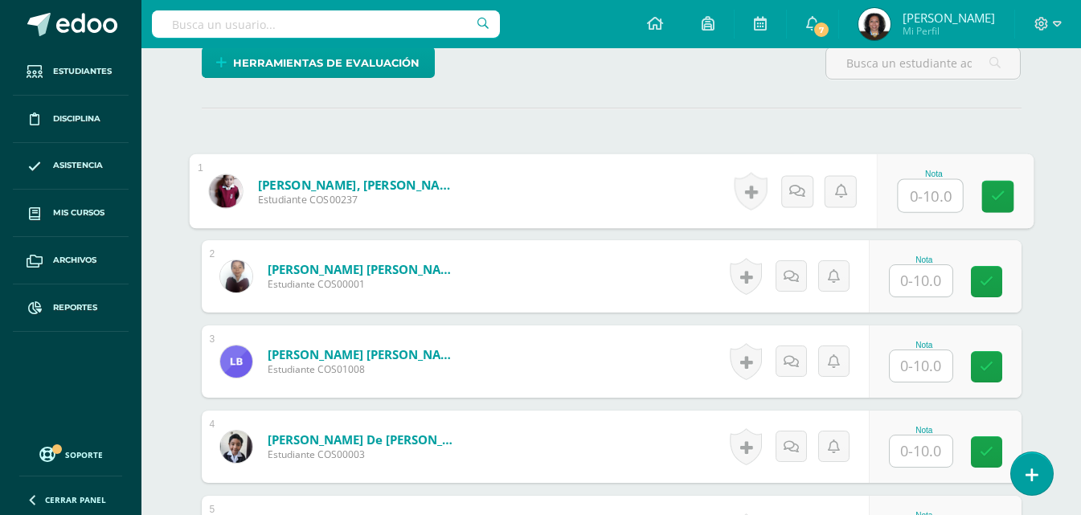
click at [918, 202] on input "text" at bounding box center [930, 196] width 64 height 32
type input "10"
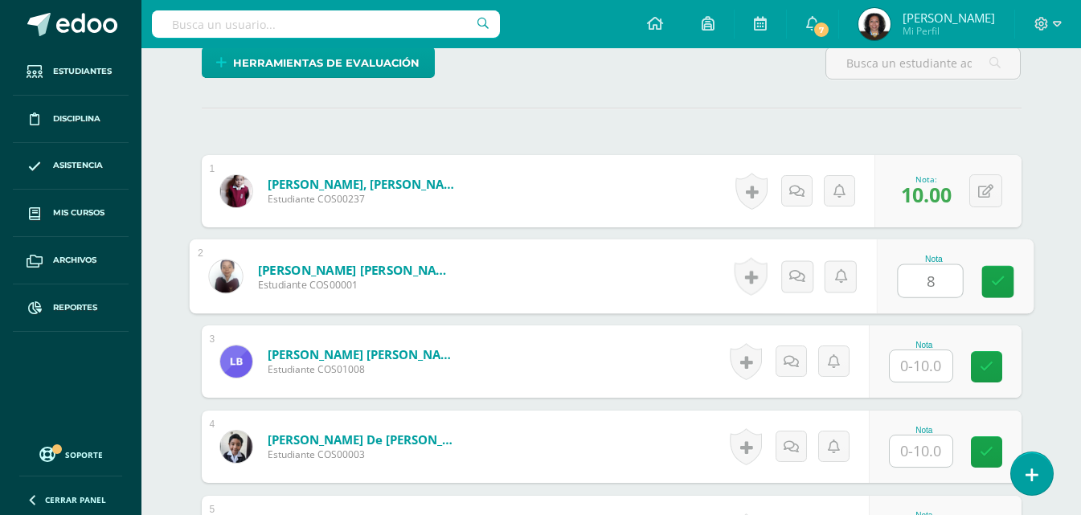
type input "8"
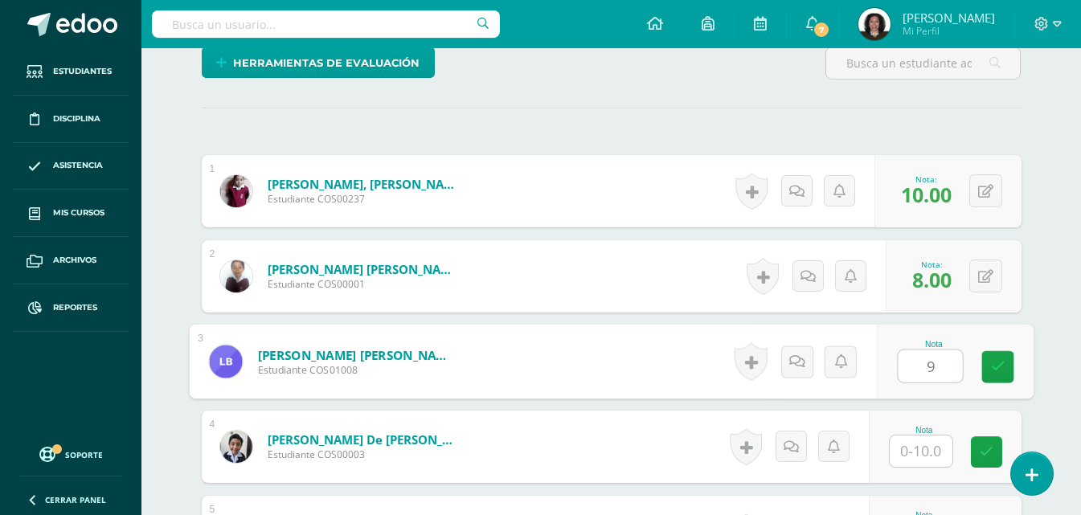
type input "9"
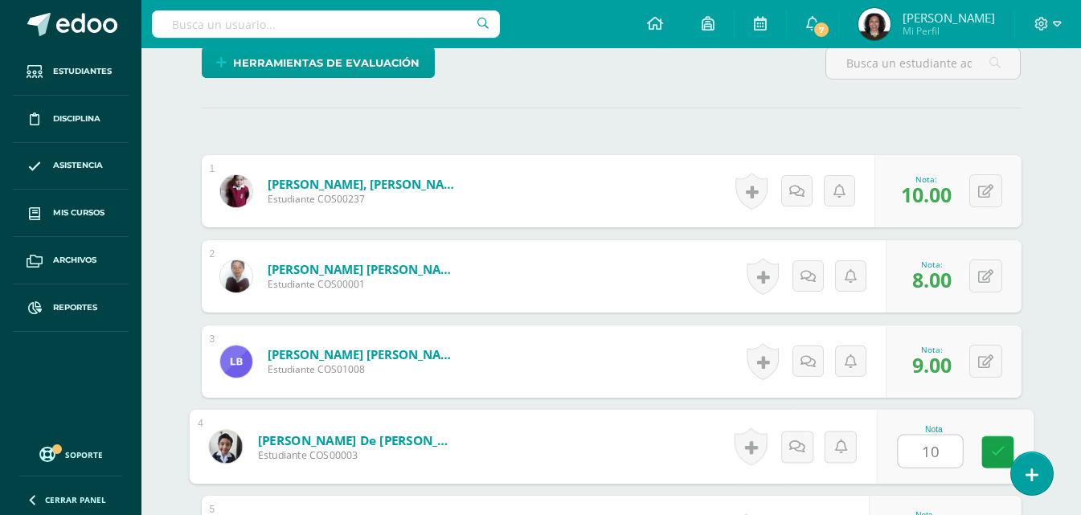
scroll to position [484, 0]
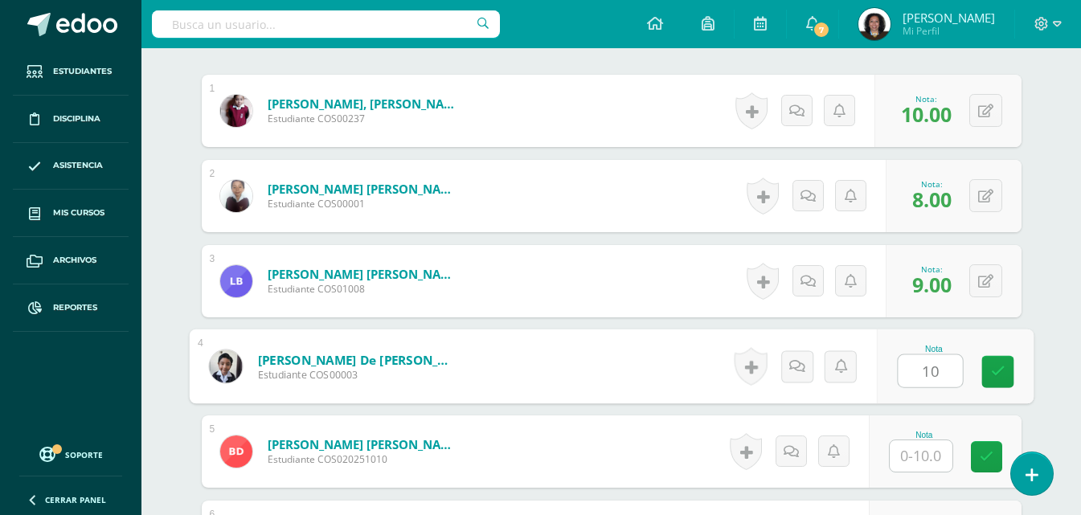
type input "10"
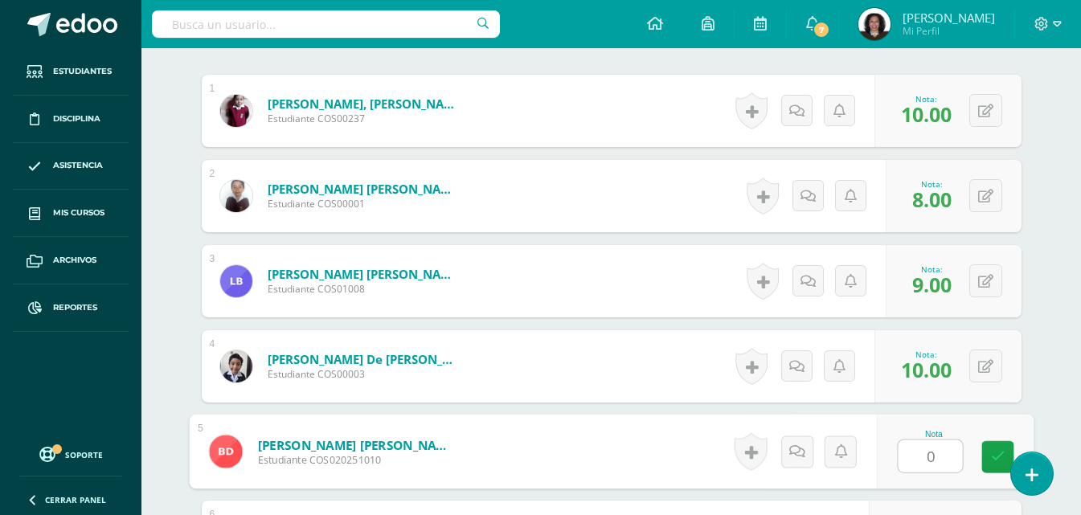
type input "0"
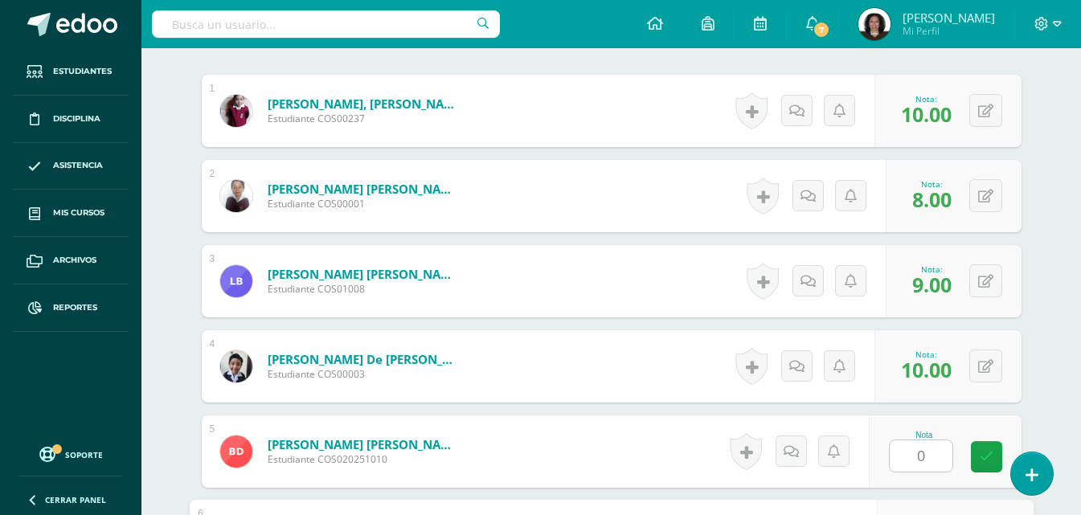
scroll to position [768, 0]
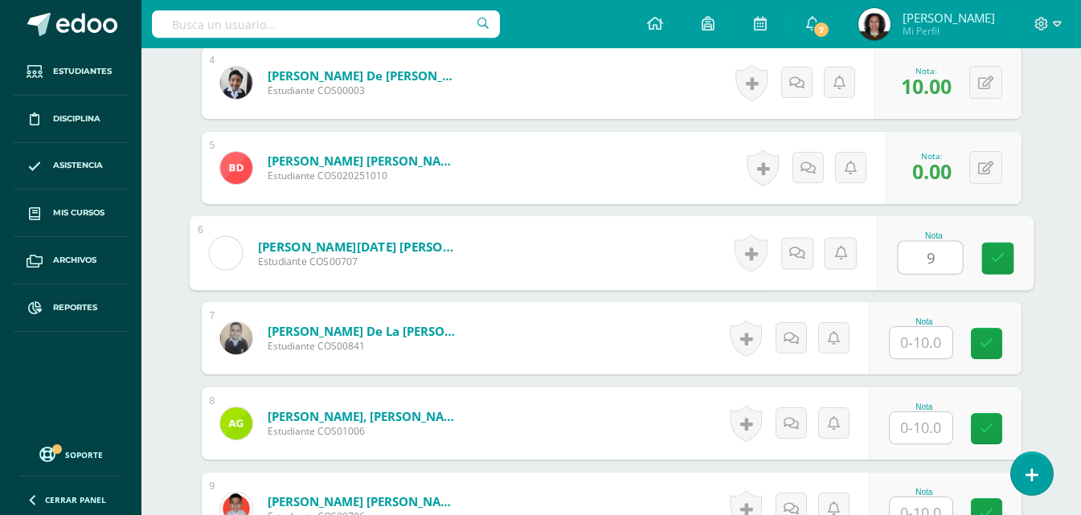
type input "9"
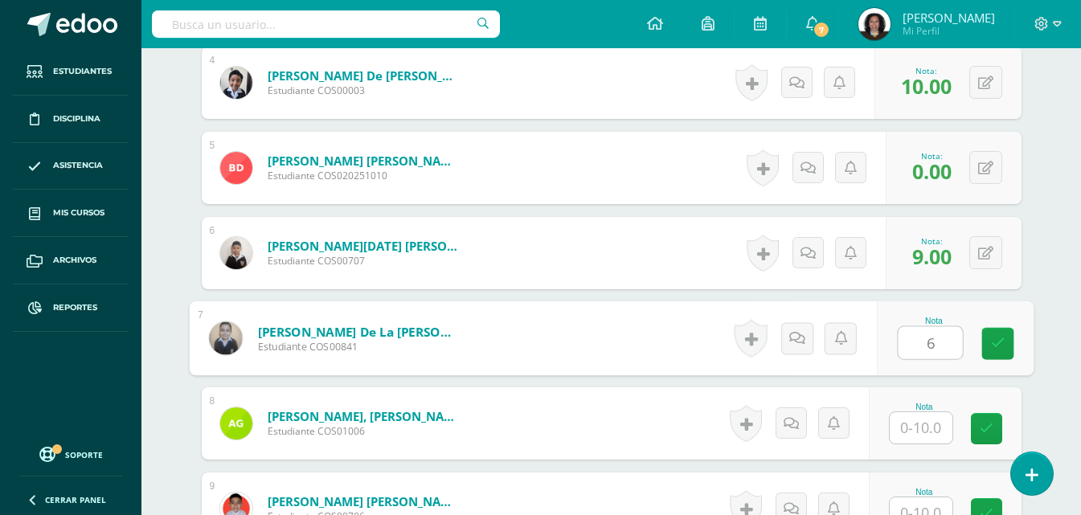
type input "6"
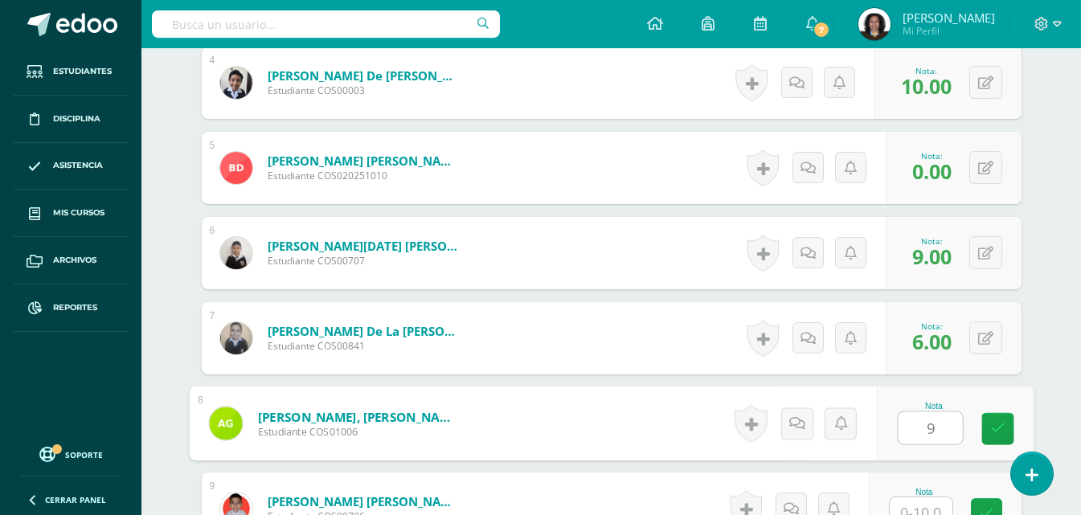
type input "9"
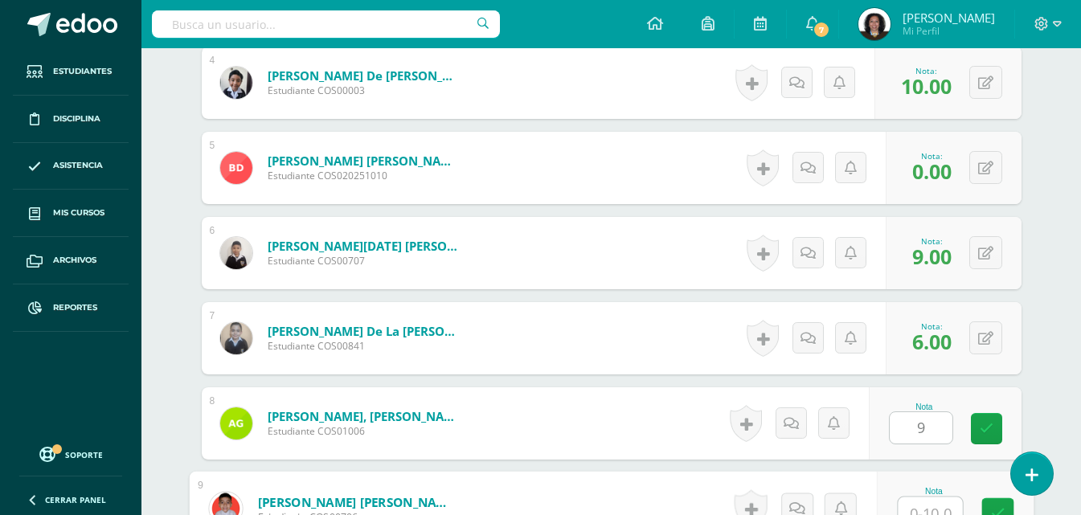
scroll to position [782, 0]
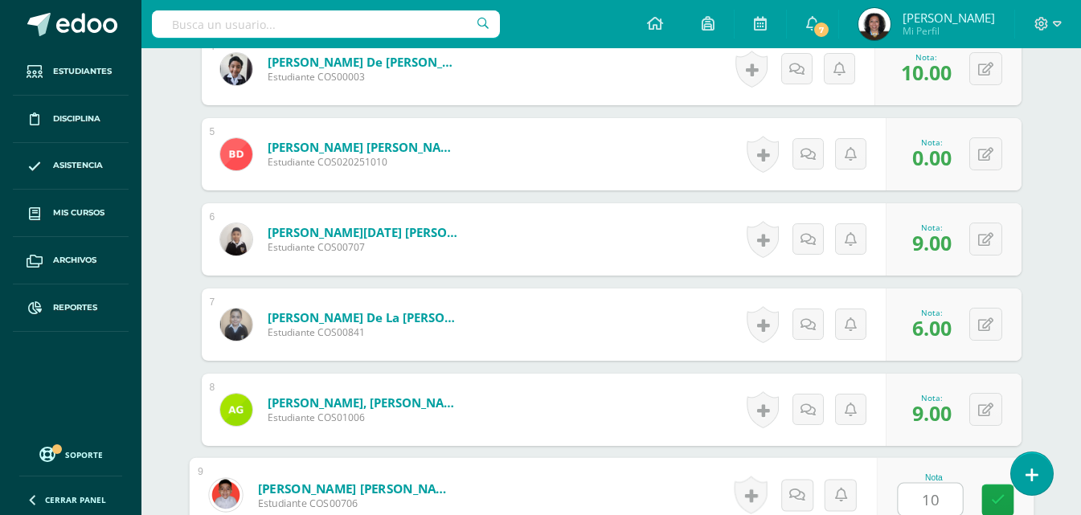
type input "10"
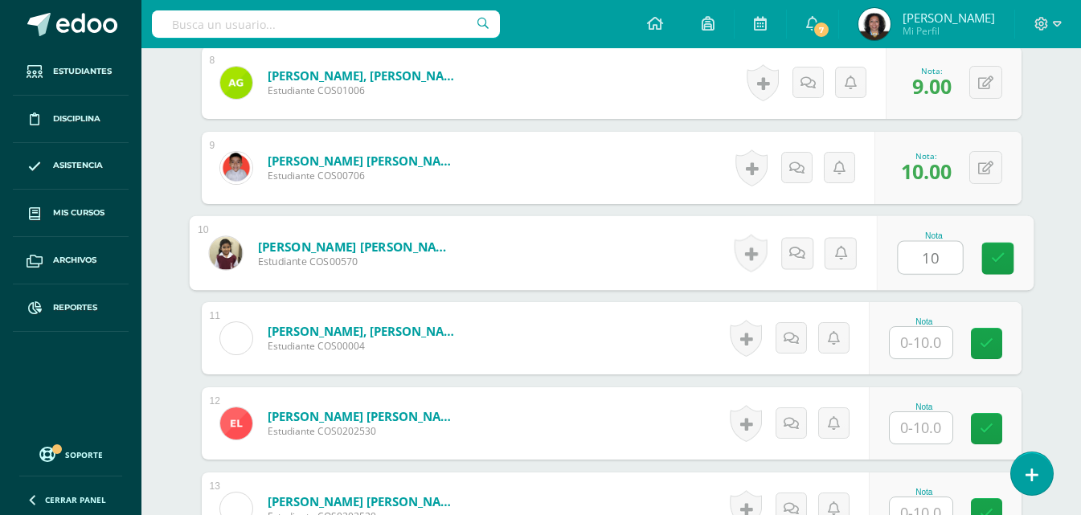
type input "10"
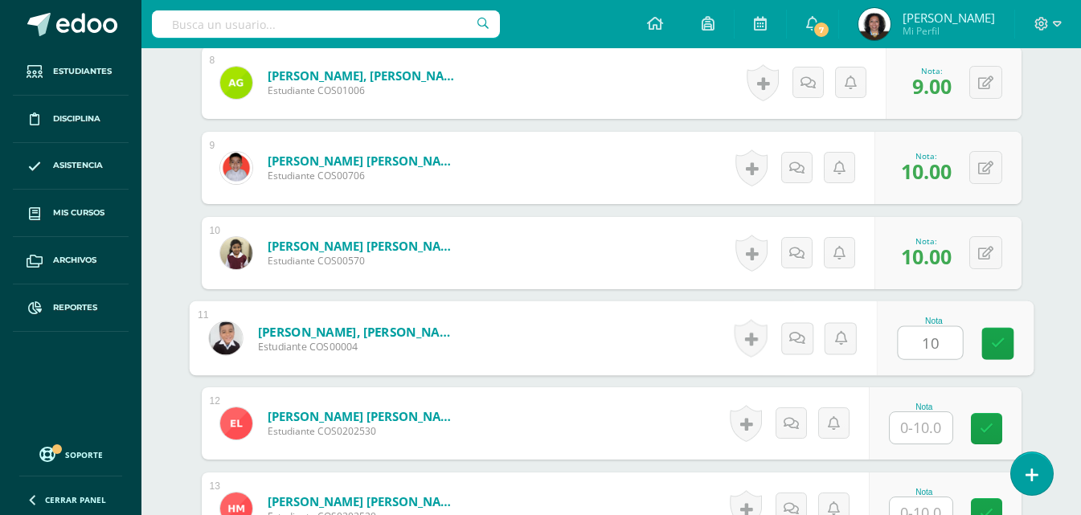
type input "10"
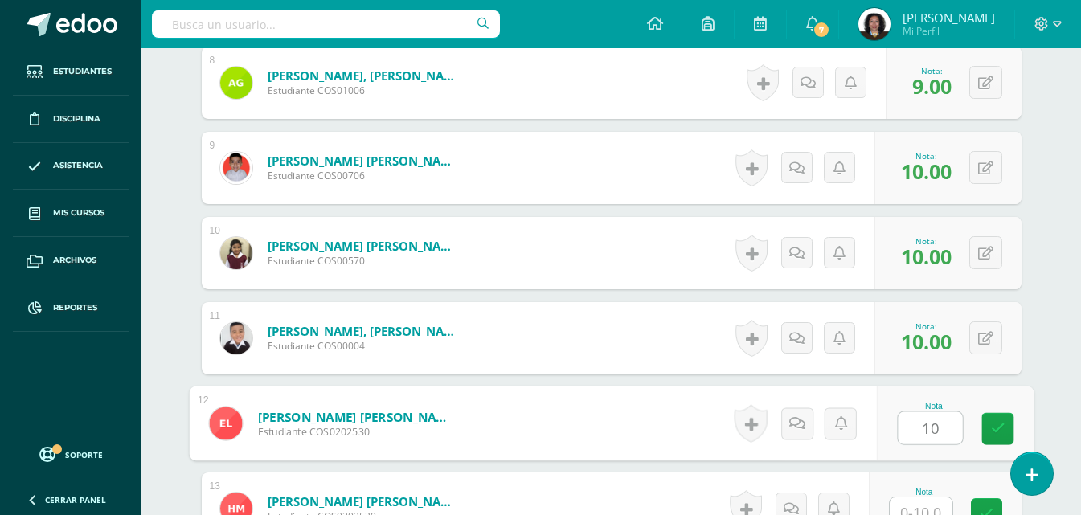
type input "10"
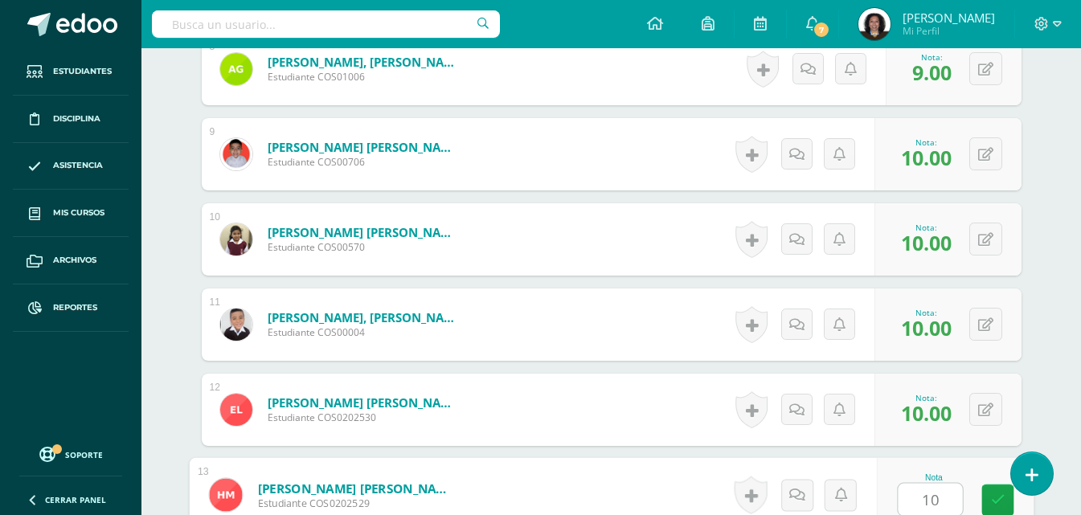
type input "10"
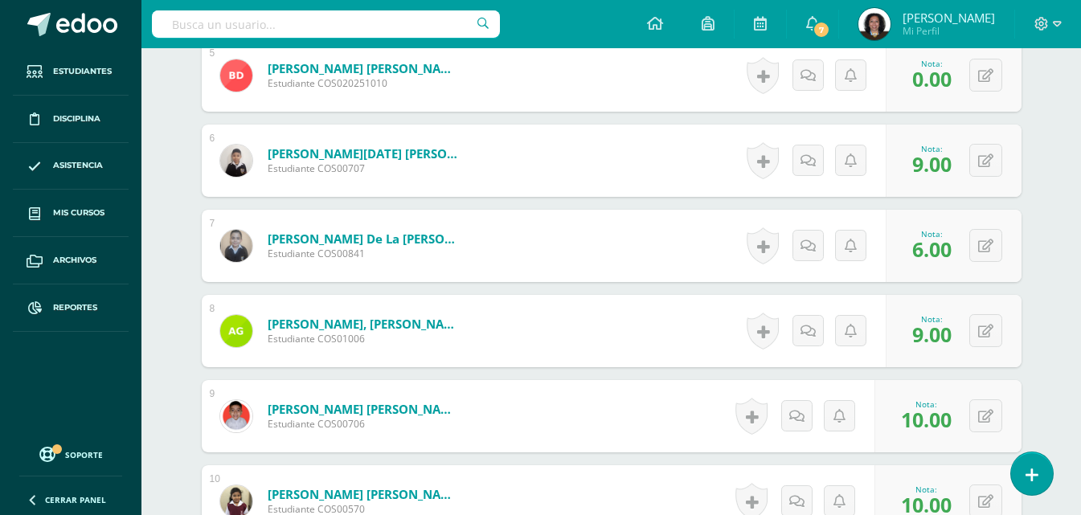
scroll to position [877, 0]
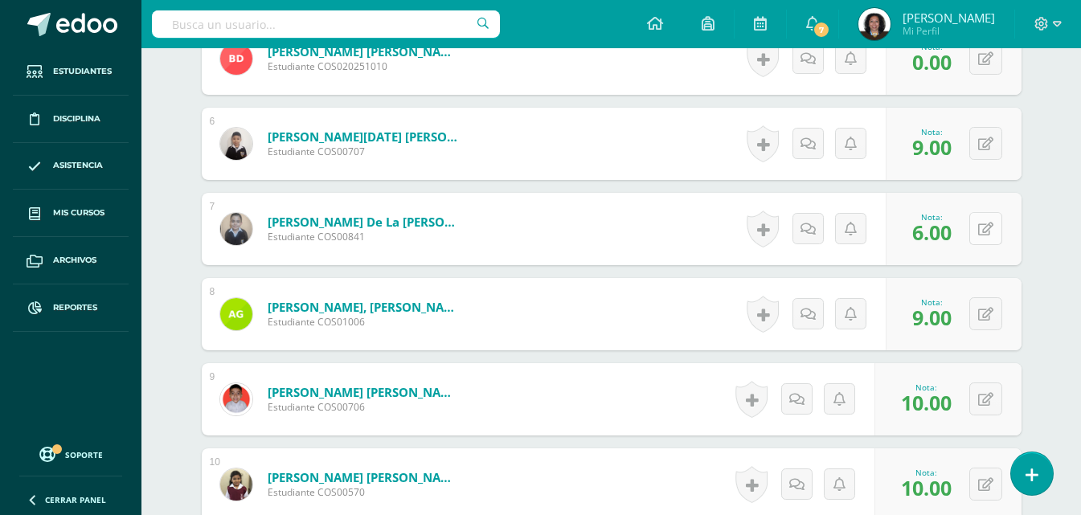
click at [985, 234] on button at bounding box center [986, 228] width 33 height 33
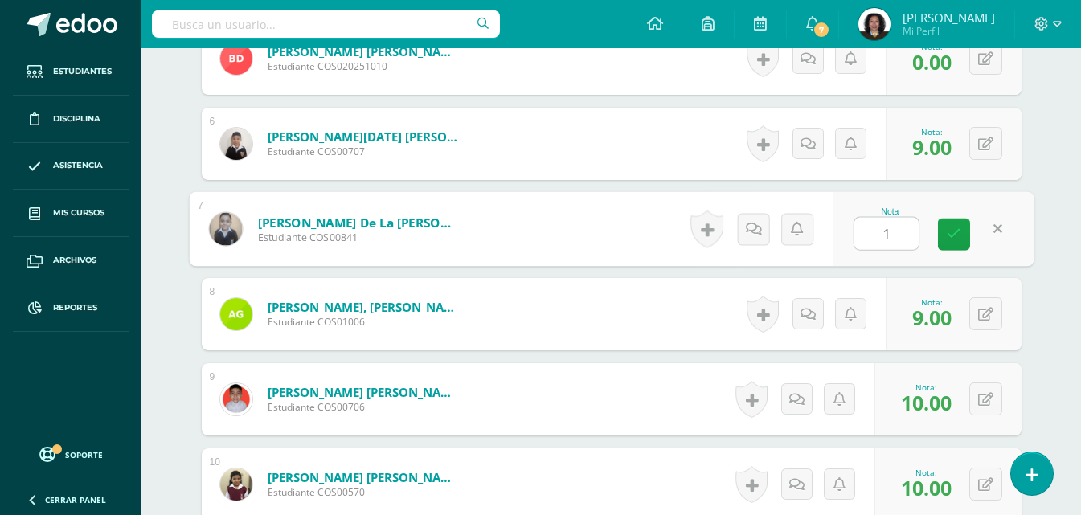
type input "10"
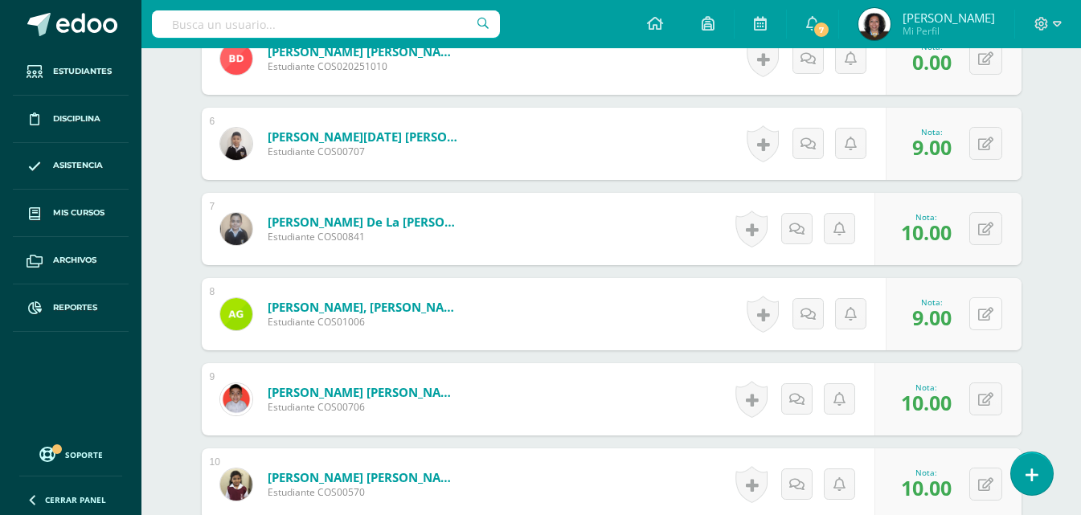
click at [986, 315] on button at bounding box center [986, 313] width 33 height 33
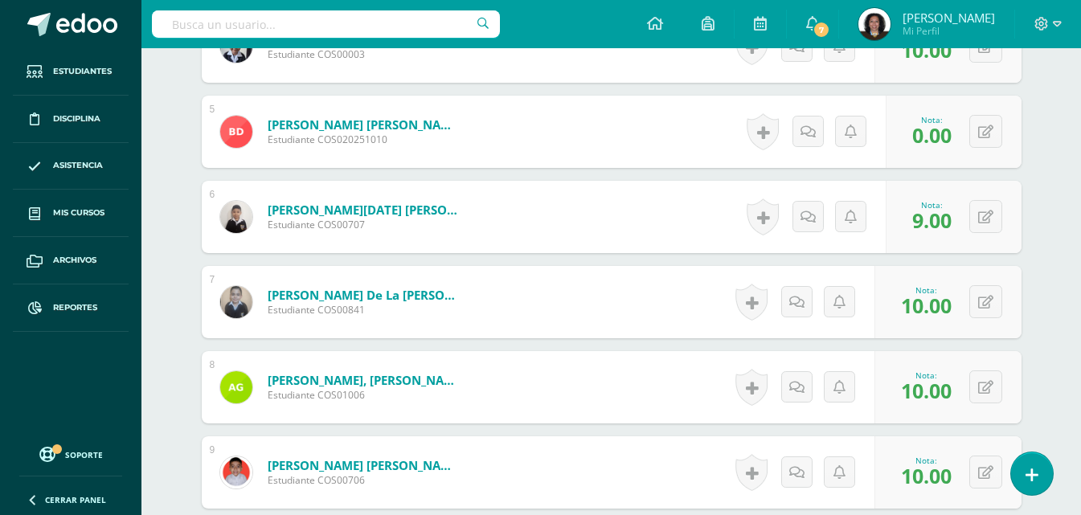
scroll to position [884, 0]
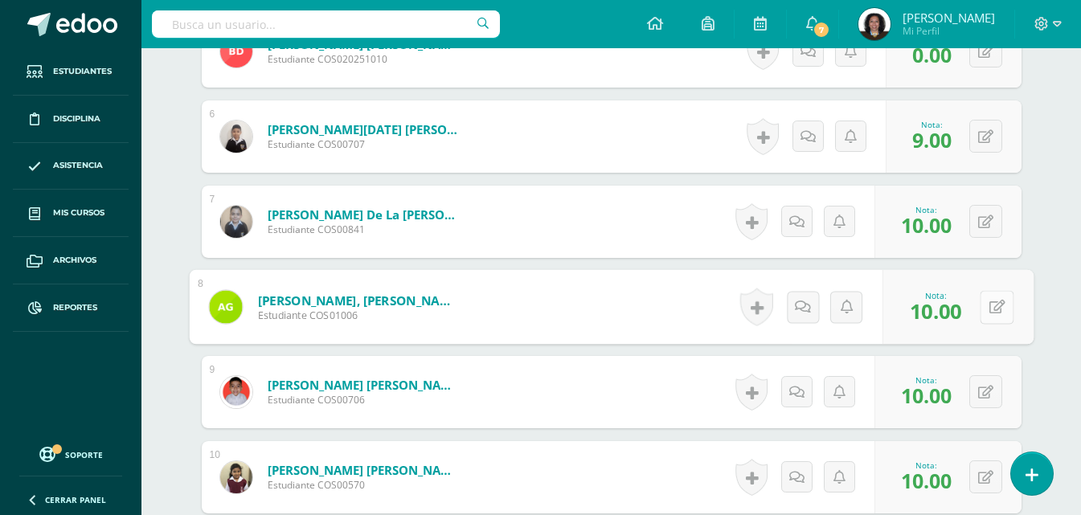
click at [981, 312] on button at bounding box center [997, 307] width 34 height 34
type input "6"
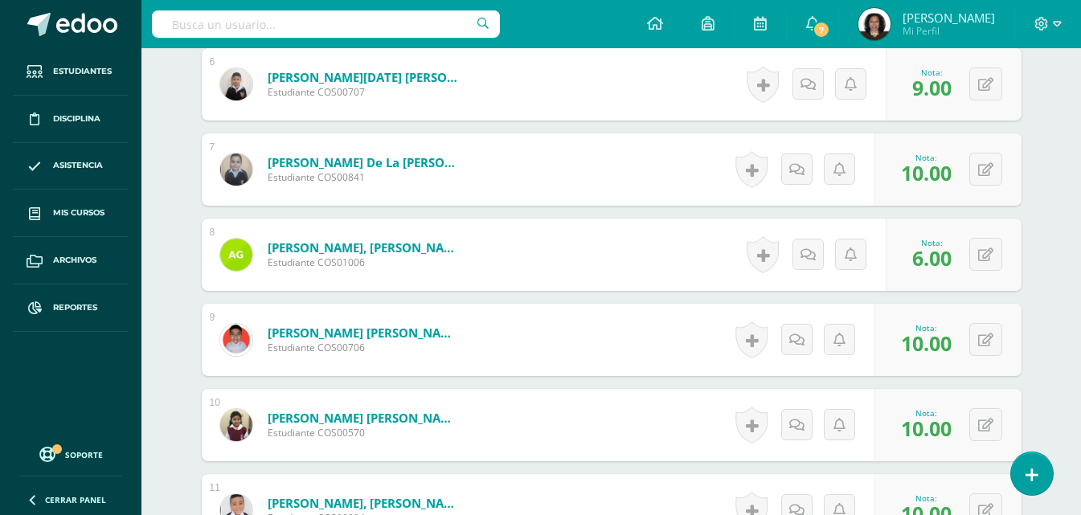
scroll to position [965, 0]
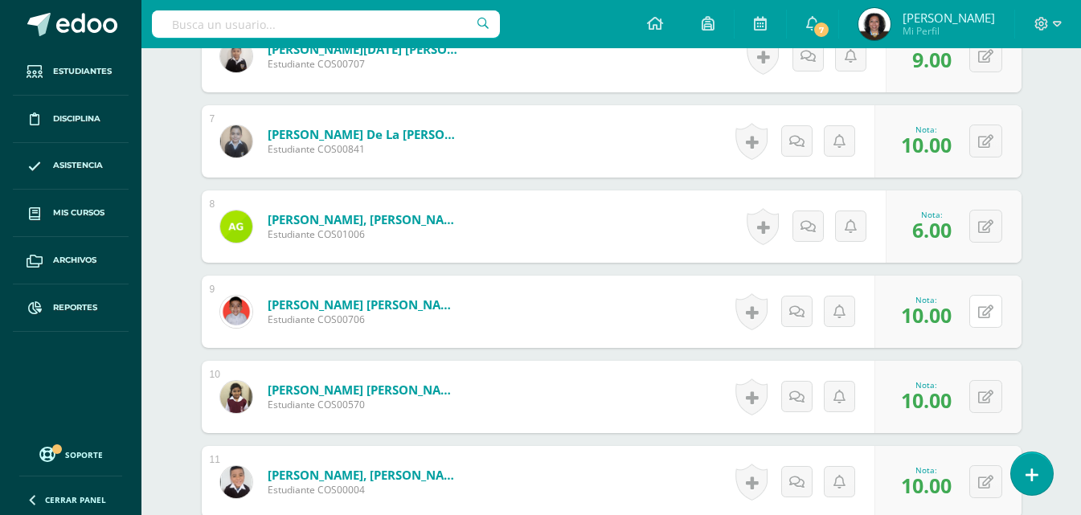
click at [981, 311] on button at bounding box center [986, 311] width 33 height 33
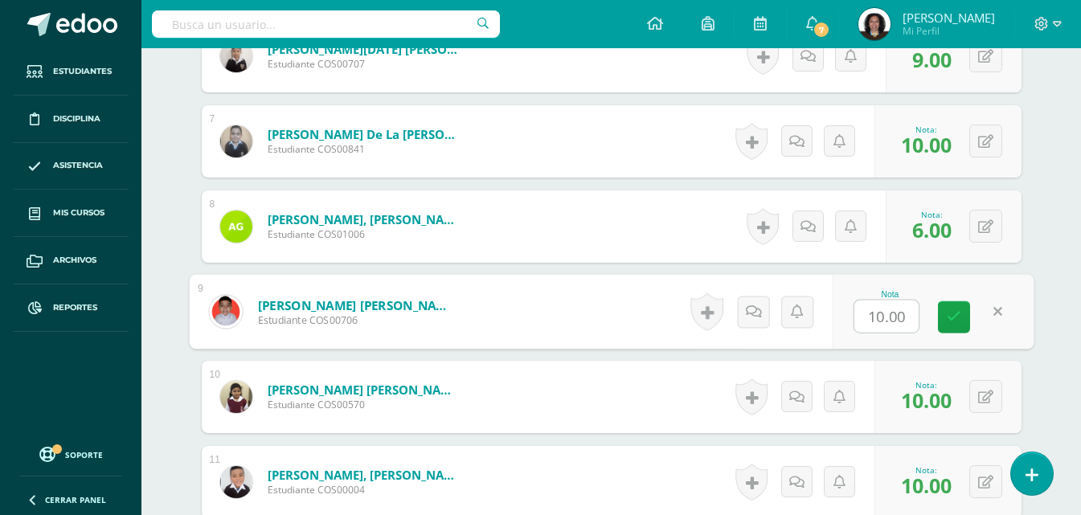
type input "9"
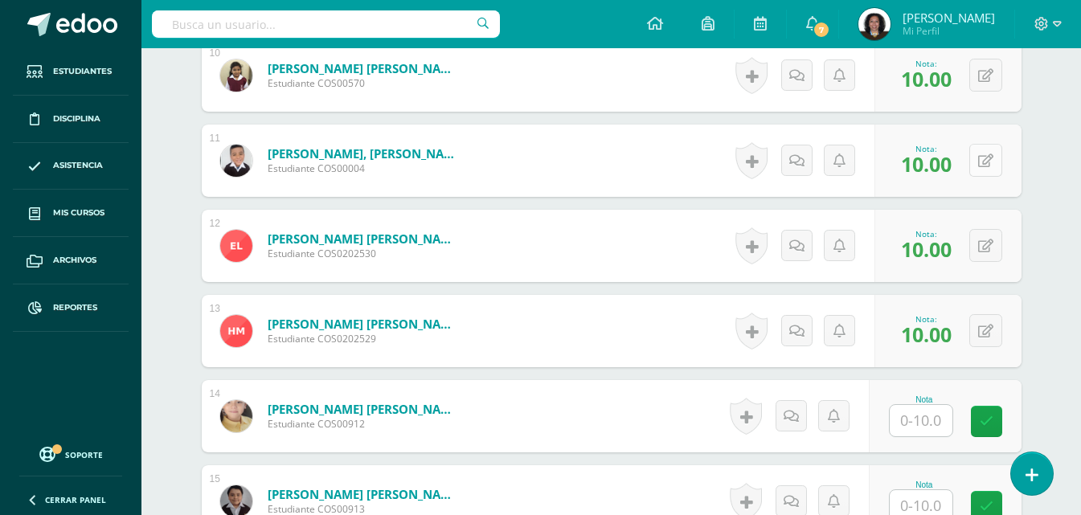
scroll to position [1367, 0]
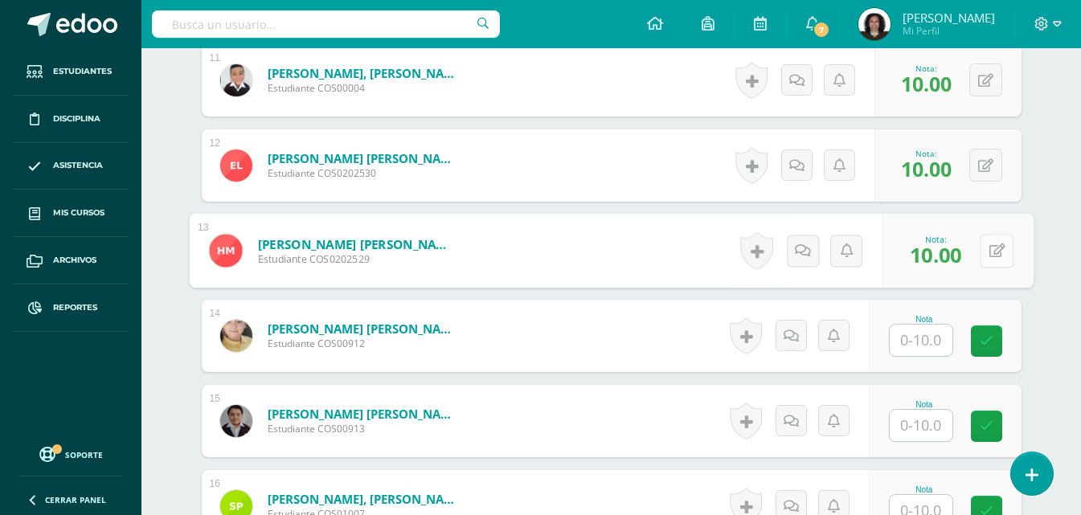
click at [988, 253] on button at bounding box center [997, 251] width 34 height 34
type input "0"
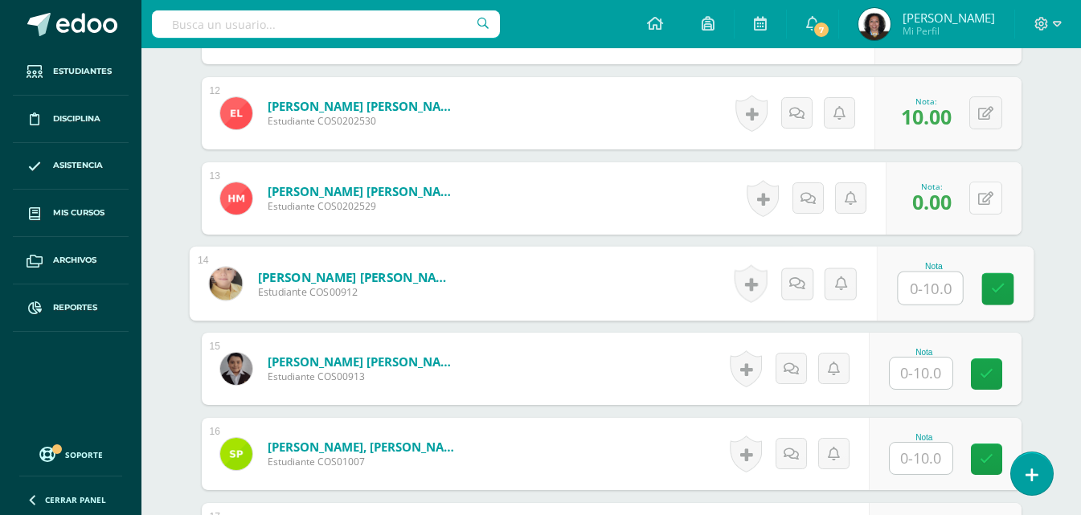
scroll to position [1447, 0]
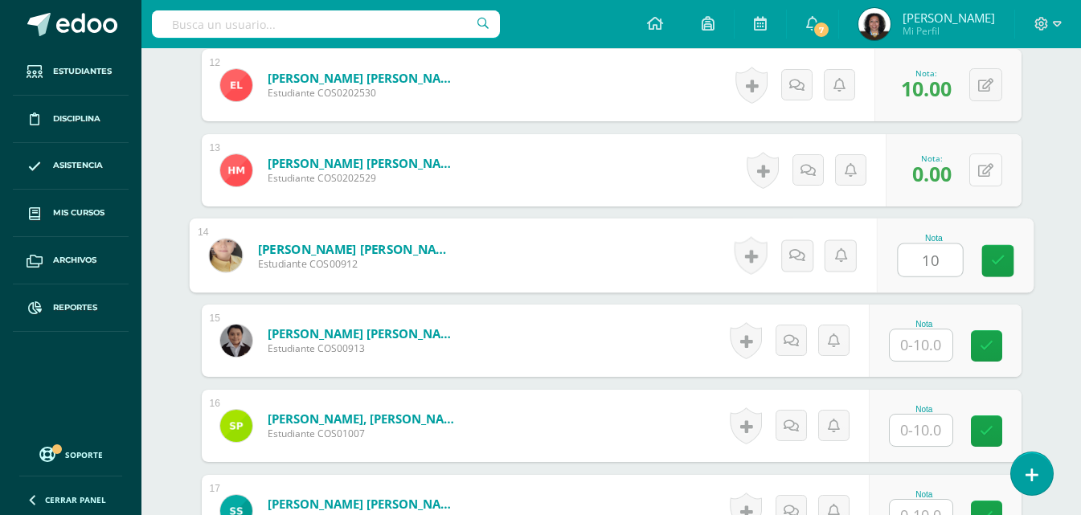
type input "10"
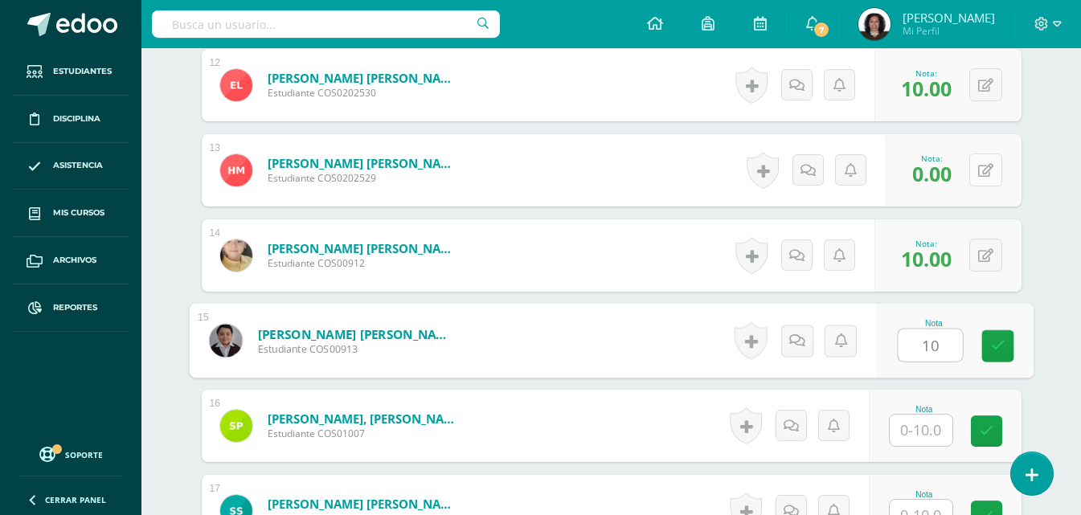
type input "10"
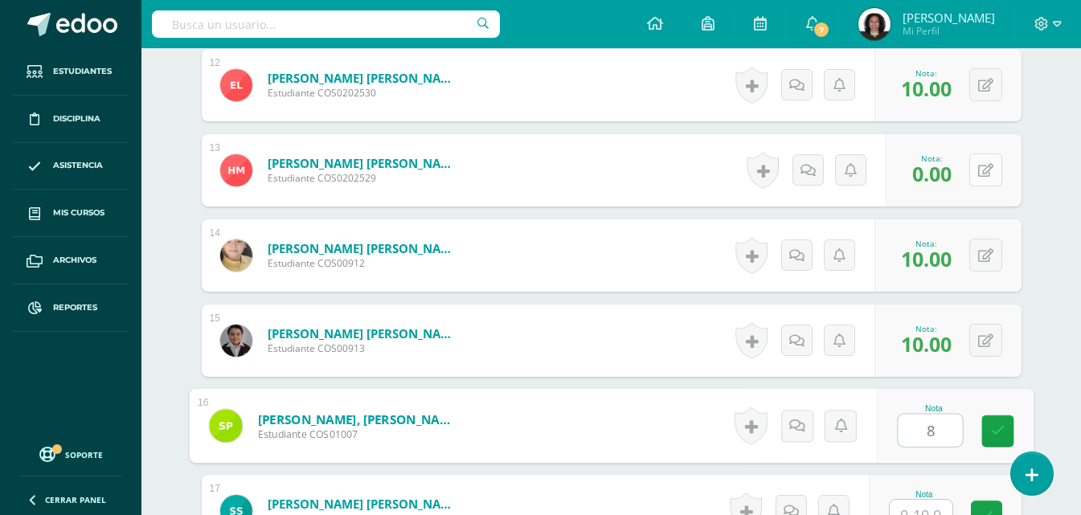
type input "8"
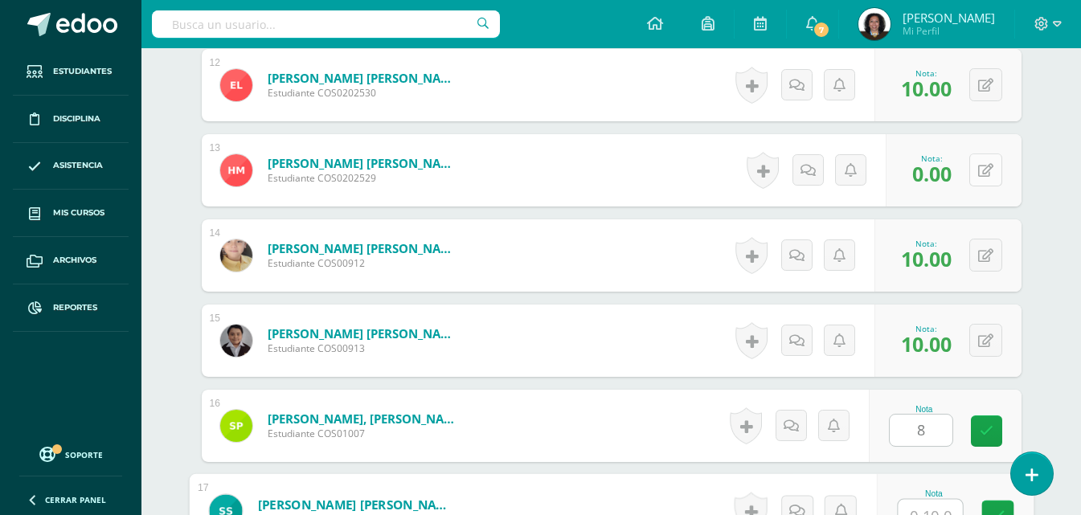
scroll to position [1463, 0]
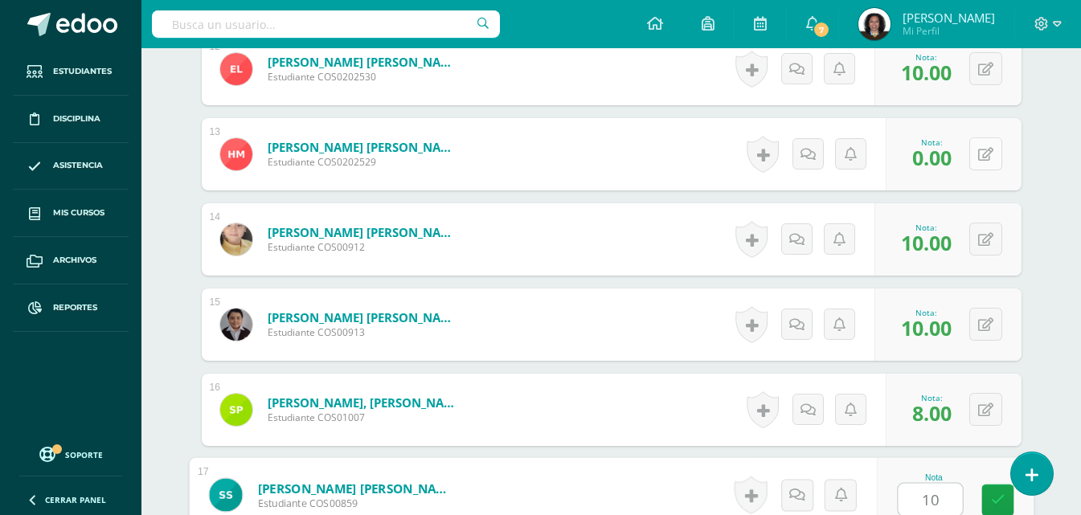
type input "10"
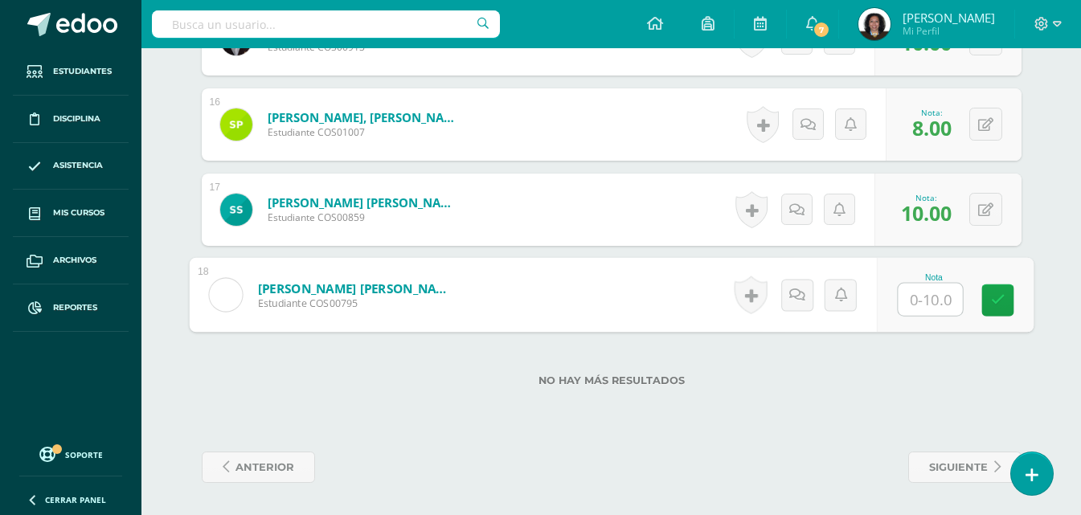
type input "5"
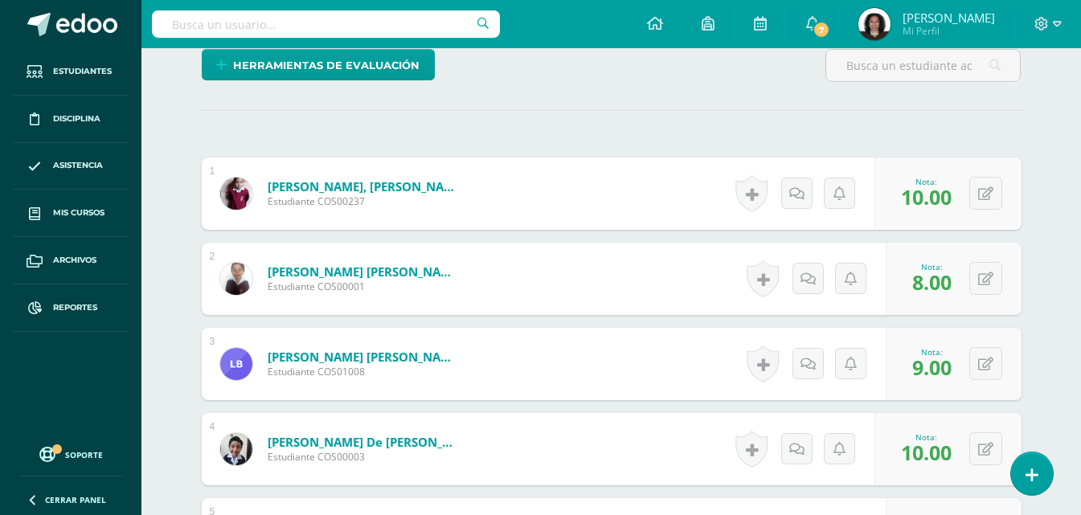
scroll to position [141, 0]
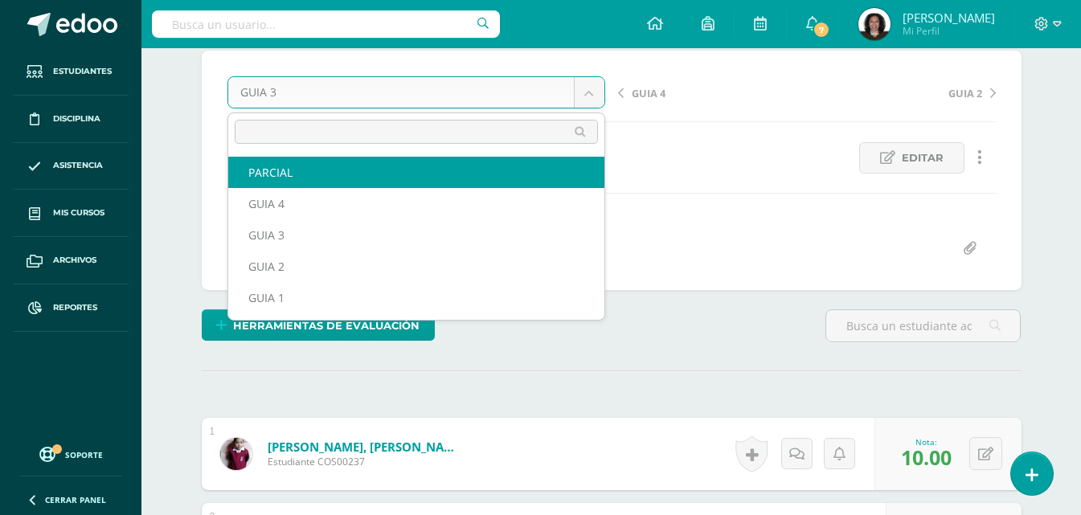
select select "/dashboard/teacher/grade-activity/124062/"
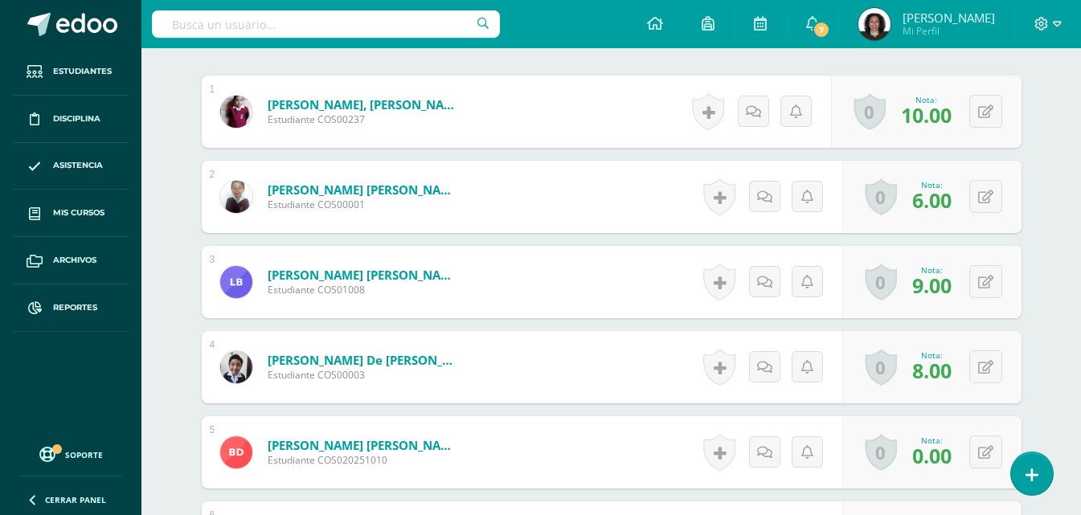
scroll to position [403, 0]
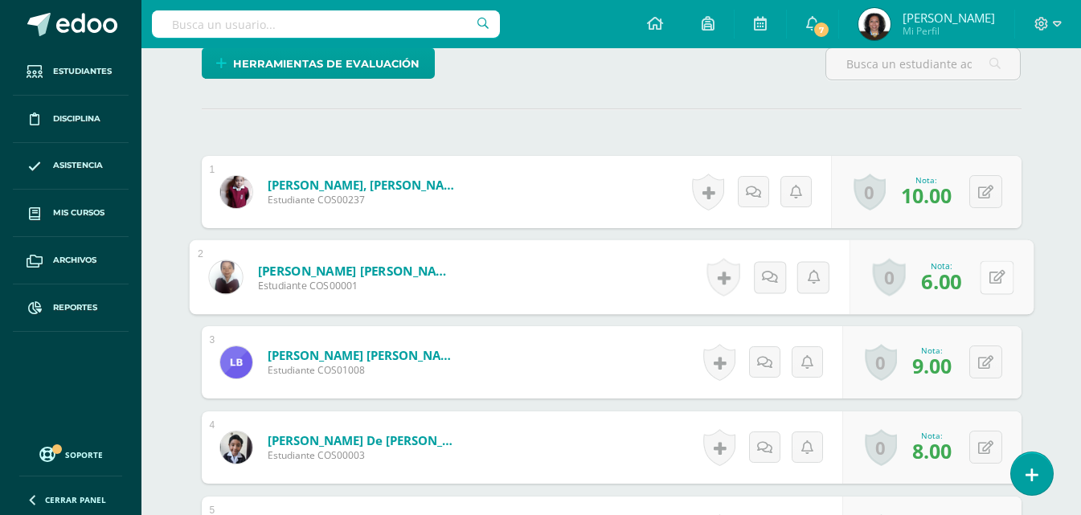
click at [977, 275] on div "0 [GEOGRAPHIC_DATA] Logros obtenidos Aún no hay logros agregados Nota: 6.00" at bounding box center [941, 277] width 184 height 75
click at [992, 277] on icon at bounding box center [997, 277] width 16 height 14
type input "10"
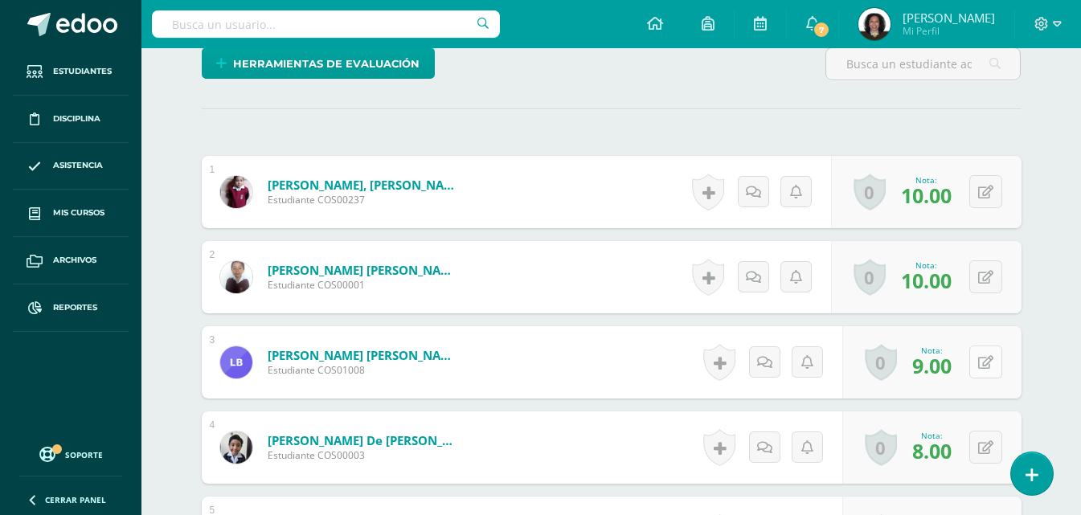
click at [985, 363] on button at bounding box center [986, 362] width 33 height 33
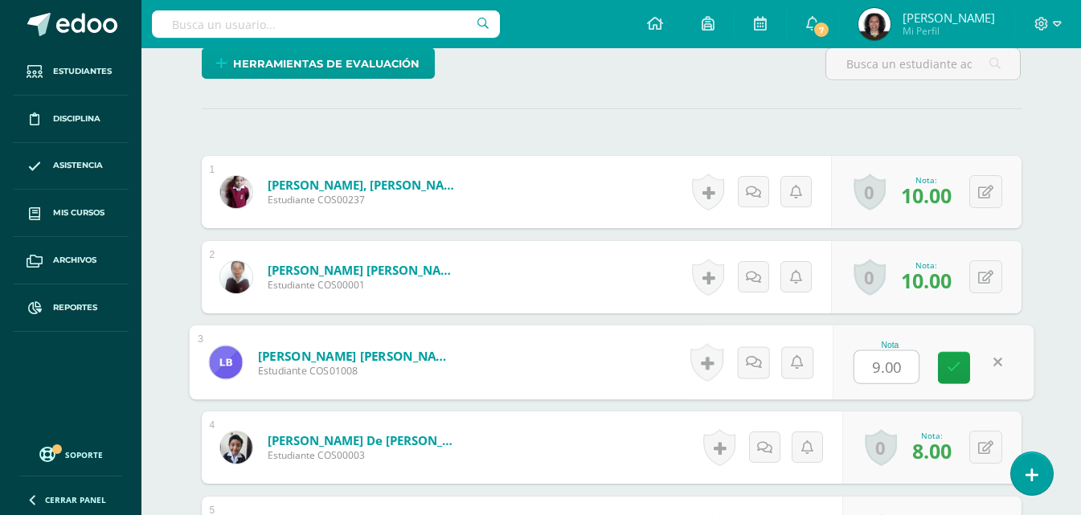
type input "5"
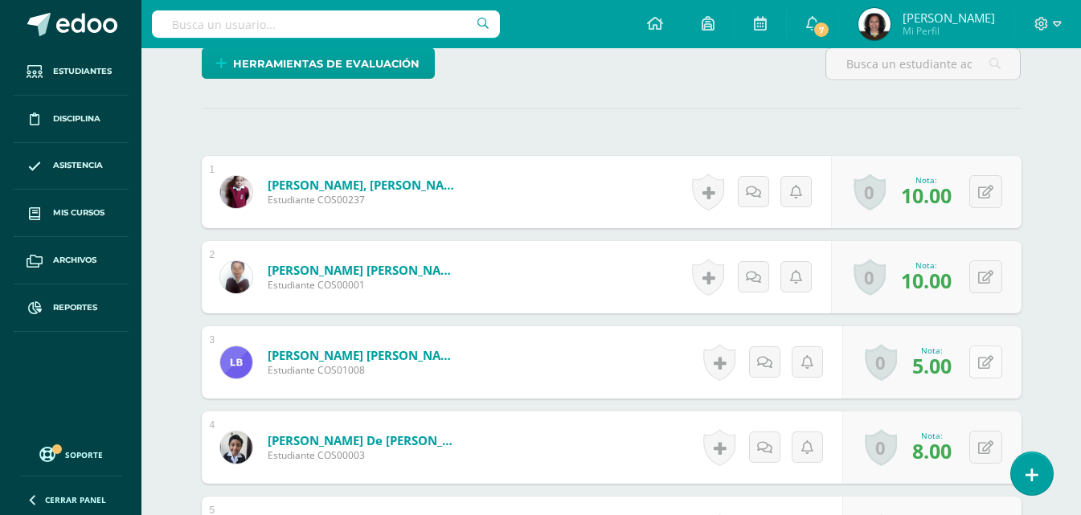
scroll to position [483, 0]
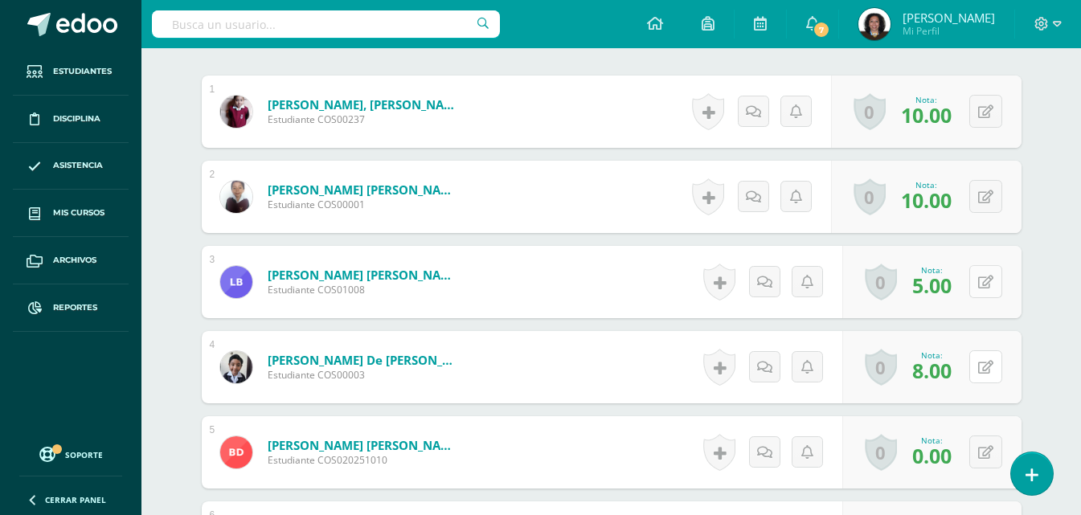
click at [985, 363] on button at bounding box center [986, 367] width 33 height 33
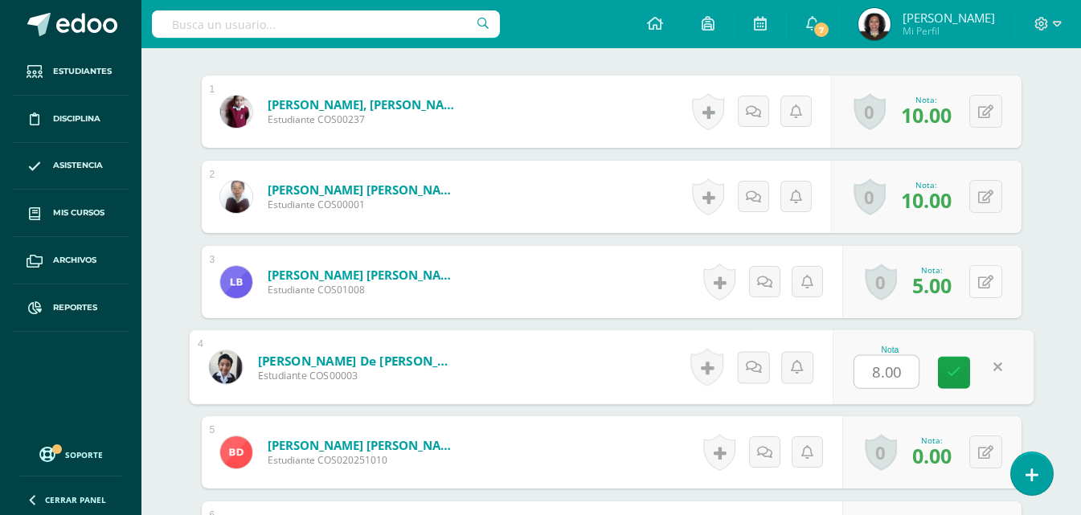
type input "9"
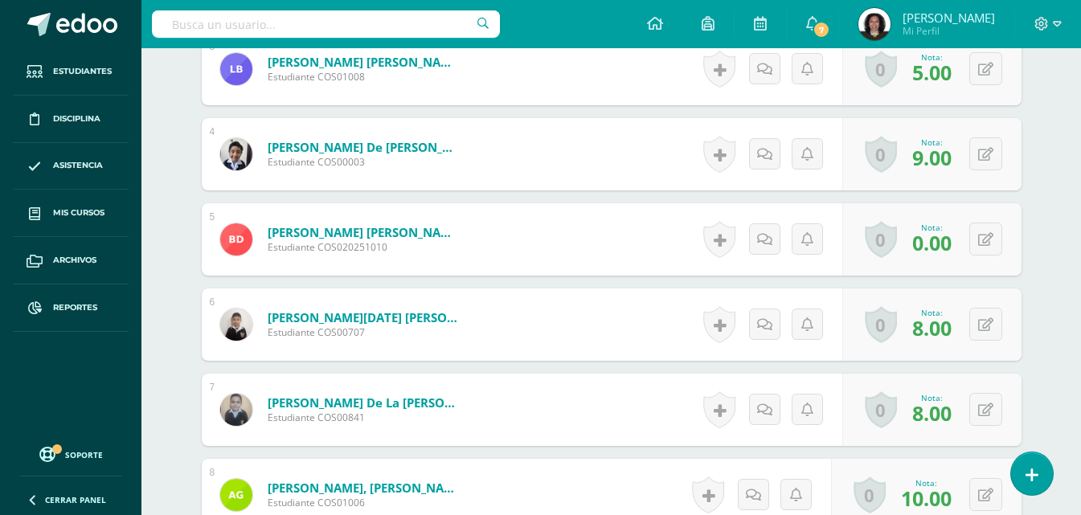
scroll to position [724, 0]
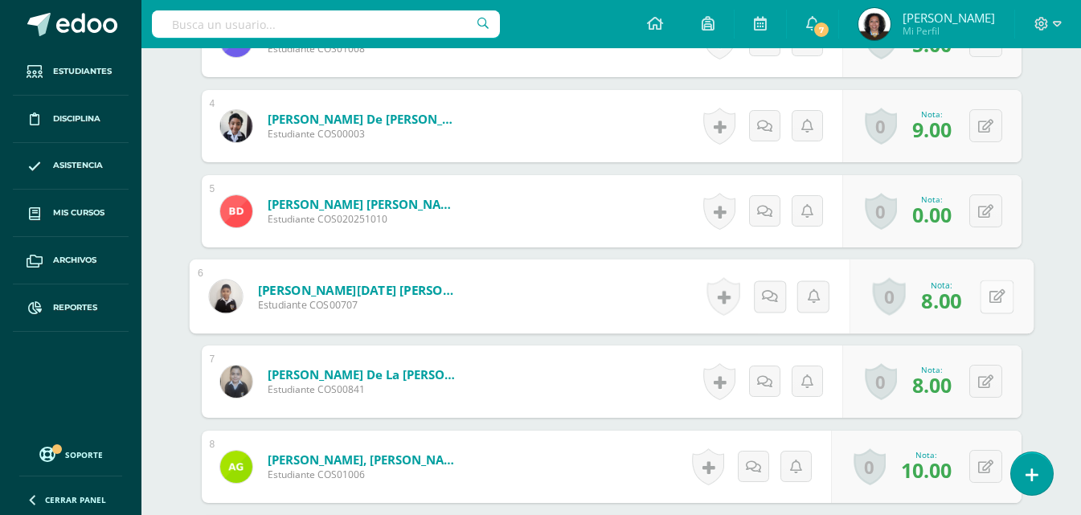
click at [989, 301] on icon at bounding box center [997, 296] width 16 height 14
type input "10"
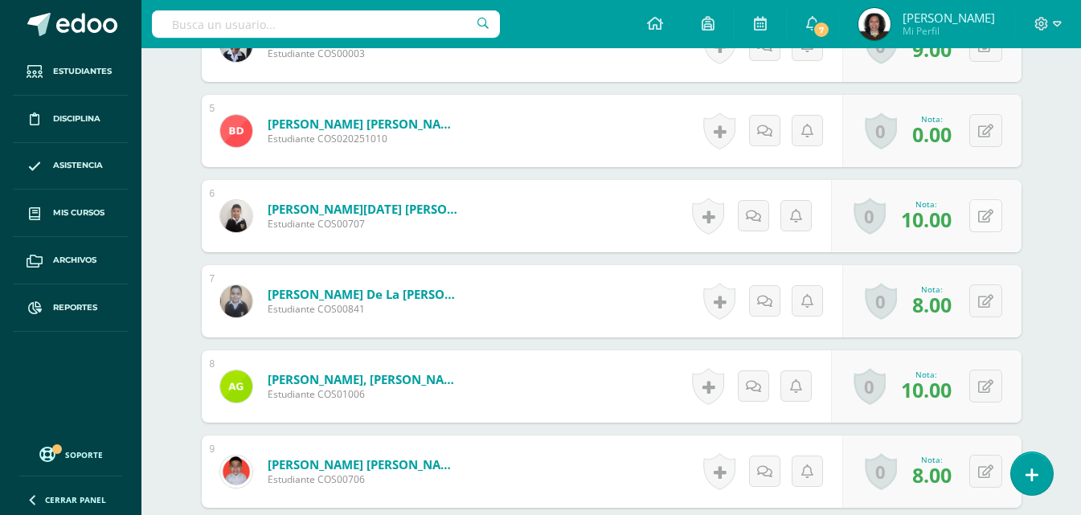
scroll to position [885, 0]
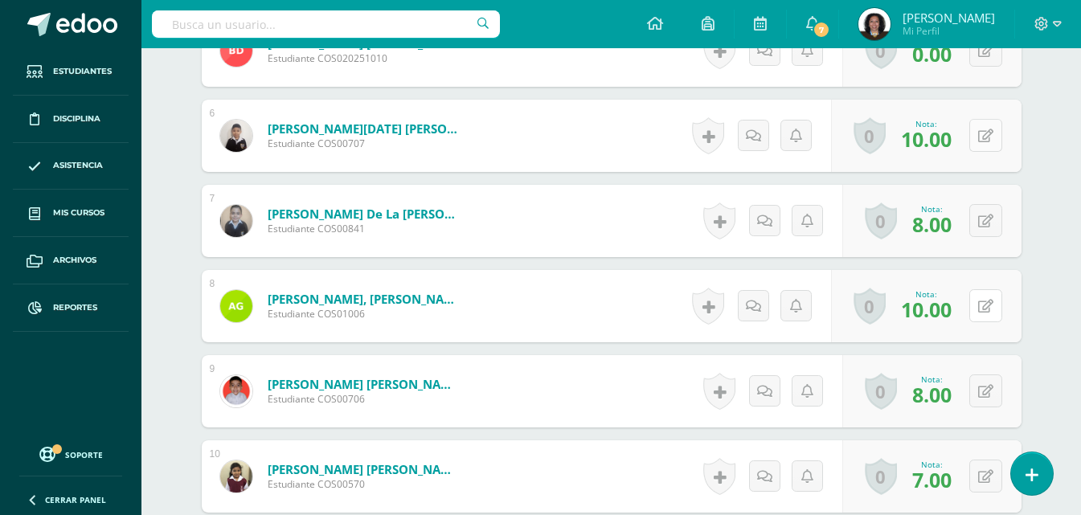
click at [989, 301] on icon at bounding box center [986, 307] width 15 height 14
click at [938, 389] on span "8.00" at bounding box center [932, 394] width 39 height 27
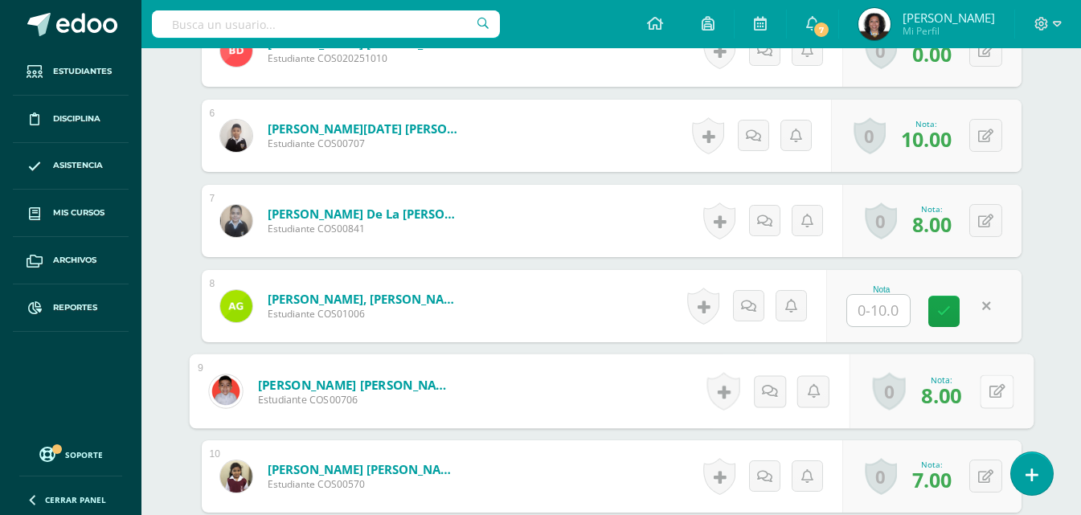
click at [985, 393] on button at bounding box center [997, 392] width 34 height 34
type input "9"
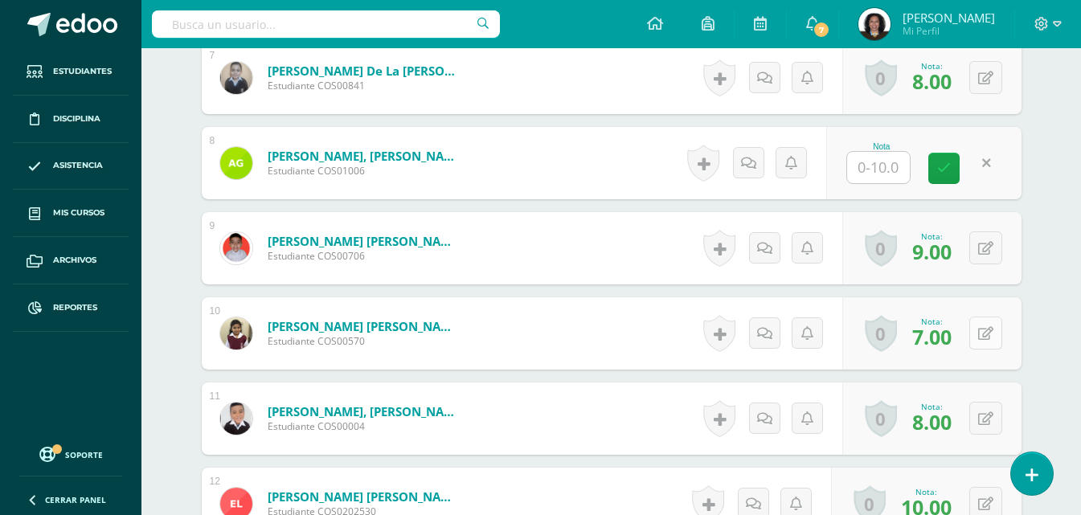
scroll to position [1046, 0]
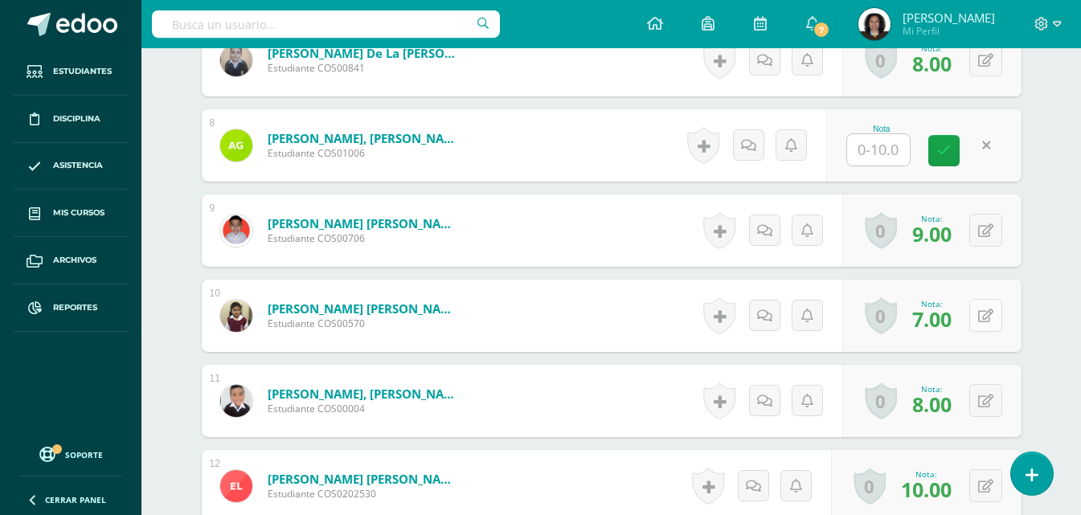
click at [985, 317] on button at bounding box center [986, 315] width 33 height 33
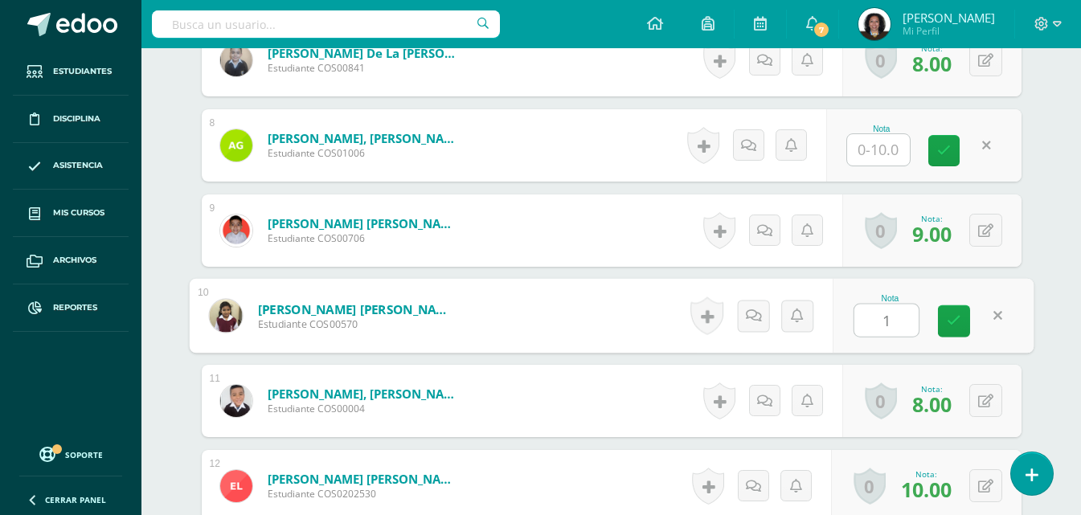
type input "10"
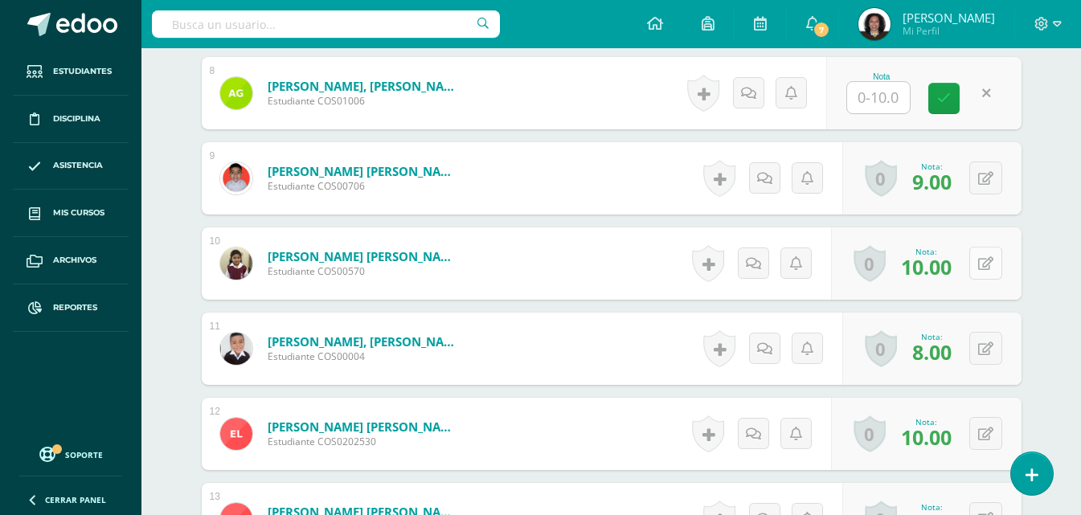
scroll to position [1126, 0]
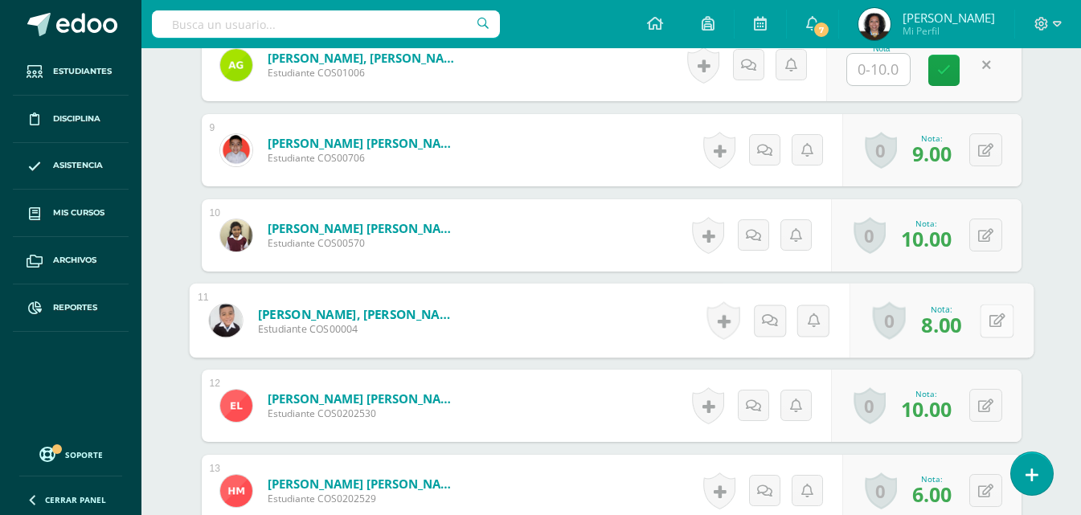
click at [983, 317] on button at bounding box center [997, 321] width 34 height 34
type input "10"
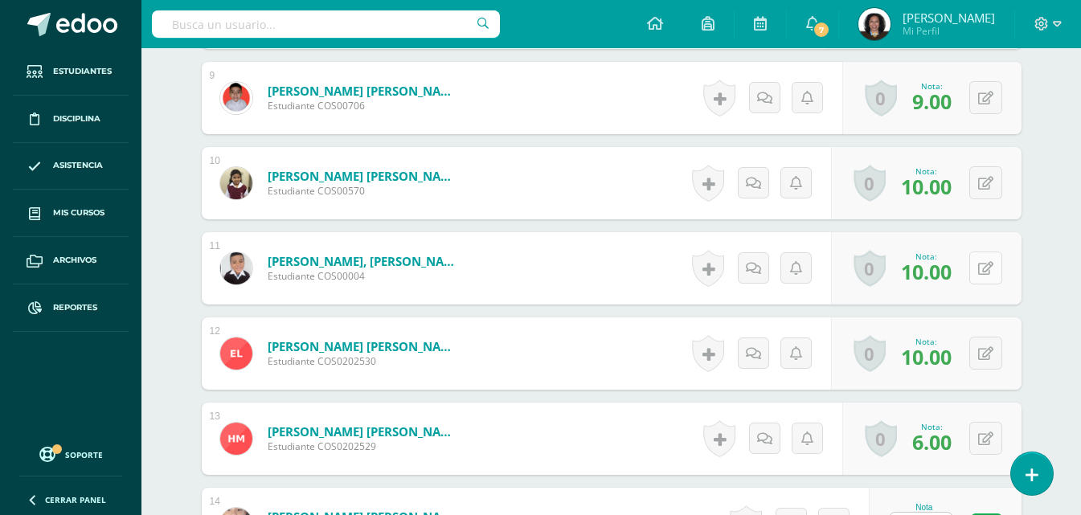
scroll to position [1207, 0]
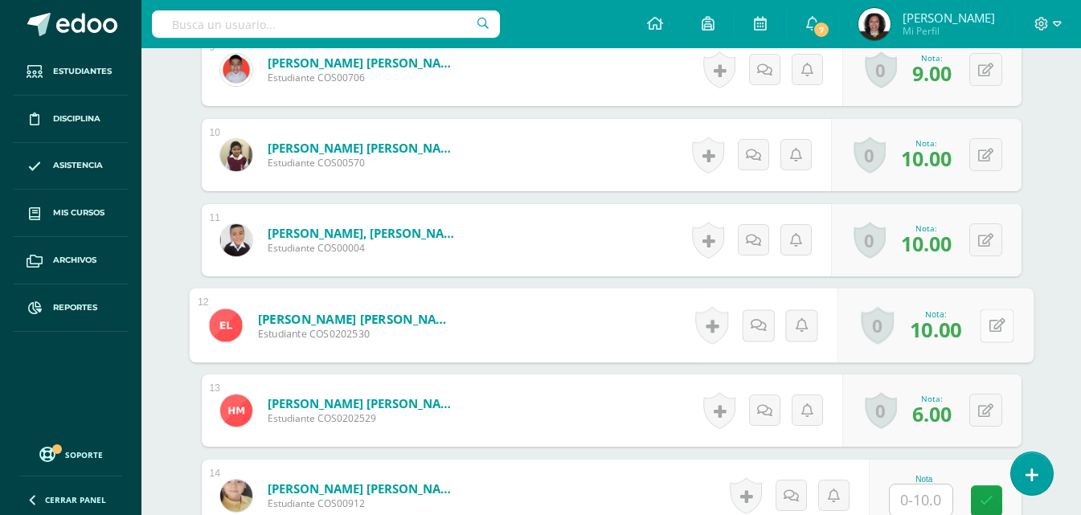
click at [983, 331] on button at bounding box center [997, 326] width 34 height 34
type input "7"
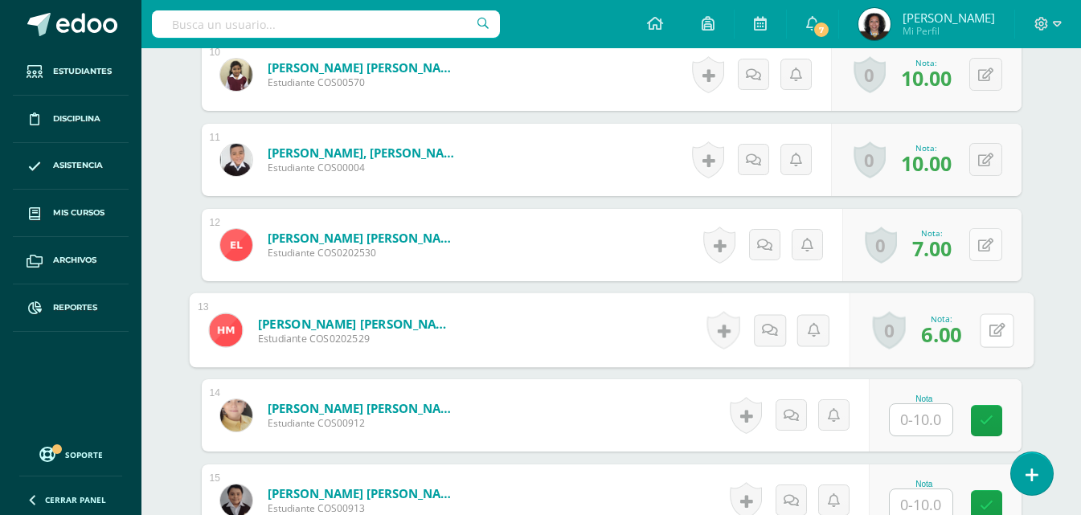
click at [983, 331] on button at bounding box center [997, 331] width 34 height 34
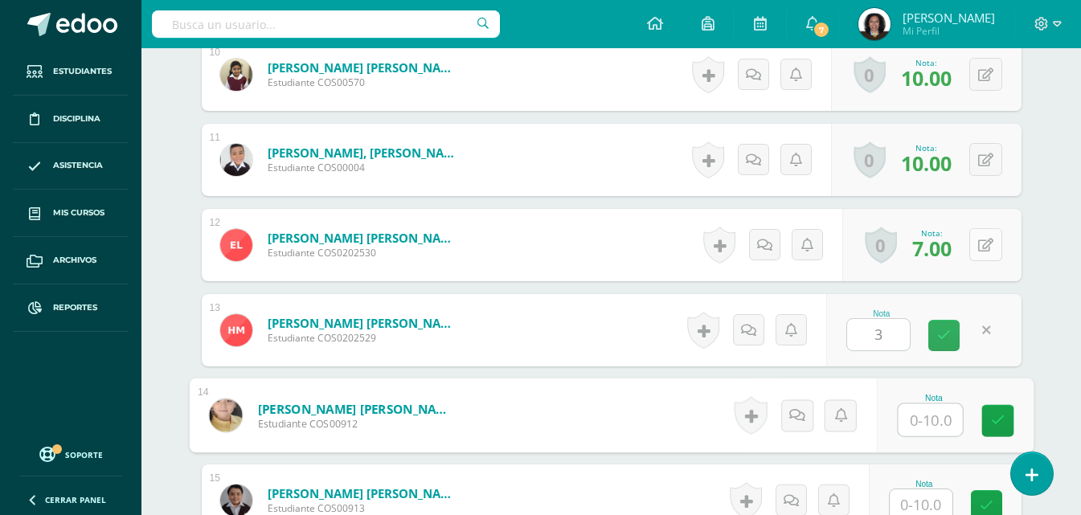
type input "3.00"
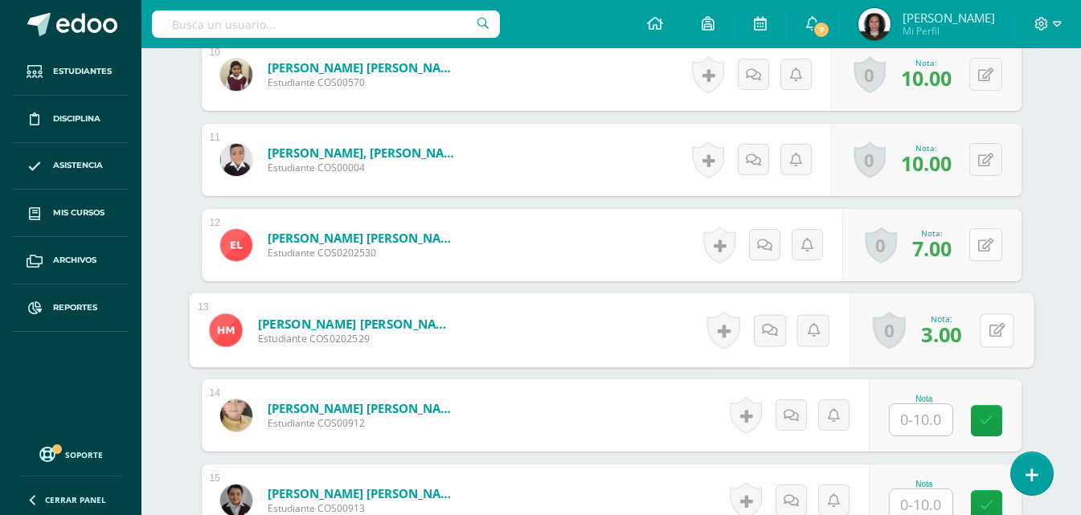
click at [983, 331] on button at bounding box center [997, 331] width 34 height 34
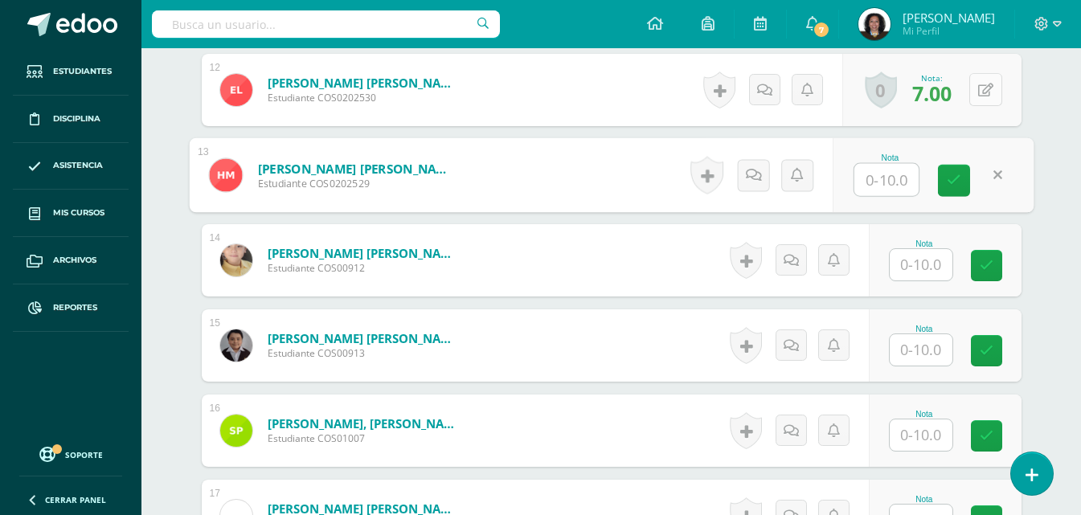
scroll to position [1448, 0]
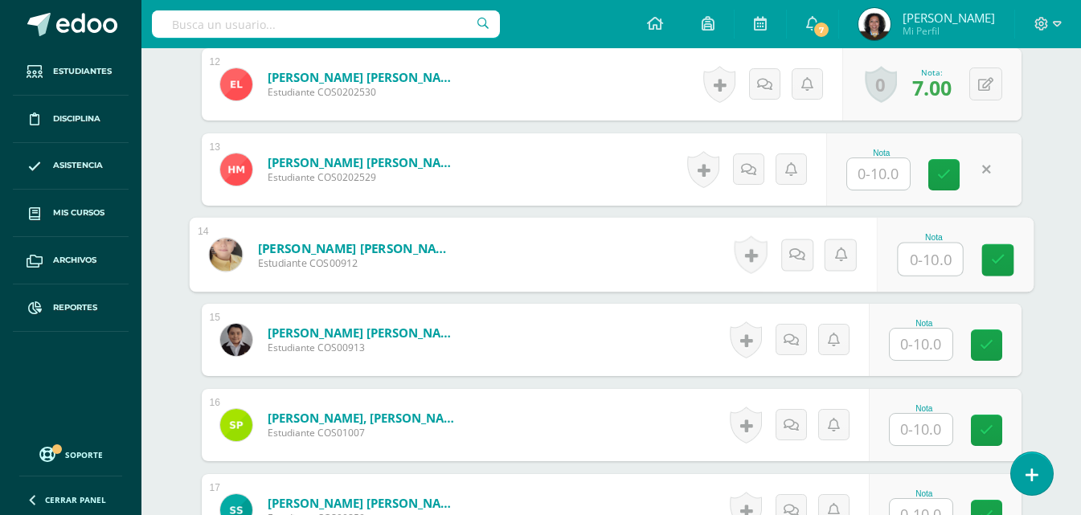
click at [941, 257] on input "text" at bounding box center [930, 260] width 64 height 32
type input "3"
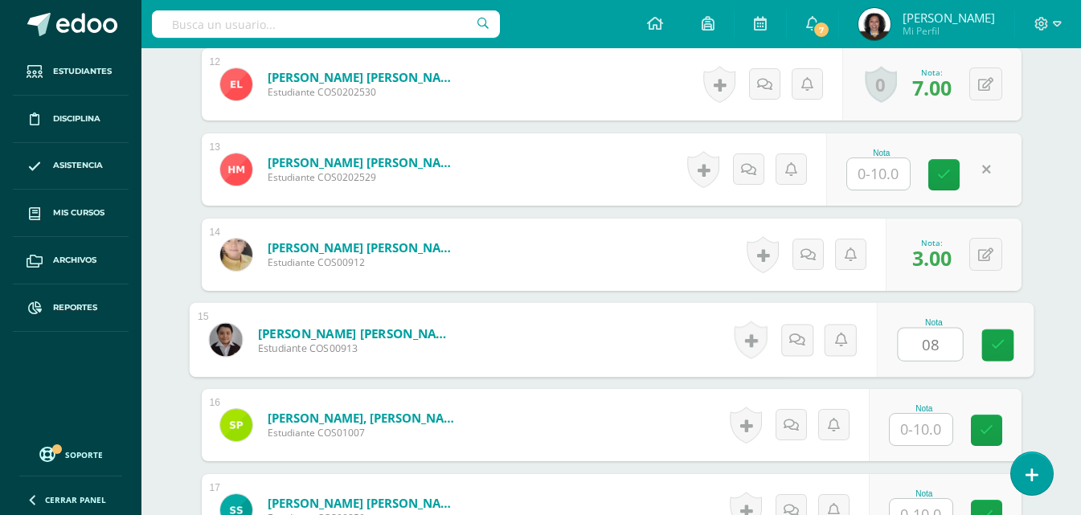
type input "08"
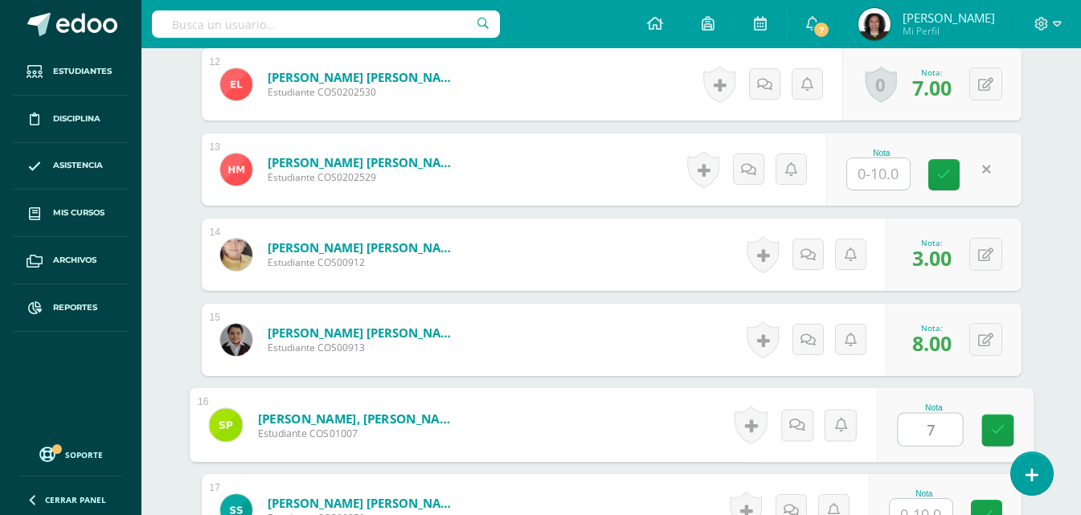
type input "7"
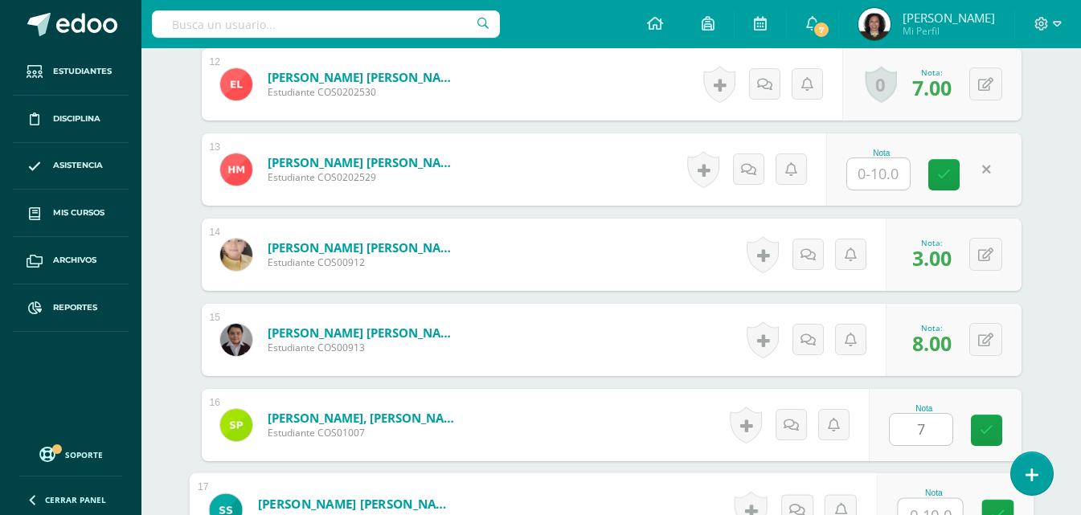
scroll to position [1463, 0]
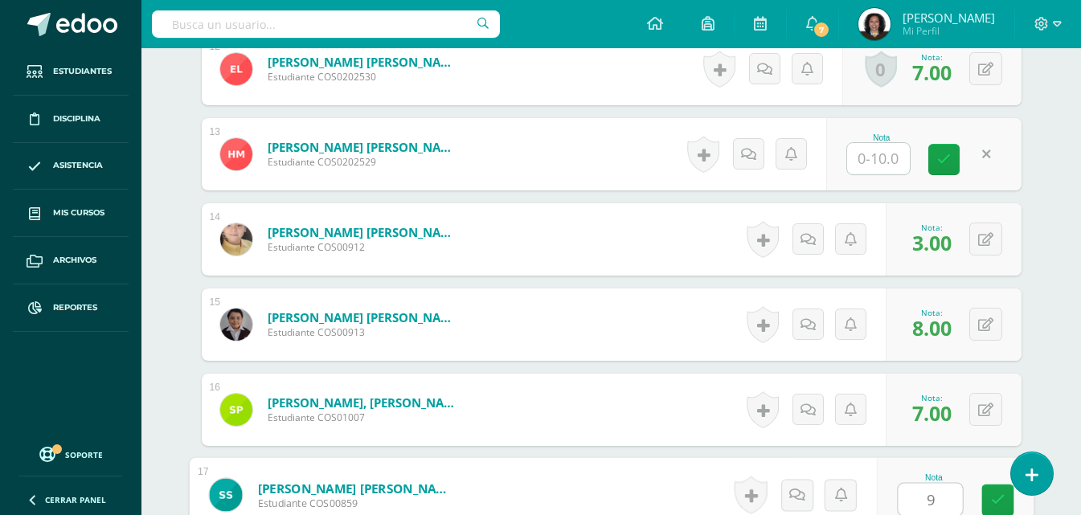
type input "9"
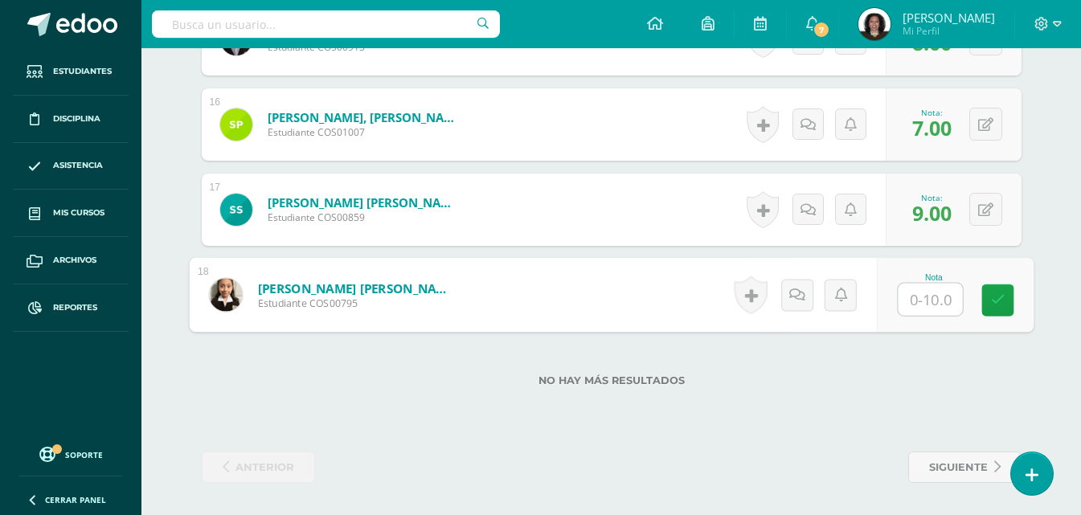
type input "0"
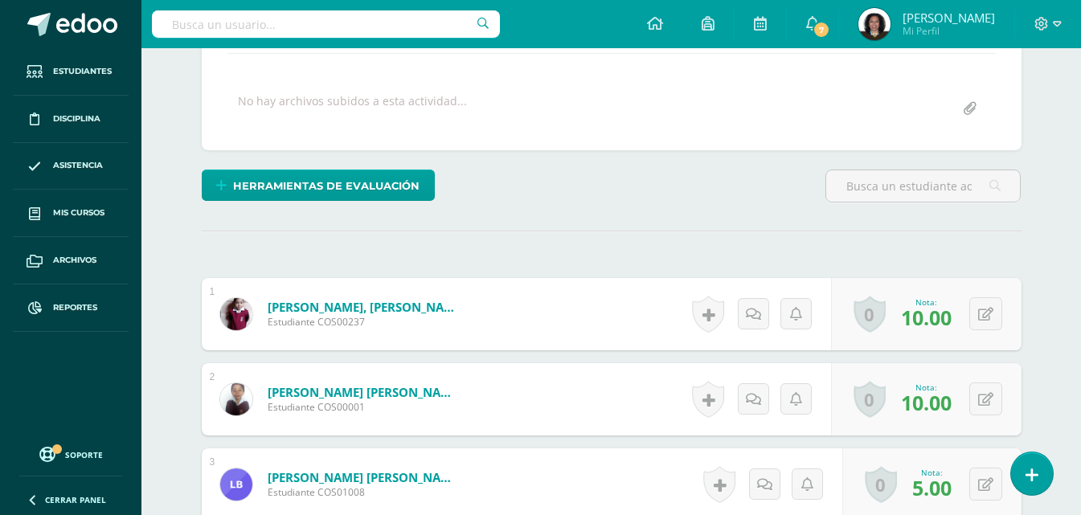
scroll to position [141, 0]
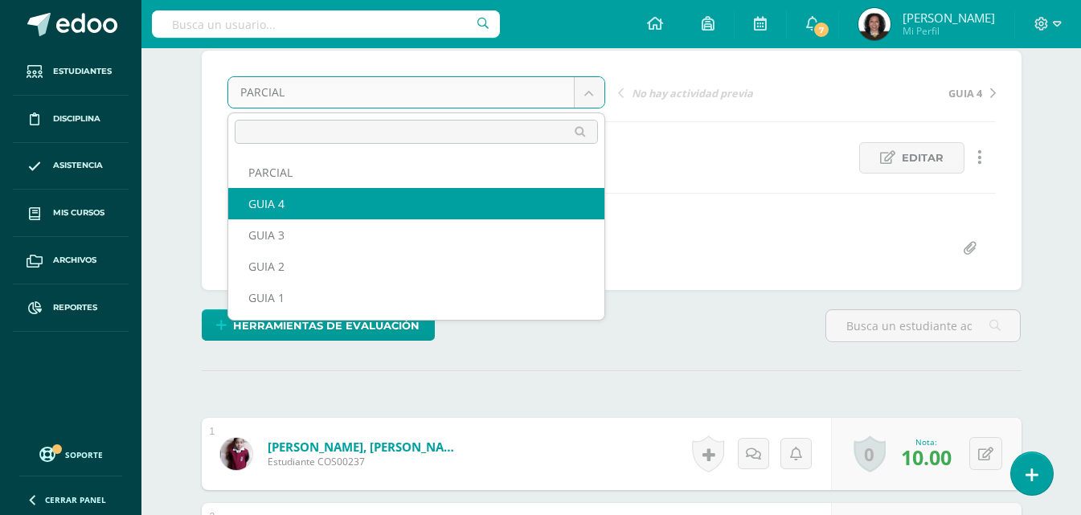
select select "/dashboard/teacher/grade-activity/124058/"
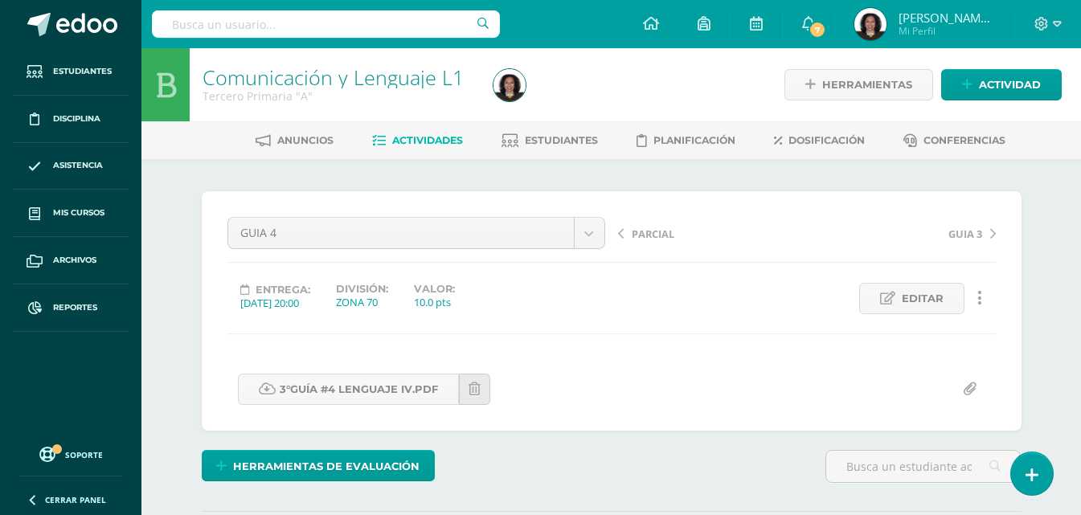
click at [581, 249] on div "GUIA 4 PARCIAL GUIA 4 GUIA 3 GUIA 2 GUIA 1" at bounding box center [416, 239] width 391 height 45
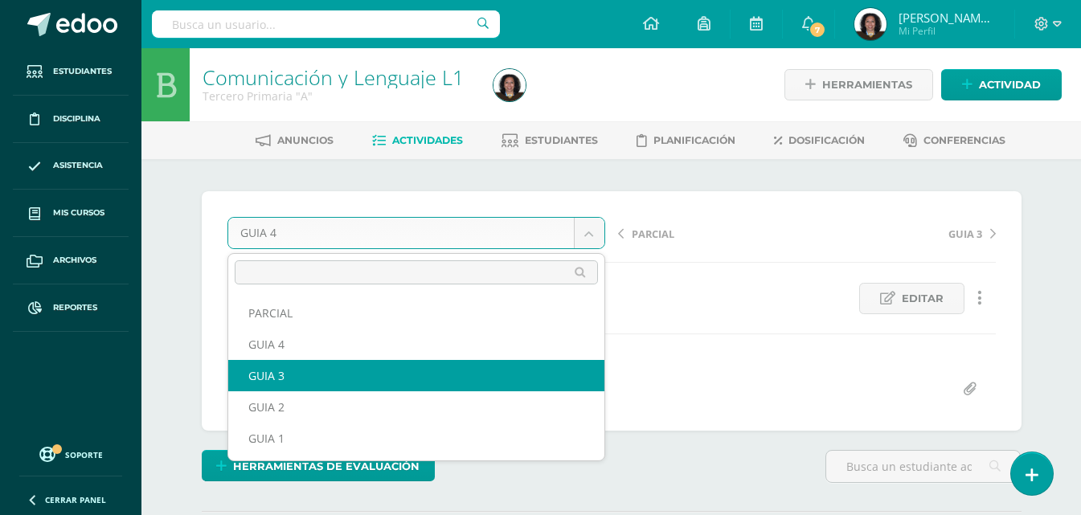
select select "/dashboard/teacher/grade-activity/123890/"
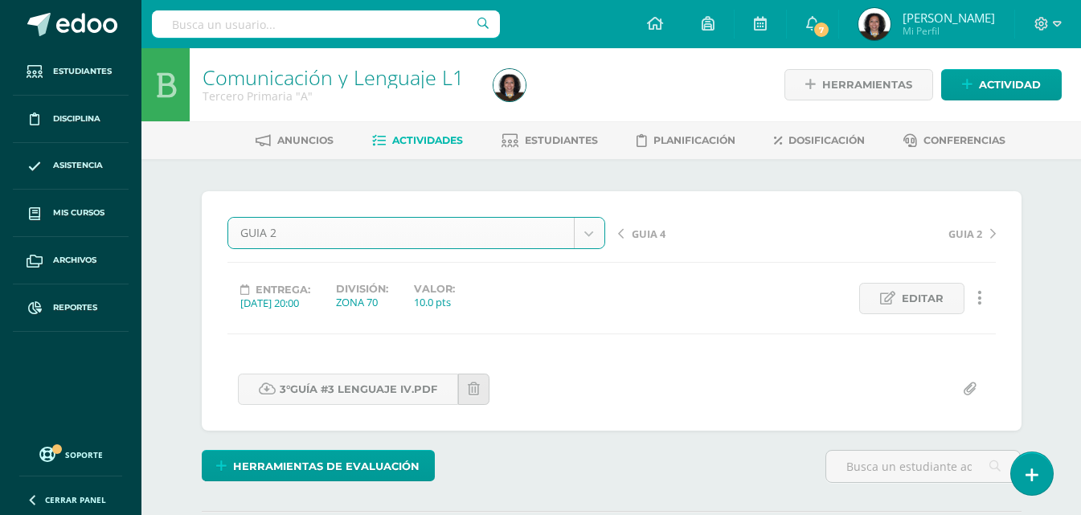
select select "/dashboard/teacher/grade-activity/123577/"
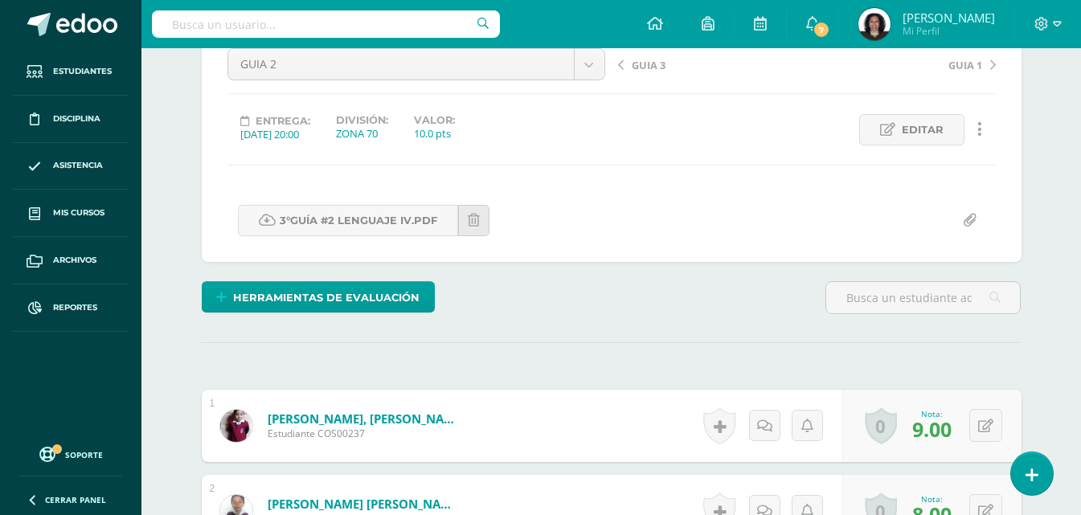
scroll to position [141, 0]
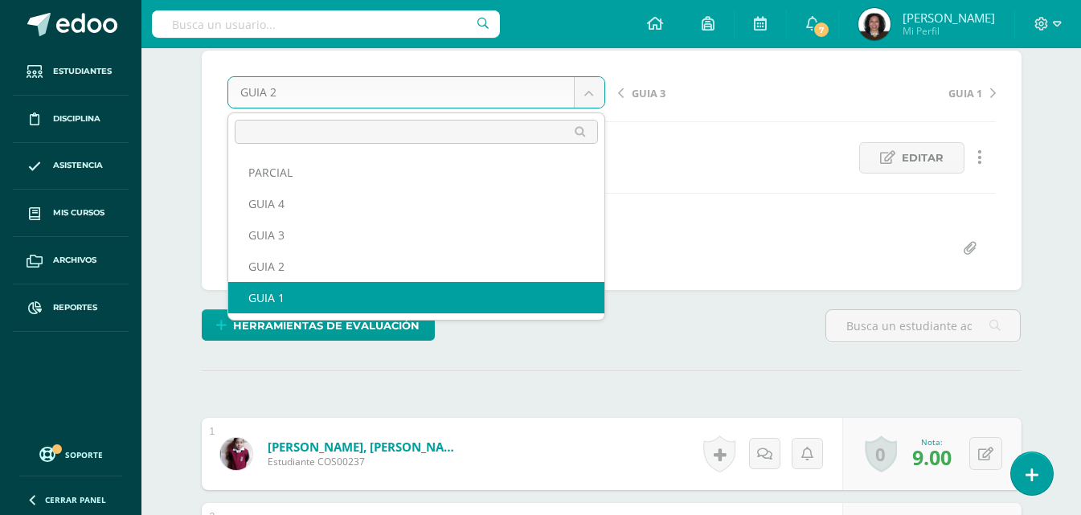
select select "/dashboard/teacher/grade-activity/123287/"
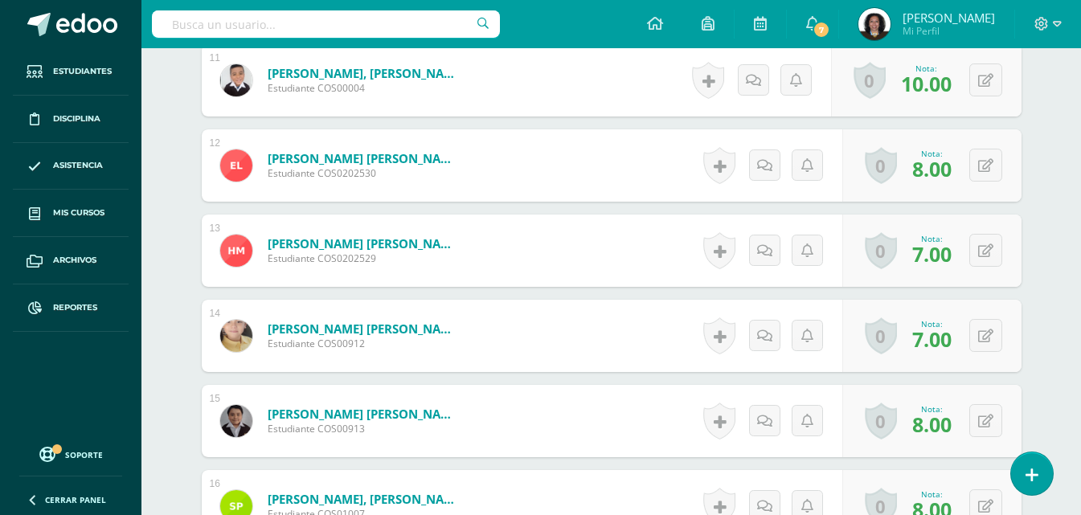
scroll to position [1749, 0]
